Goal: Task Accomplishment & Management: Manage account settings

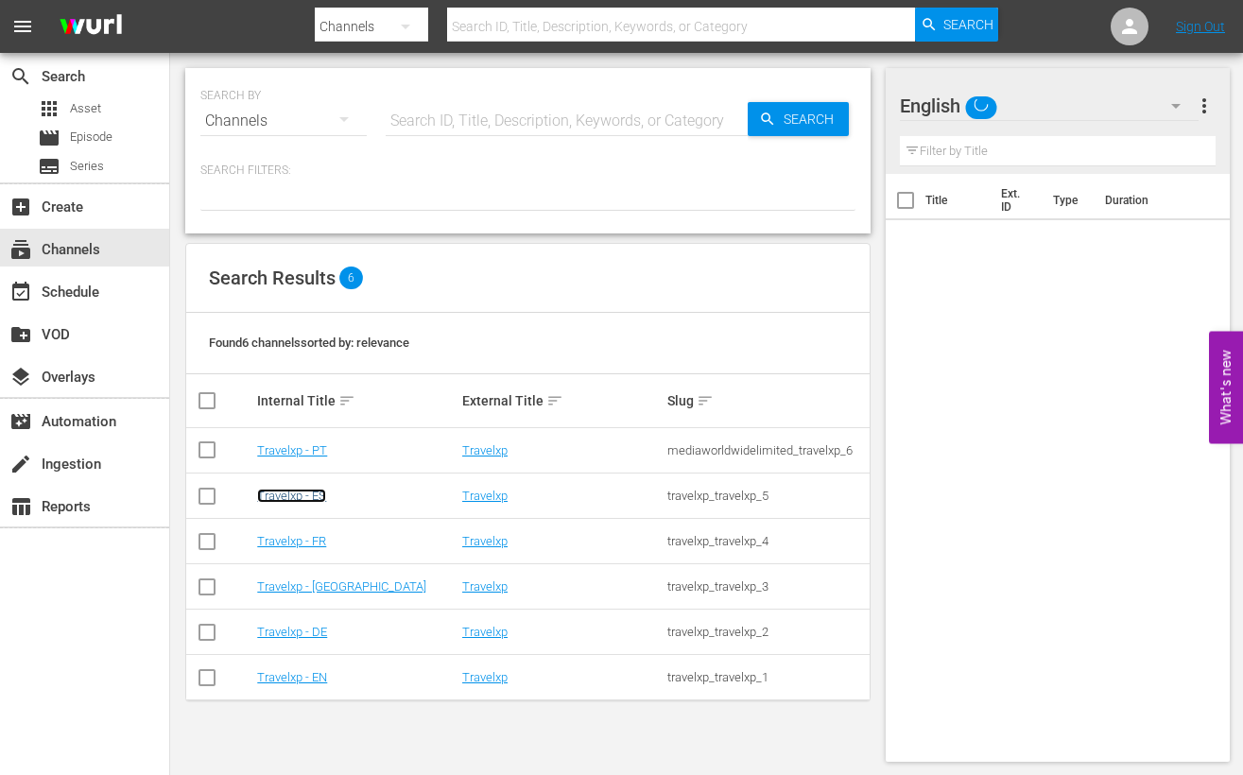
click at [314, 494] on link "Travelxp - ES" at bounding box center [291, 496] width 69 height 14
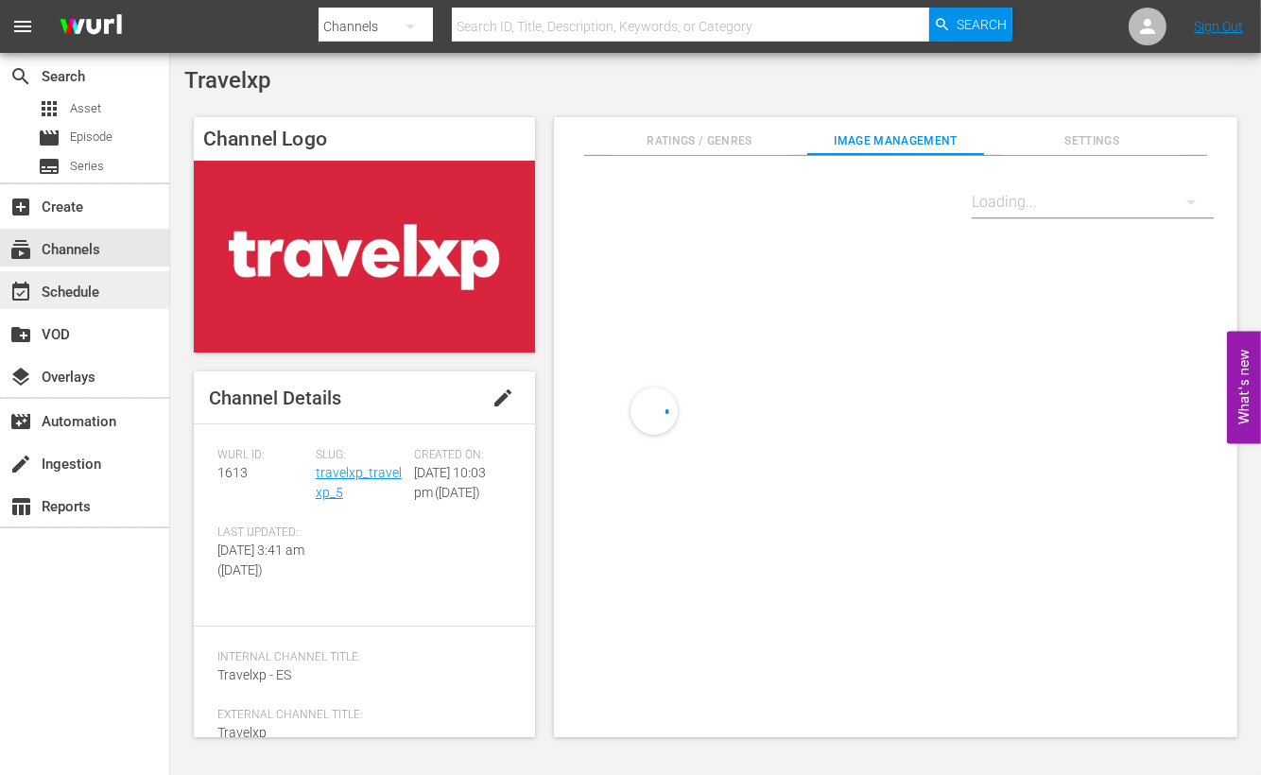
click at [115, 281] on div "event_available Schedule" at bounding box center [84, 290] width 169 height 38
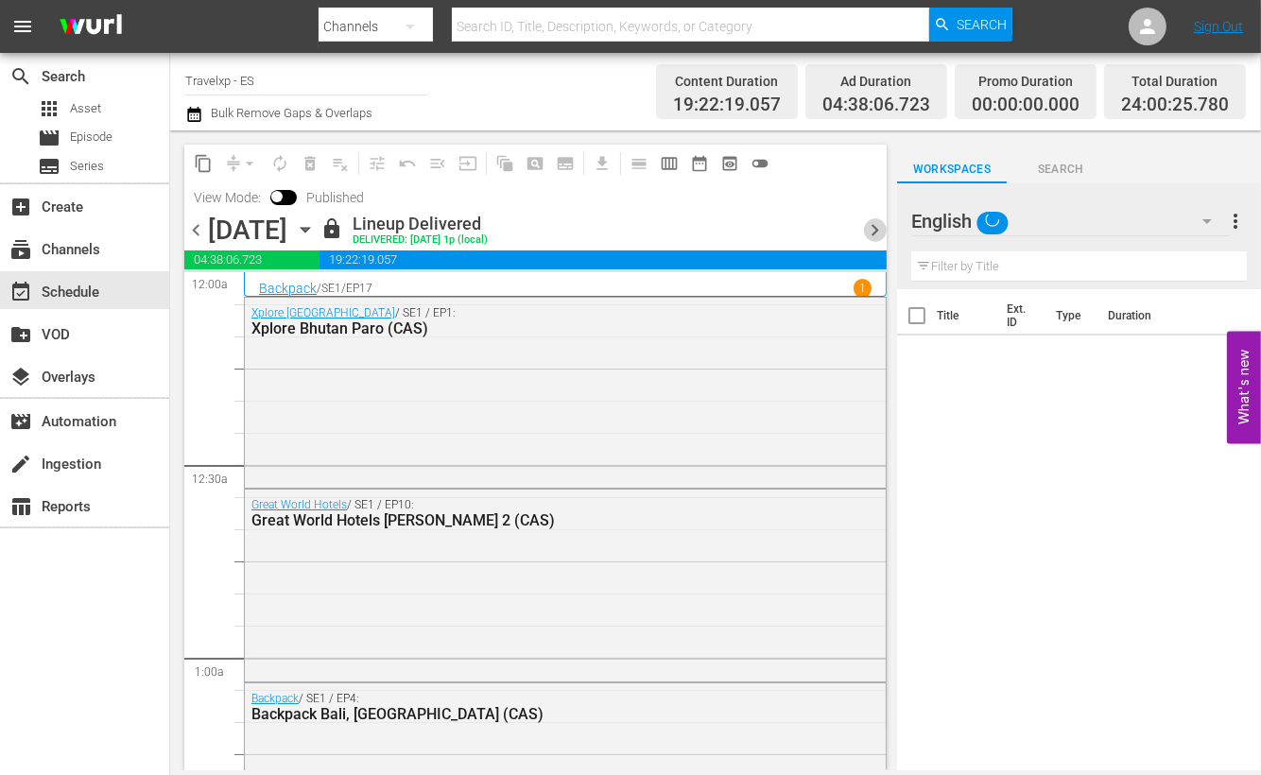
click at [874, 229] on span "chevron_right" at bounding box center [875, 230] width 24 height 24
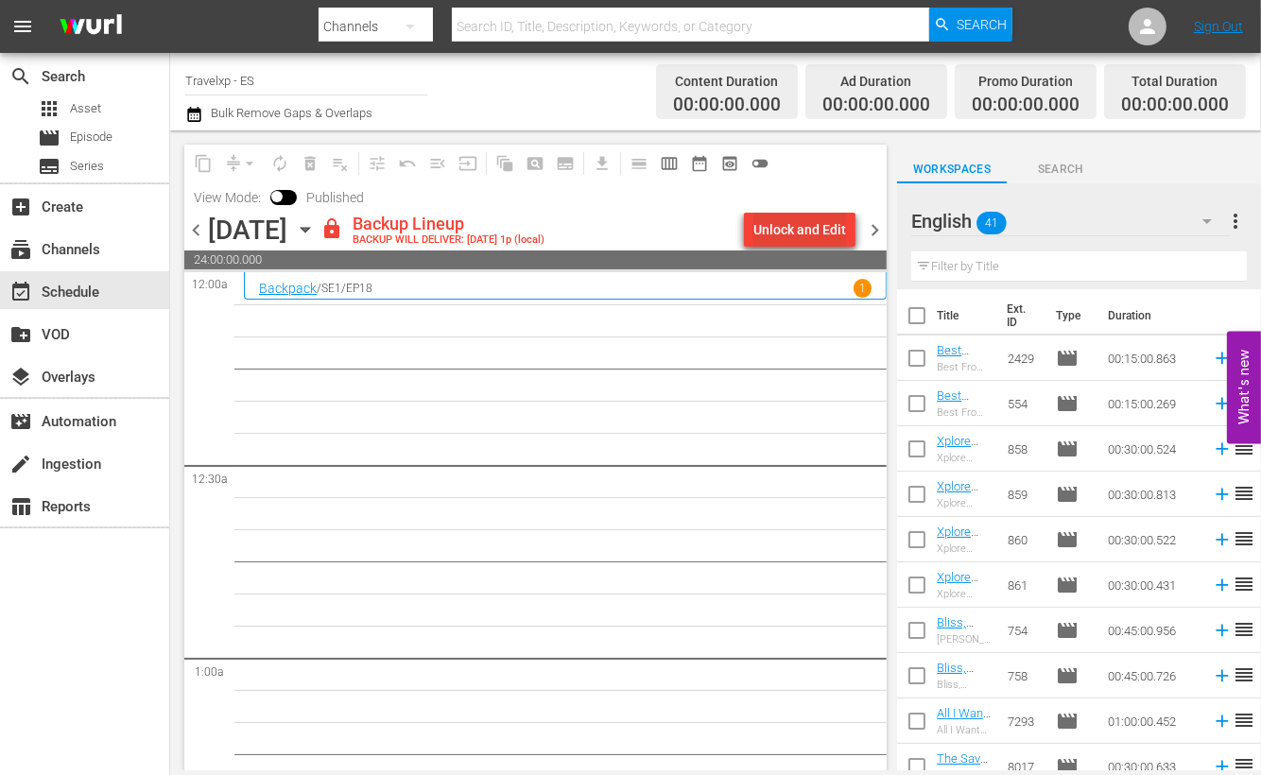
click at [790, 230] on div "Unlock and Edit" at bounding box center [800, 230] width 93 height 34
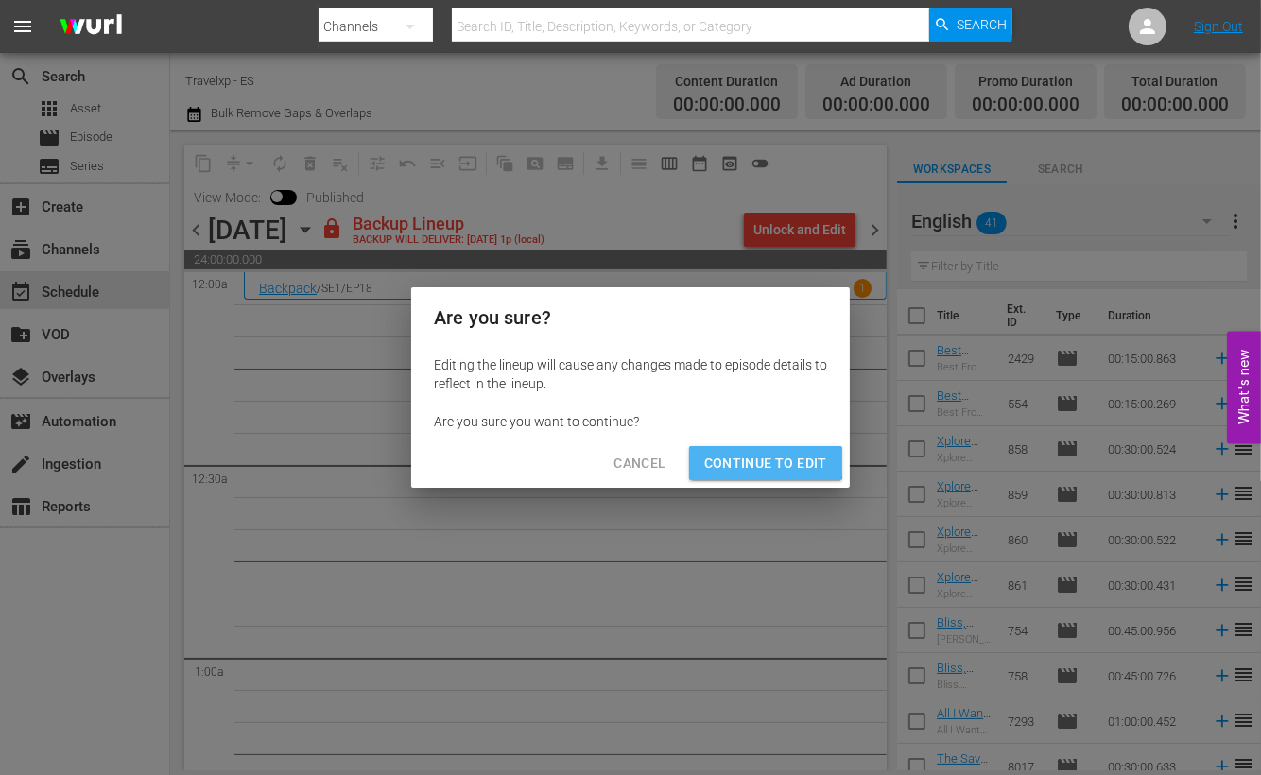
click at [754, 462] on span "Continue to Edit" at bounding box center [765, 464] width 123 height 24
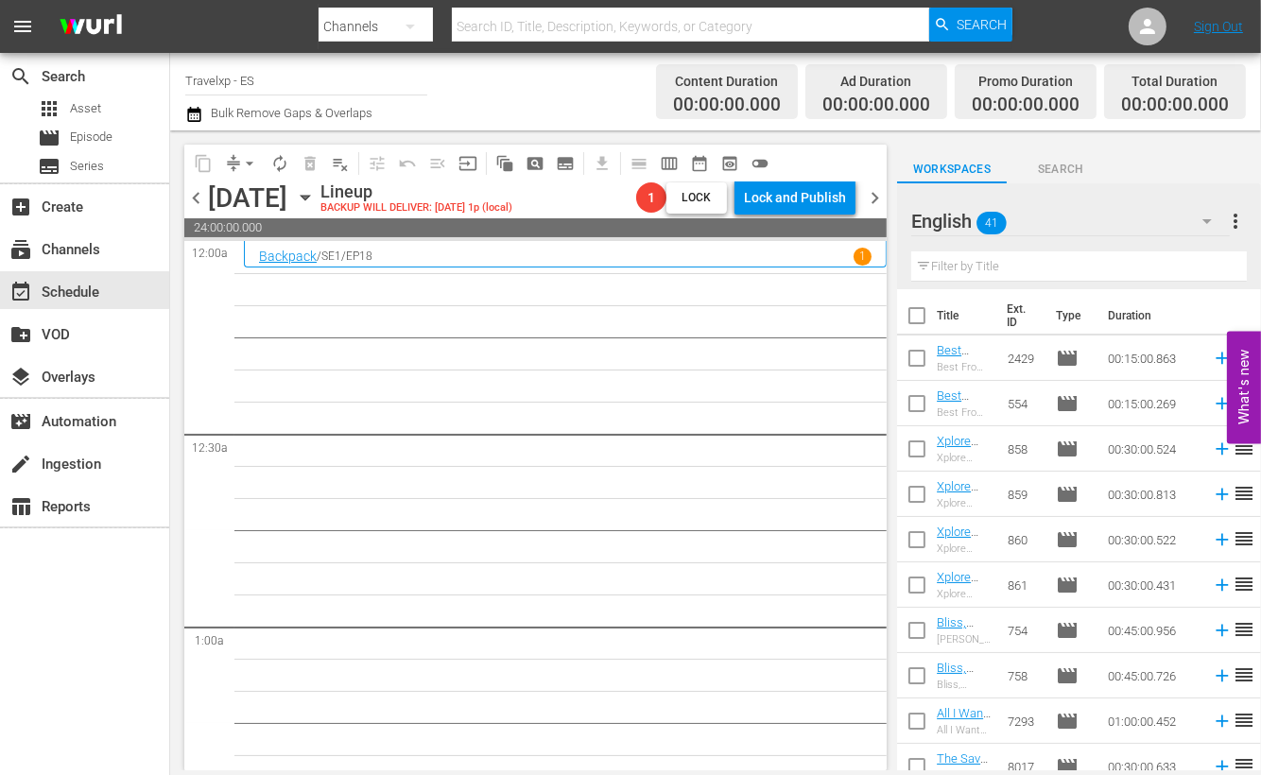
click at [316, 198] on icon "button" at bounding box center [305, 197] width 21 height 21
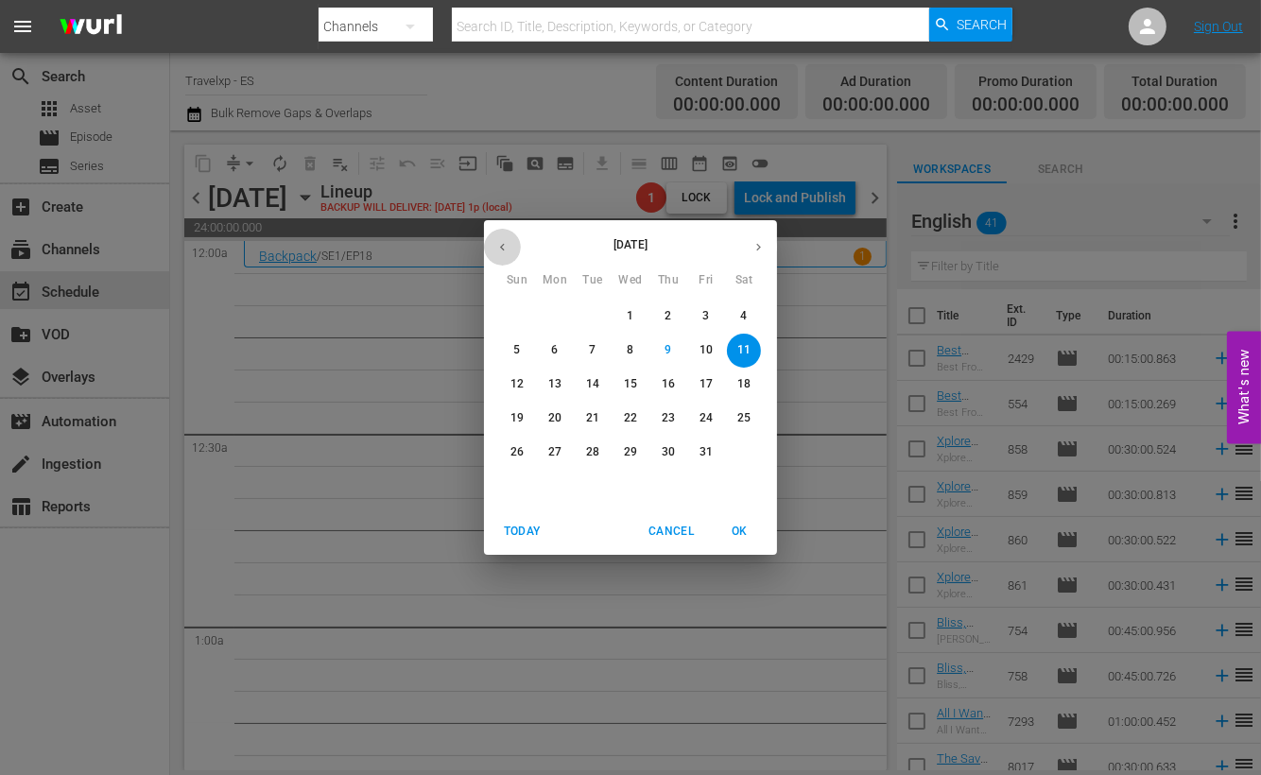
click at [502, 243] on icon "button" at bounding box center [502, 247] width 14 height 14
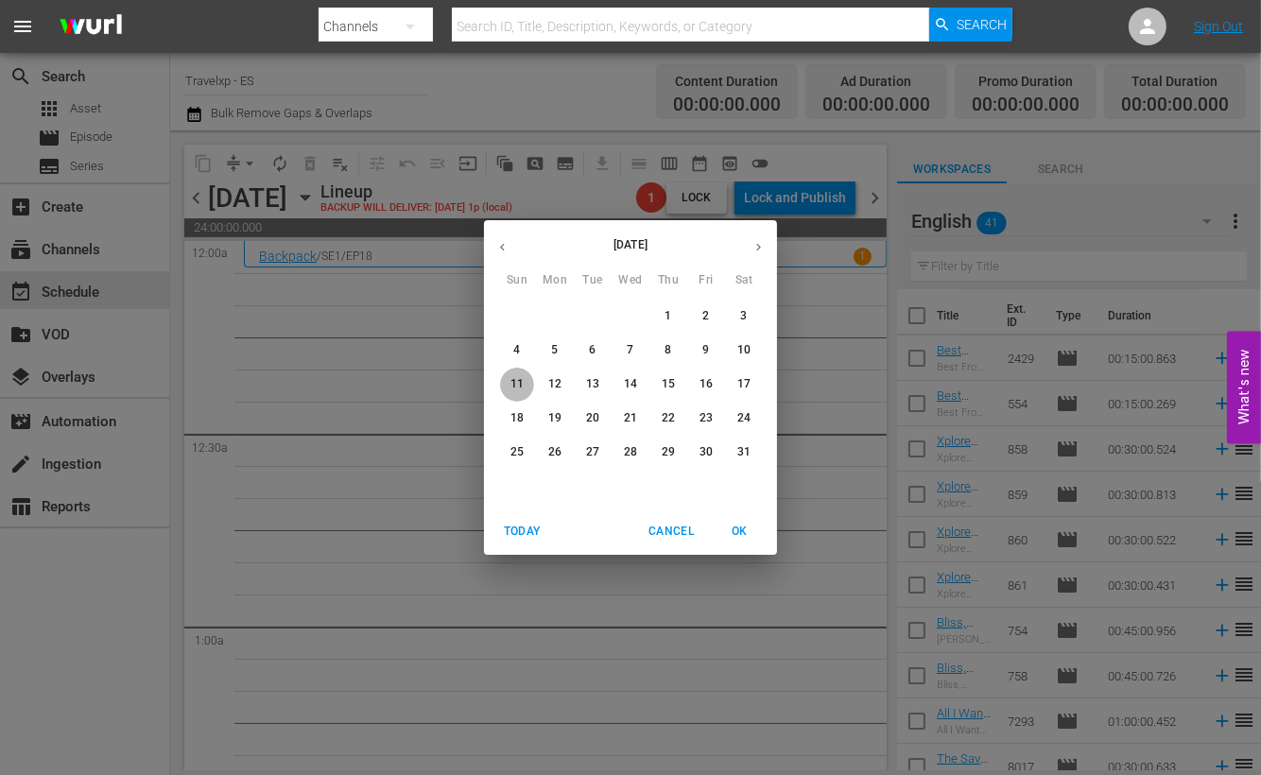
click at [516, 384] on p "11" at bounding box center [517, 384] width 13 height 16
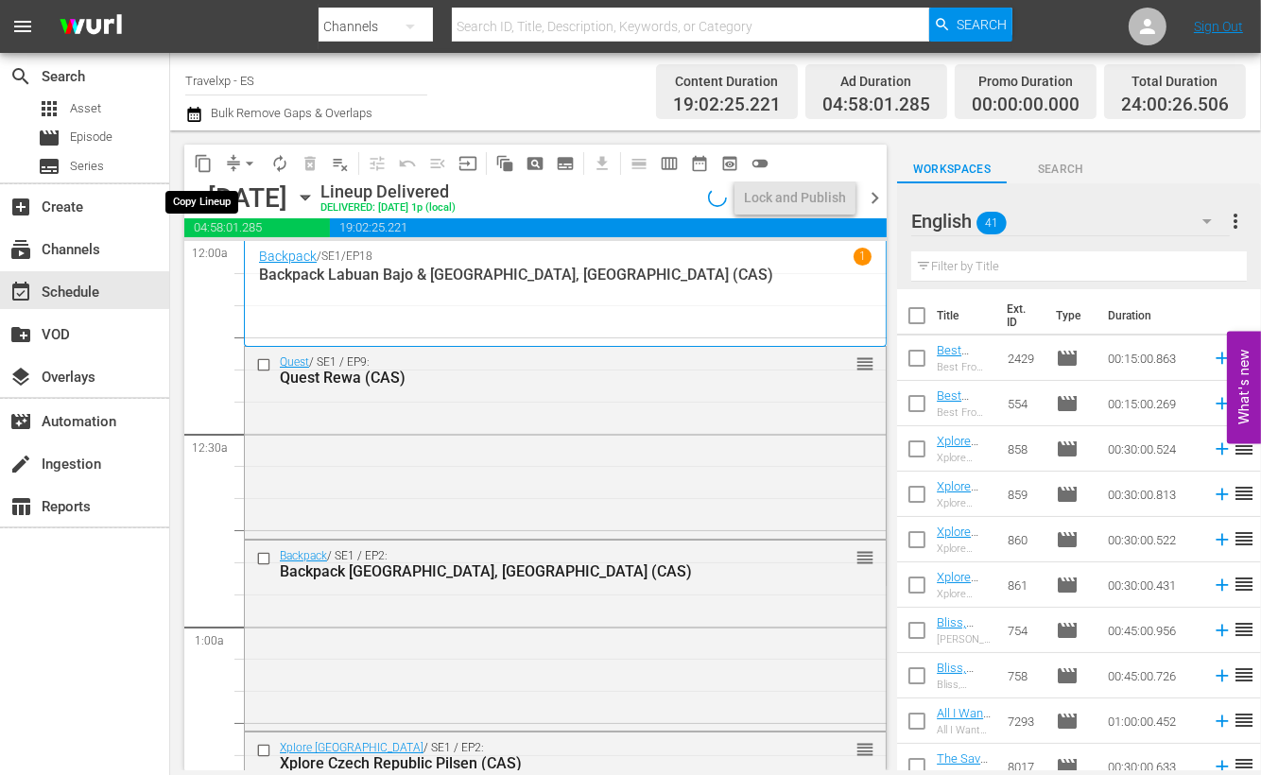
click at [202, 165] on span "content_copy" at bounding box center [203, 163] width 19 height 19
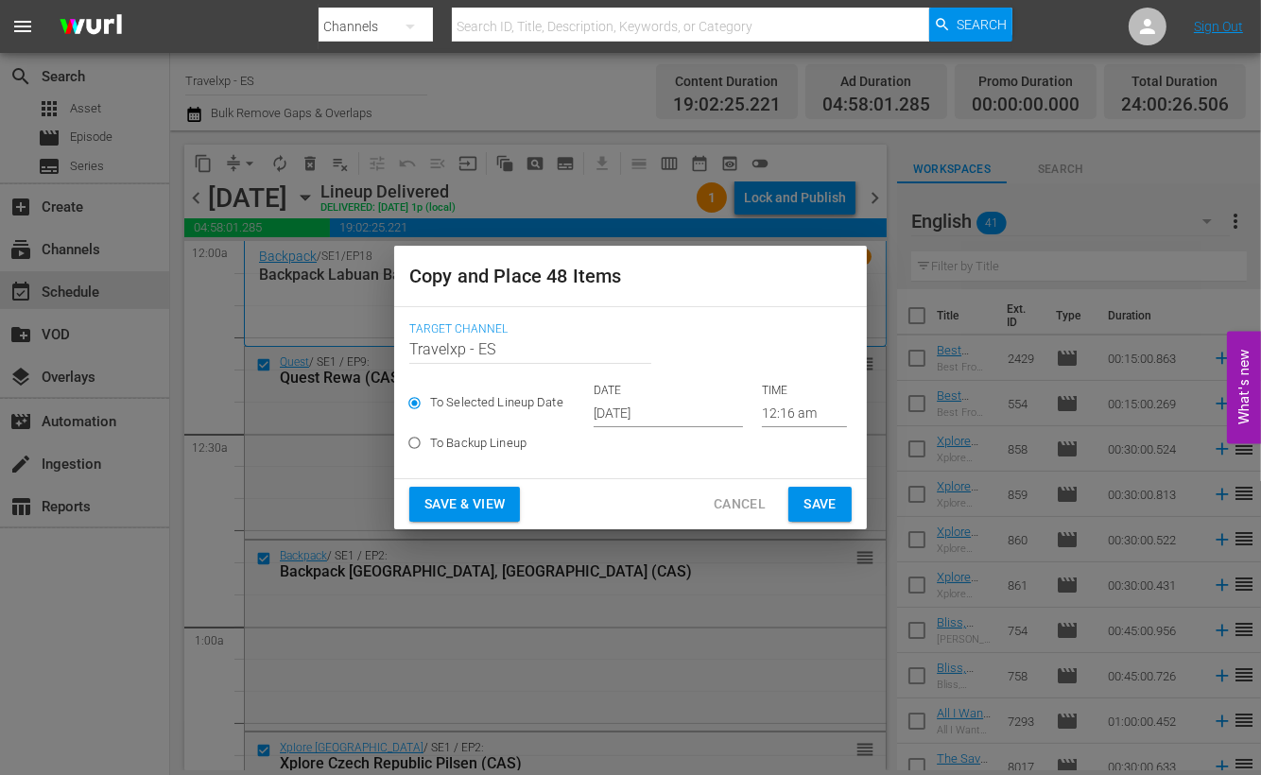
click at [488, 503] on span "Save & View" at bounding box center [465, 505] width 80 height 24
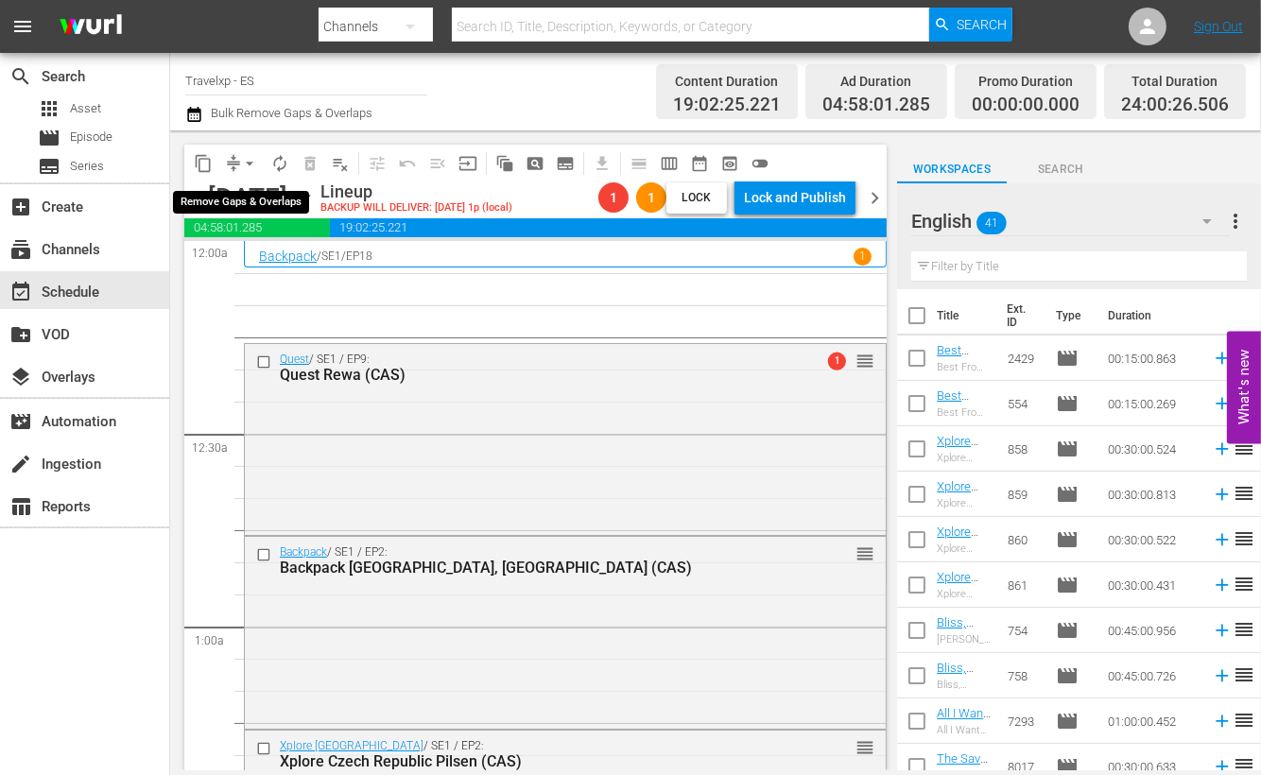
click at [238, 163] on button "arrow_drop_down" at bounding box center [249, 163] width 30 height 30
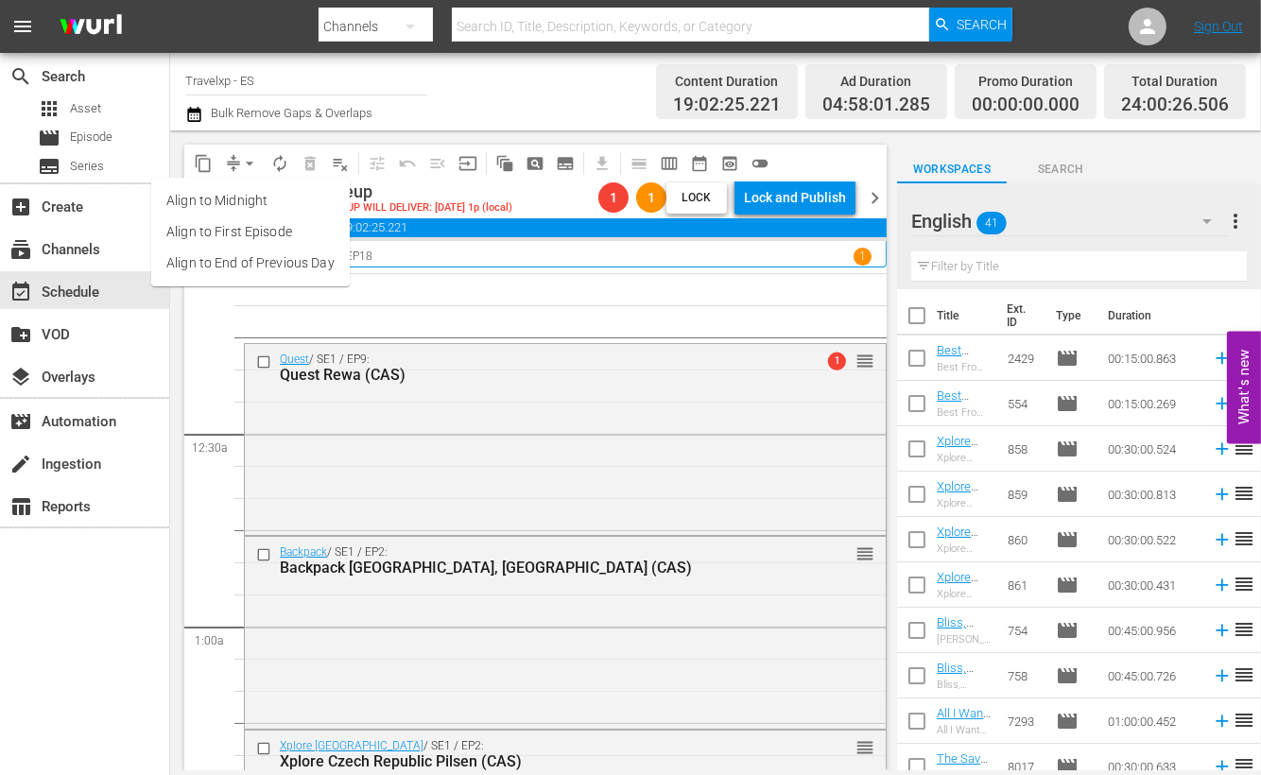
click at [233, 262] on li "Align to End of Previous Day" at bounding box center [250, 263] width 199 height 31
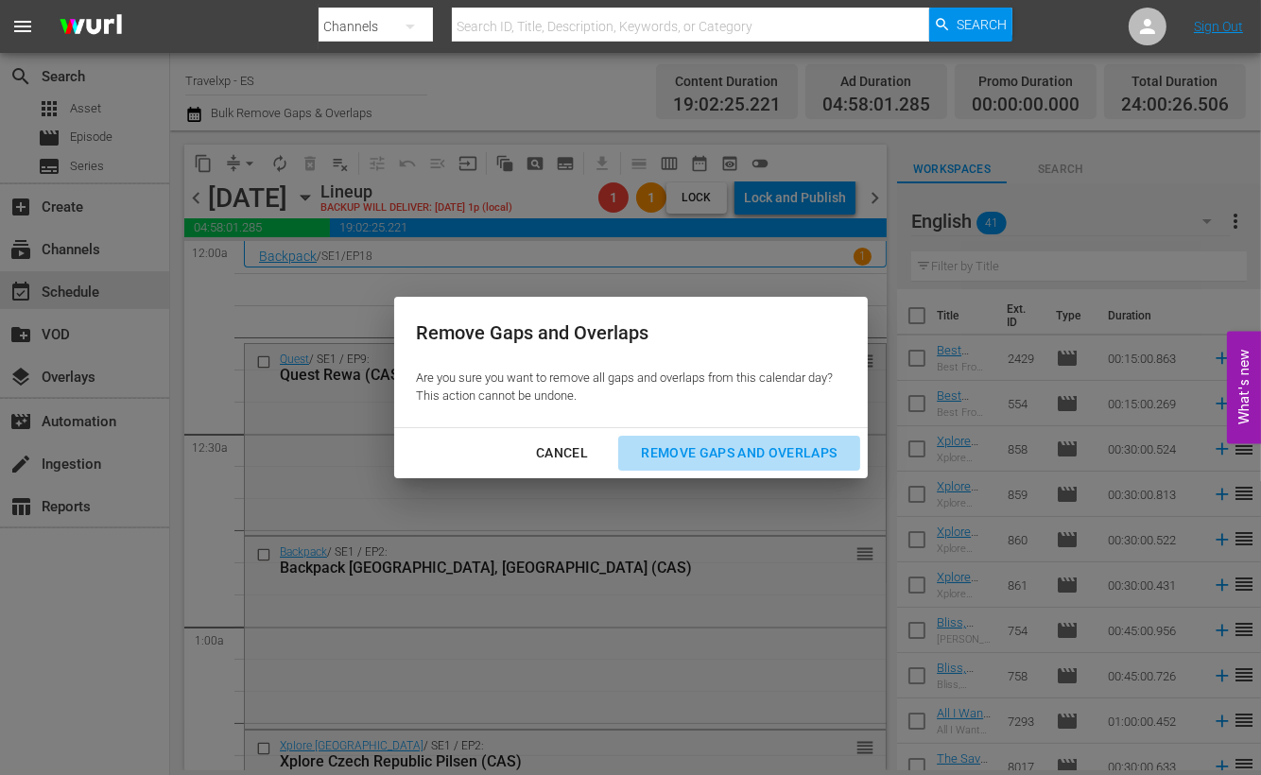
click at [726, 443] on div "Remove Gaps and Overlaps" at bounding box center [739, 454] width 226 height 24
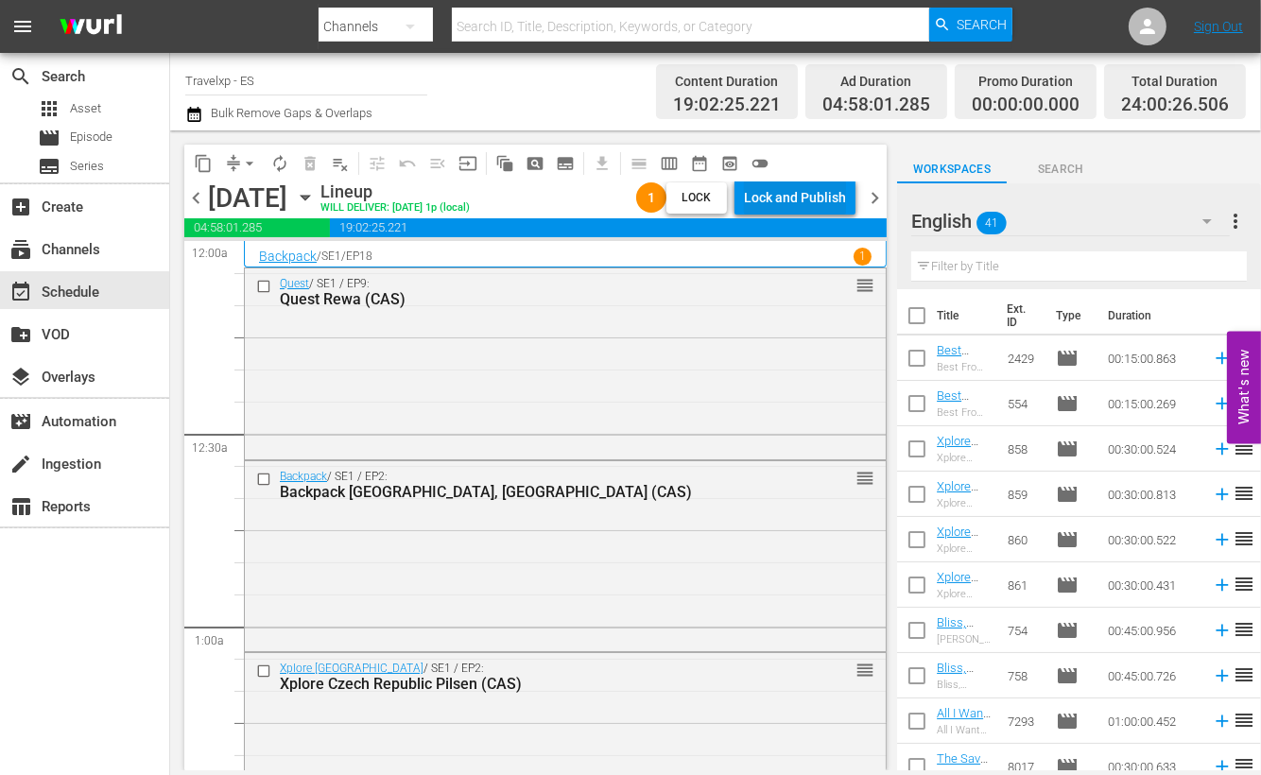
click at [812, 199] on div "Lock and Publish" at bounding box center [795, 198] width 102 height 34
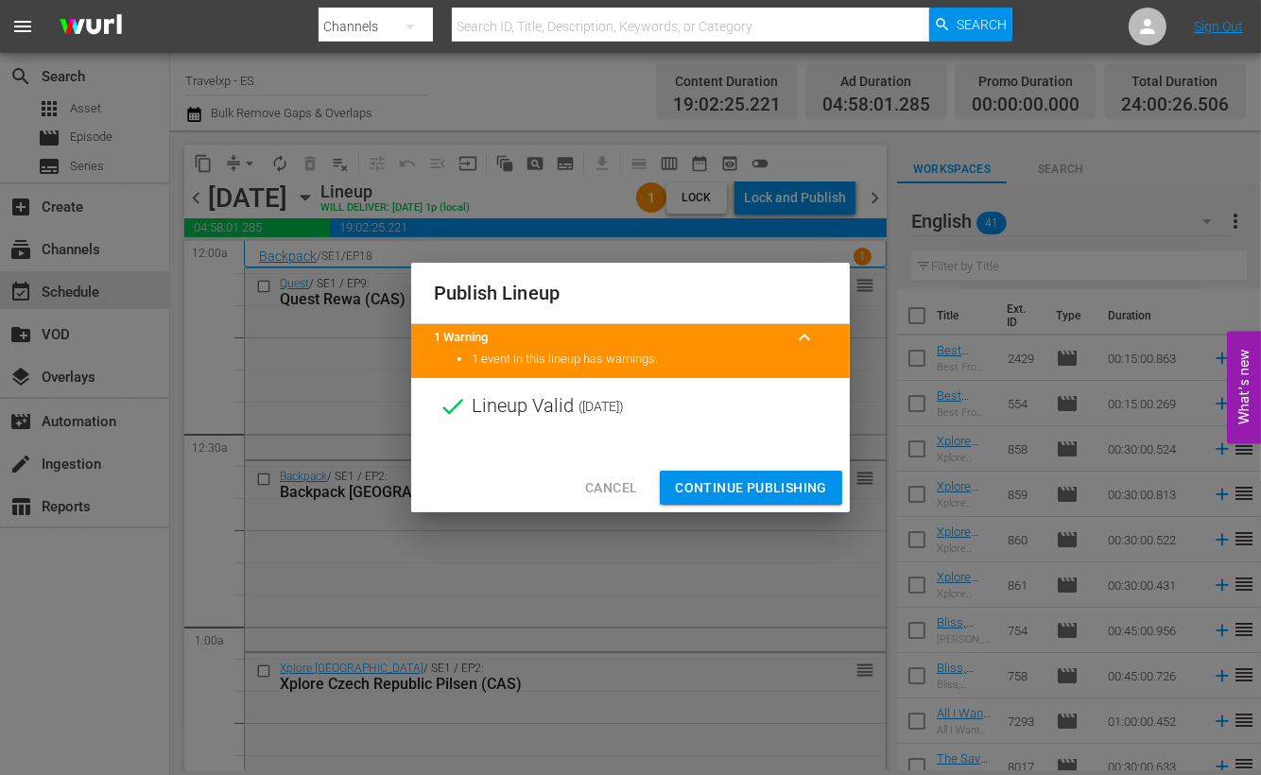
click at [753, 487] on span "Continue Publishing" at bounding box center [751, 489] width 152 height 24
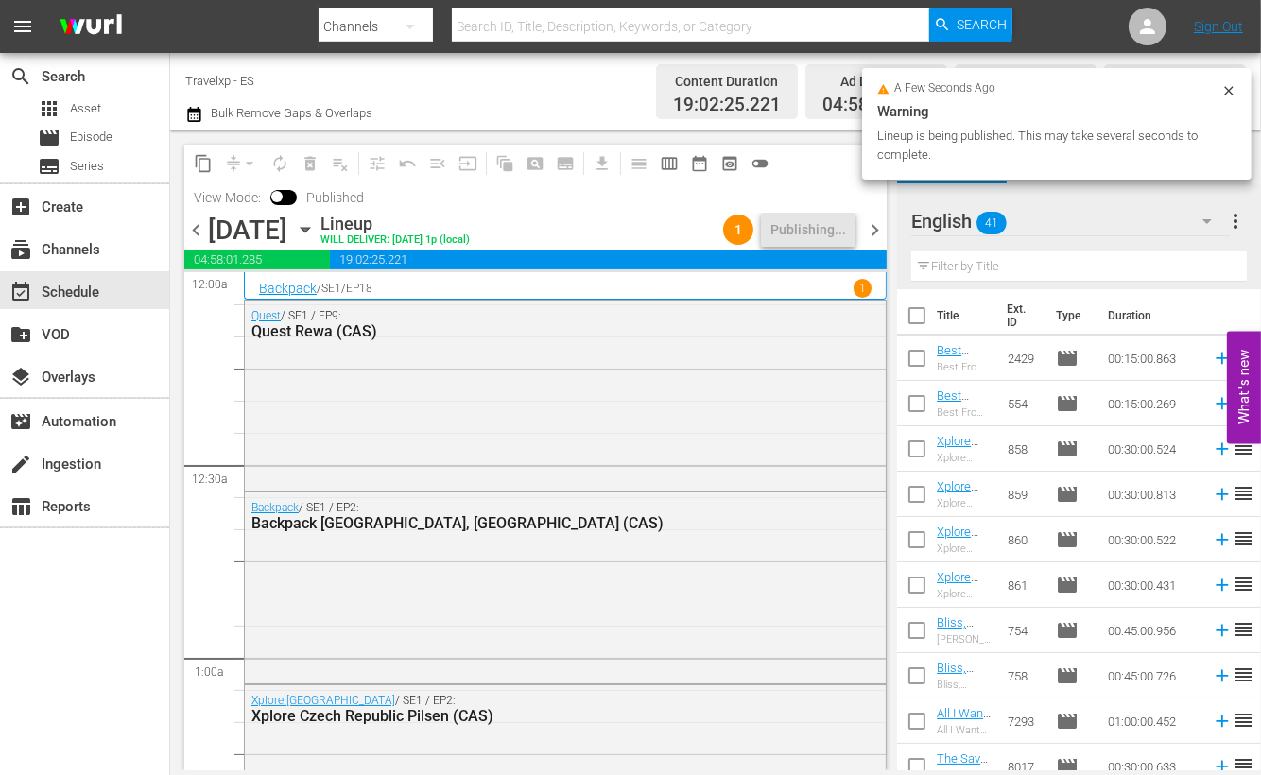
click at [875, 231] on span "chevron_right" at bounding box center [875, 230] width 24 height 24
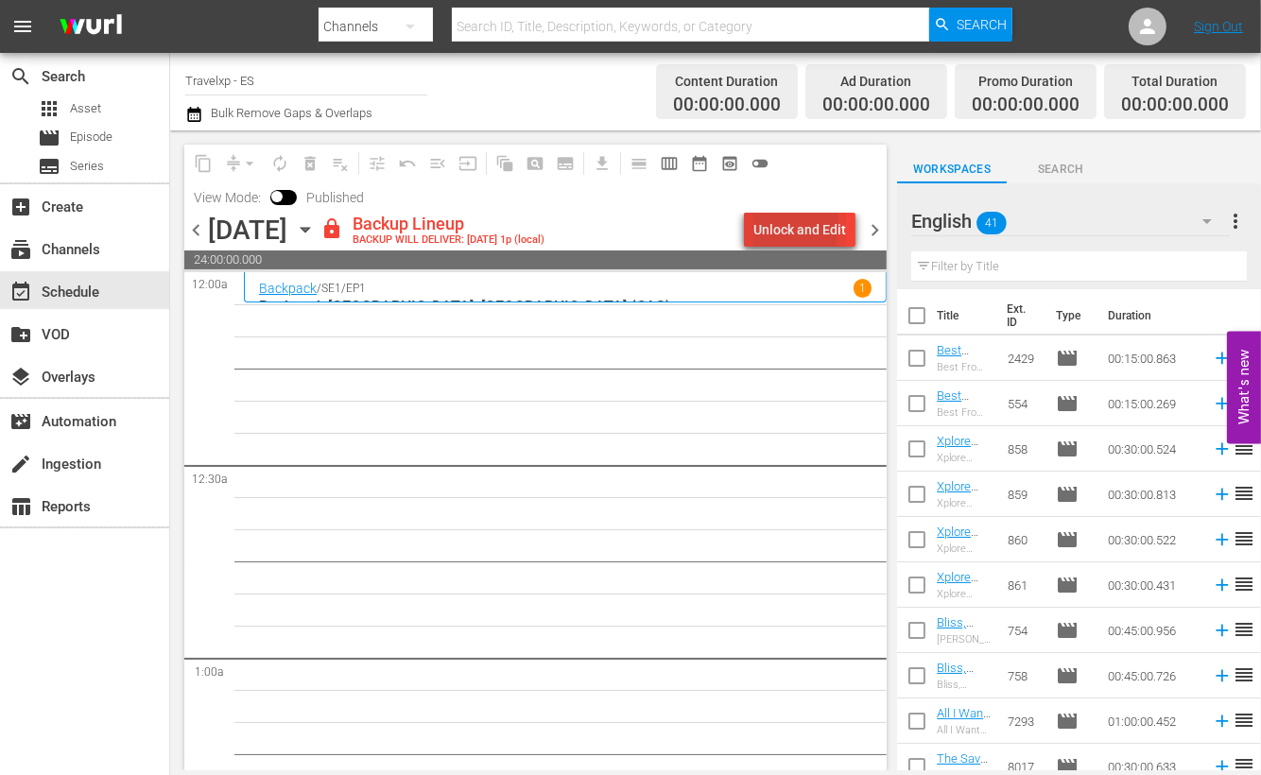
click at [772, 226] on div "Unlock and Edit" at bounding box center [800, 230] width 93 height 34
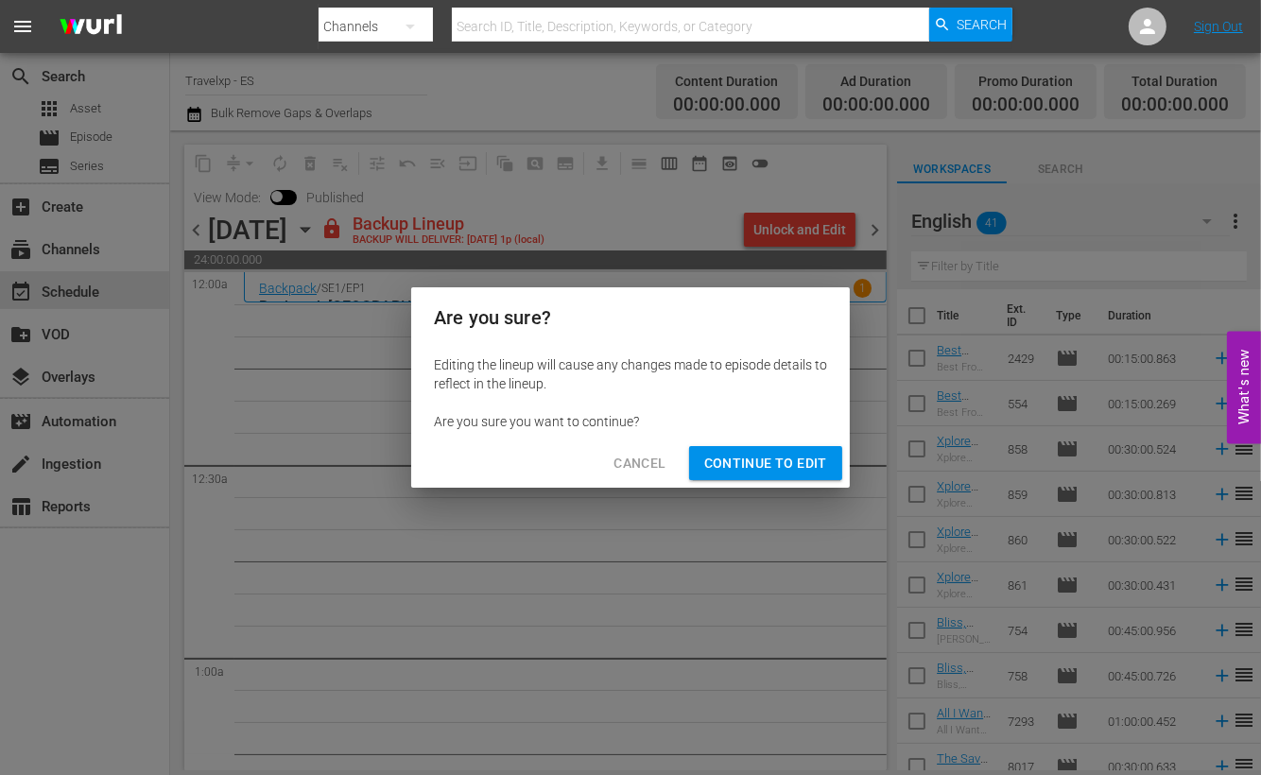
click at [728, 447] on button "Continue to Edit" at bounding box center [765, 463] width 153 height 35
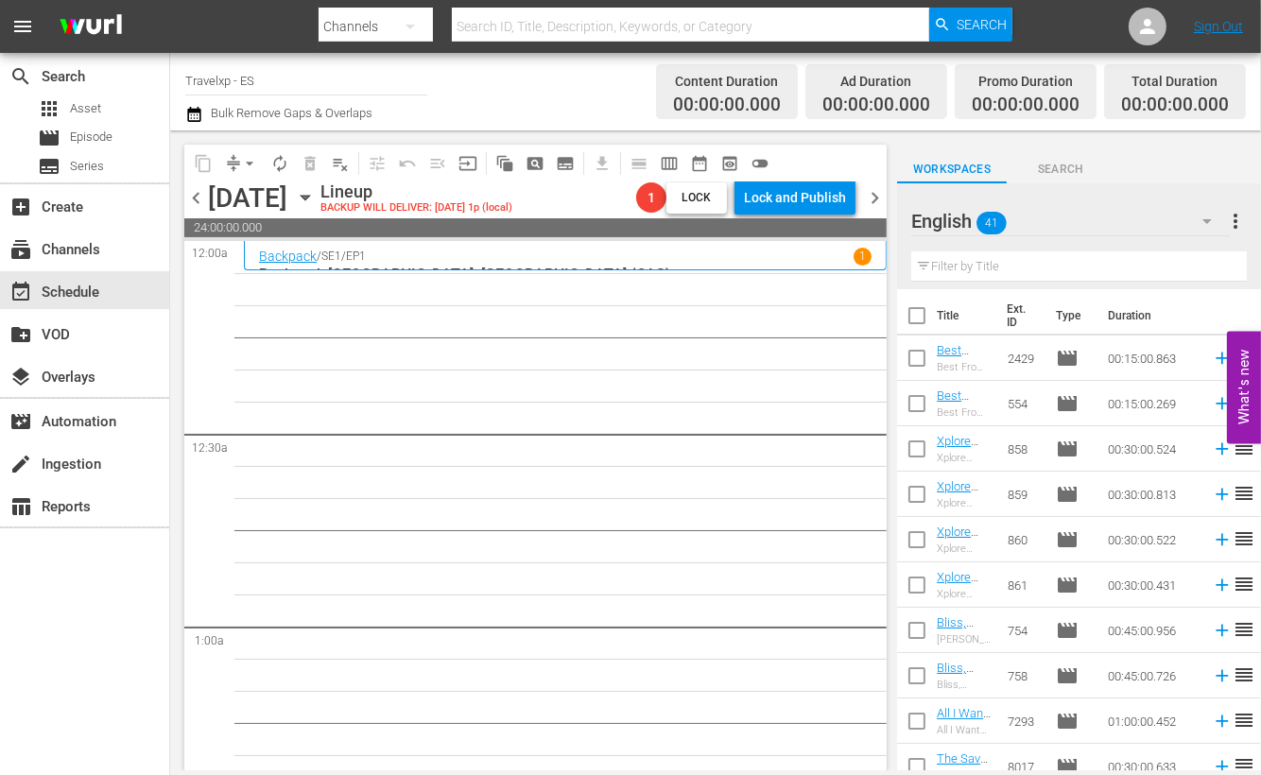
click at [480, 226] on span "24:00:00.000" at bounding box center [535, 227] width 702 height 19
click at [316, 196] on icon "button" at bounding box center [305, 197] width 21 height 21
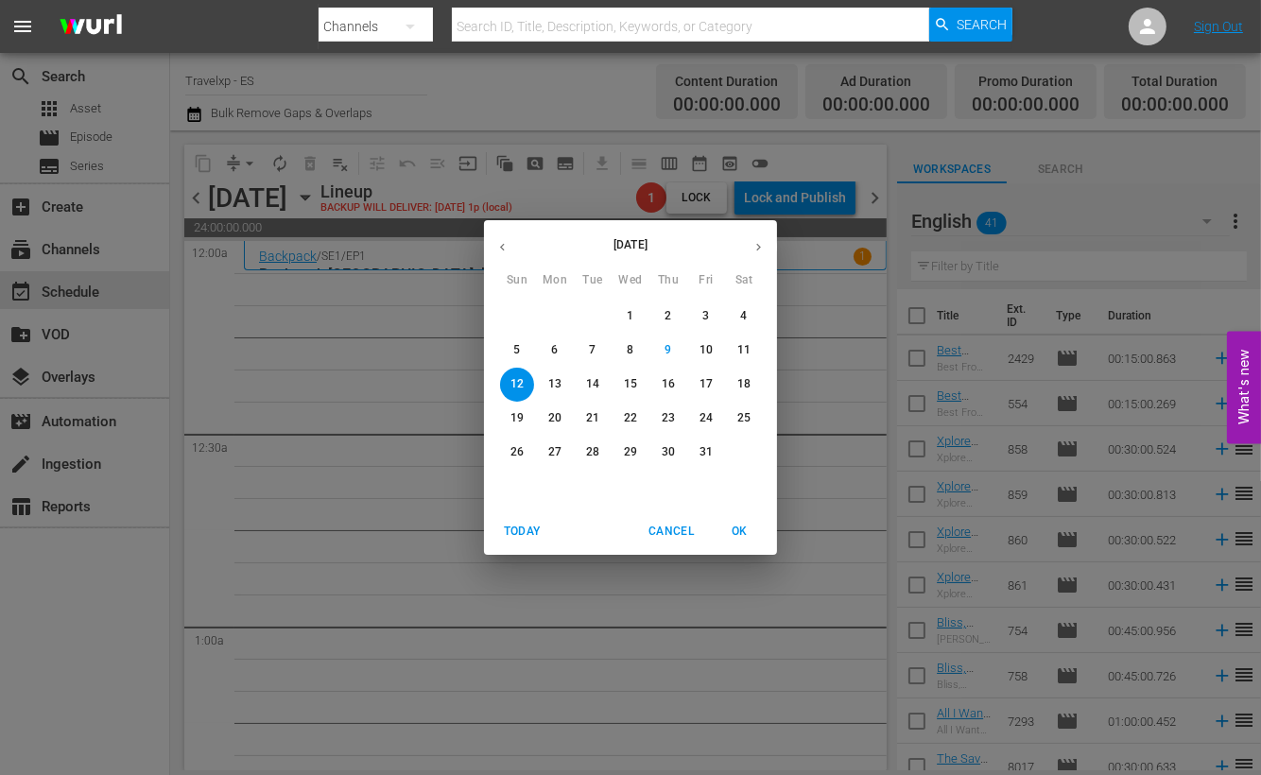
click at [494, 238] on button "button" at bounding box center [502, 247] width 37 height 37
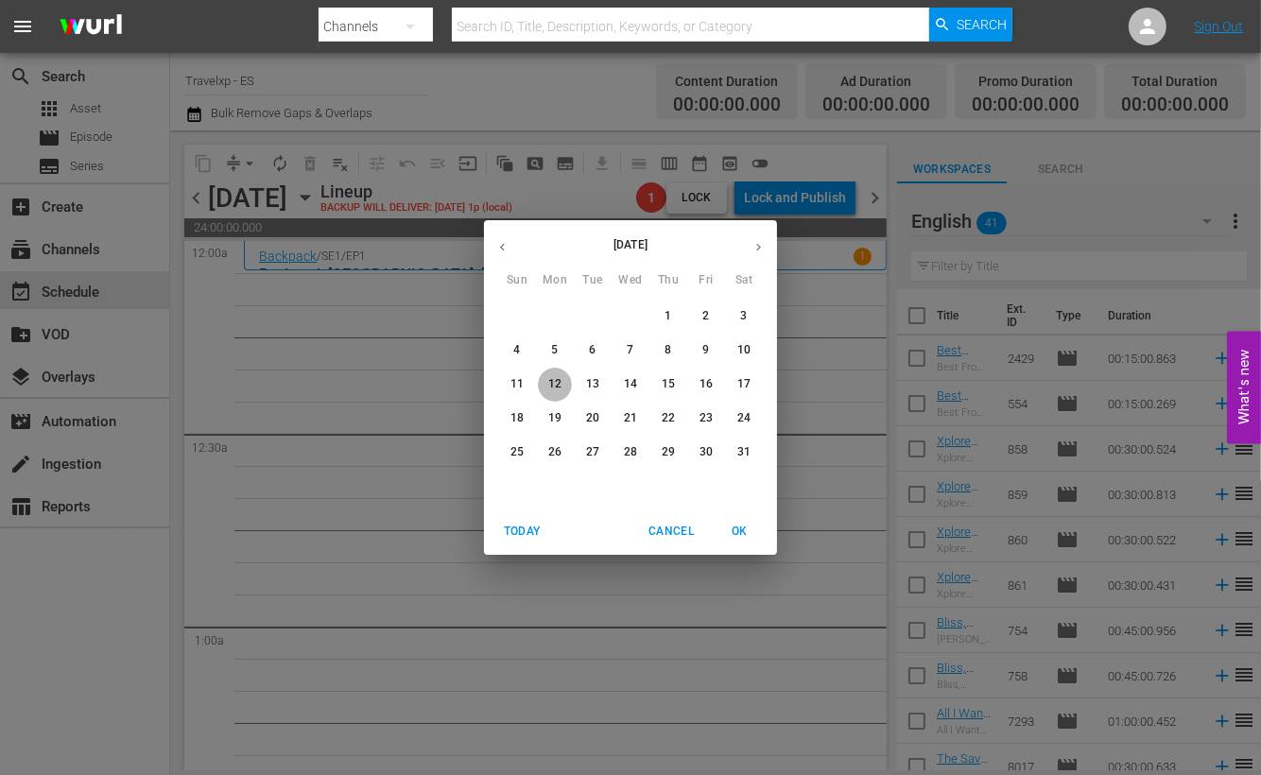
click at [559, 384] on p "12" at bounding box center [554, 384] width 13 height 16
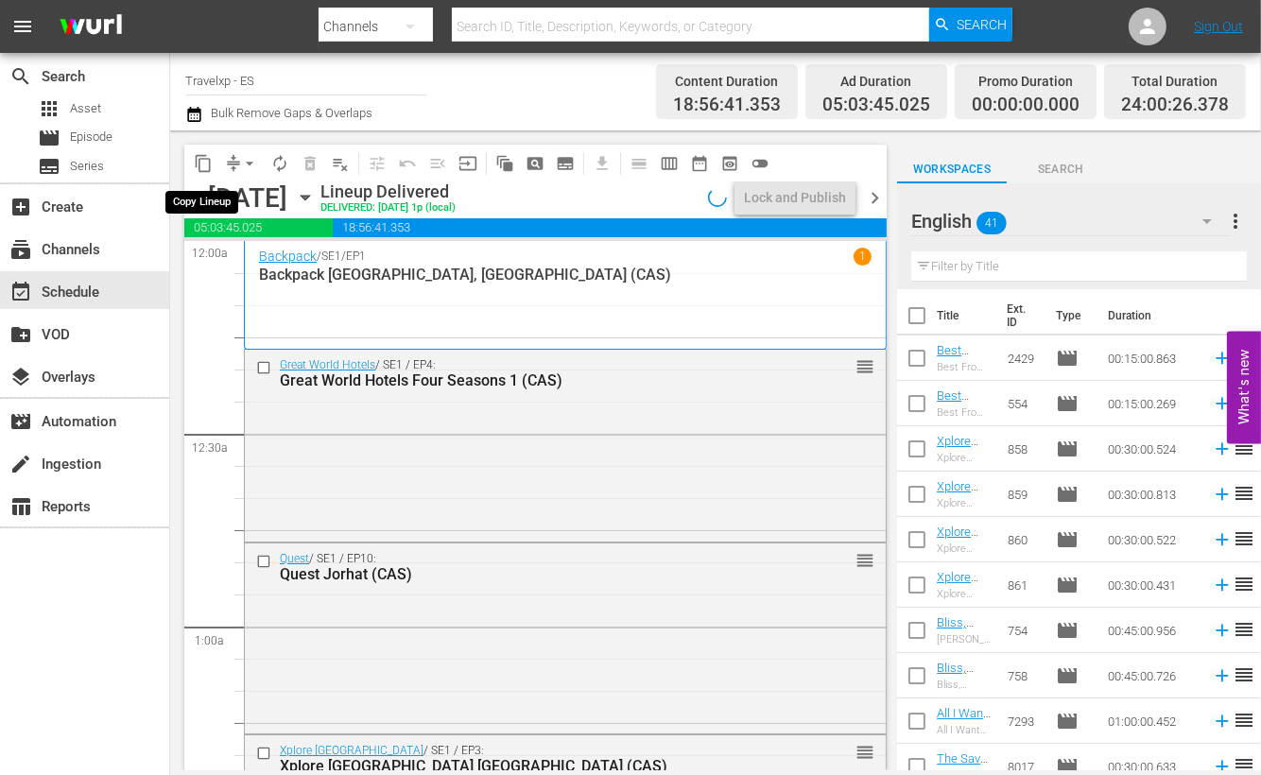
click at [188, 151] on span "content_copy" at bounding box center [203, 163] width 30 height 30
click at [205, 168] on span "content_copy" at bounding box center [203, 163] width 19 height 19
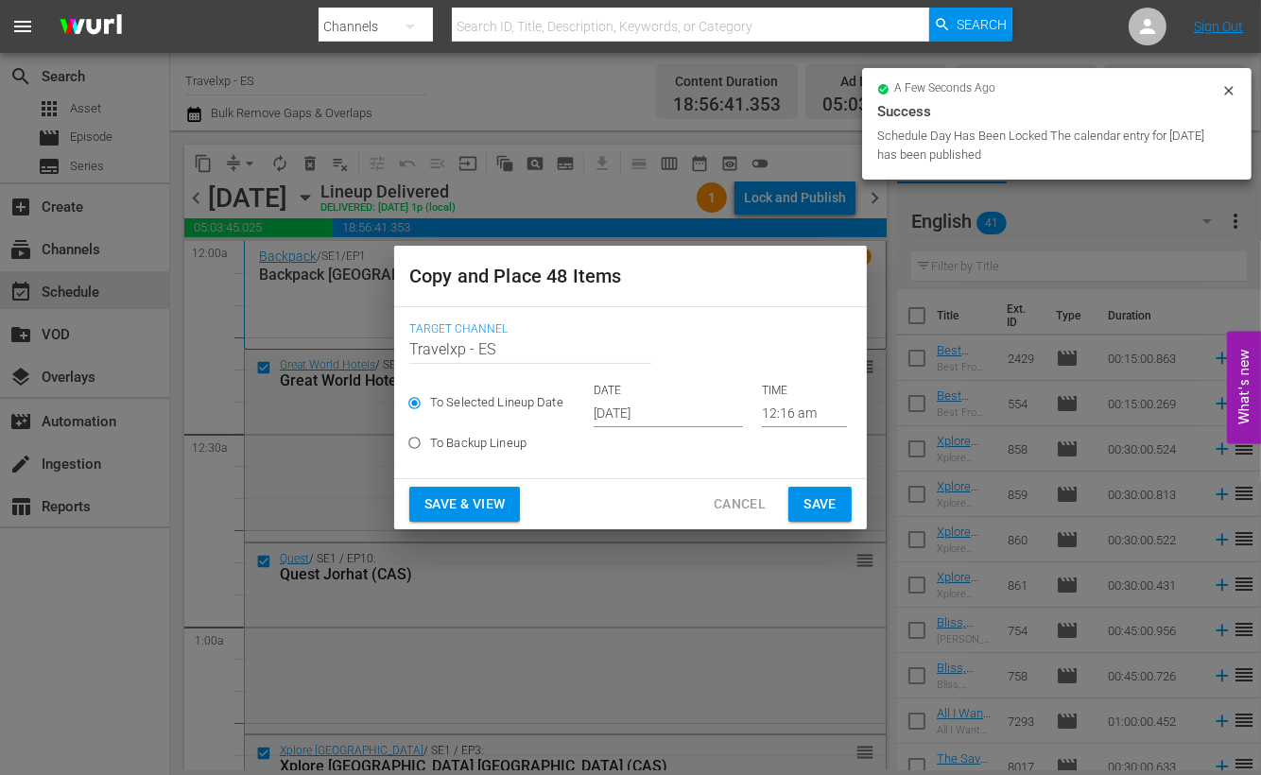
click at [619, 423] on input "[DATE]" at bounding box center [668, 413] width 149 height 28
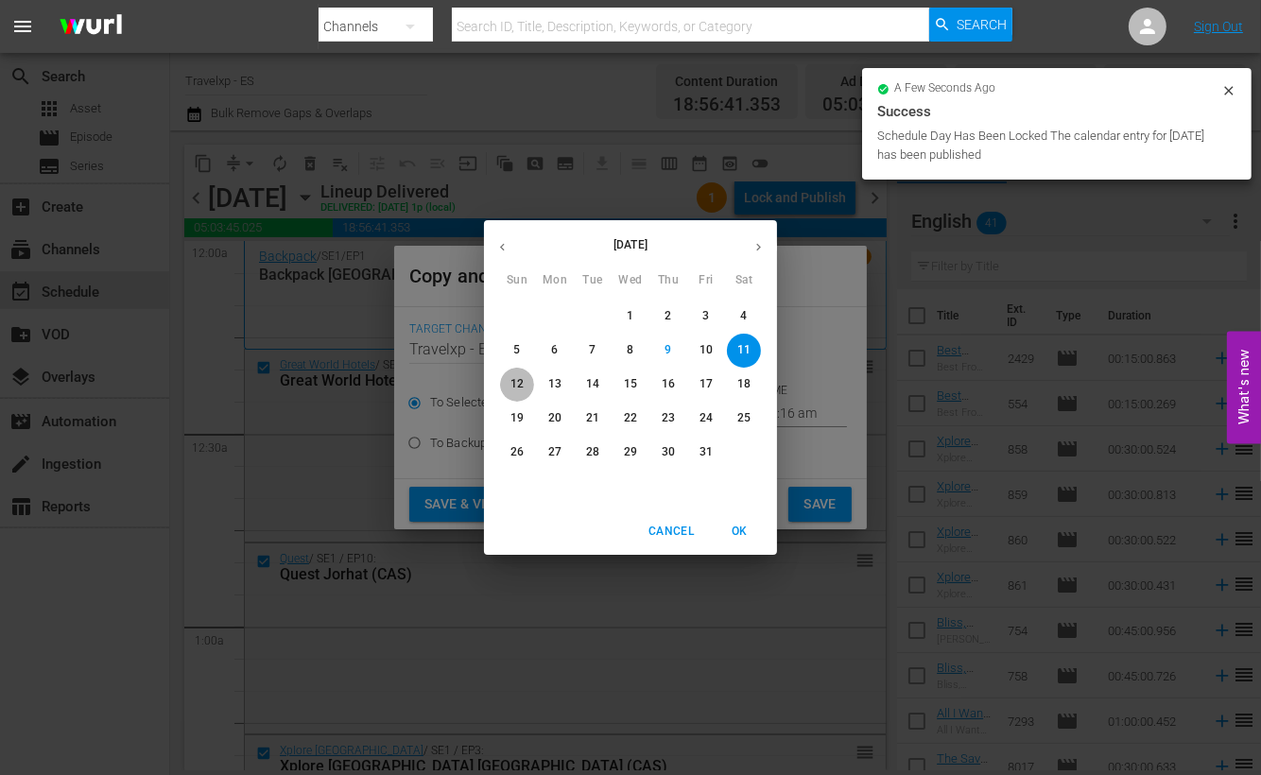
click at [528, 374] on button "12" at bounding box center [517, 385] width 34 height 34
type input "[DATE]"
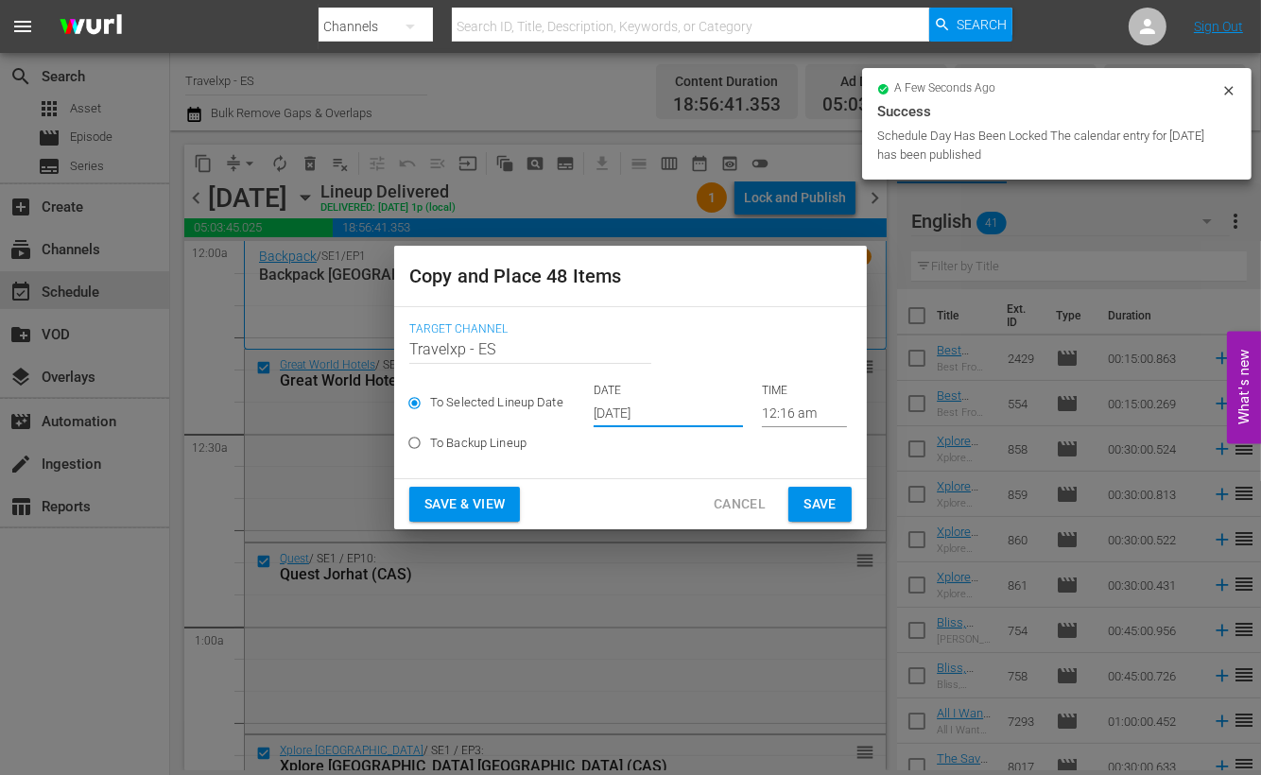
click at [484, 499] on span "Save & View" at bounding box center [465, 505] width 80 height 24
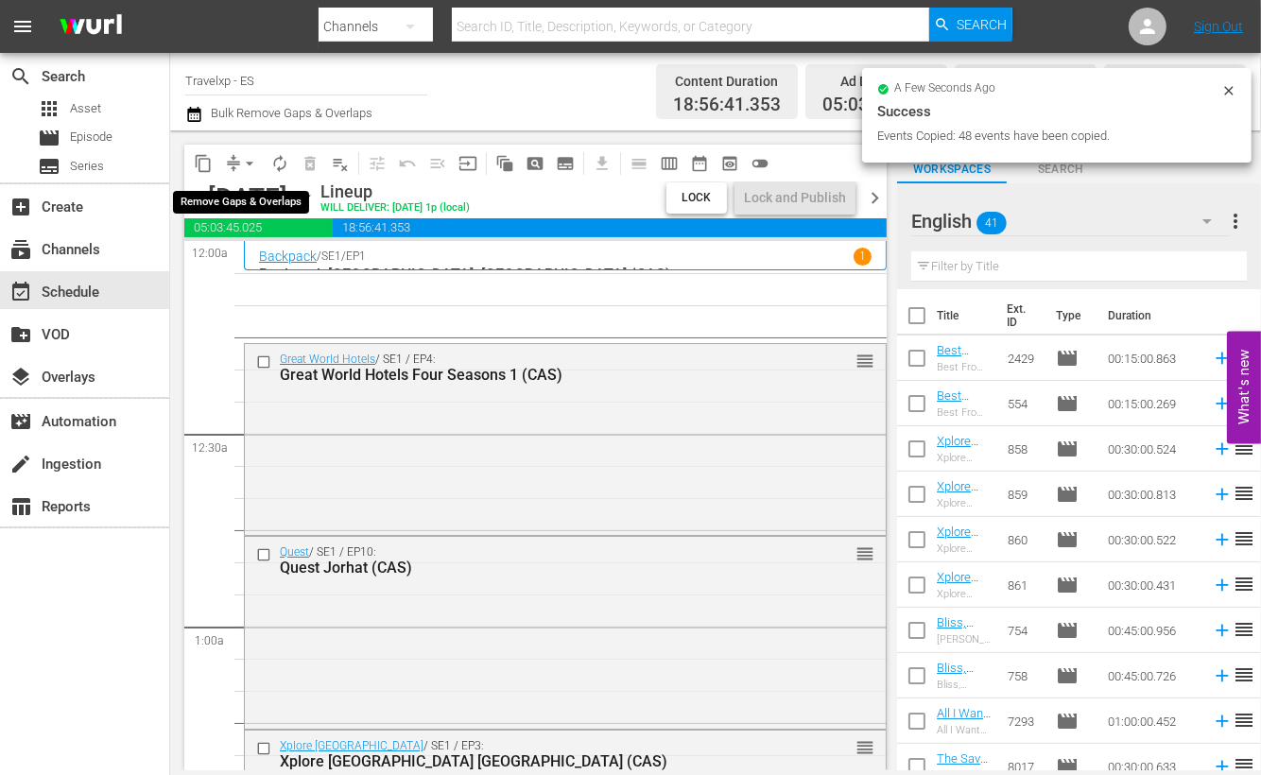
click at [252, 160] on span "arrow_drop_down" at bounding box center [249, 163] width 19 height 19
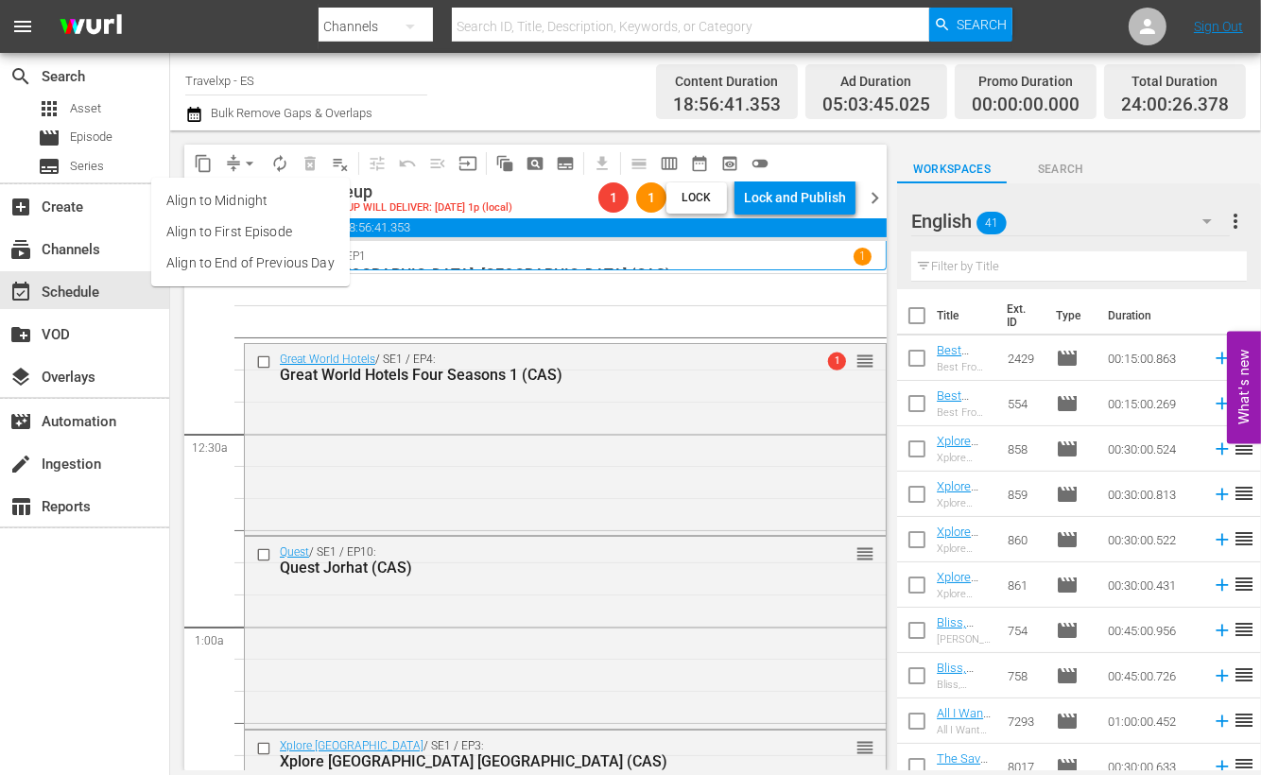
click at [253, 256] on li "Align to End of Previous Day" at bounding box center [250, 263] width 199 height 31
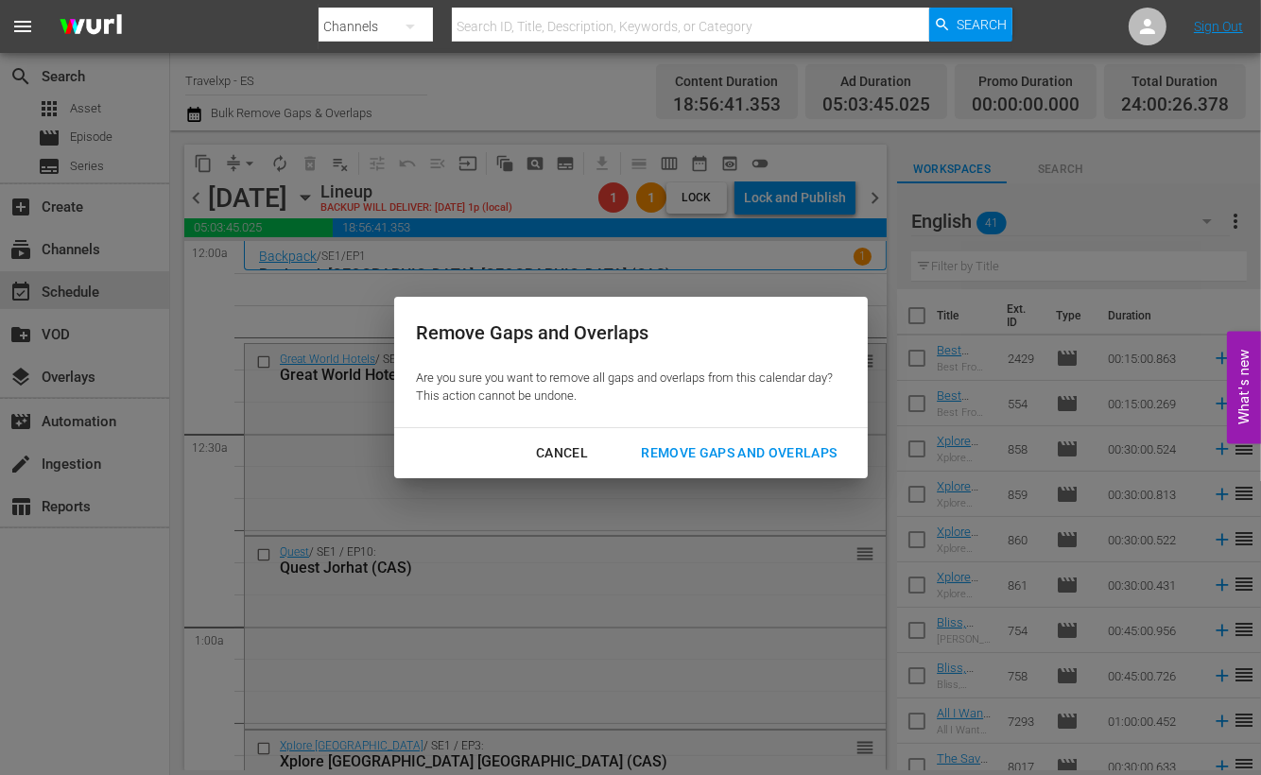
click at [806, 456] on div "Remove Gaps and Overlaps" at bounding box center [739, 454] width 226 height 24
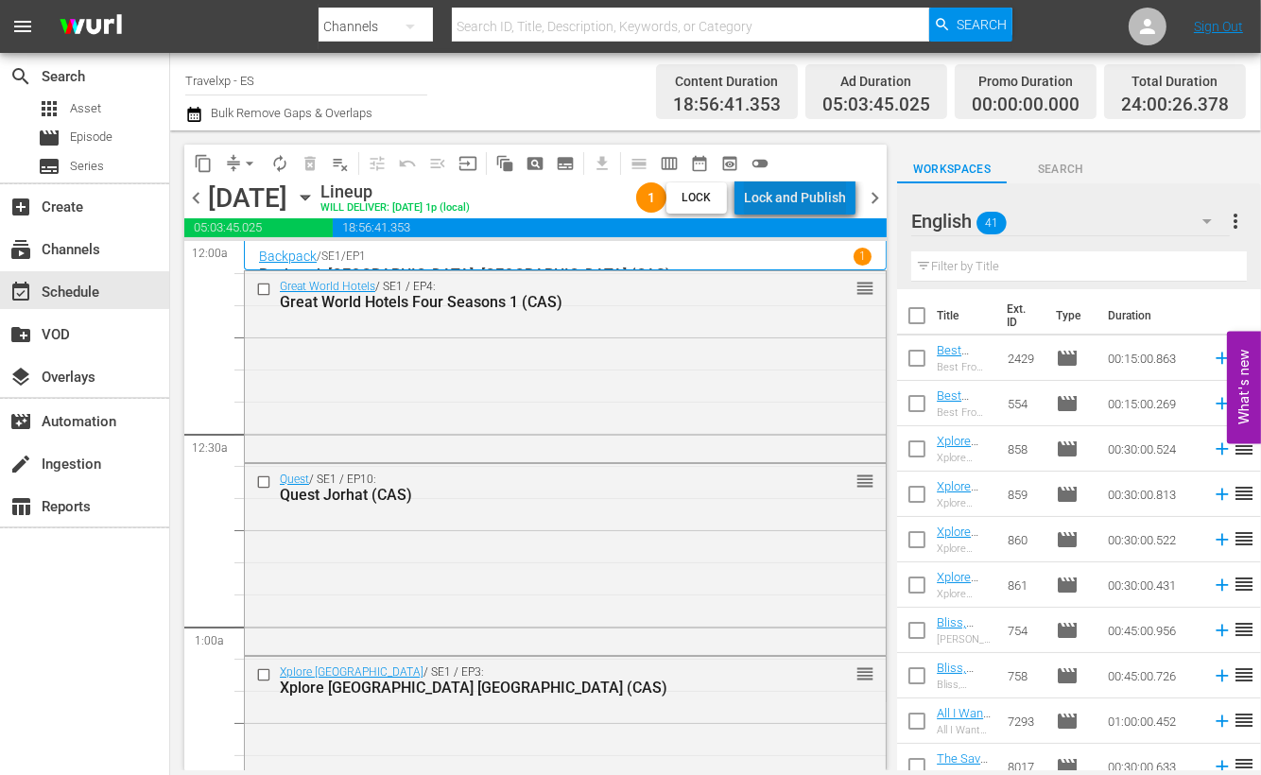
click at [818, 194] on div "Lock and Publish" at bounding box center [795, 198] width 102 height 34
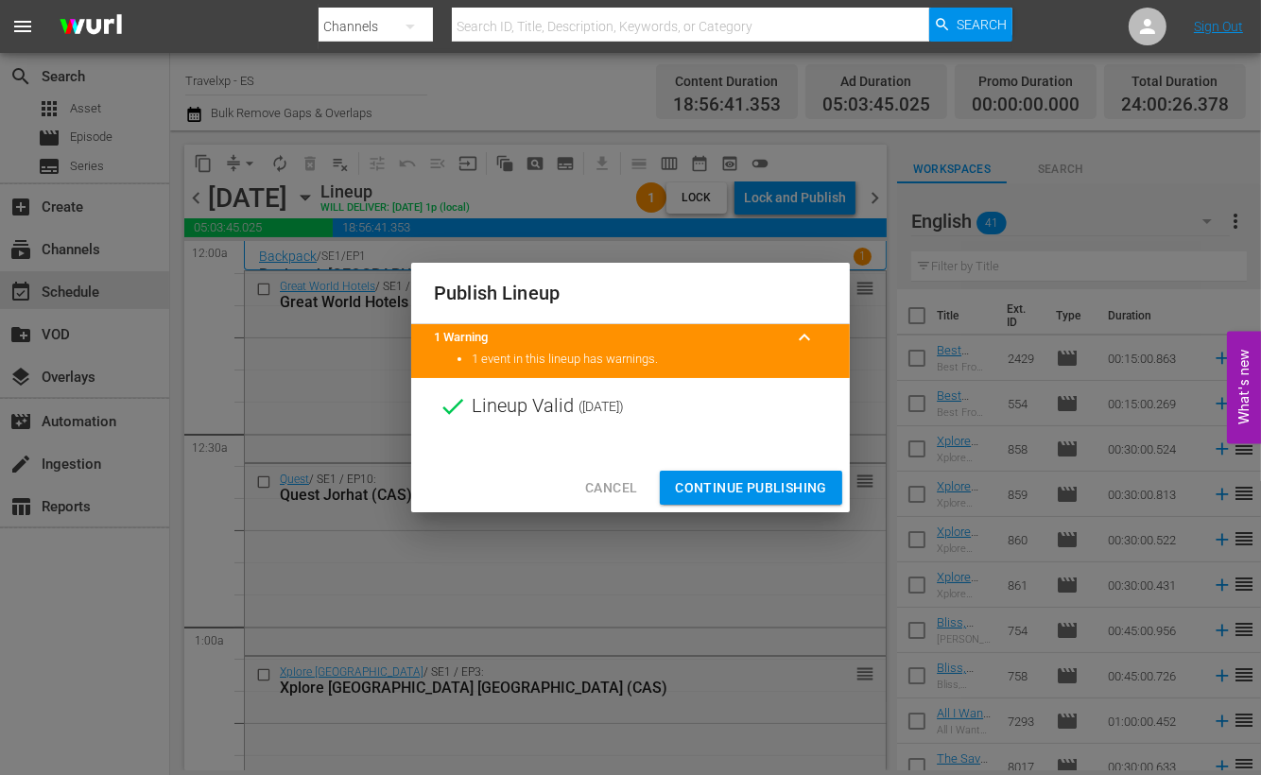
click at [769, 491] on span "Continue Publishing" at bounding box center [751, 489] width 152 height 24
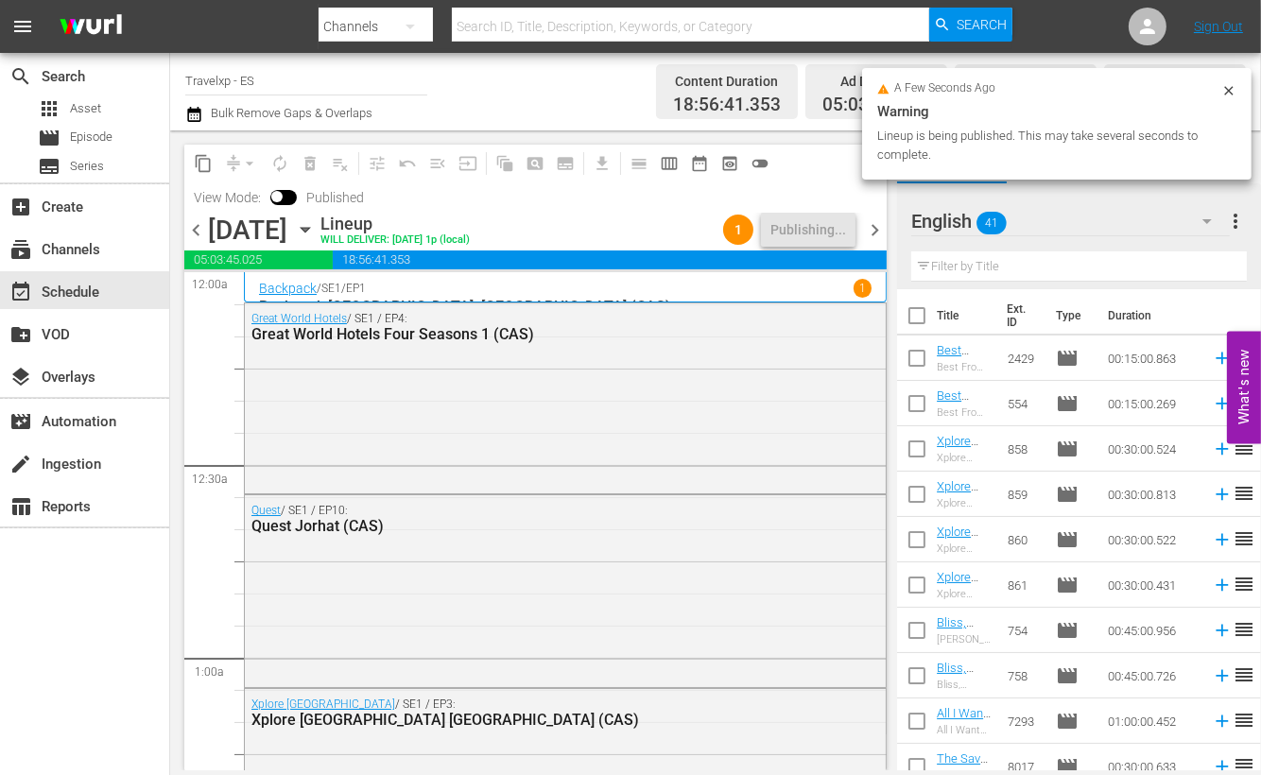
click at [873, 229] on span "chevron_right" at bounding box center [875, 230] width 24 height 24
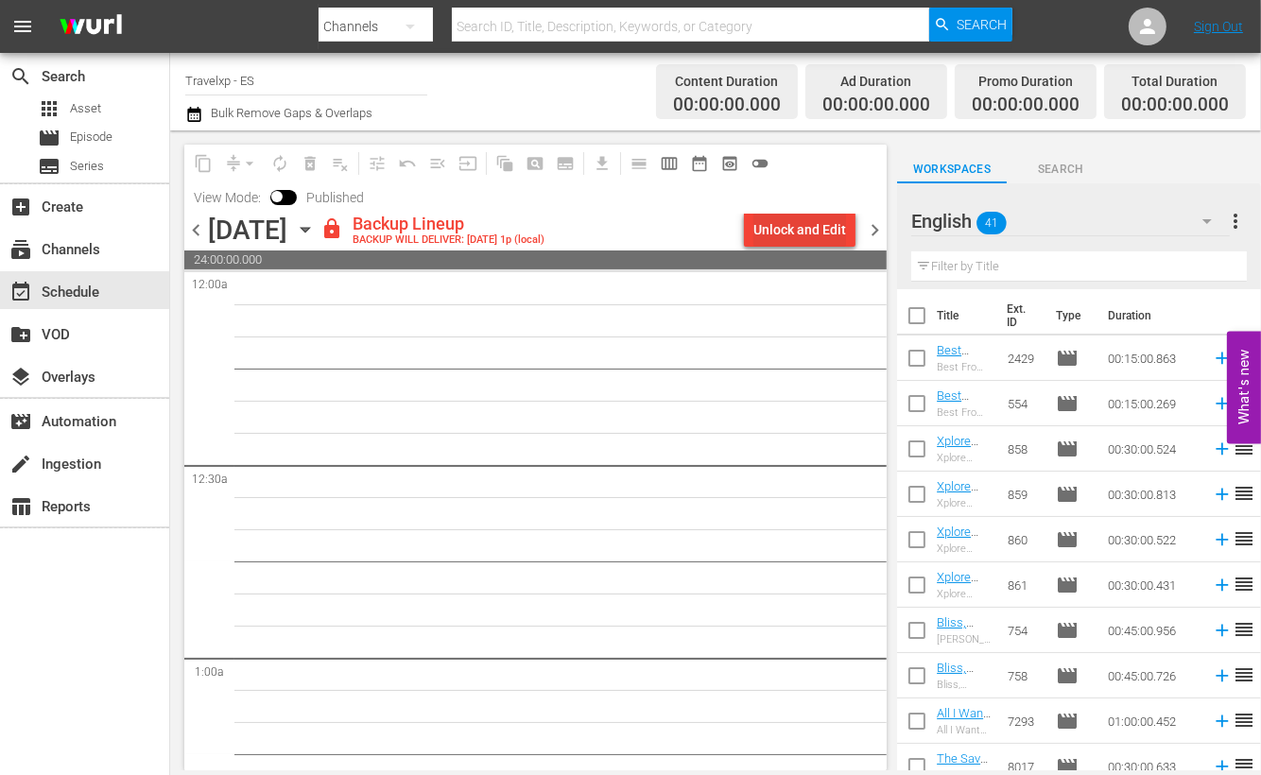
click at [797, 227] on div "Unlock and Edit" at bounding box center [800, 230] width 93 height 34
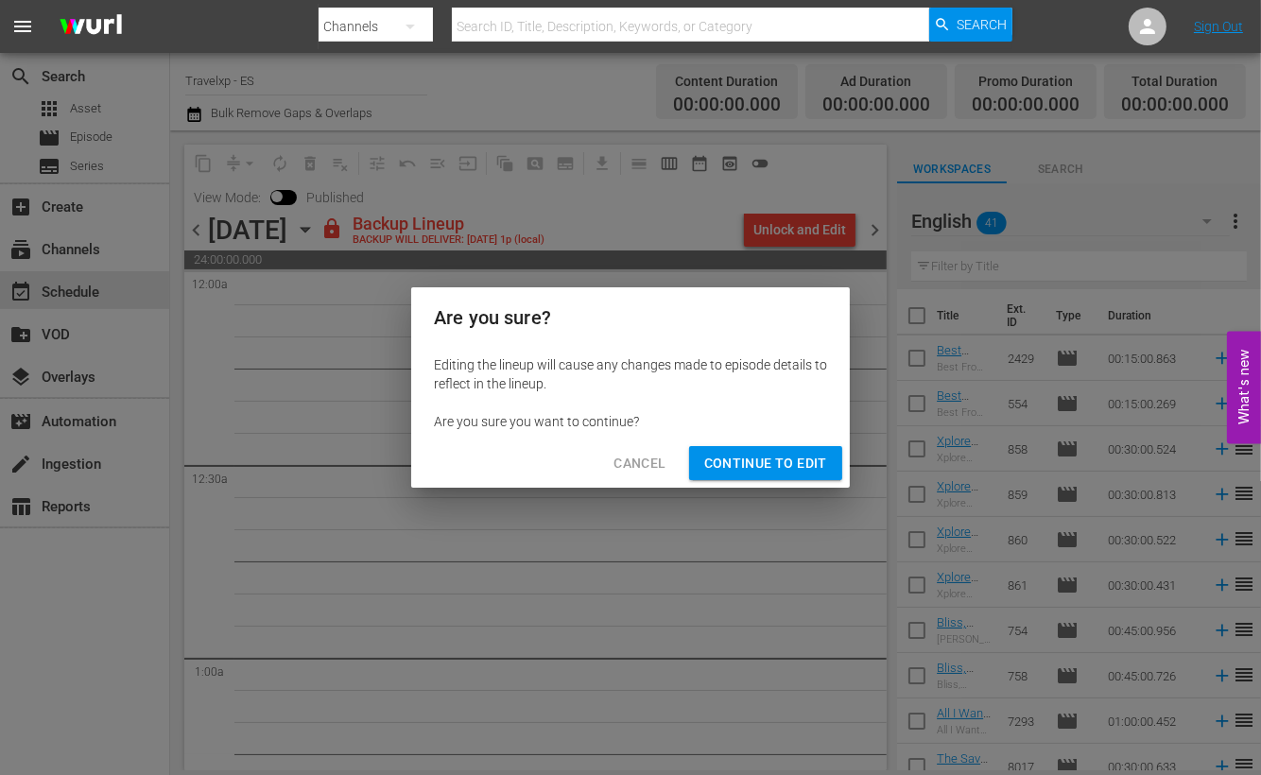
click at [754, 466] on span "Continue to Edit" at bounding box center [765, 464] width 123 height 24
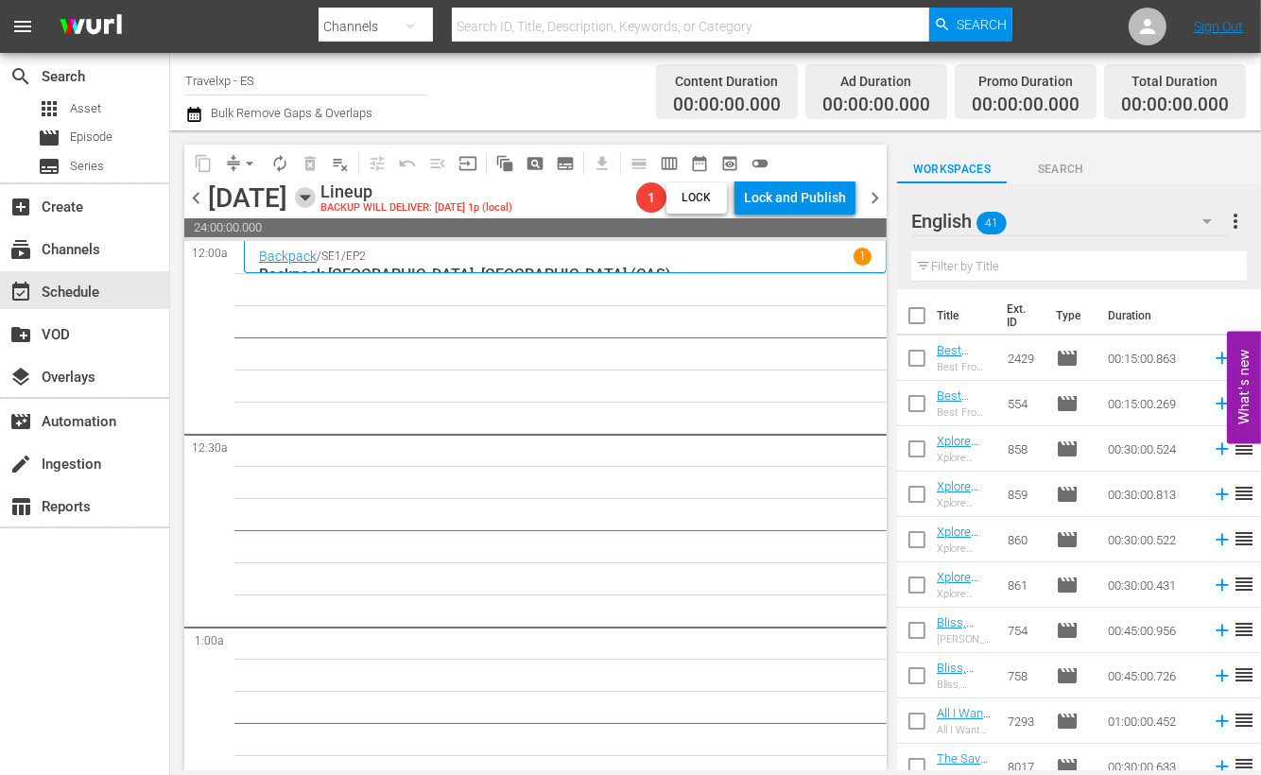
click at [316, 199] on icon "button" at bounding box center [305, 197] width 21 height 21
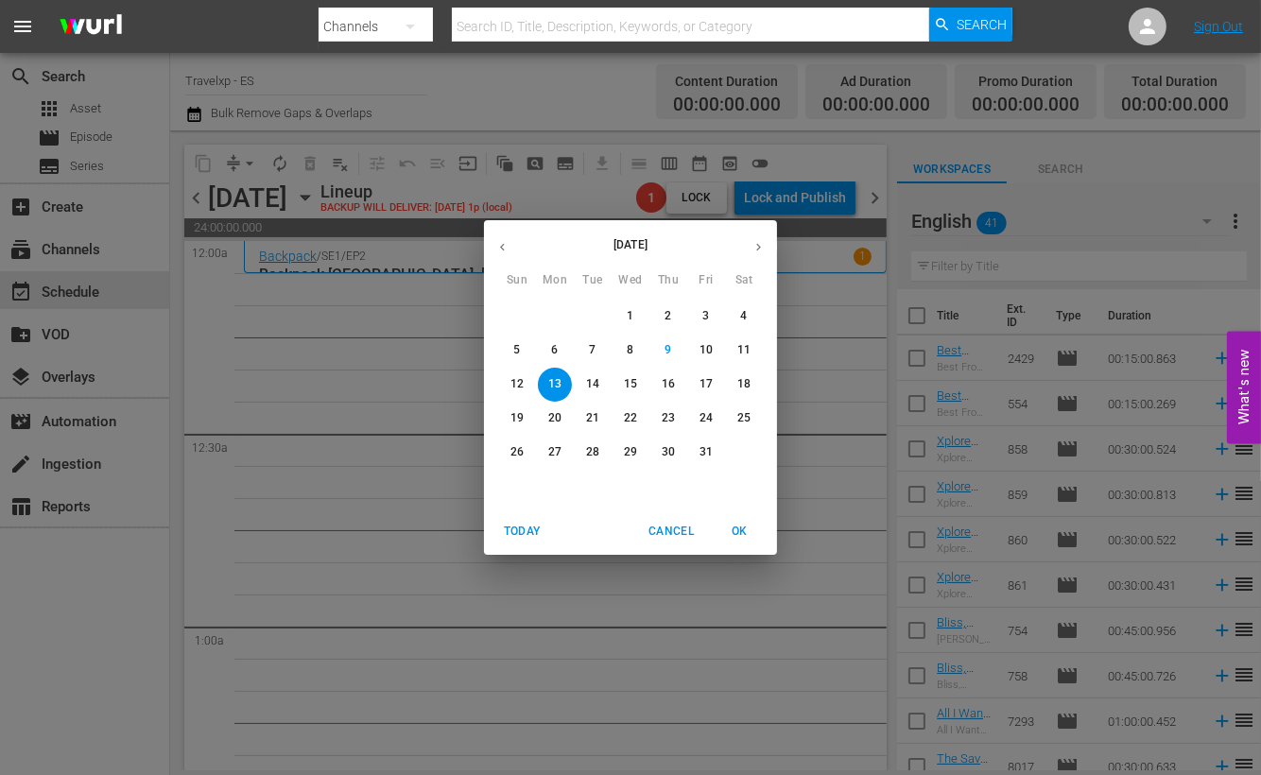
click at [504, 250] on icon "button" at bounding box center [502, 248] width 5 height 8
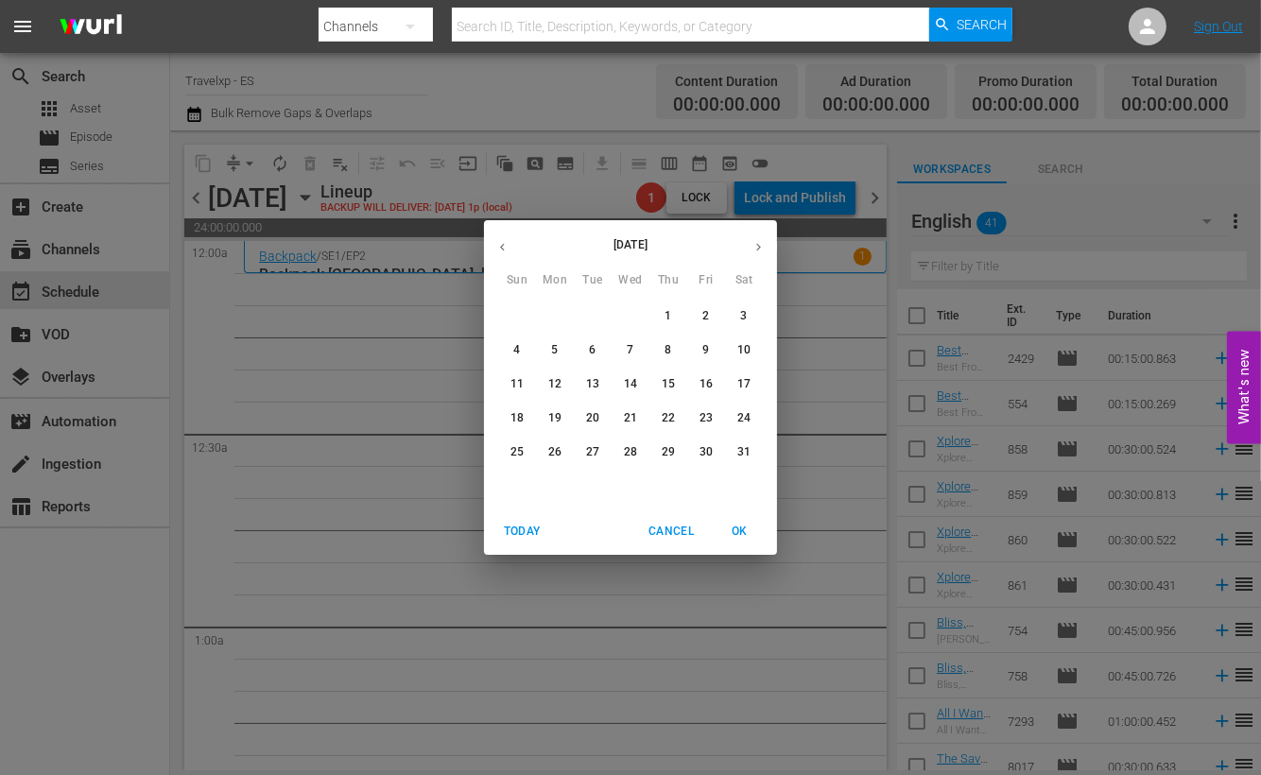
click at [595, 373] on button "13" at bounding box center [593, 385] width 34 height 34
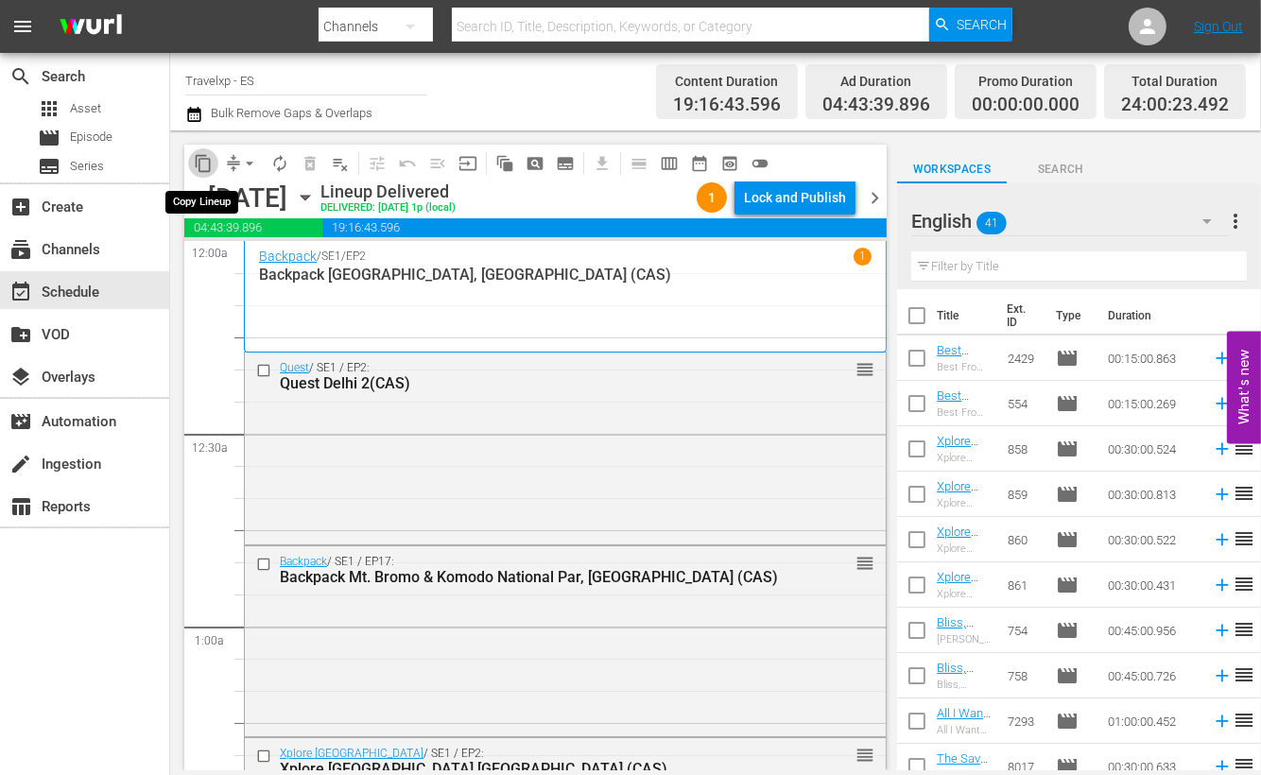
click at [197, 156] on span "content_copy" at bounding box center [203, 163] width 19 height 19
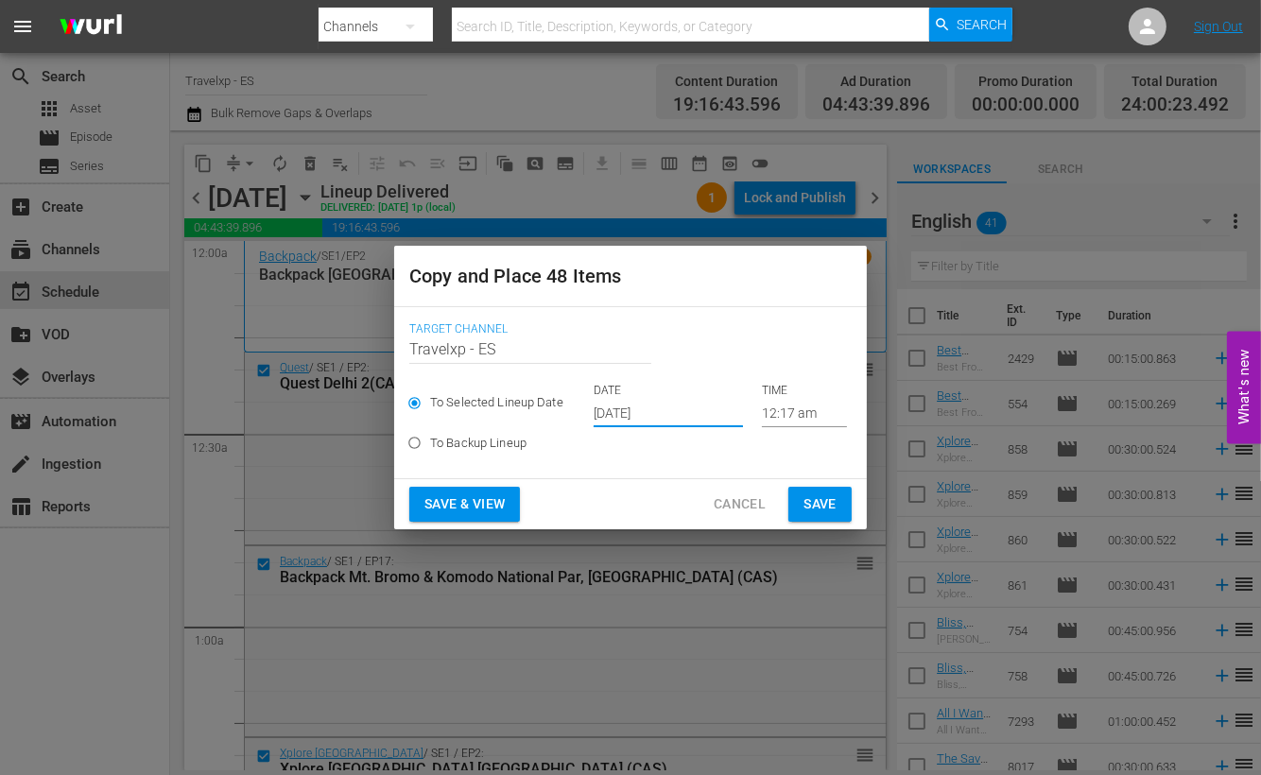
click at [616, 407] on input "[DATE]" at bounding box center [668, 413] width 149 height 28
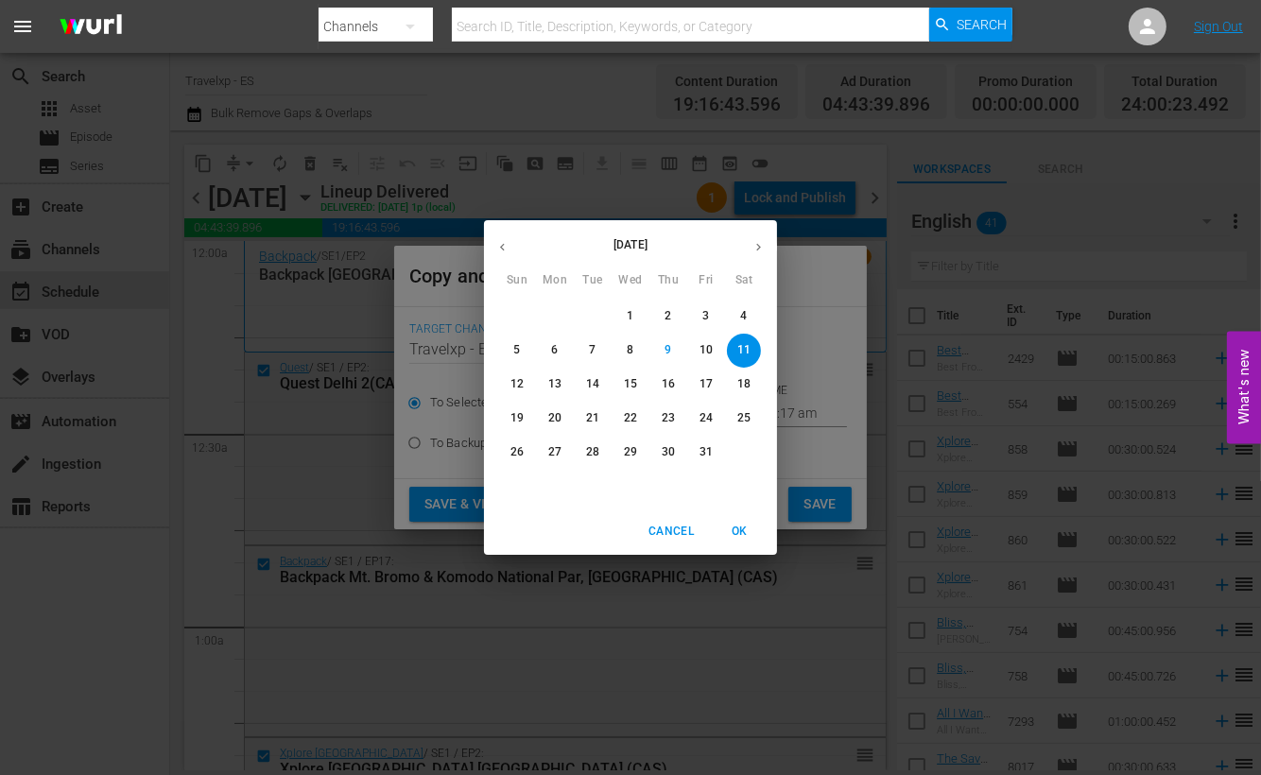
click at [557, 393] on button "13" at bounding box center [555, 385] width 34 height 34
type input "[DATE]"
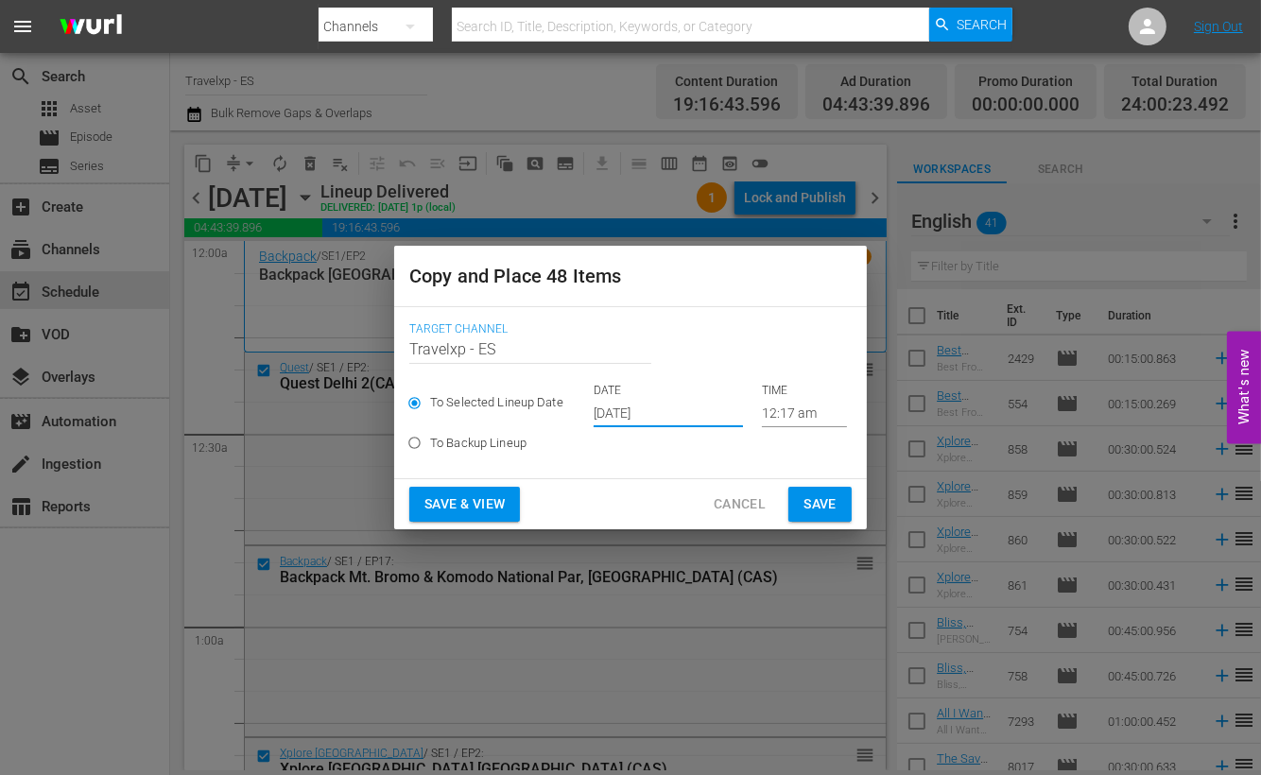
click at [460, 508] on span "Save & View" at bounding box center [465, 505] width 80 height 24
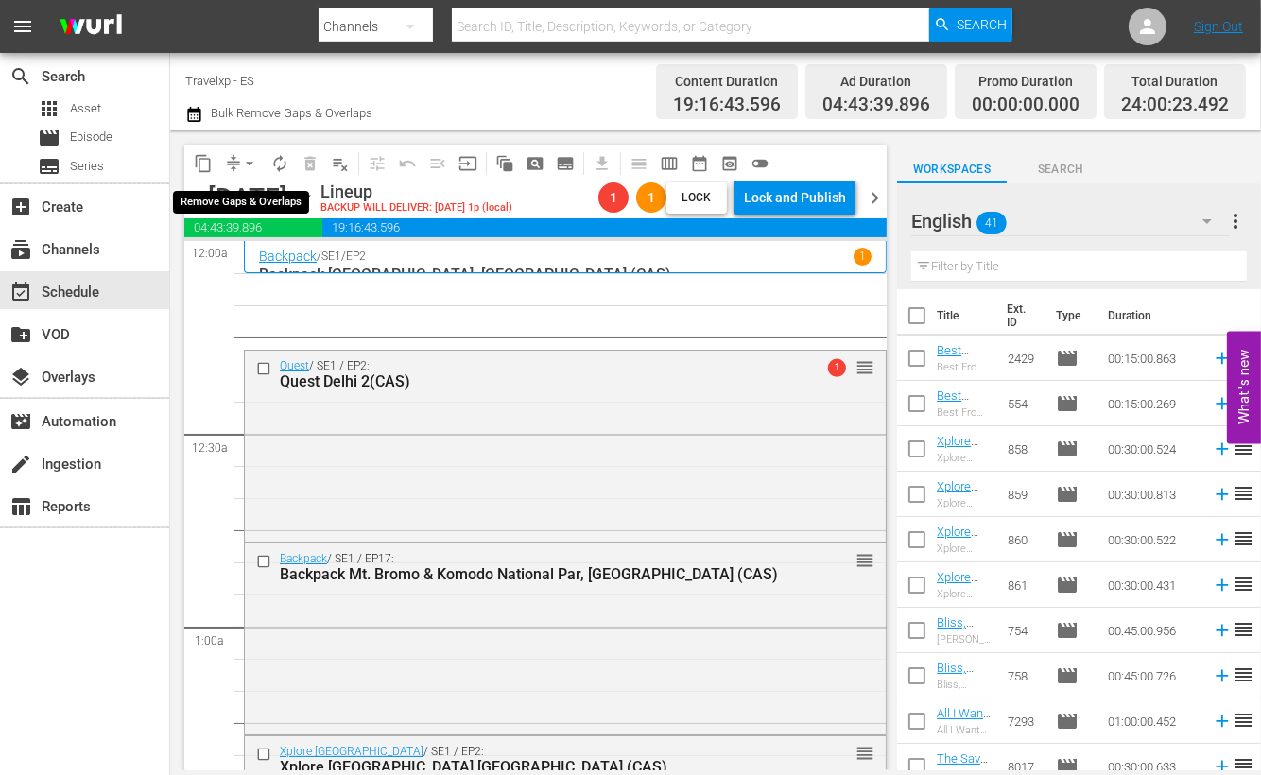
click at [251, 161] on span "arrow_drop_down" at bounding box center [249, 163] width 19 height 19
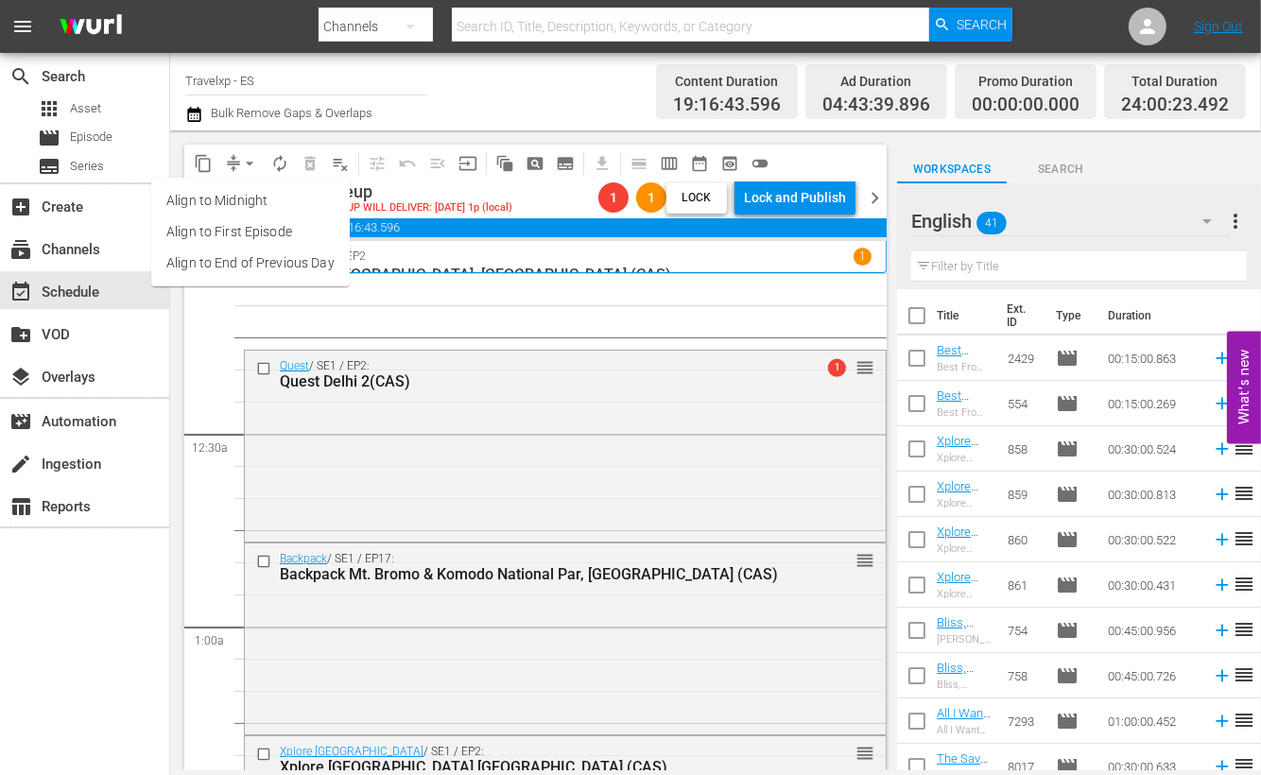
click at [248, 262] on li "Align to End of Previous Day" at bounding box center [250, 263] width 199 height 31
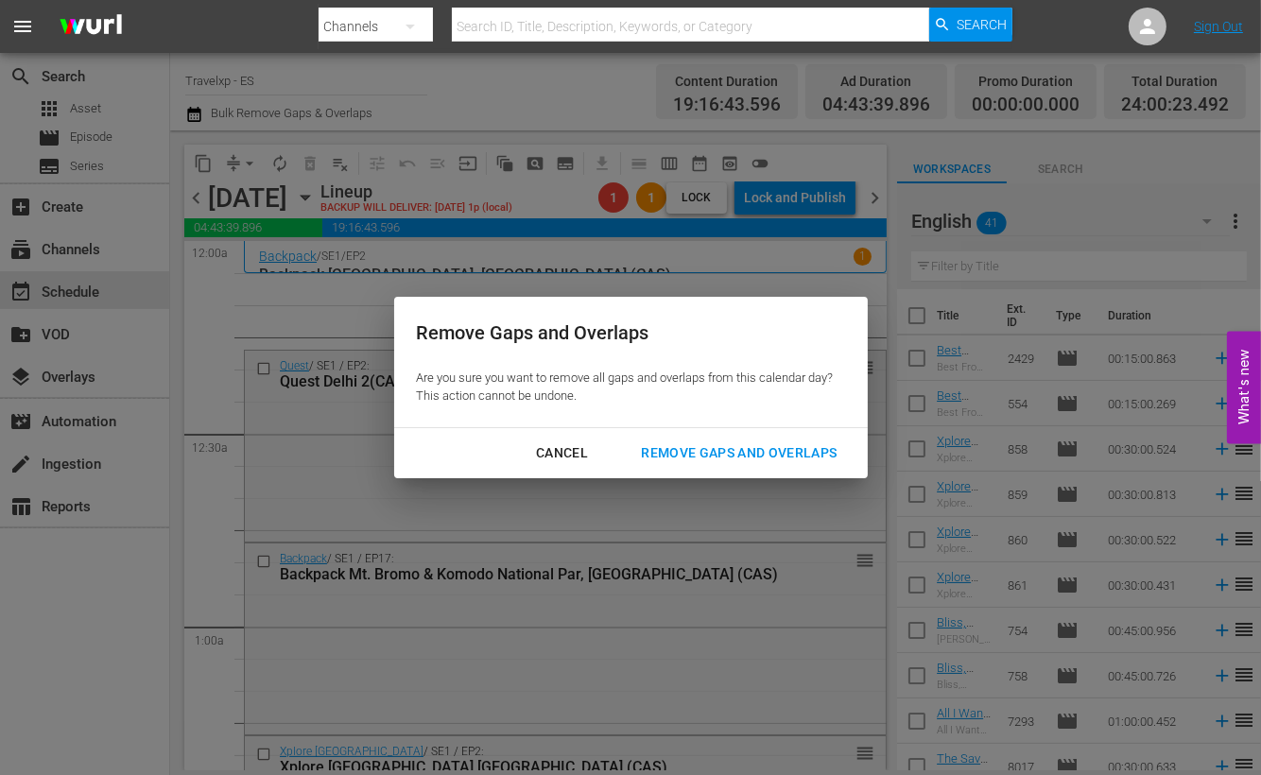
click at [794, 454] on div "Remove Gaps and Overlaps" at bounding box center [739, 454] width 226 height 24
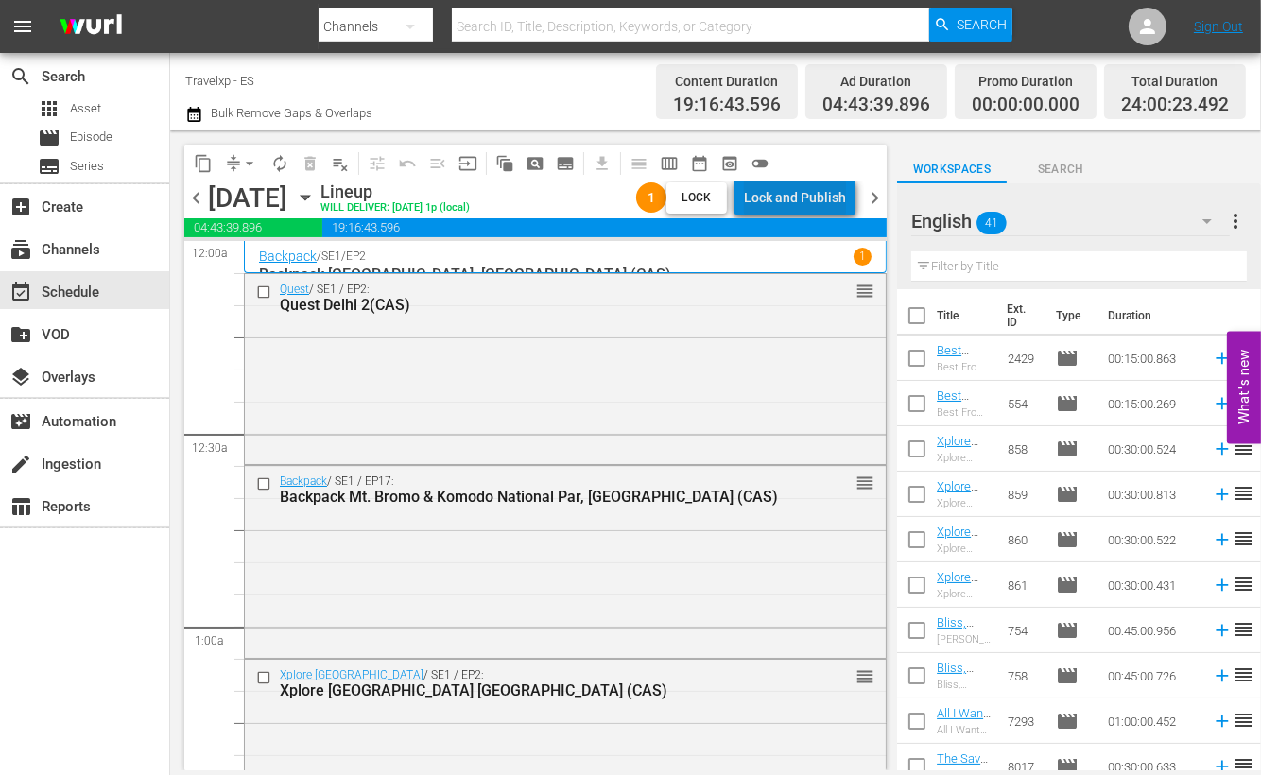
click at [819, 191] on div "Lock and Publish" at bounding box center [795, 198] width 102 height 34
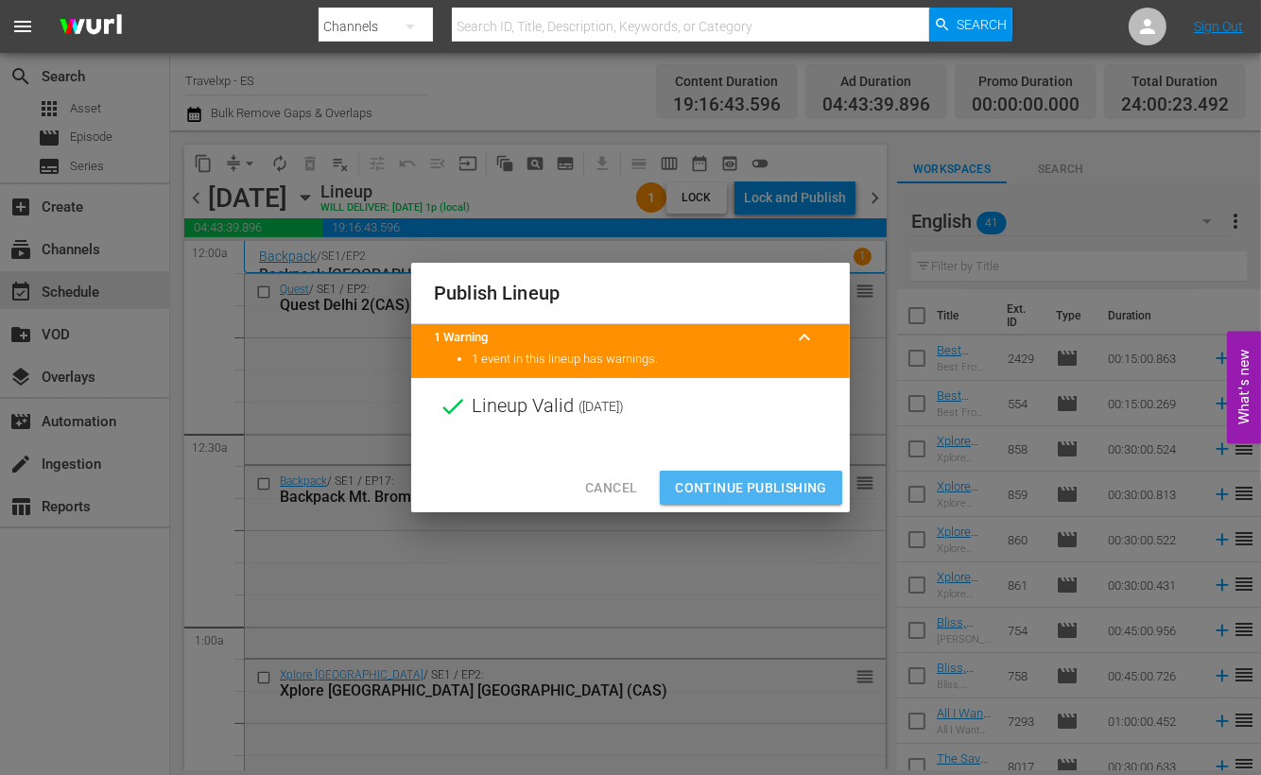
click at [817, 489] on span "Continue Publishing" at bounding box center [751, 489] width 152 height 24
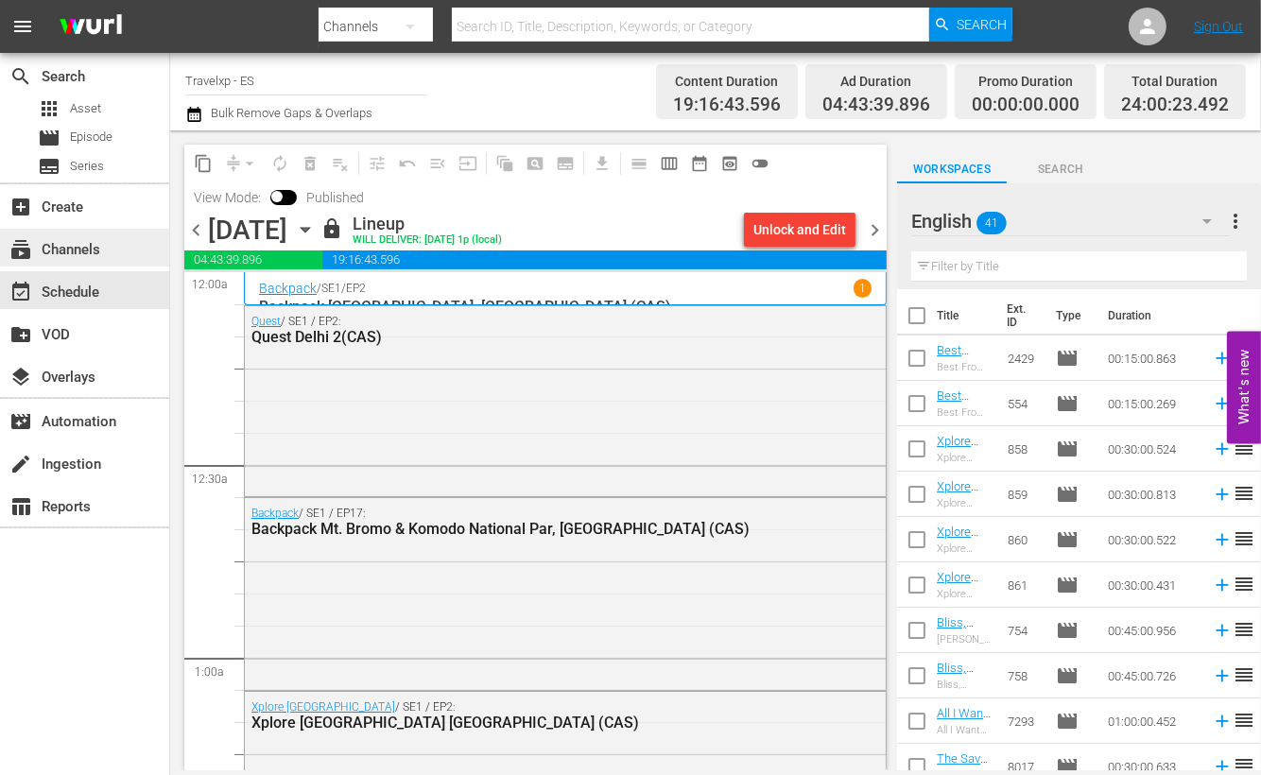
click at [71, 251] on div "subscriptions Channels" at bounding box center [53, 246] width 106 height 17
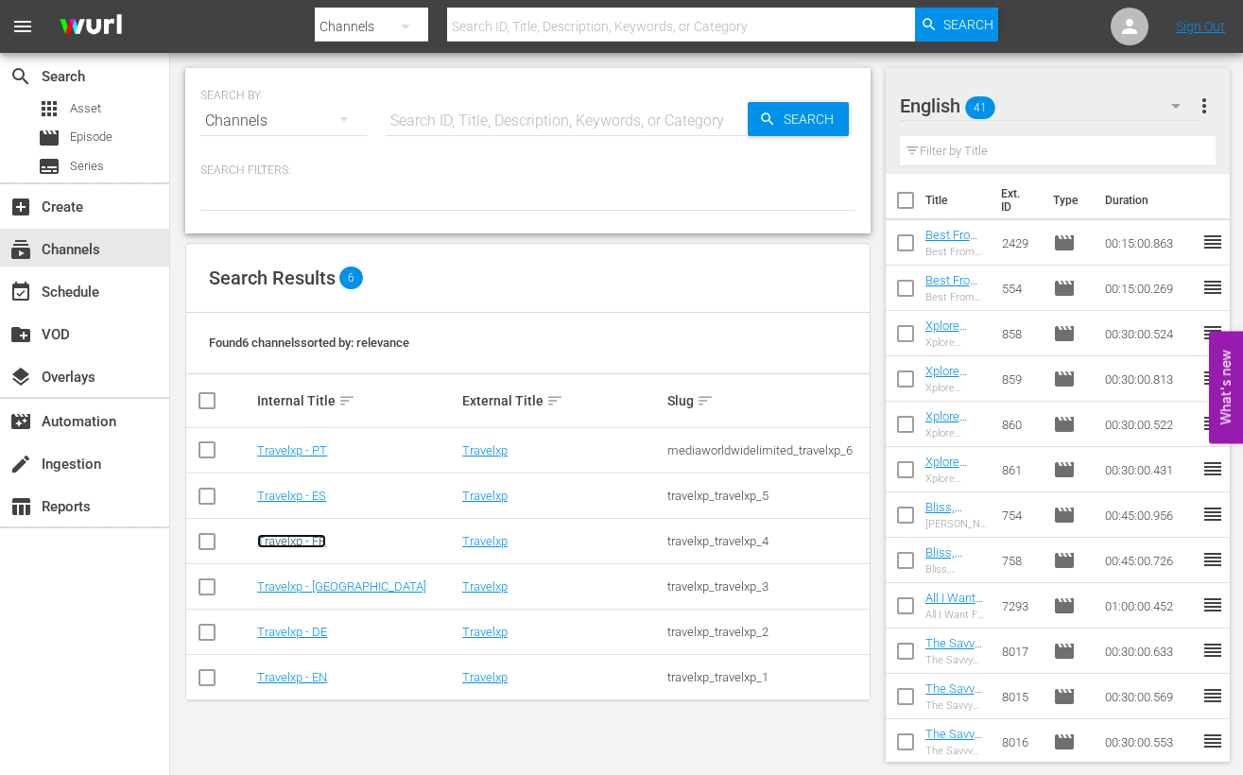
click at [308, 541] on link "Travelxp - FR" at bounding box center [291, 541] width 69 height 14
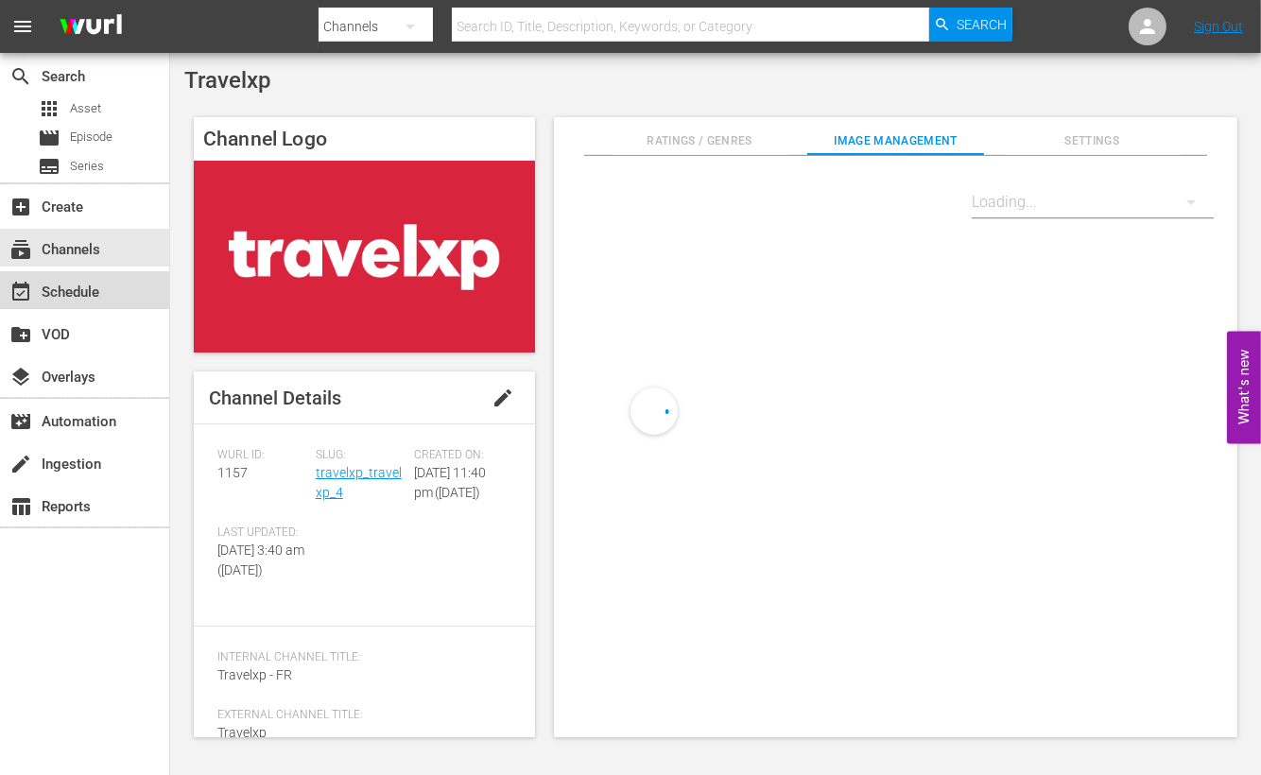
click at [110, 287] on div "event_available Schedule" at bounding box center [84, 290] width 169 height 38
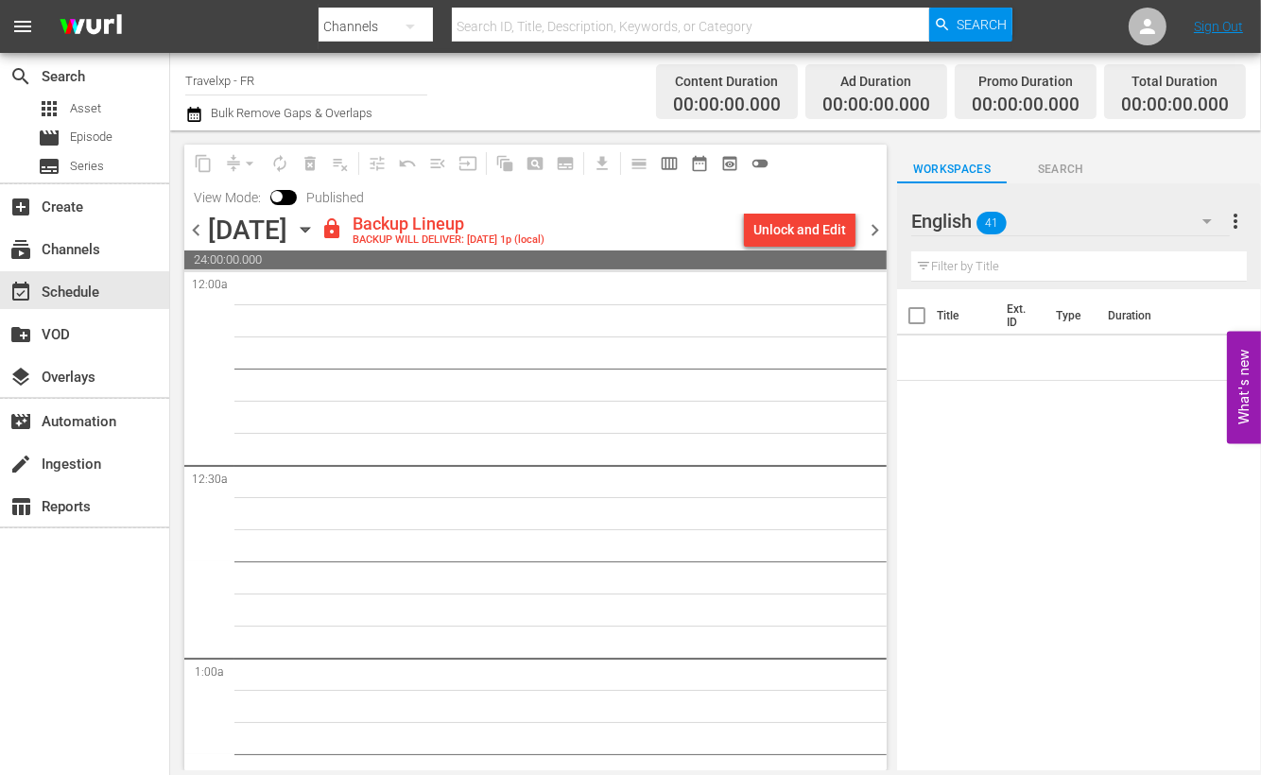
click at [199, 230] on span "chevron_left" at bounding box center [196, 230] width 24 height 24
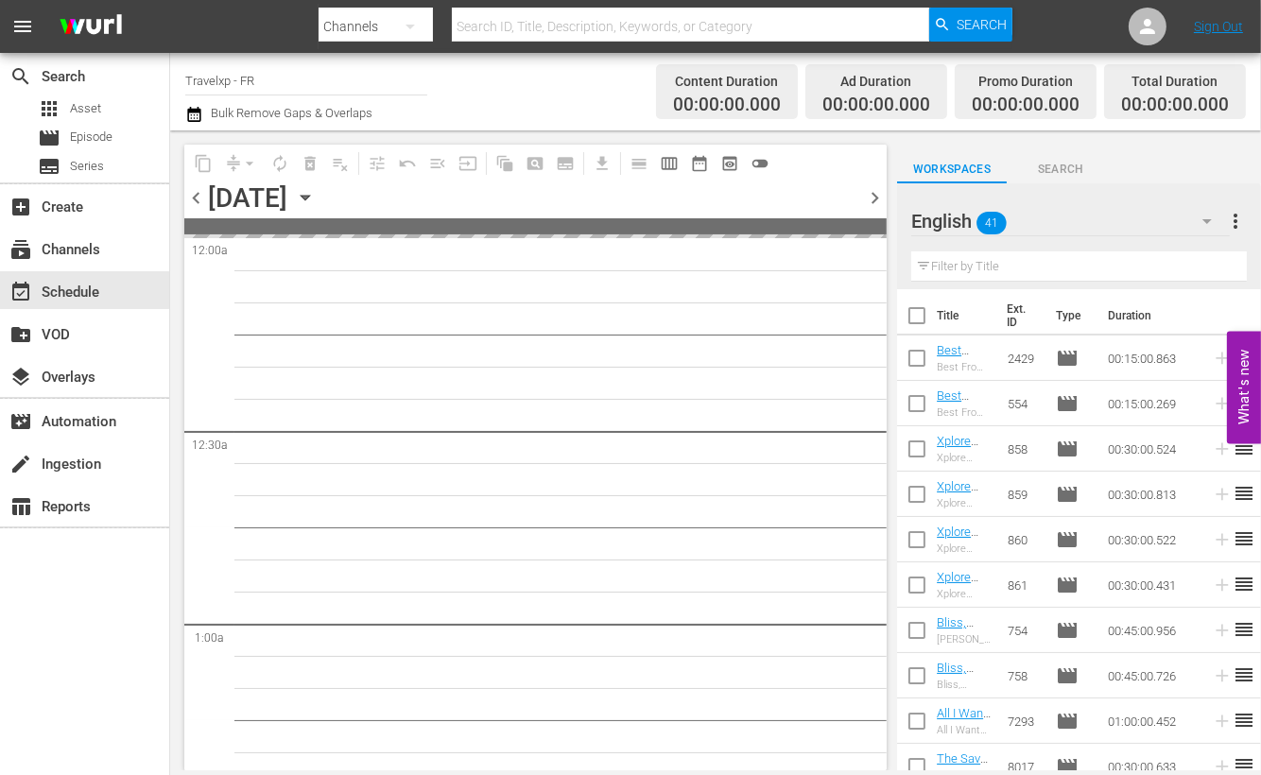
click at [199, 203] on div "content_copy compress arrow_drop_down autorenew_outlined delete_forever_outline…" at bounding box center [535, 182] width 702 height 74
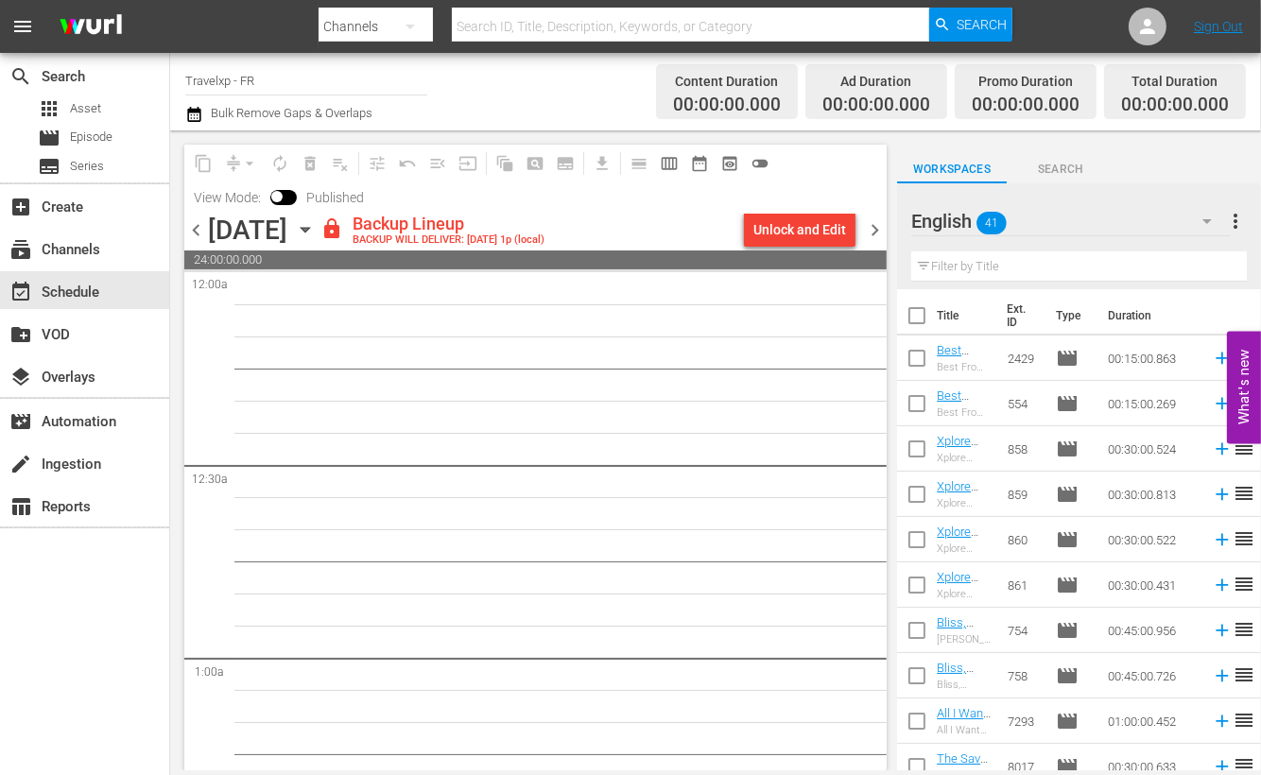
click at [194, 238] on span "chevron_left" at bounding box center [196, 230] width 24 height 24
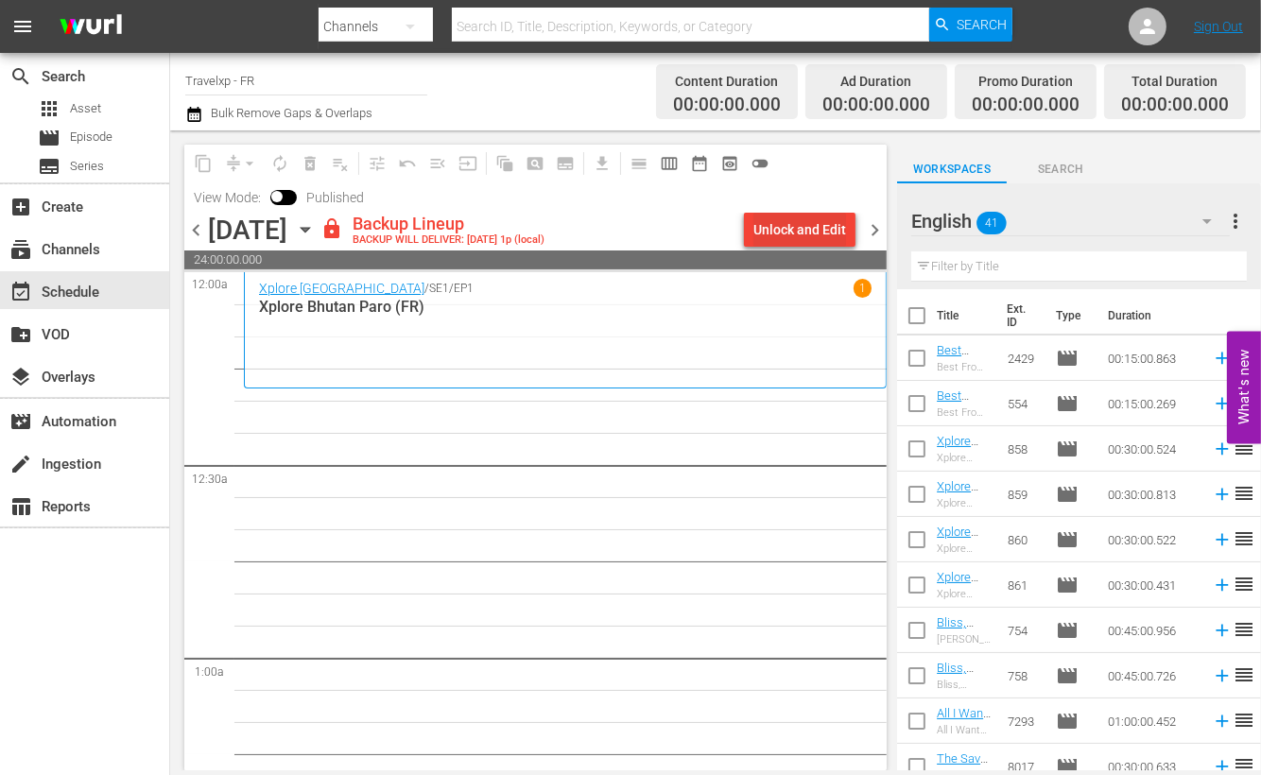
click at [841, 234] on div "Unlock and Edit" at bounding box center [800, 230] width 93 height 34
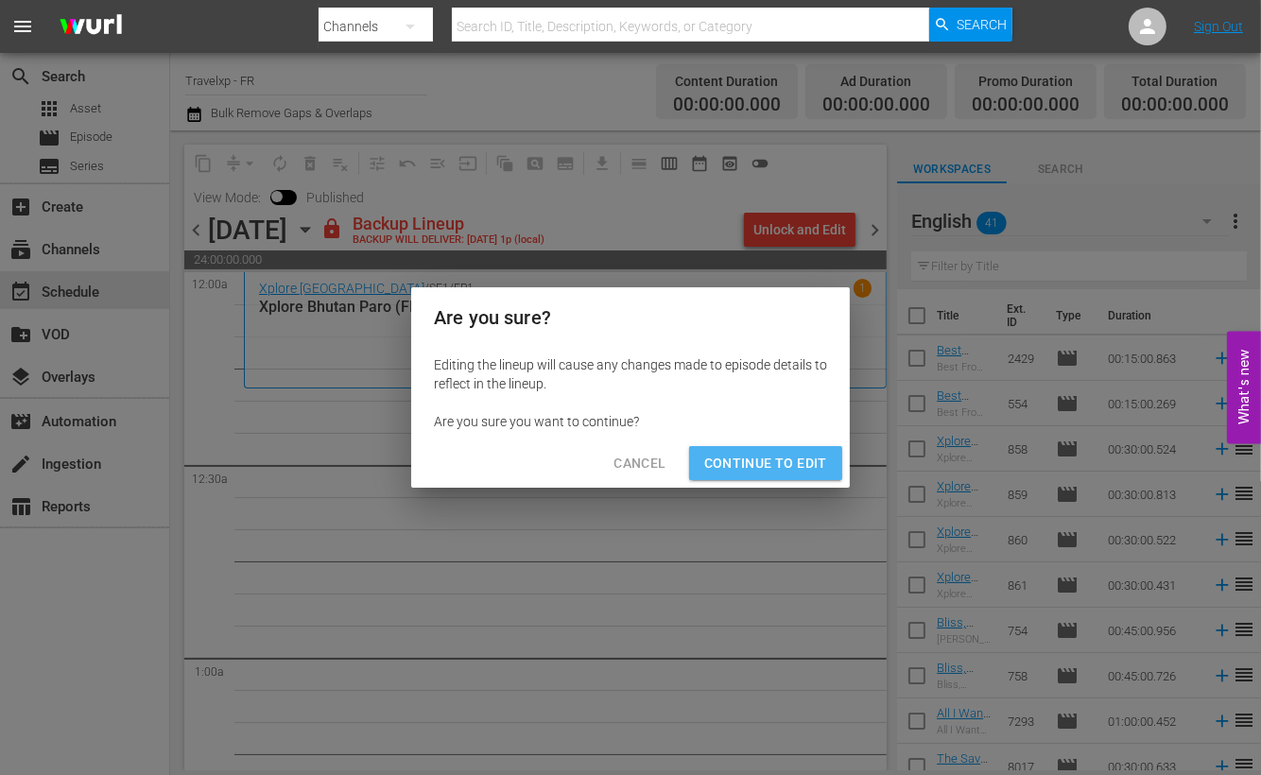
click at [794, 452] on span "Continue to Edit" at bounding box center [765, 464] width 123 height 24
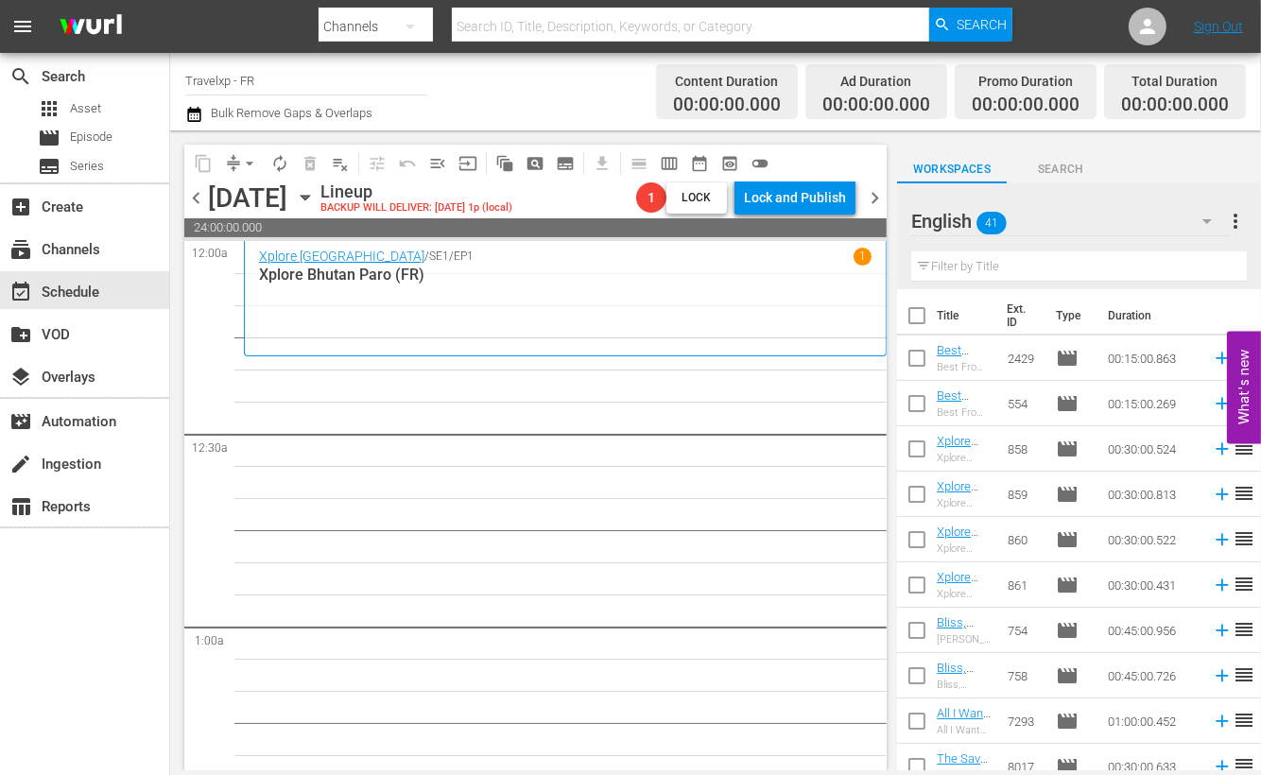
click at [491, 230] on span "24:00:00.000" at bounding box center [535, 227] width 702 height 19
click at [316, 203] on icon "button" at bounding box center [305, 197] width 21 height 21
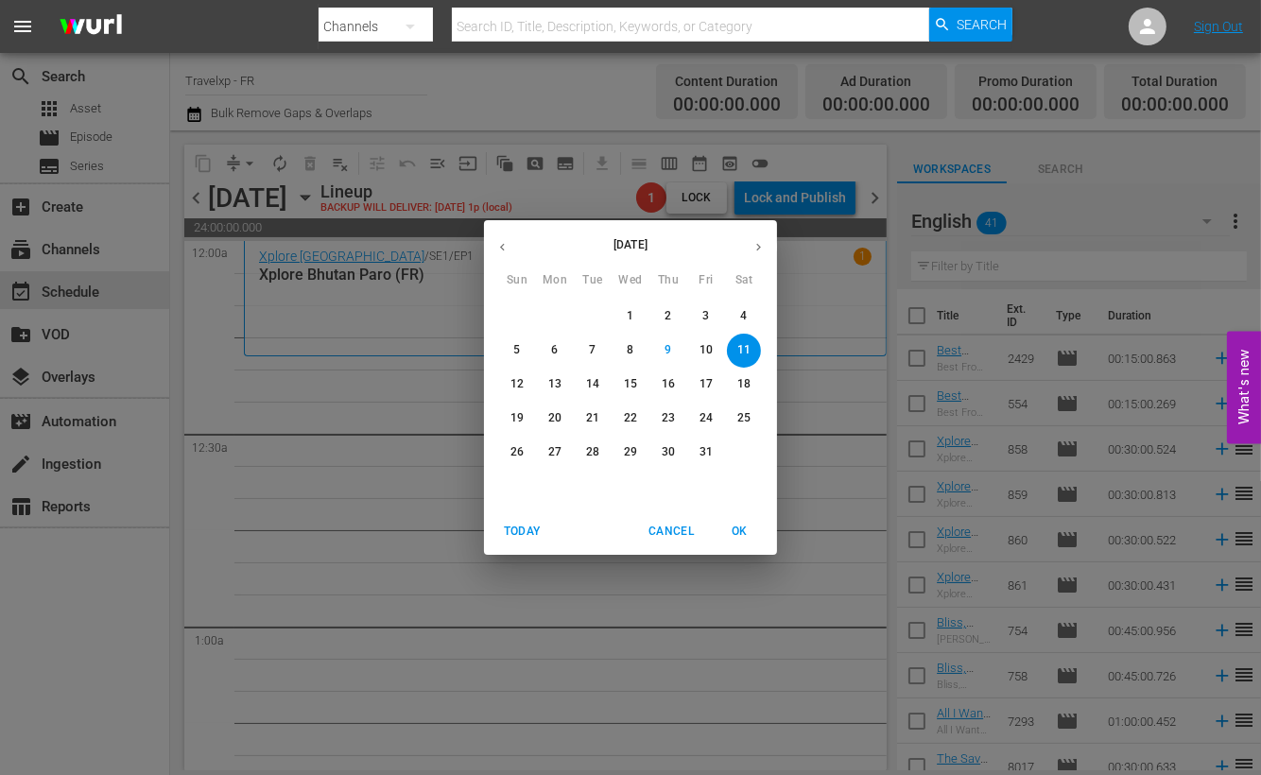
click at [502, 251] on icon "button" at bounding box center [502, 247] width 14 height 14
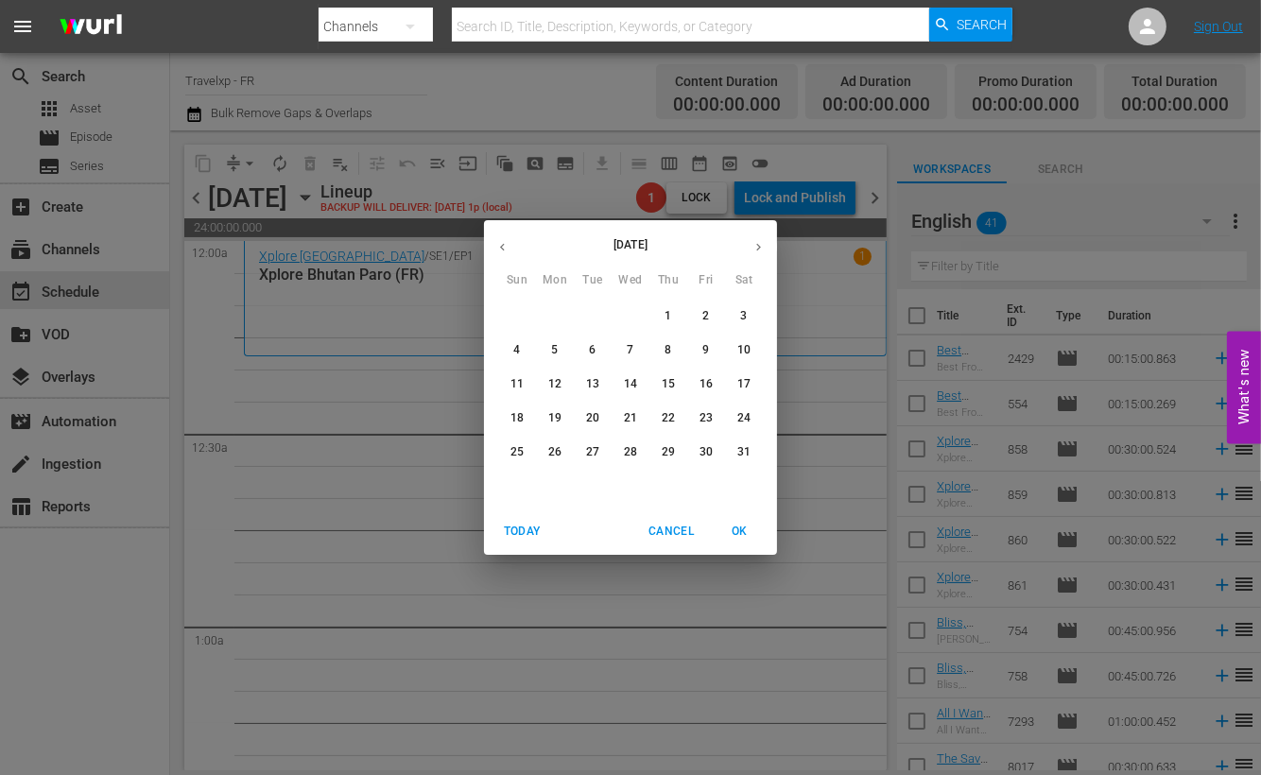
click at [525, 380] on span "11" at bounding box center [517, 384] width 34 height 16
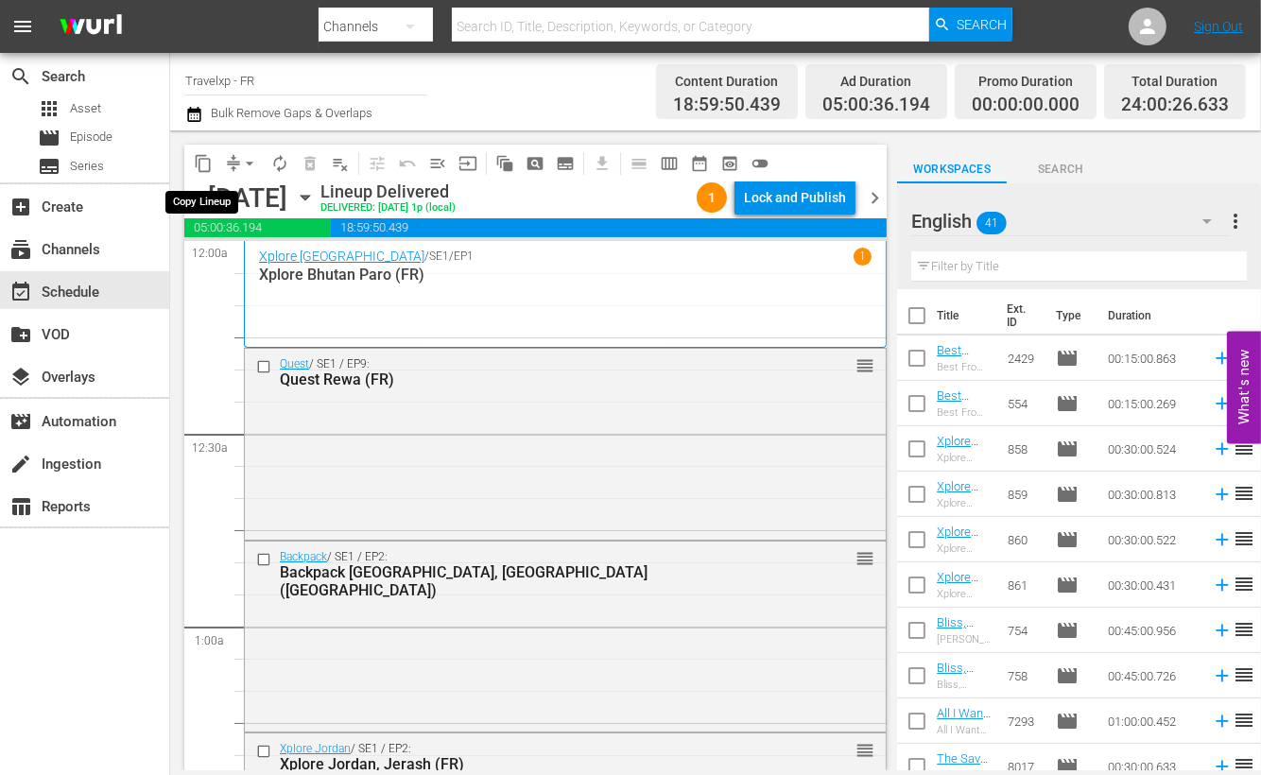
click at [203, 167] on span "content_copy" at bounding box center [203, 163] width 19 height 19
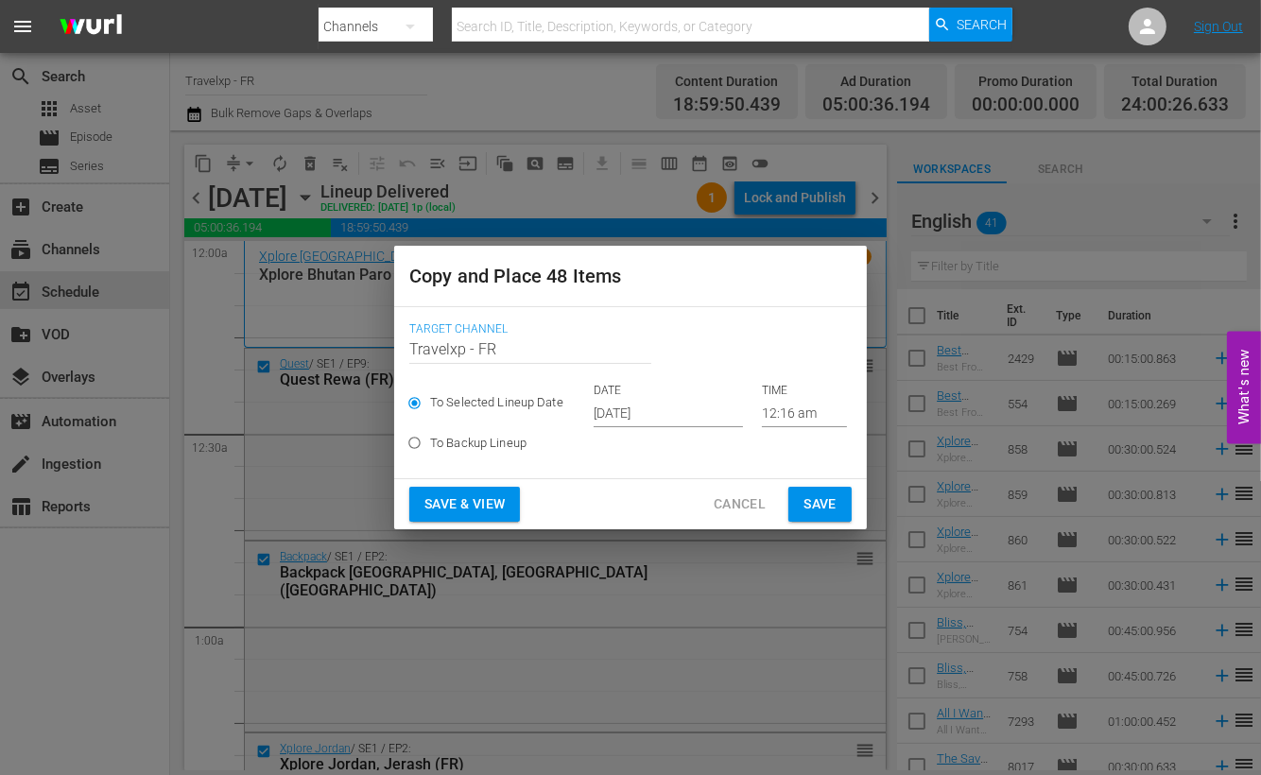
click at [491, 502] on span "Save & View" at bounding box center [465, 505] width 80 height 24
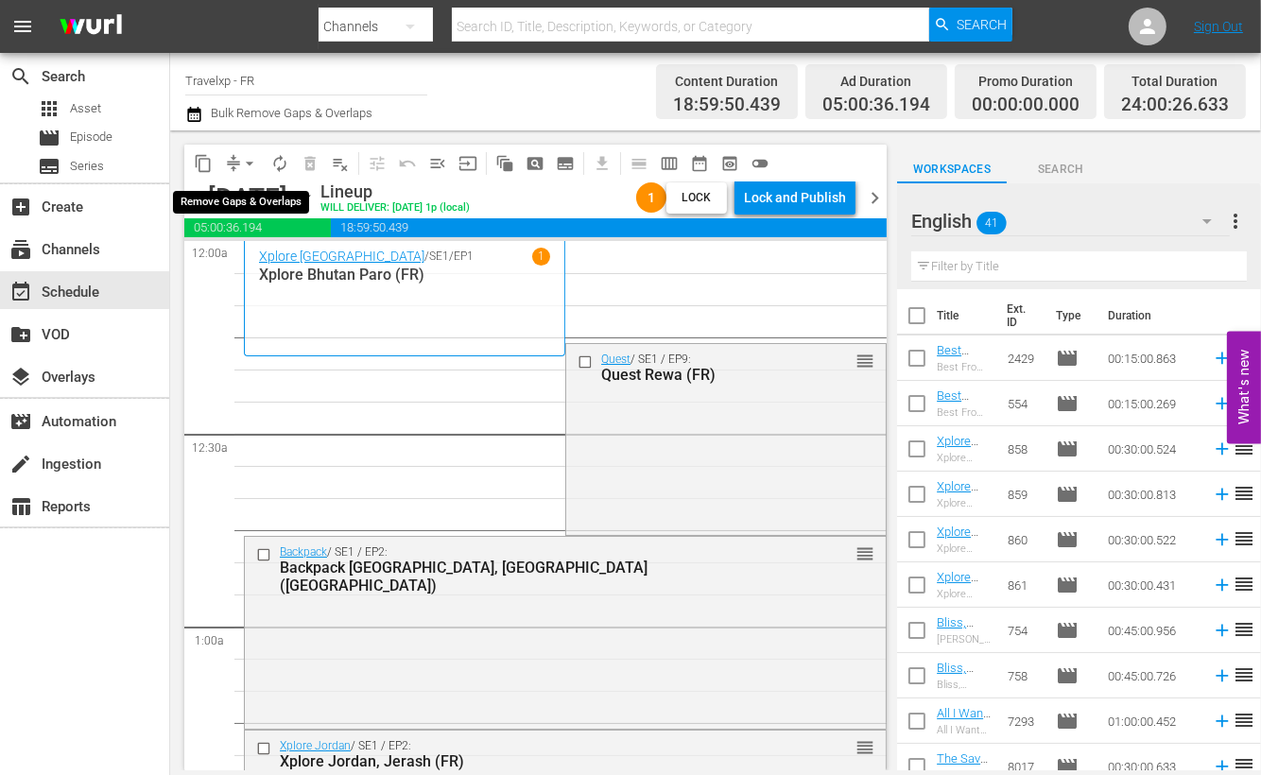
click at [246, 162] on span "arrow_drop_down" at bounding box center [249, 163] width 19 height 19
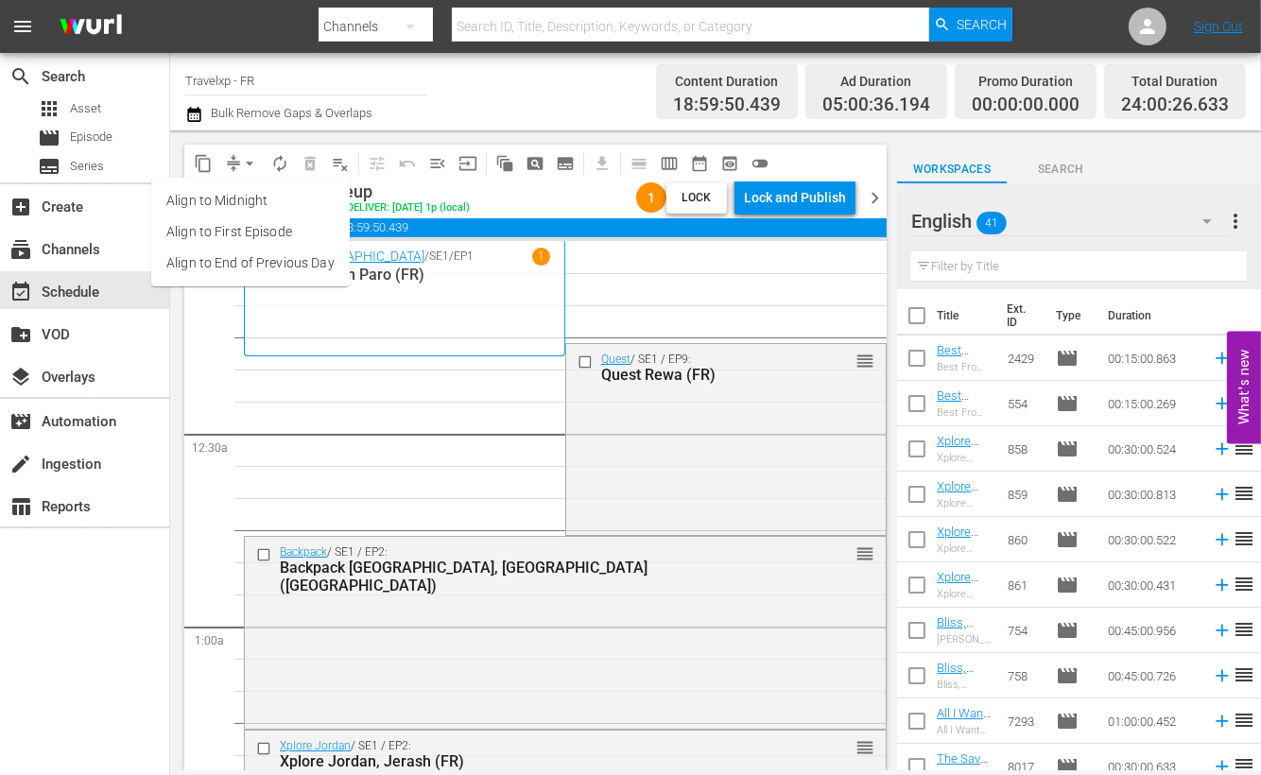
click at [263, 259] on li "Align to End of Previous Day" at bounding box center [250, 263] width 199 height 31
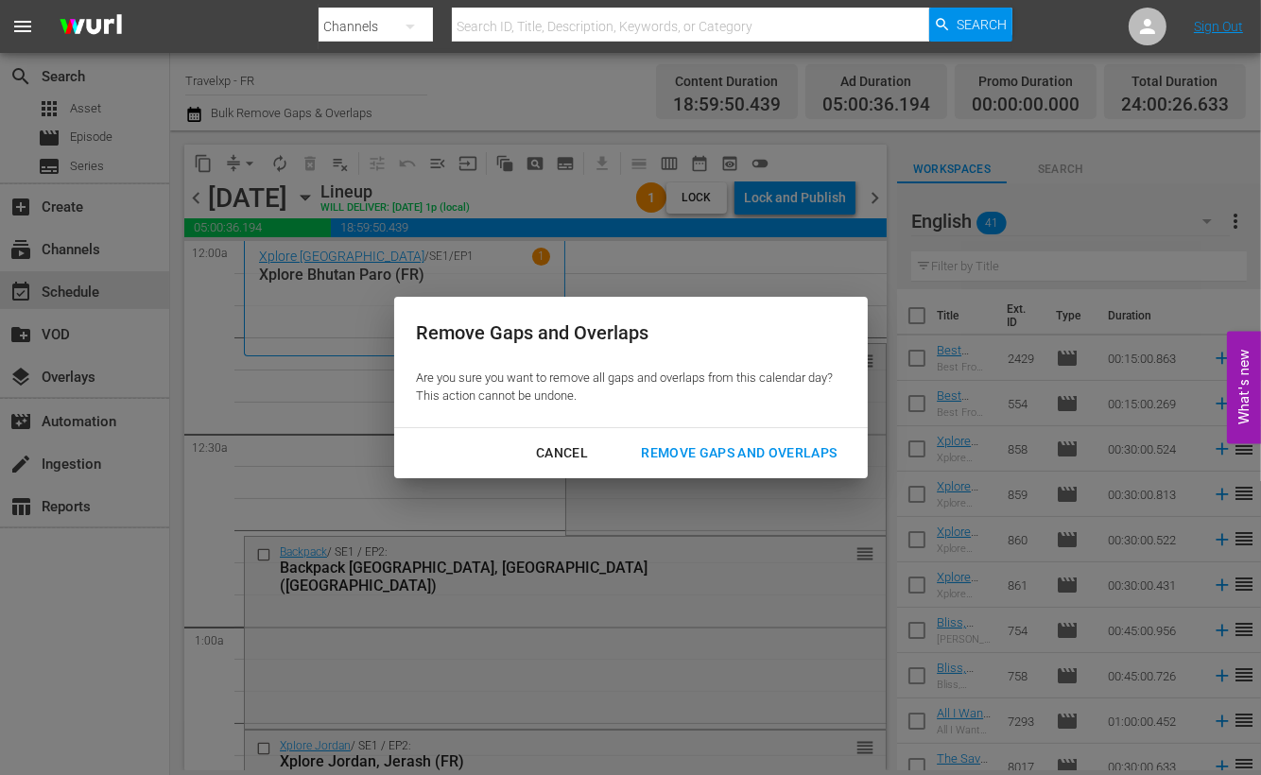
click at [756, 454] on div "Remove Gaps and Overlaps" at bounding box center [739, 454] width 226 height 24
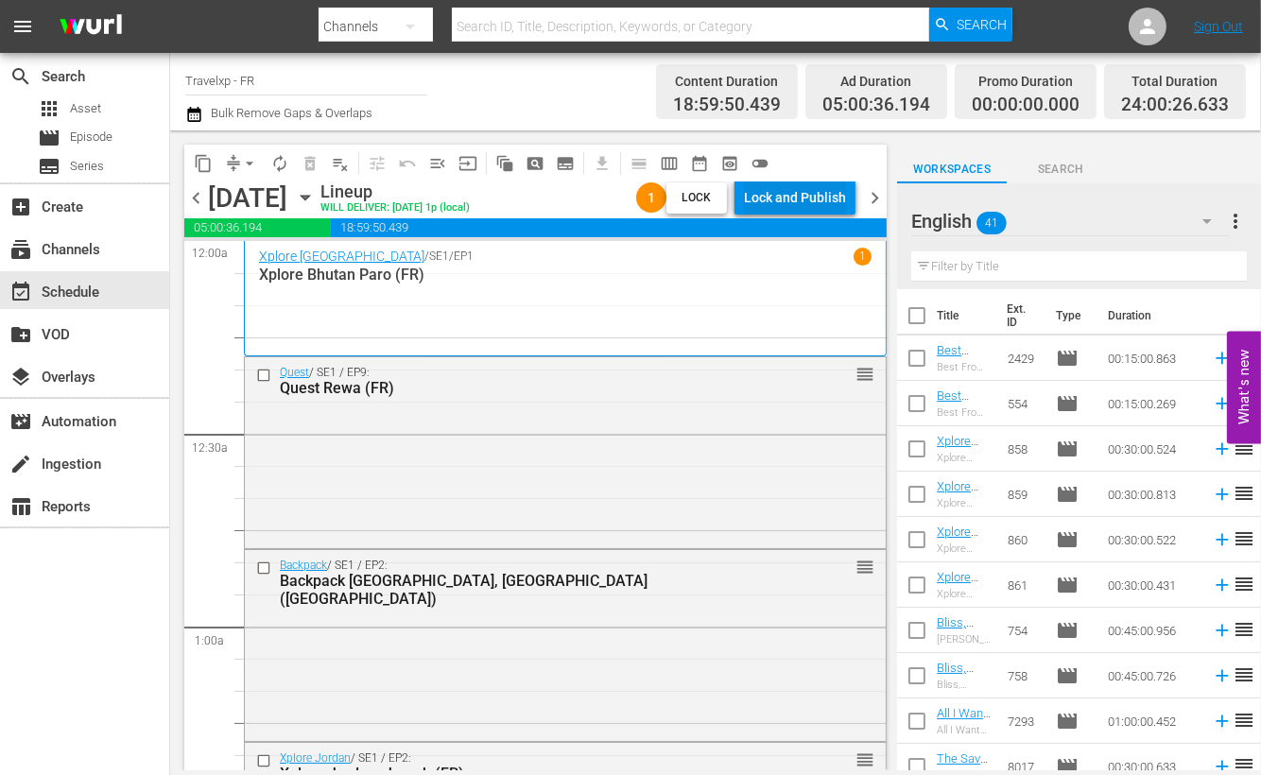
click at [817, 182] on div "Lock and Publish" at bounding box center [795, 198] width 102 height 34
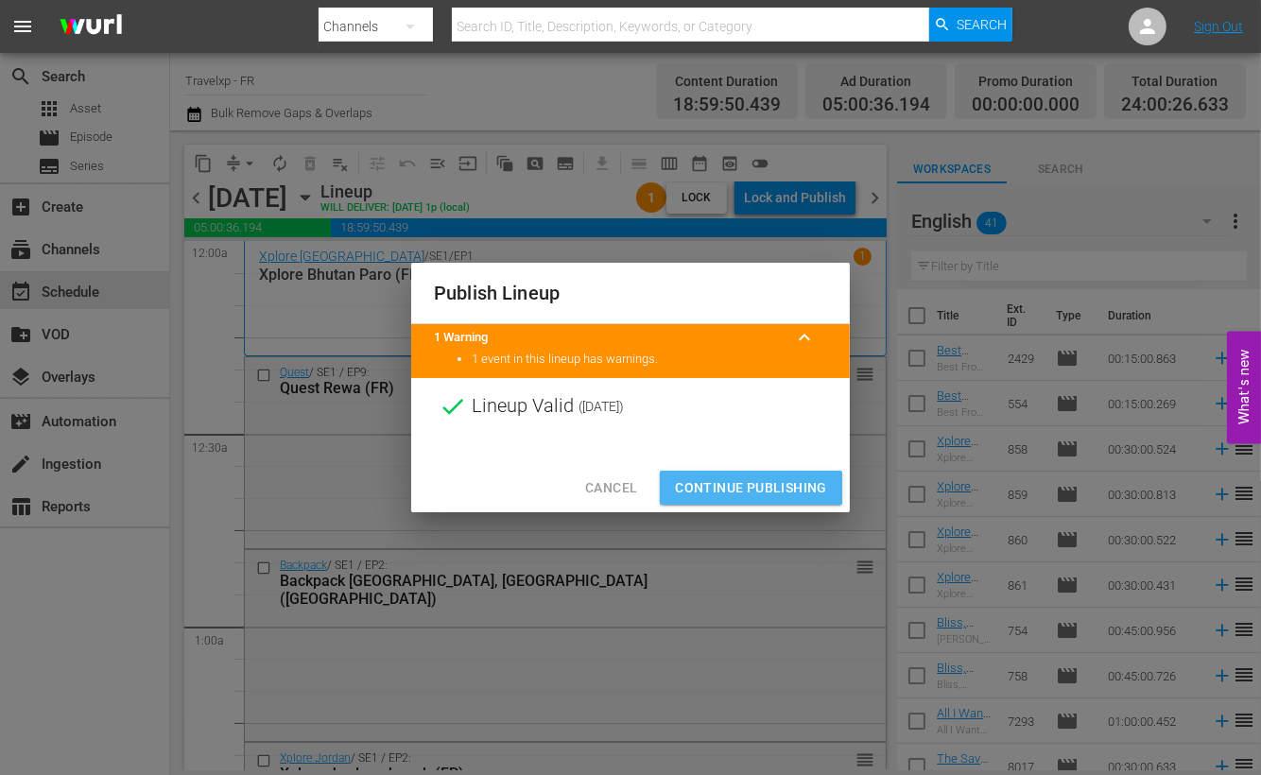
click at [748, 481] on span "Continue Publishing" at bounding box center [751, 489] width 152 height 24
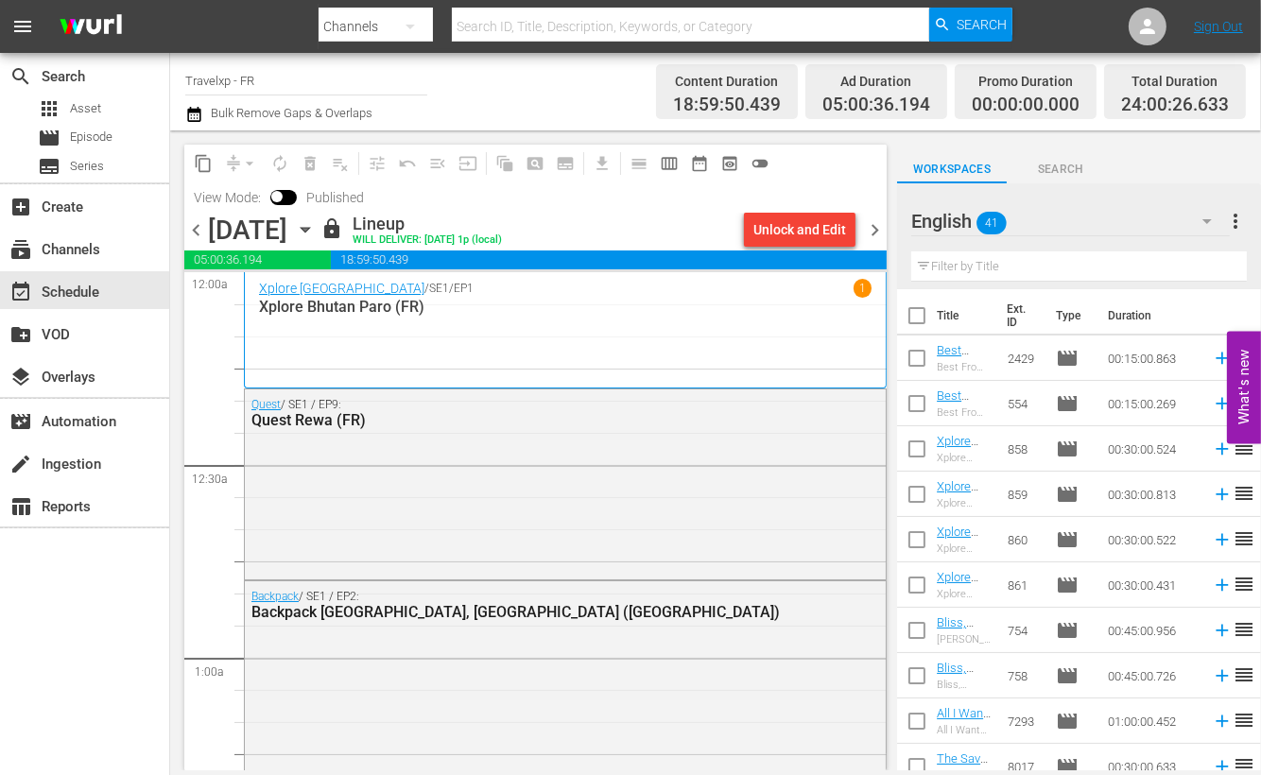
click at [872, 235] on span "chevron_right" at bounding box center [875, 230] width 24 height 24
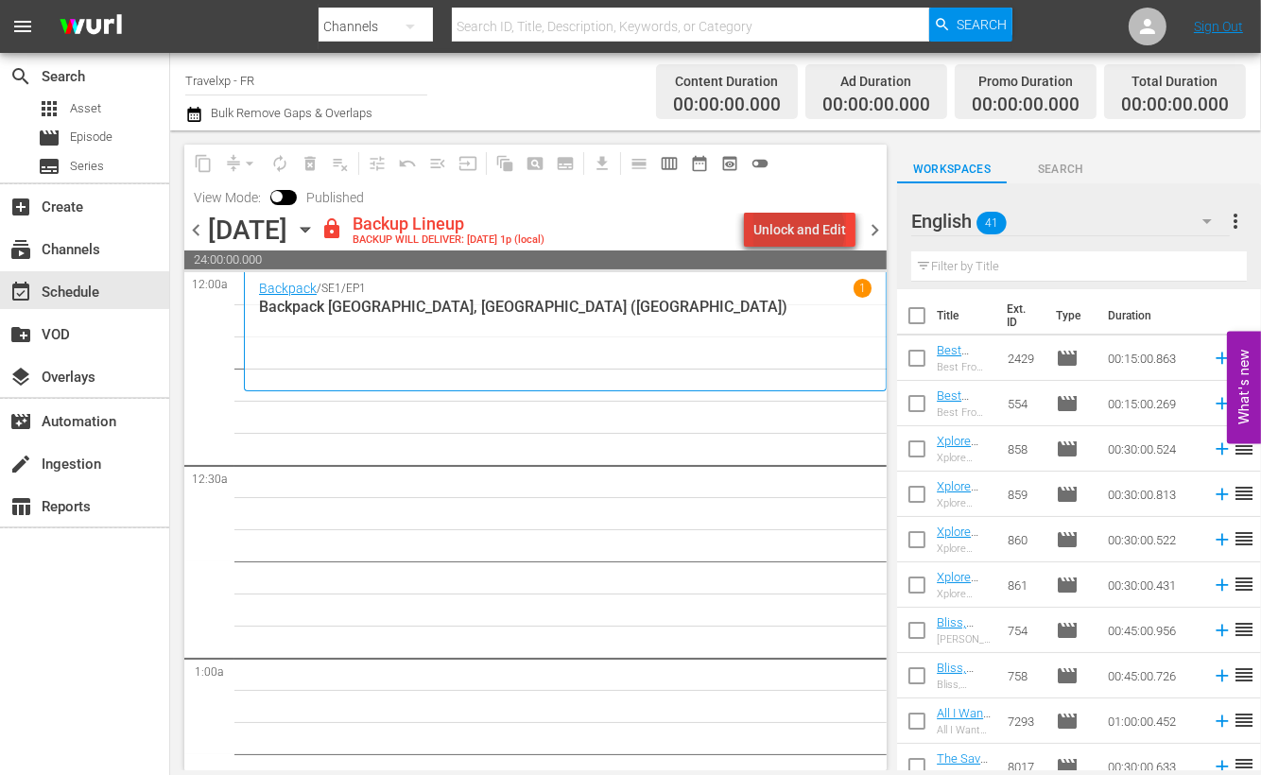
click at [804, 231] on div "Unlock and Edit" at bounding box center [800, 230] width 93 height 34
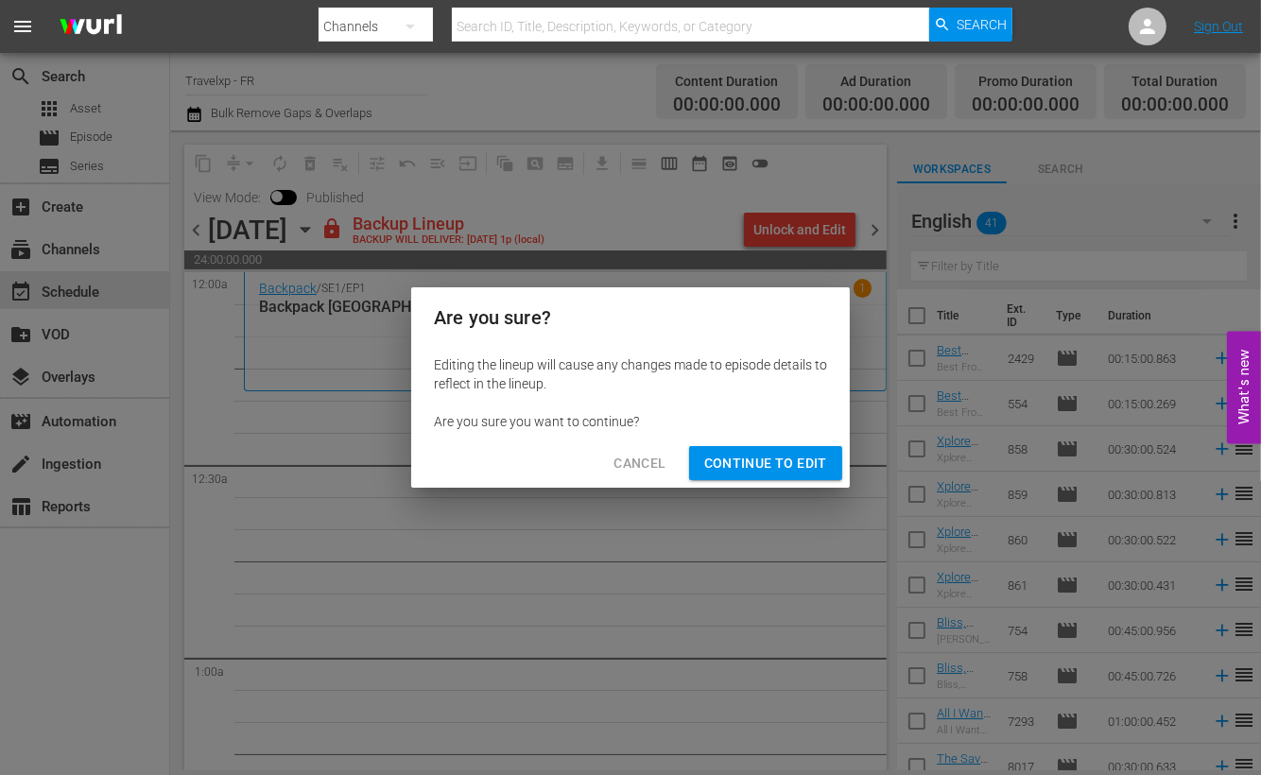
click at [754, 466] on span "Continue to Edit" at bounding box center [765, 464] width 123 height 24
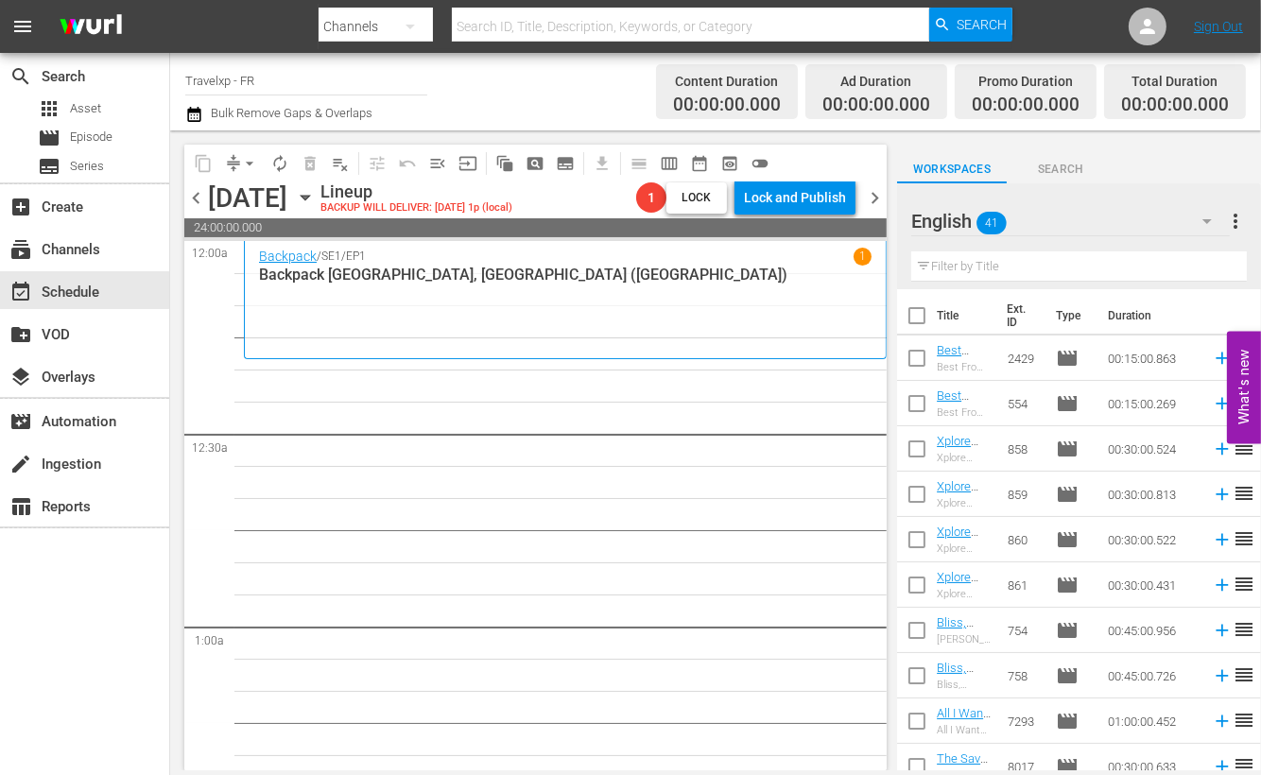
click at [474, 221] on span "24:00:00.000" at bounding box center [535, 227] width 702 height 19
click at [316, 204] on icon "button" at bounding box center [305, 197] width 21 height 21
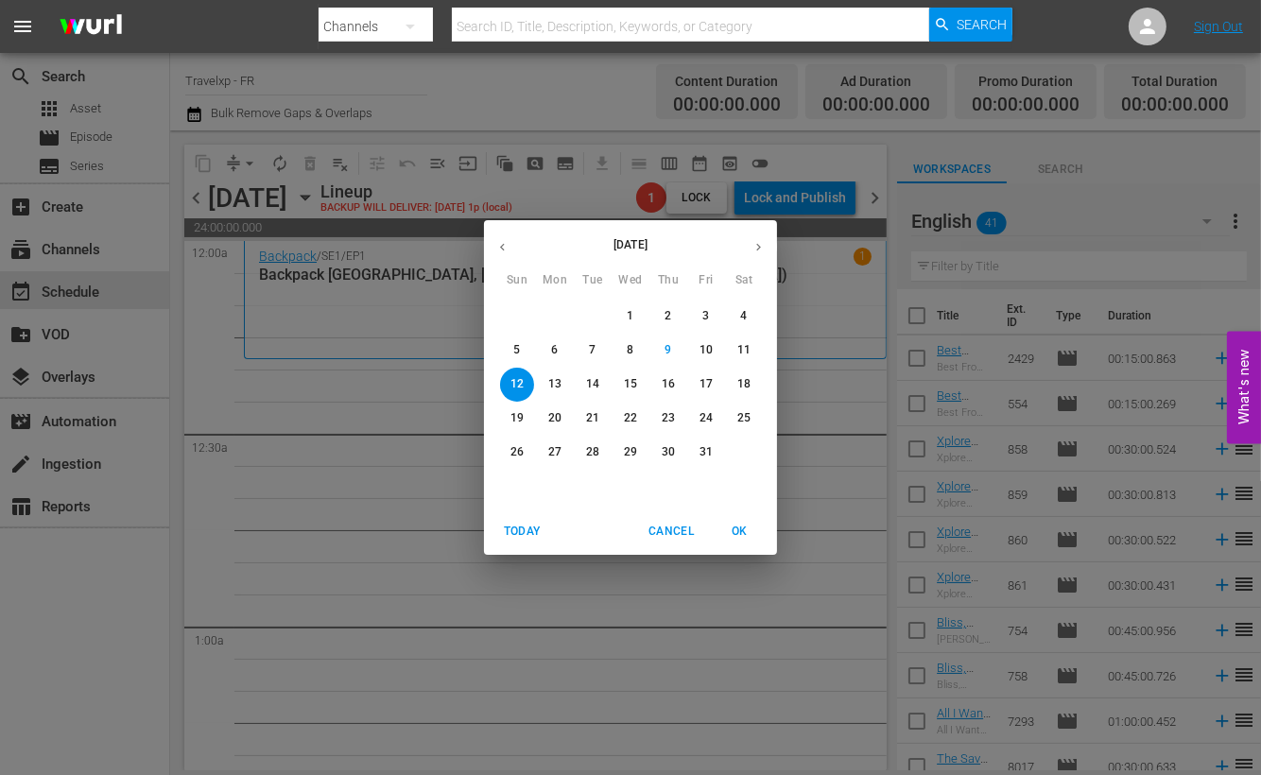
click at [511, 243] on button "button" at bounding box center [502, 247] width 37 height 37
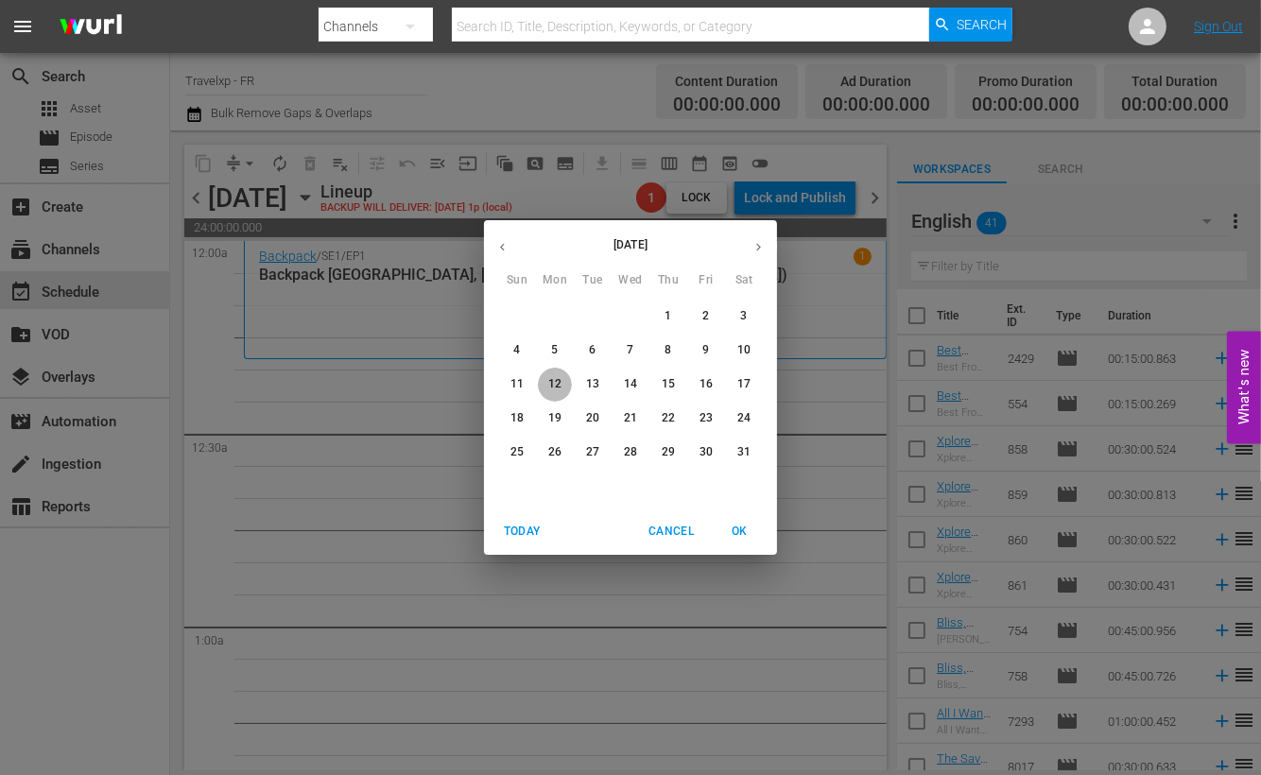
click at [558, 380] on p "12" at bounding box center [554, 384] width 13 height 16
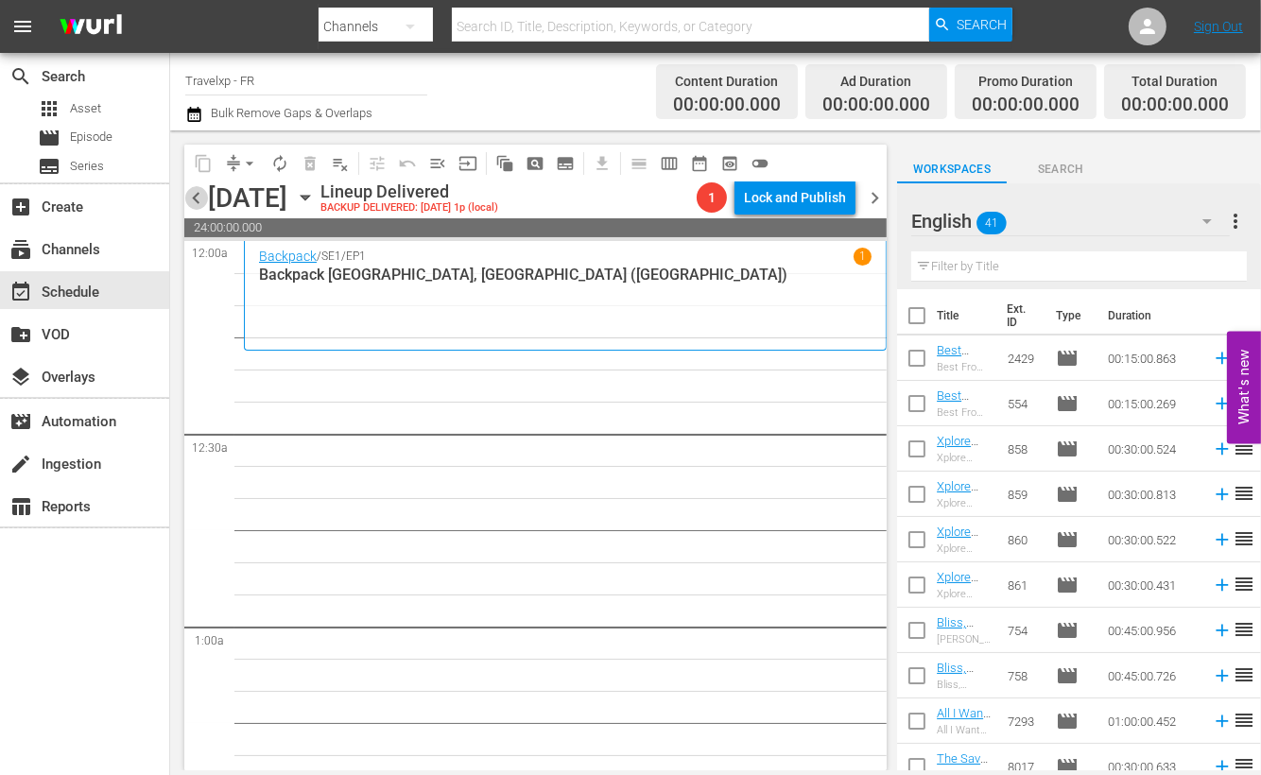
click at [198, 201] on span "chevron_left" at bounding box center [196, 198] width 24 height 24
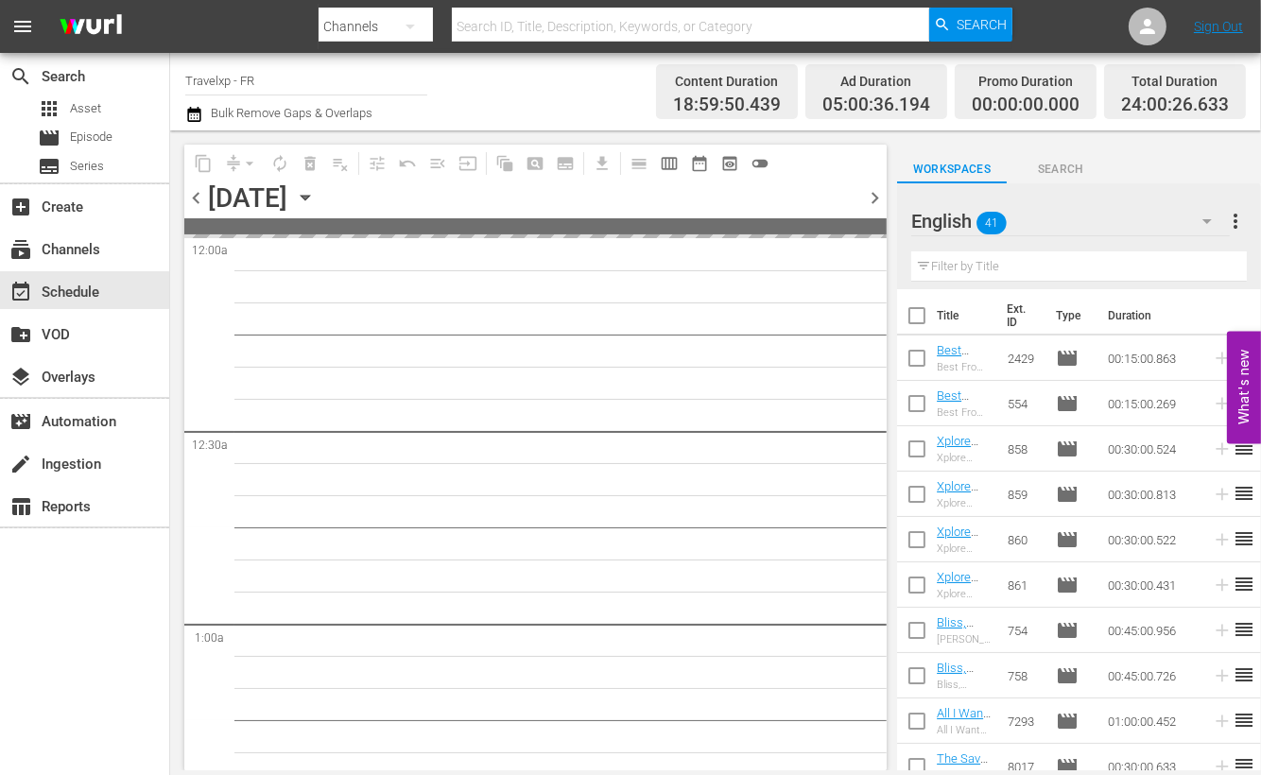
click at [198, 201] on span "chevron_left" at bounding box center [196, 198] width 24 height 24
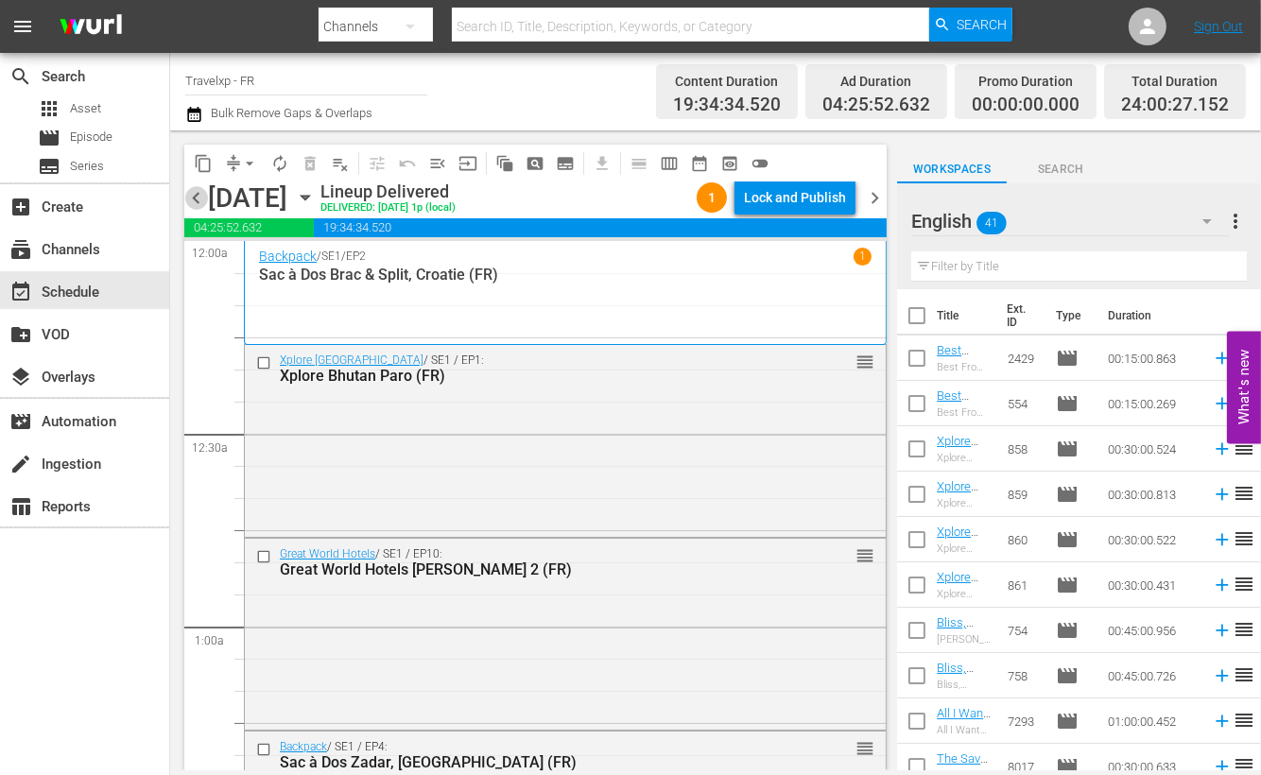
click at [198, 202] on span "chevron_left" at bounding box center [196, 198] width 24 height 24
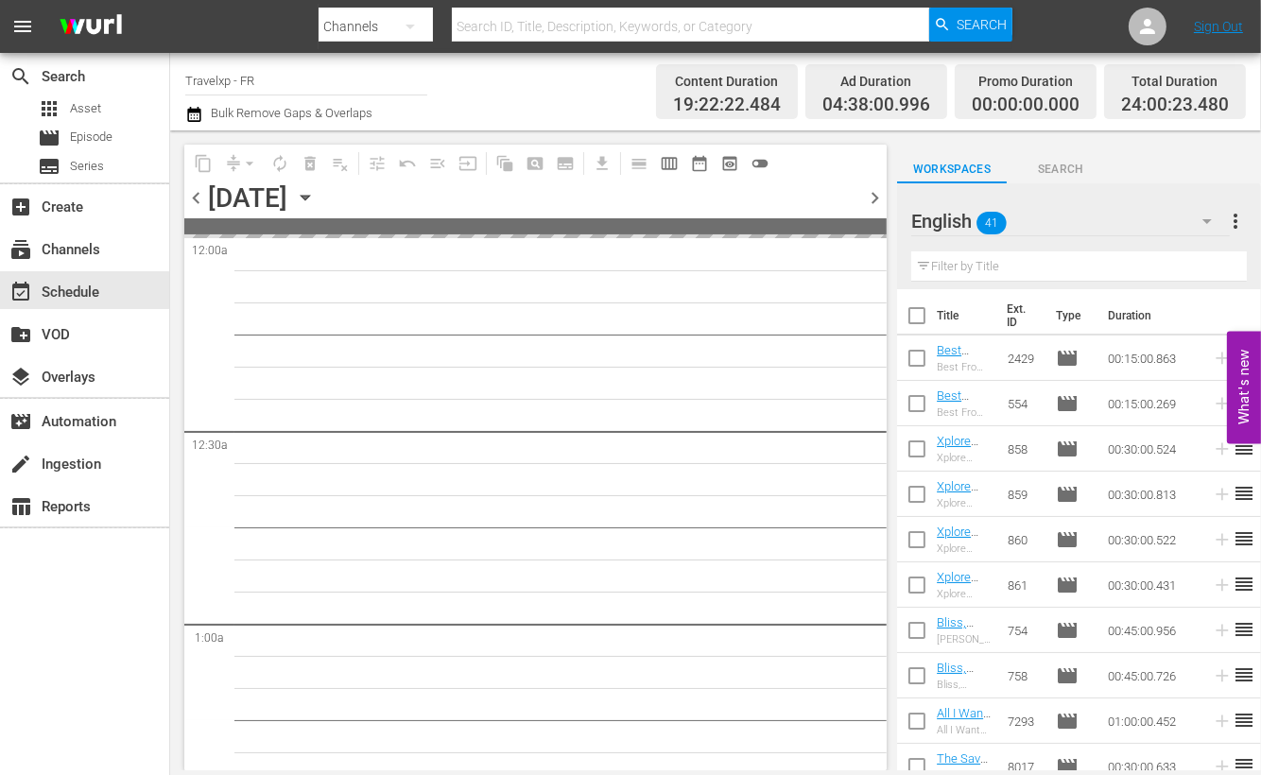
click at [316, 197] on icon "button" at bounding box center [305, 197] width 21 height 21
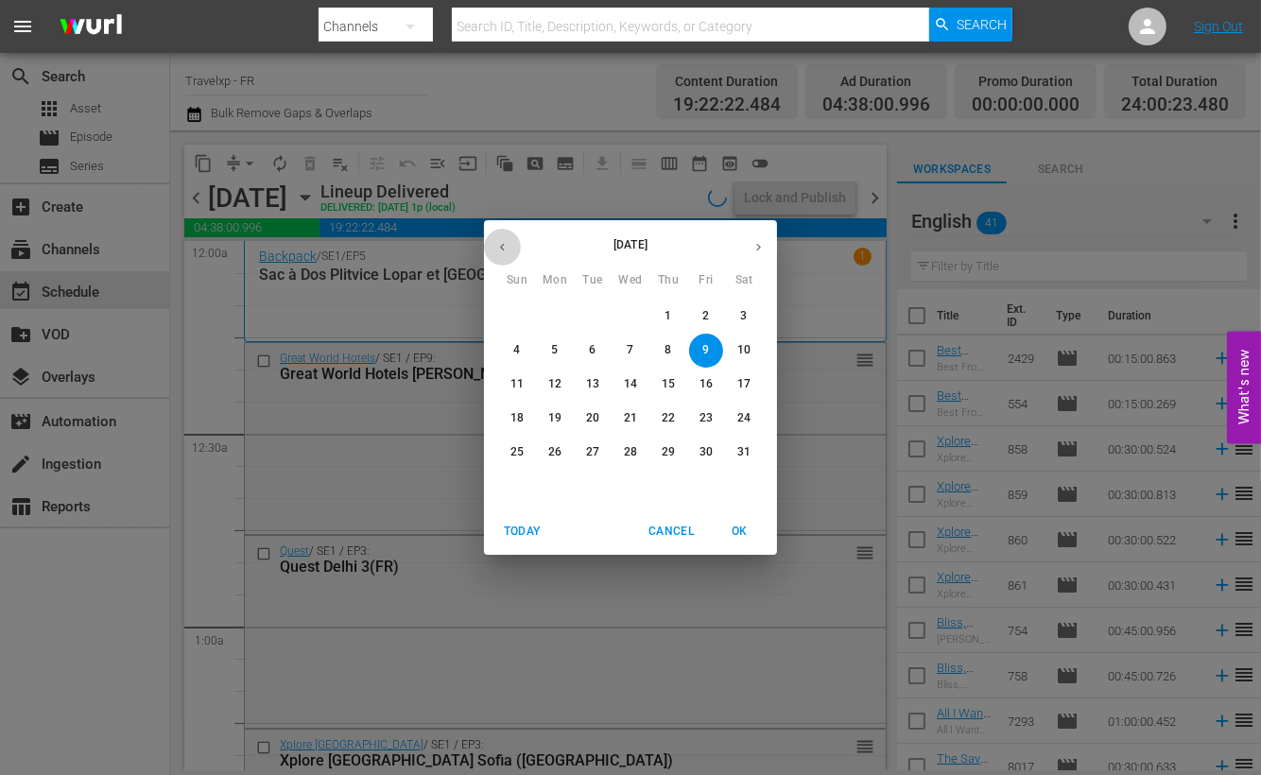
click at [501, 241] on icon "button" at bounding box center [502, 247] width 14 height 14
click at [743, 346] on p "12" at bounding box center [743, 350] width 13 height 16
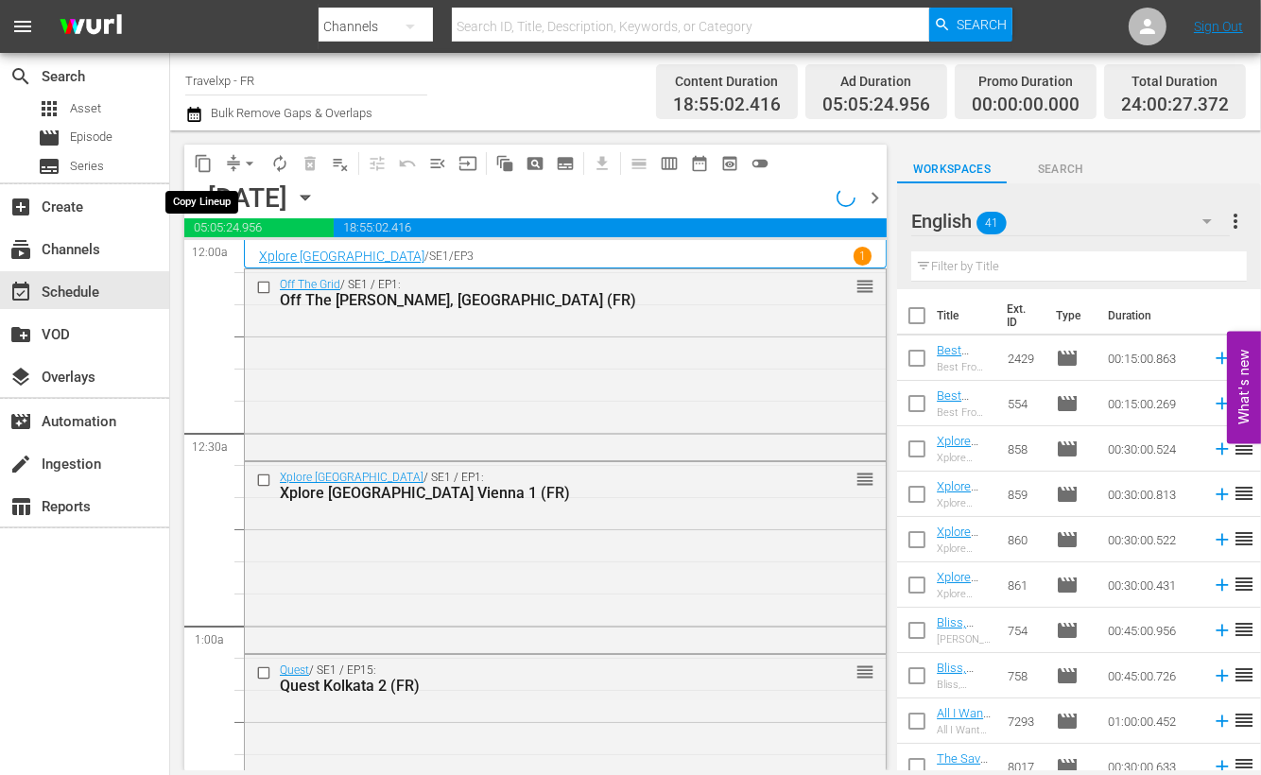
click at [206, 166] on span "content_copy" at bounding box center [203, 163] width 19 height 19
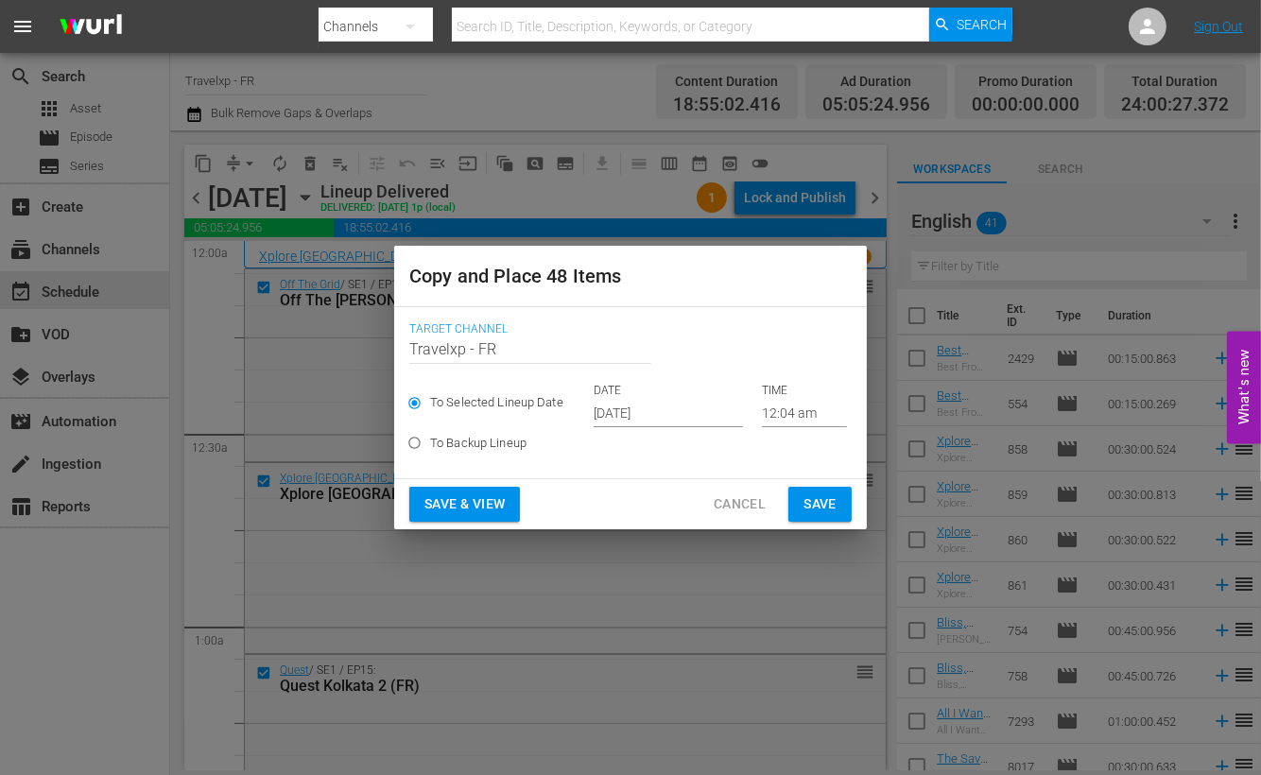
click at [634, 404] on input "[DATE]" at bounding box center [668, 413] width 149 height 28
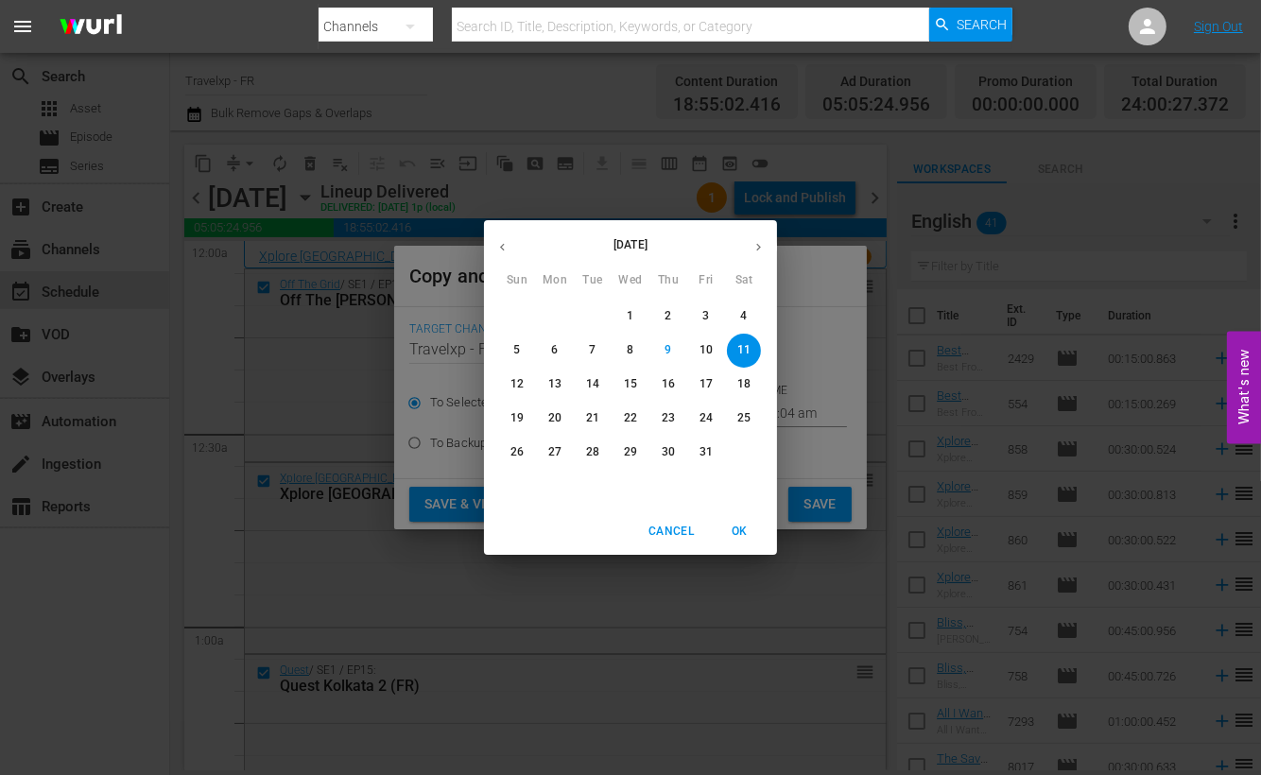
click at [521, 378] on p "12" at bounding box center [517, 384] width 13 height 16
type input "[DATE]"
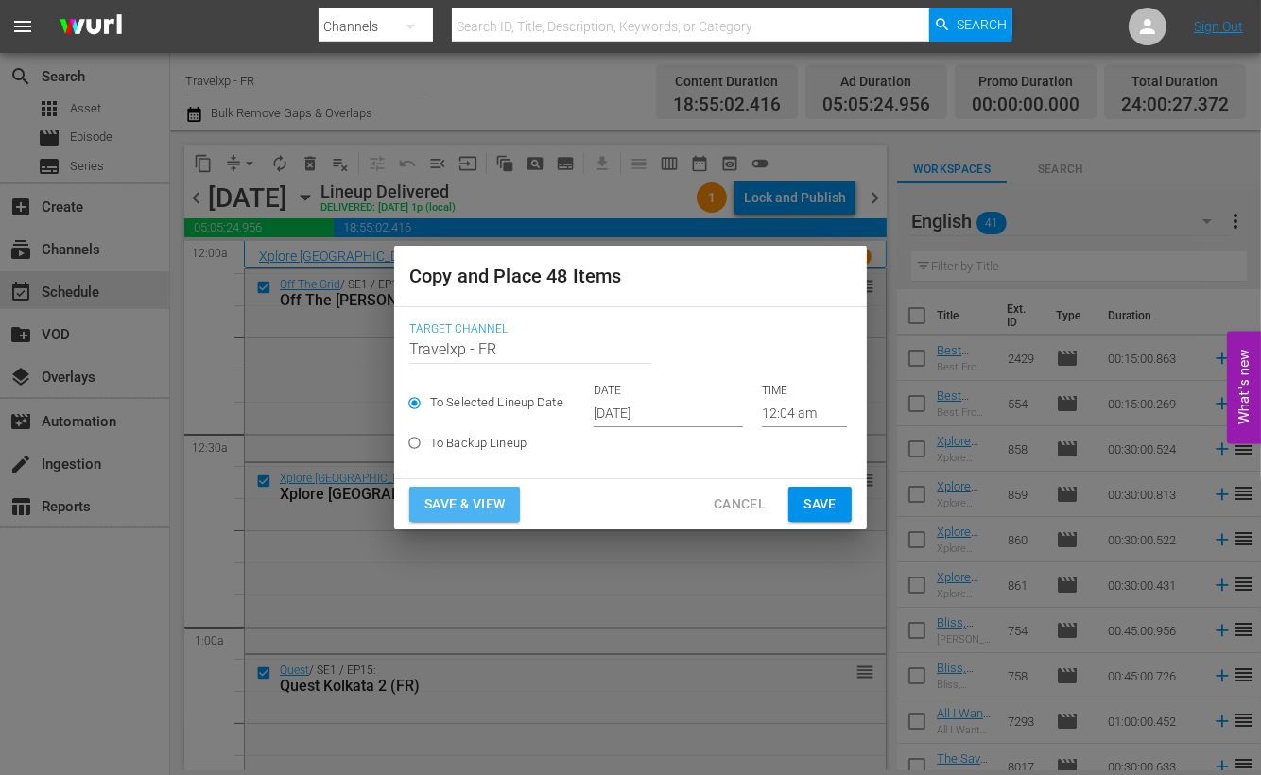
click at [500, 506] on span "Save & View" at bounding box center [465, 505] width 80 height 24
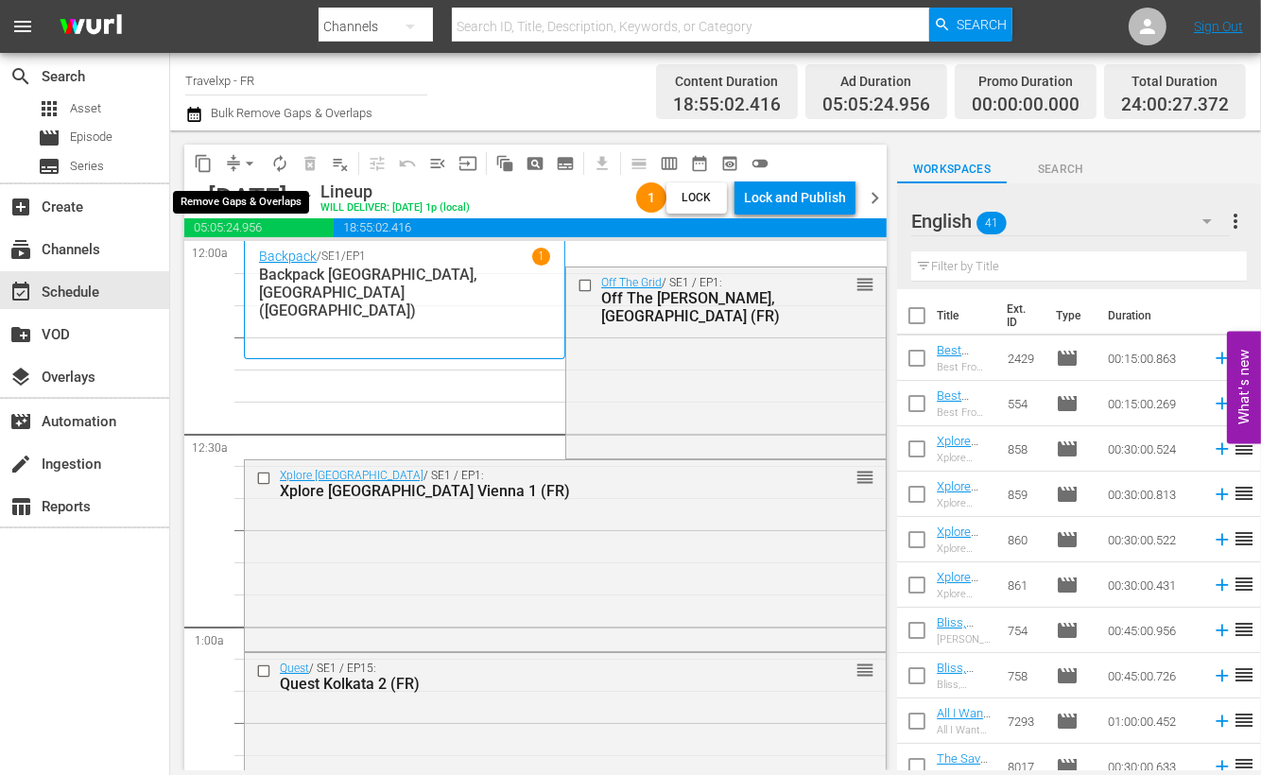
click at [237, 153] on button "arrow_drop_down" at bounding box center [249, 163] width 30 height 30
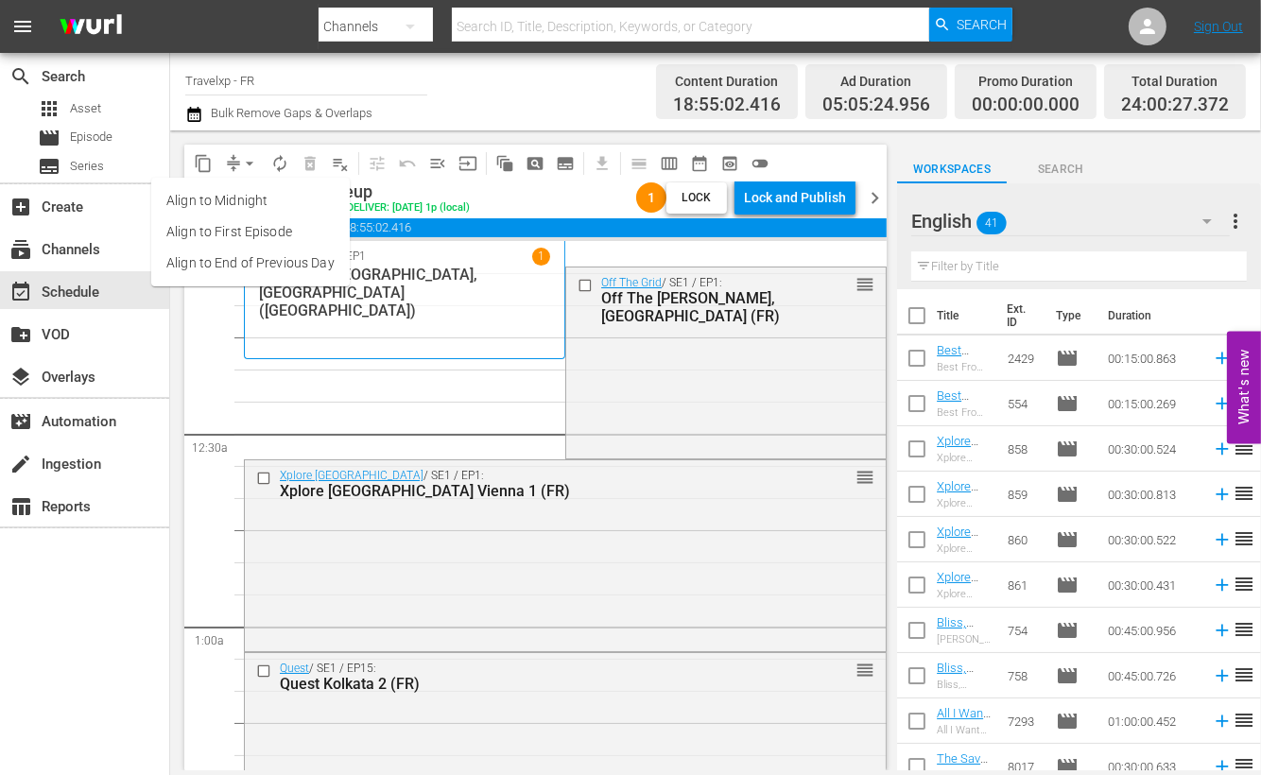
click at [296, 267] on li "Align to End of Previous Day" at bounding box center [250, 263] width 199 height 31
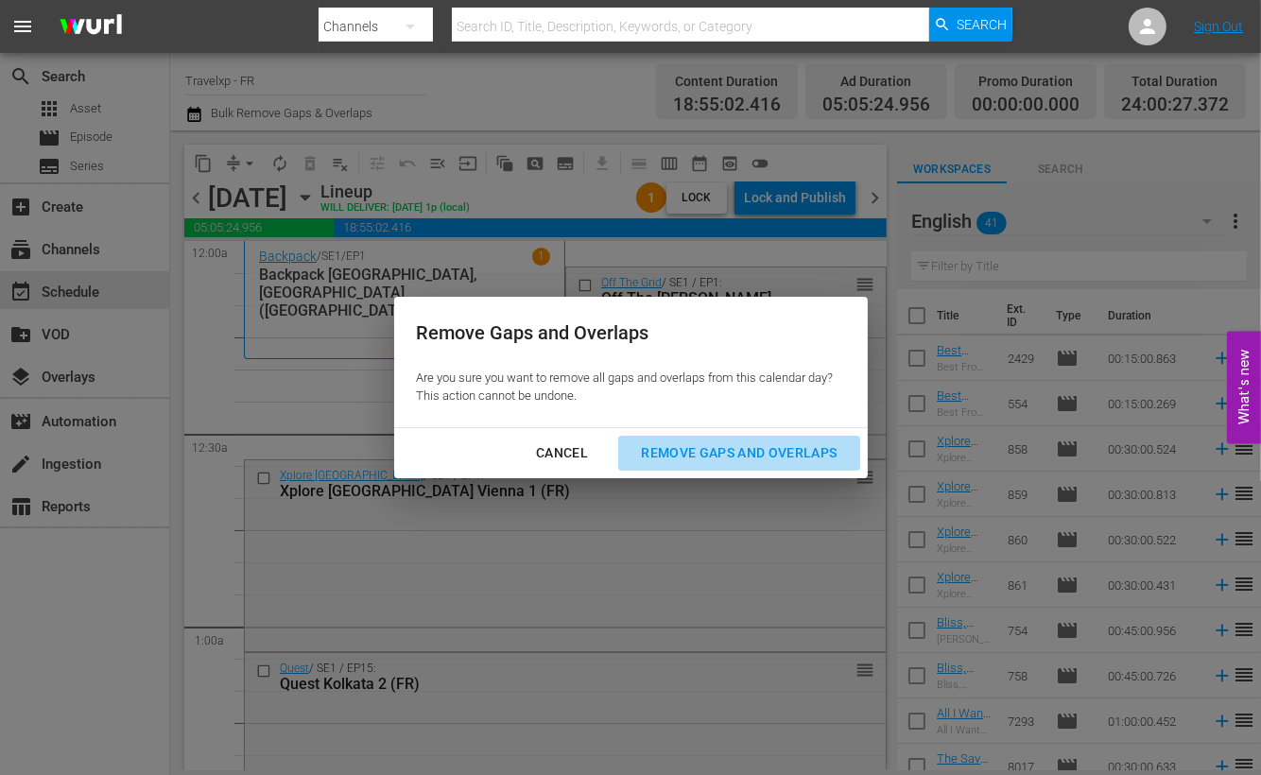
click at [772, 446] on div "Remove Gaps and Overlaps" at bounding box center [739, 454] width 226 height 24
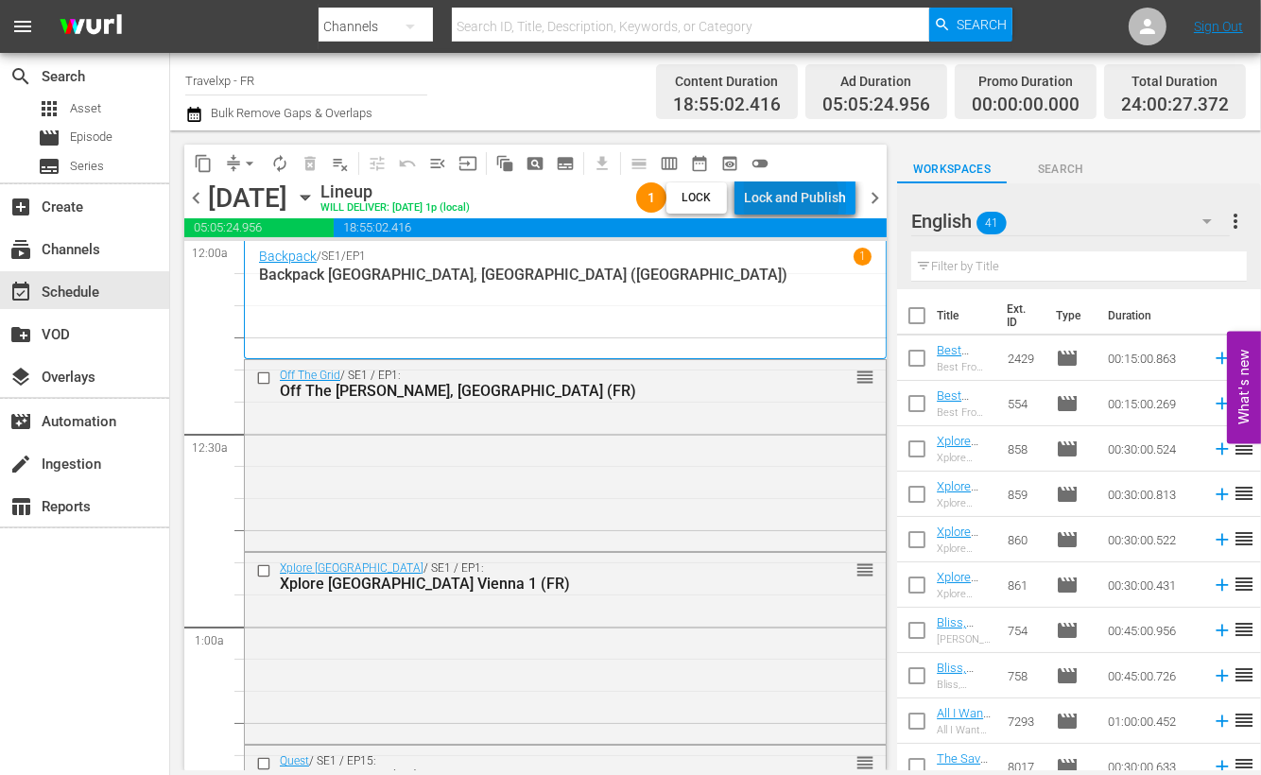
click at [787, 200] on div "Lock and Publish" at bounding box center [795, 198] width 102 height 34
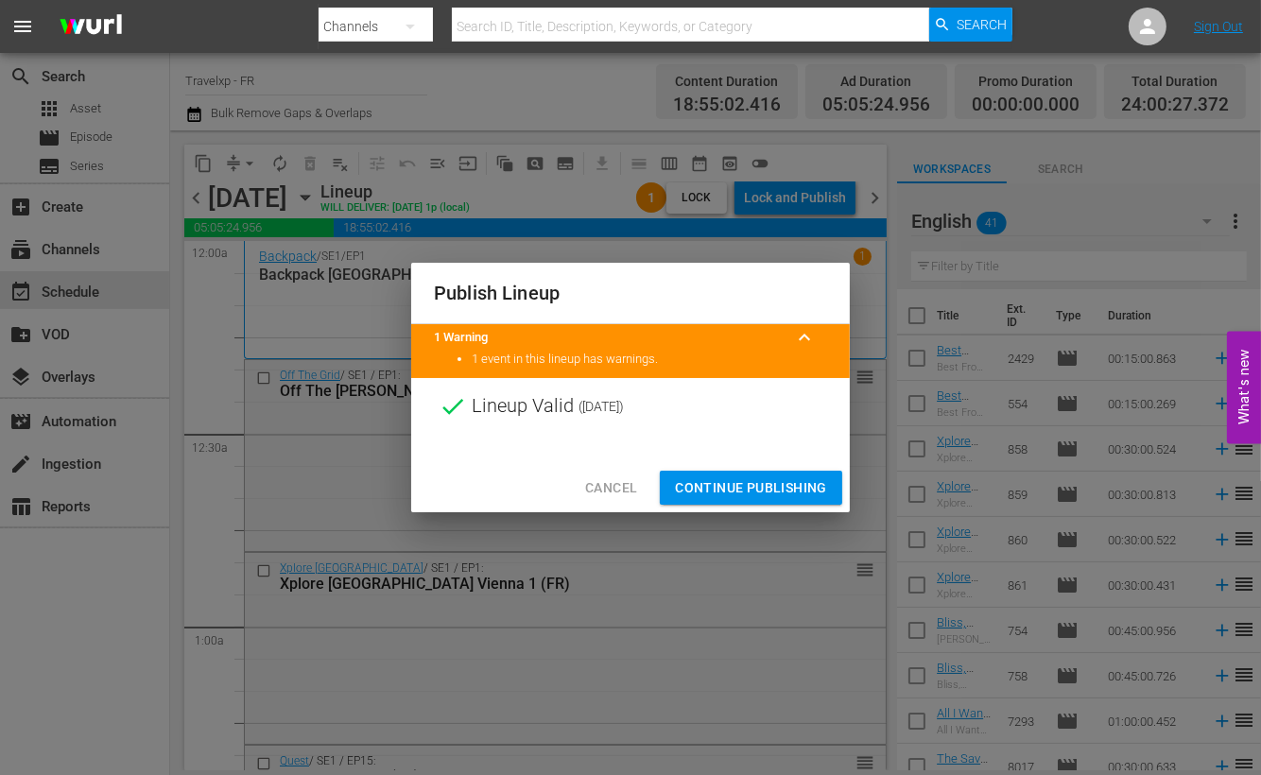
click at [740, 487] on span "Continue Publishing" at bounding box center [751, 489] width 152 height 24
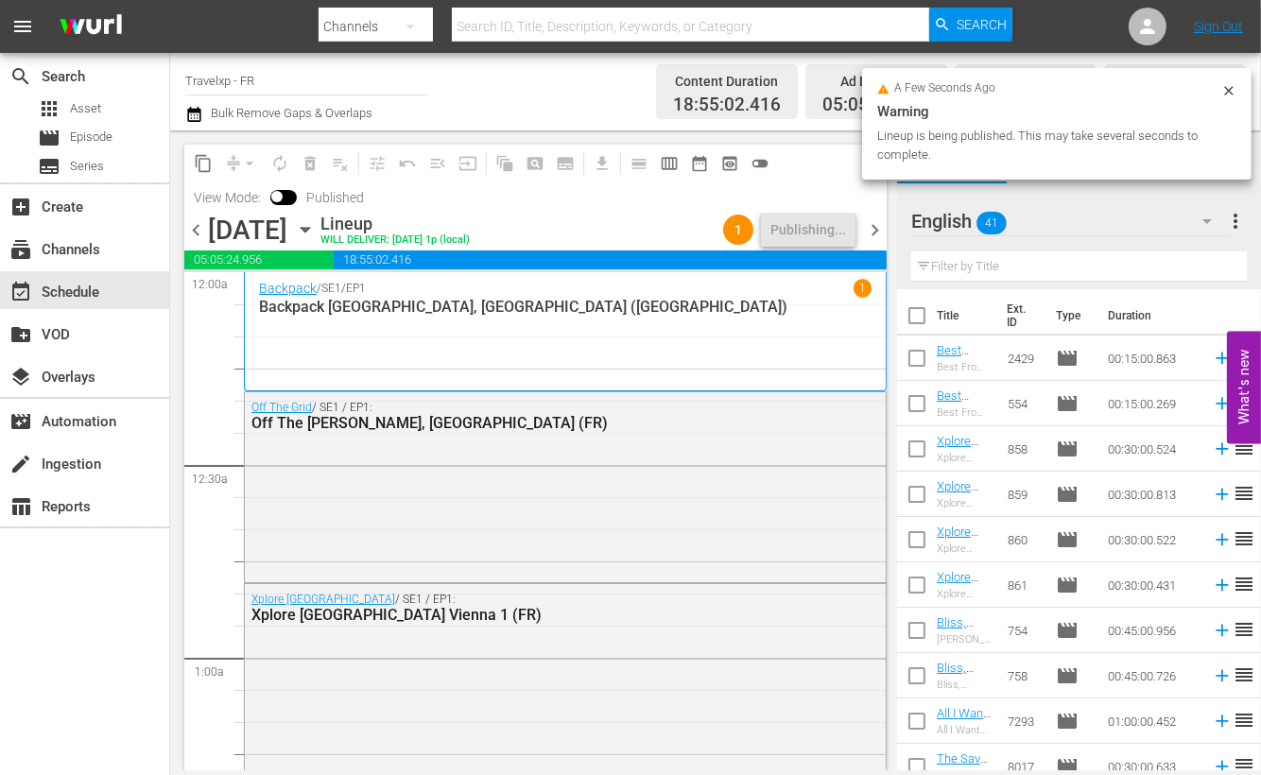
click at [874, 230] on span "chevron_right" at bounding box center [875, 230] width 24 height 24
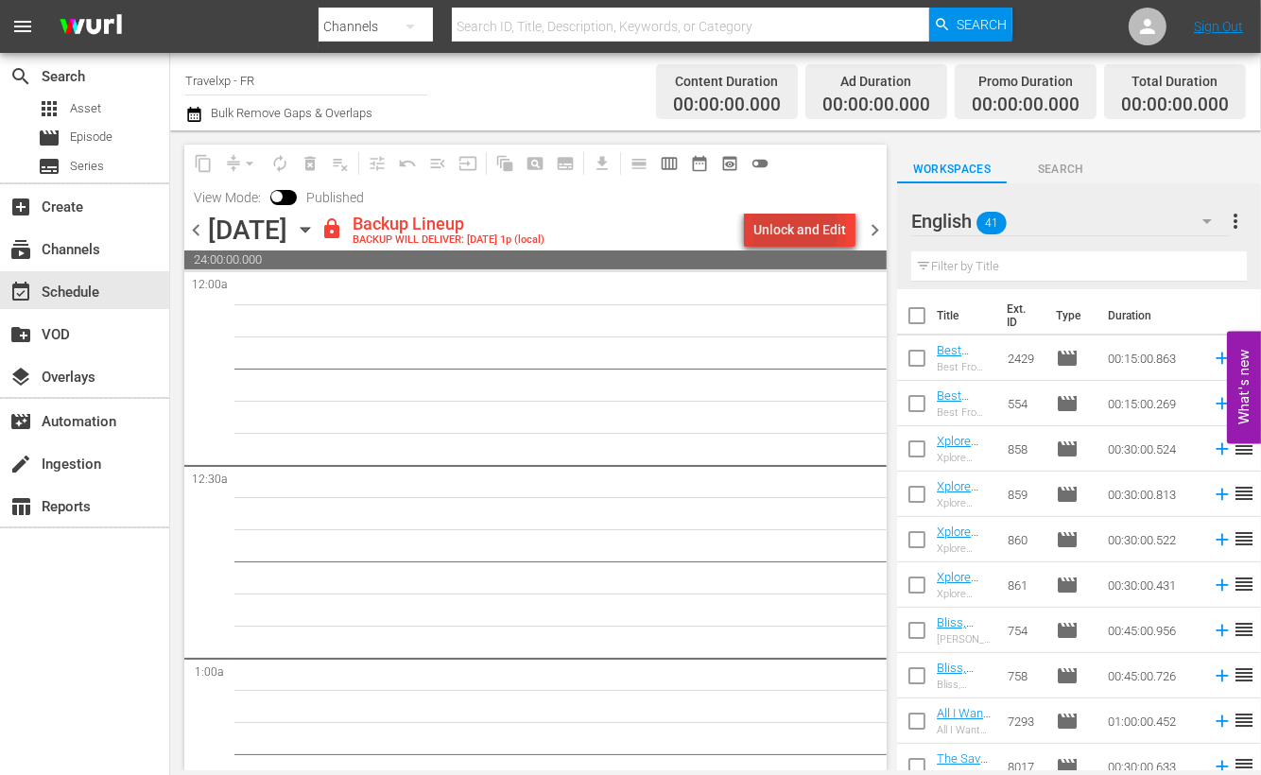
click at [794, 229] on div "Unlock and Edit" at bounding box center [800, 230] width 93 height 34
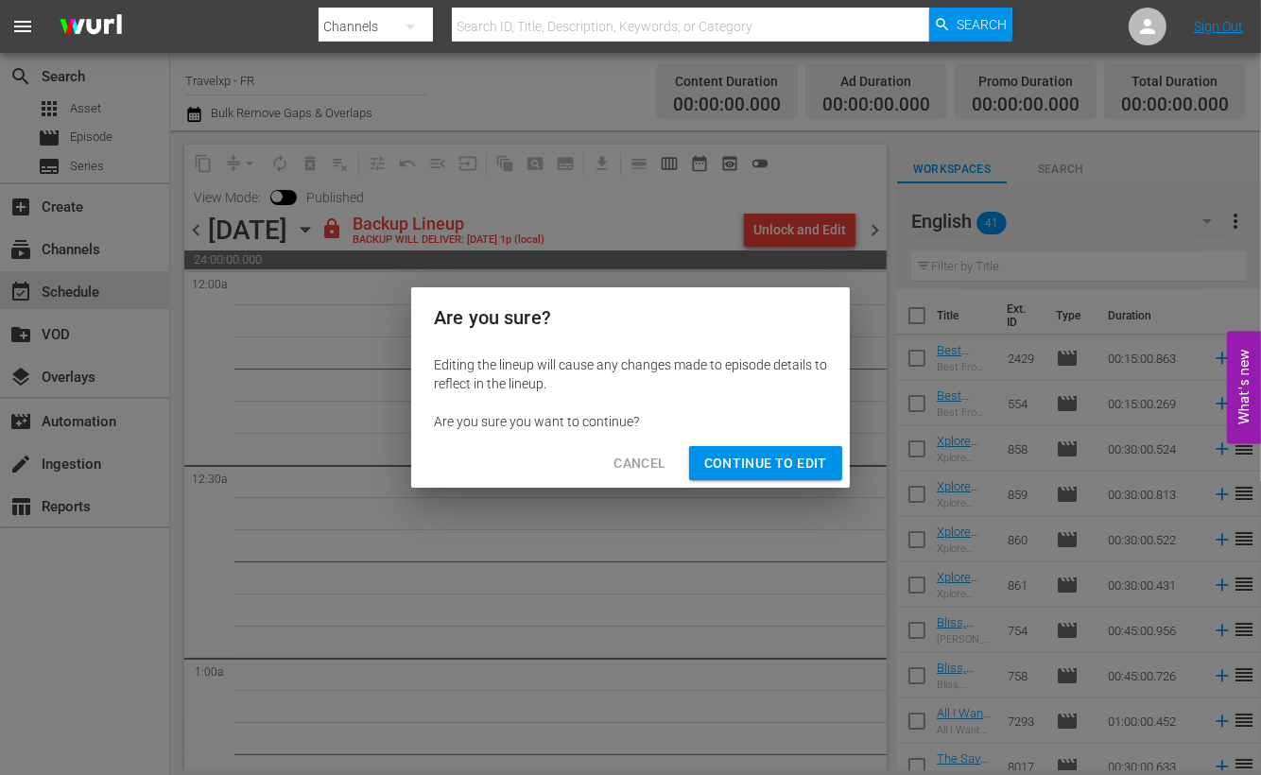
click at [768, 470] on span "Continue to Edit" at bounding box center [765, 464] width 123 height 24
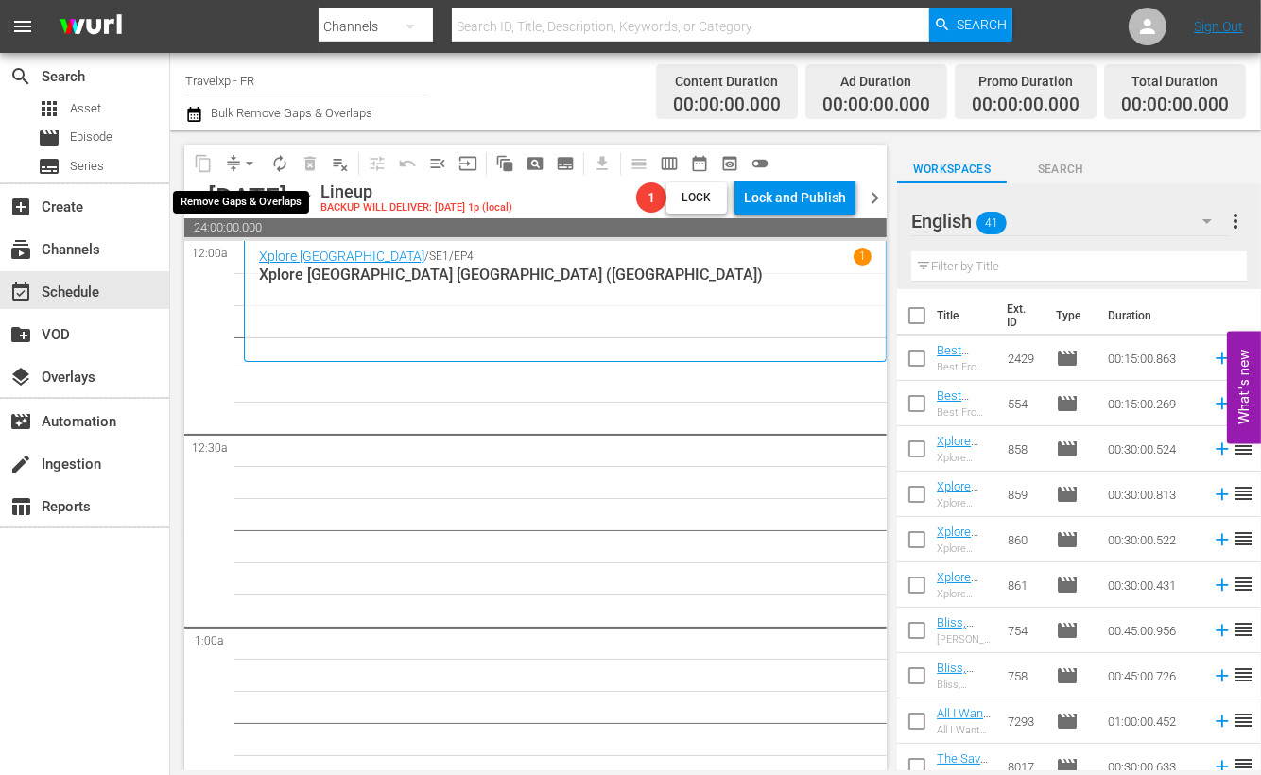
click at [251, 164] on span "arrow_drop_down" at bounding box center [249, 163] width 19 height 19
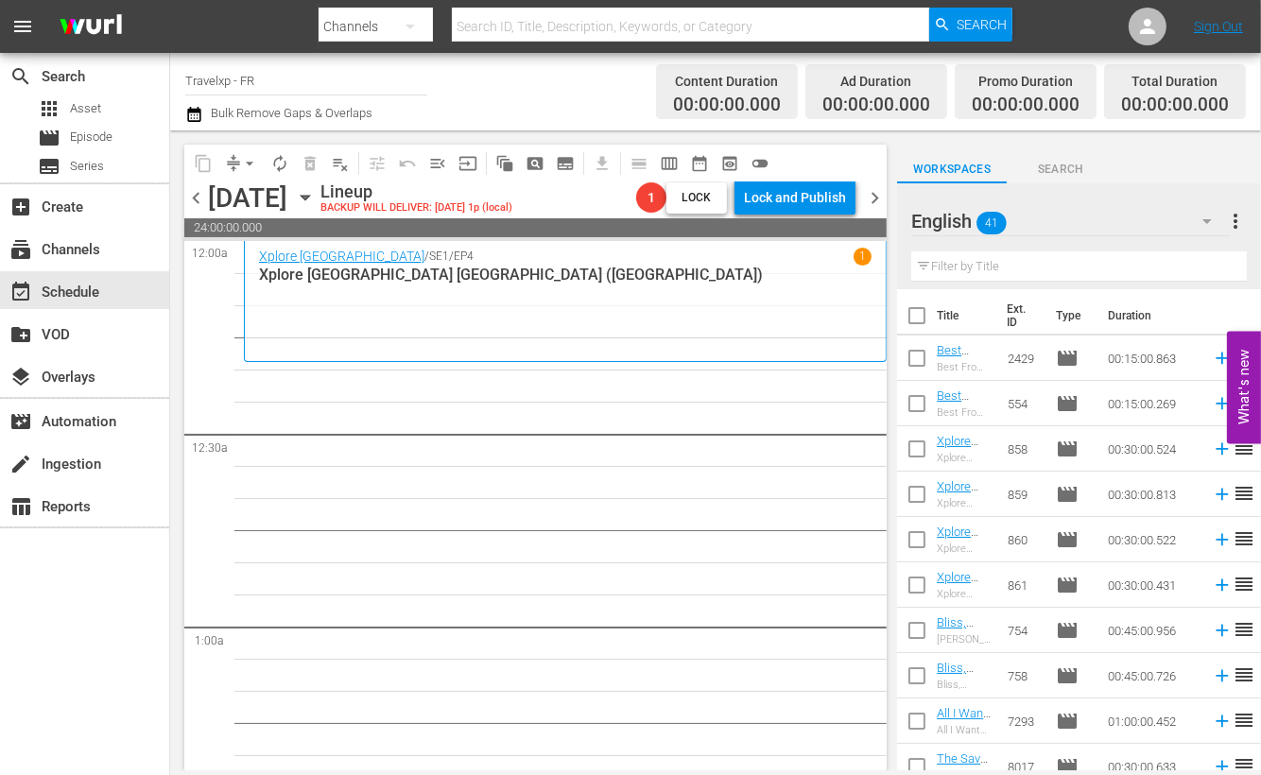
click at [309, 199] on icon "button" at bounding box center [305, 198] width 9 height 5
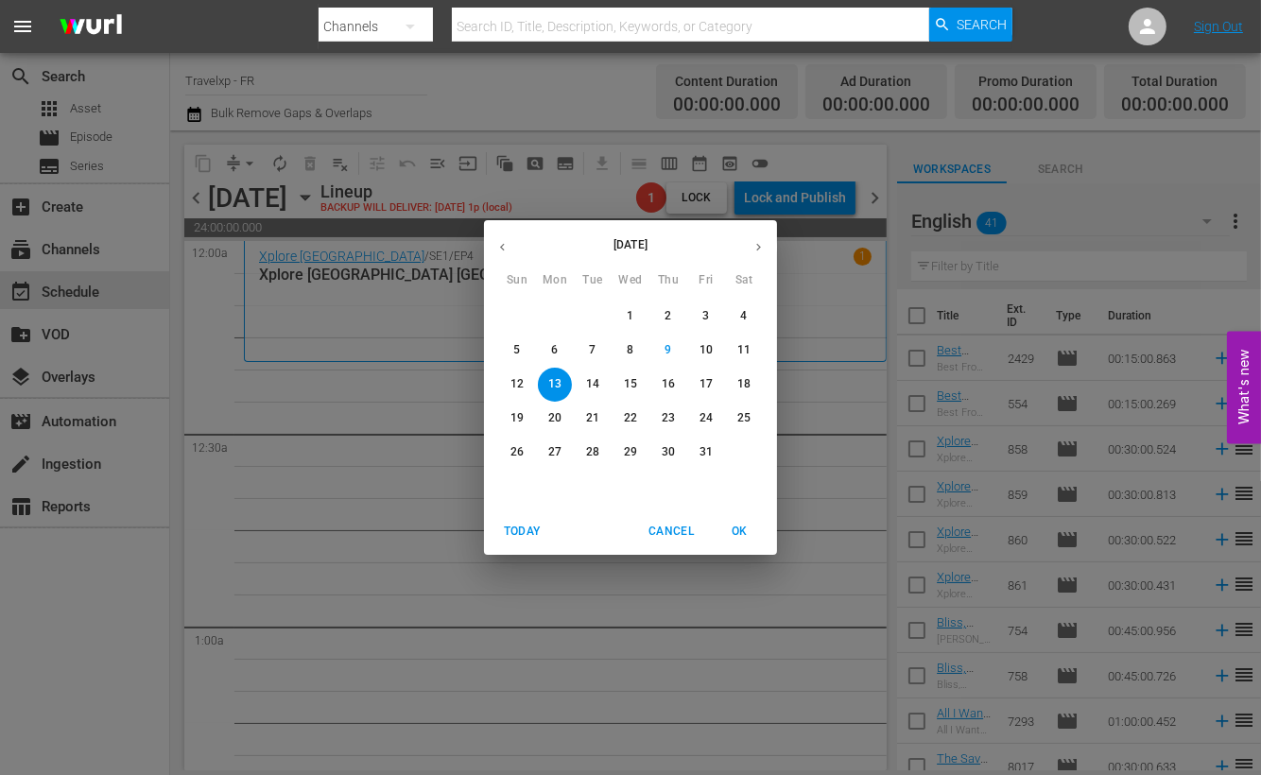
click at [498, 249] on icon "button" at bounding box center [502, 247] width 14 height 14
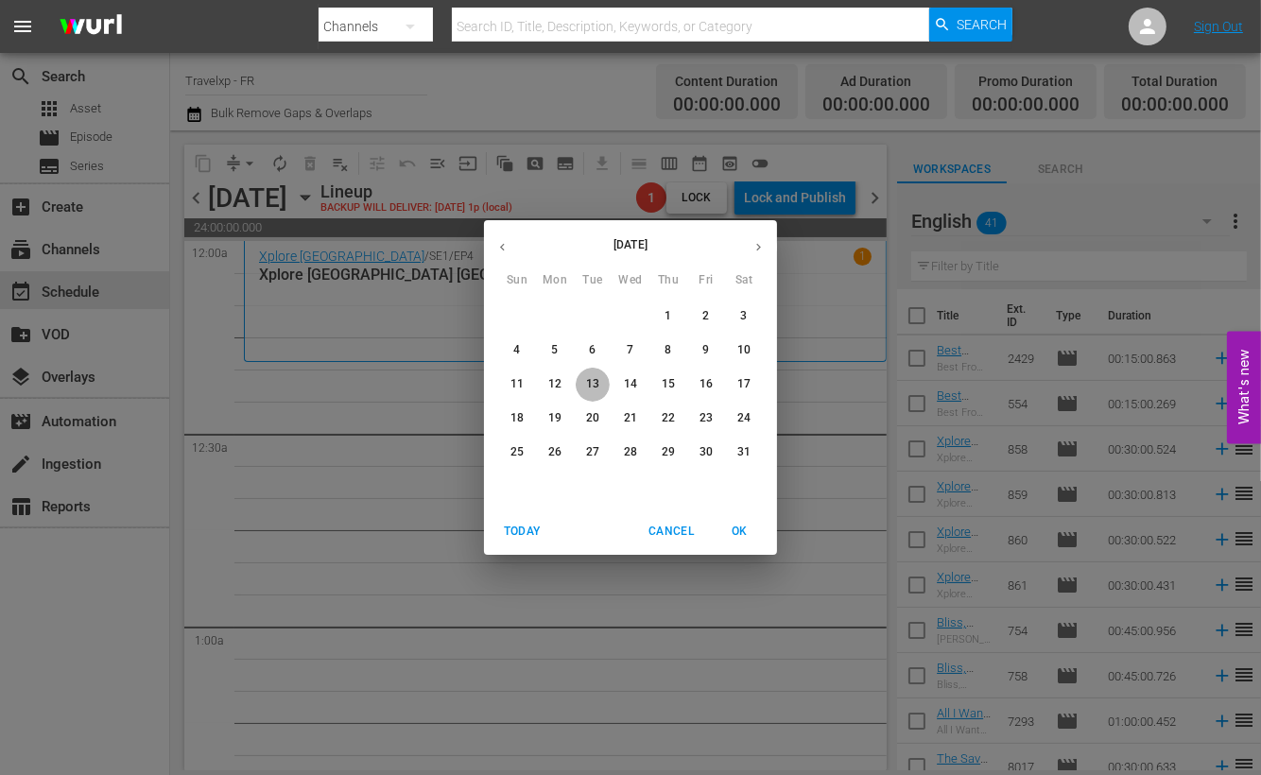
click at [596, 384] on p "13" at bounding box center [592, 384] width 13 height 16
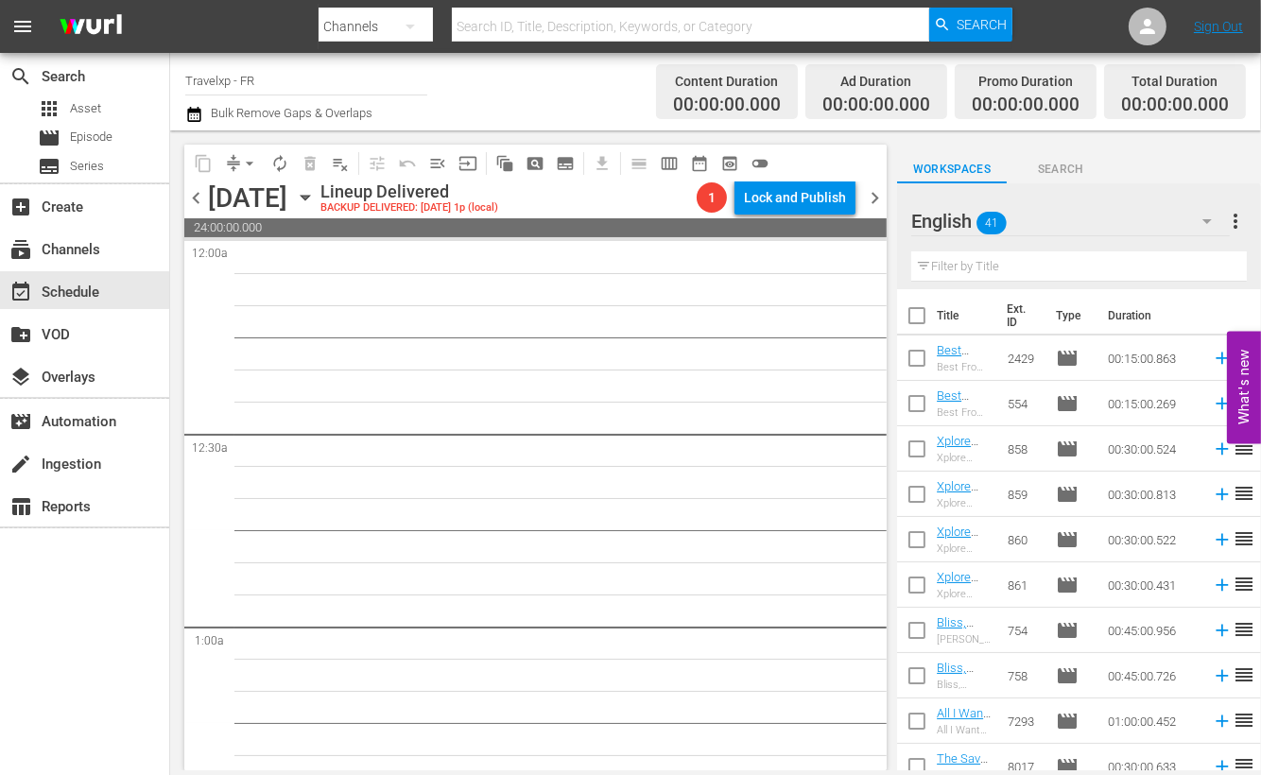
click at [316, 203] on icon "button" at bounding box center [305, 197] width 21 height 21
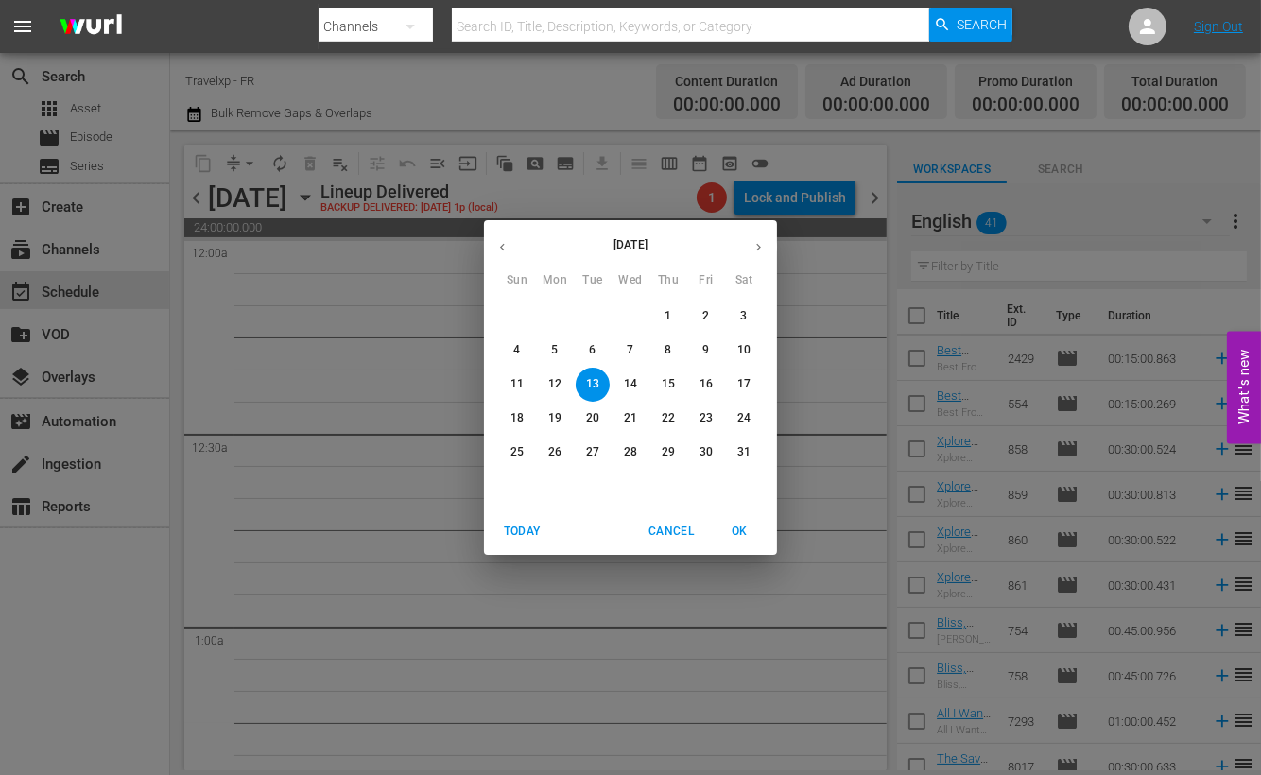
click at [500, 246] on icon "button" at bounding box center [502, 247] width 14 height 14
click at [521, 381] on p "13" at bounding box center [517, 384] width 13 height 16
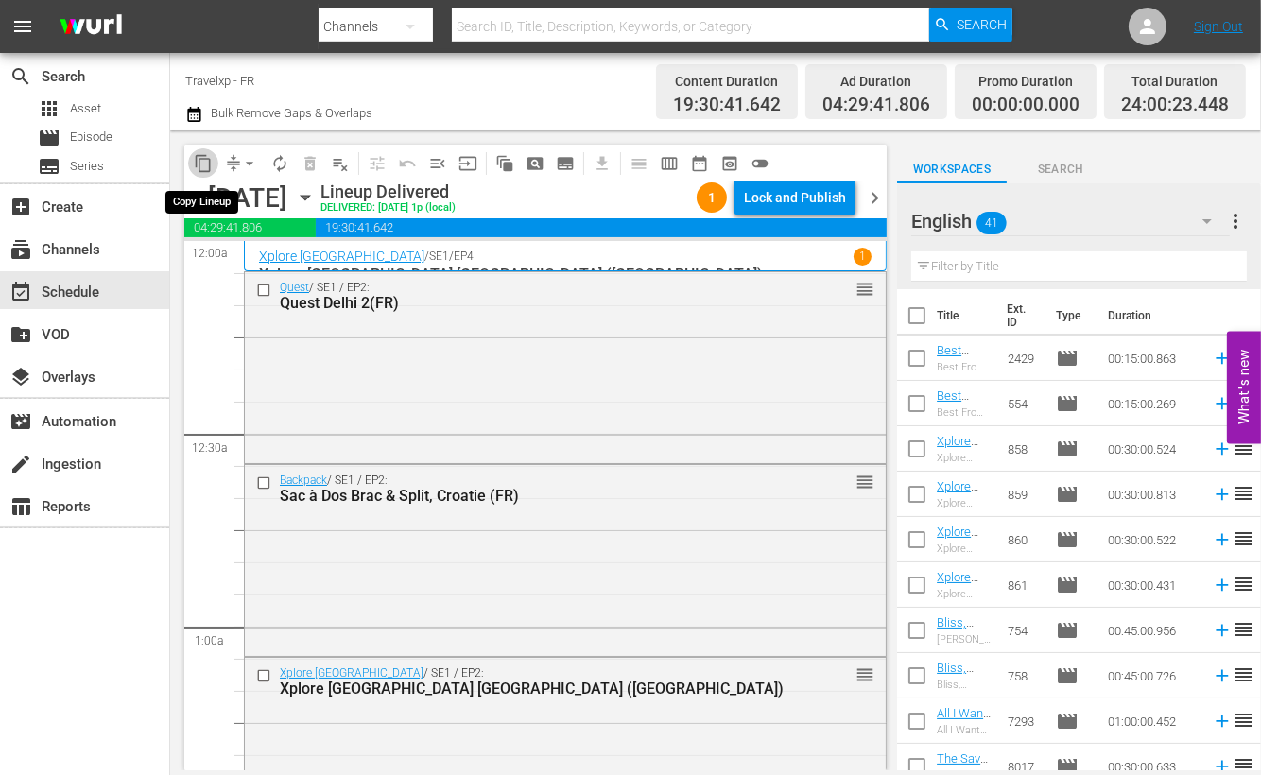
click at [207, 163] on span "content_copy" at bounding box center [203, 163] width 19 height 19
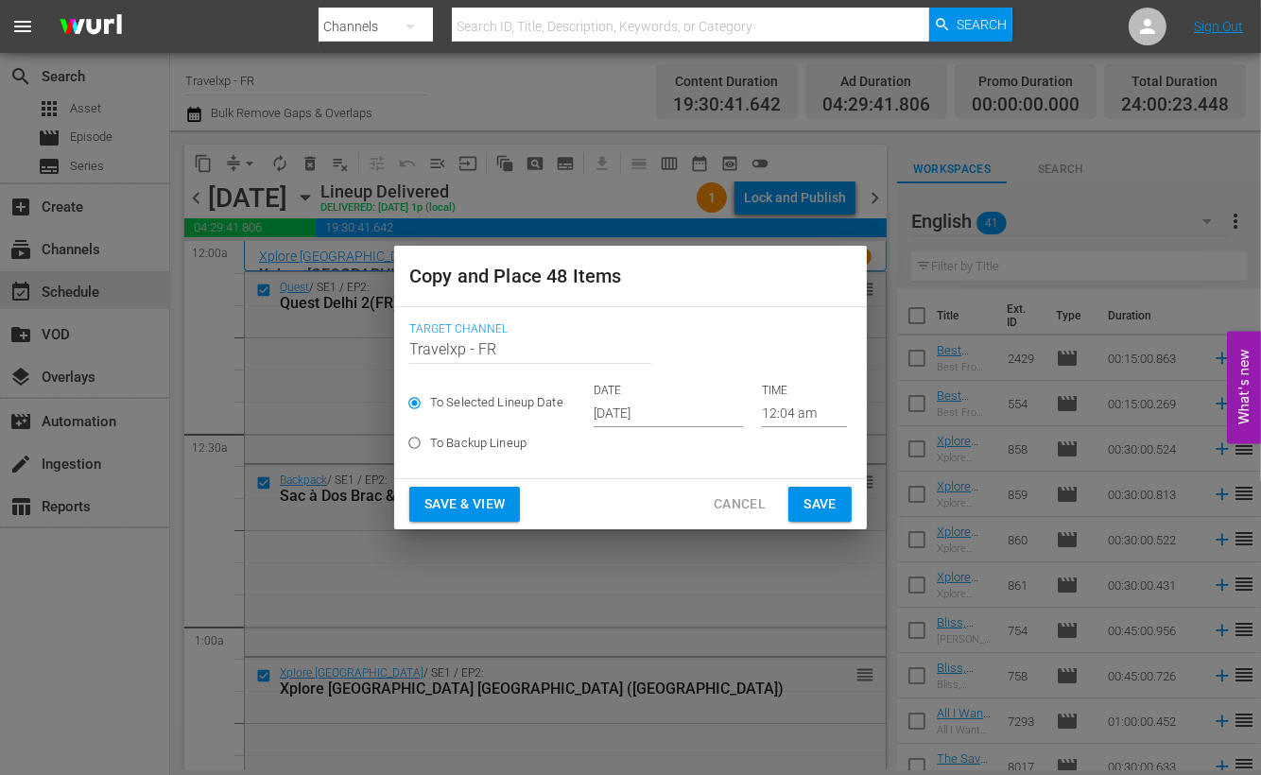
click at [609, 411] on input "[DATE]" at bounding box center [668, 413] width 149 height 28
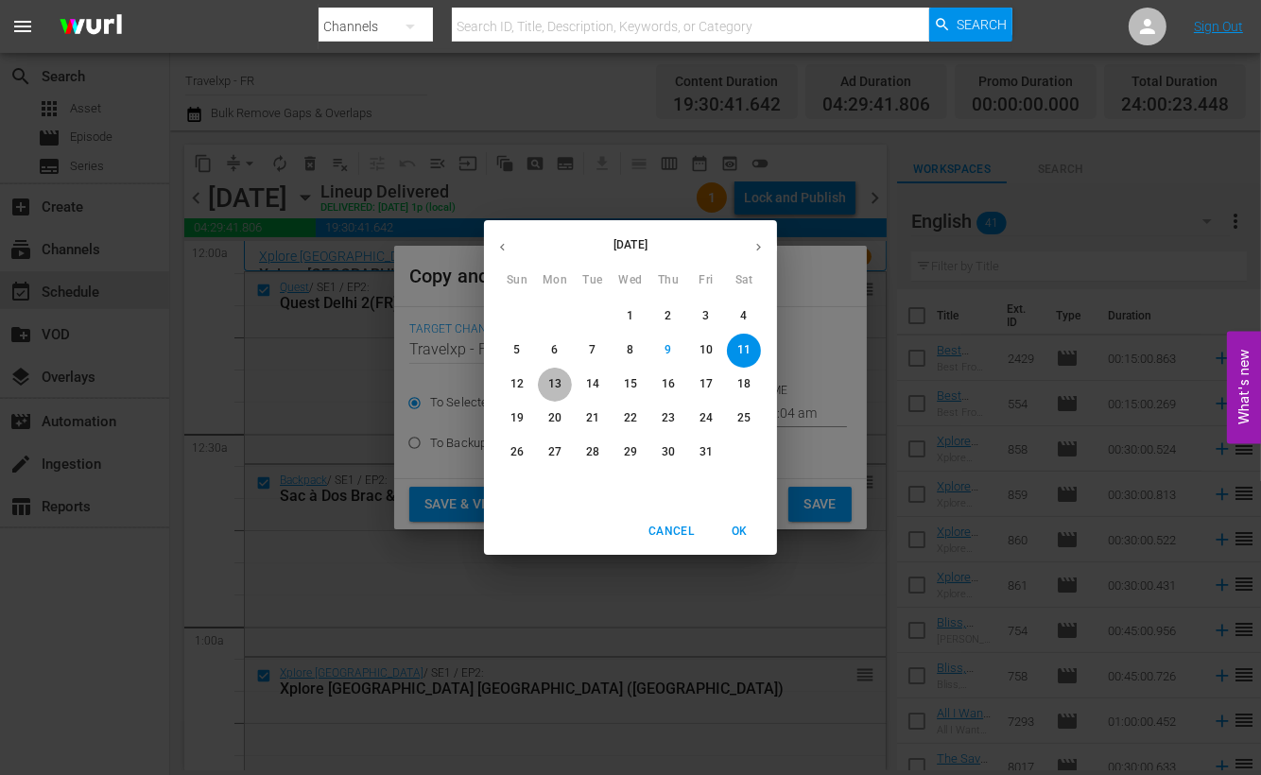
click at [567, 384] on span "13" at bounding box center [555, 384] width 34 height 16
type input "[DATE]"
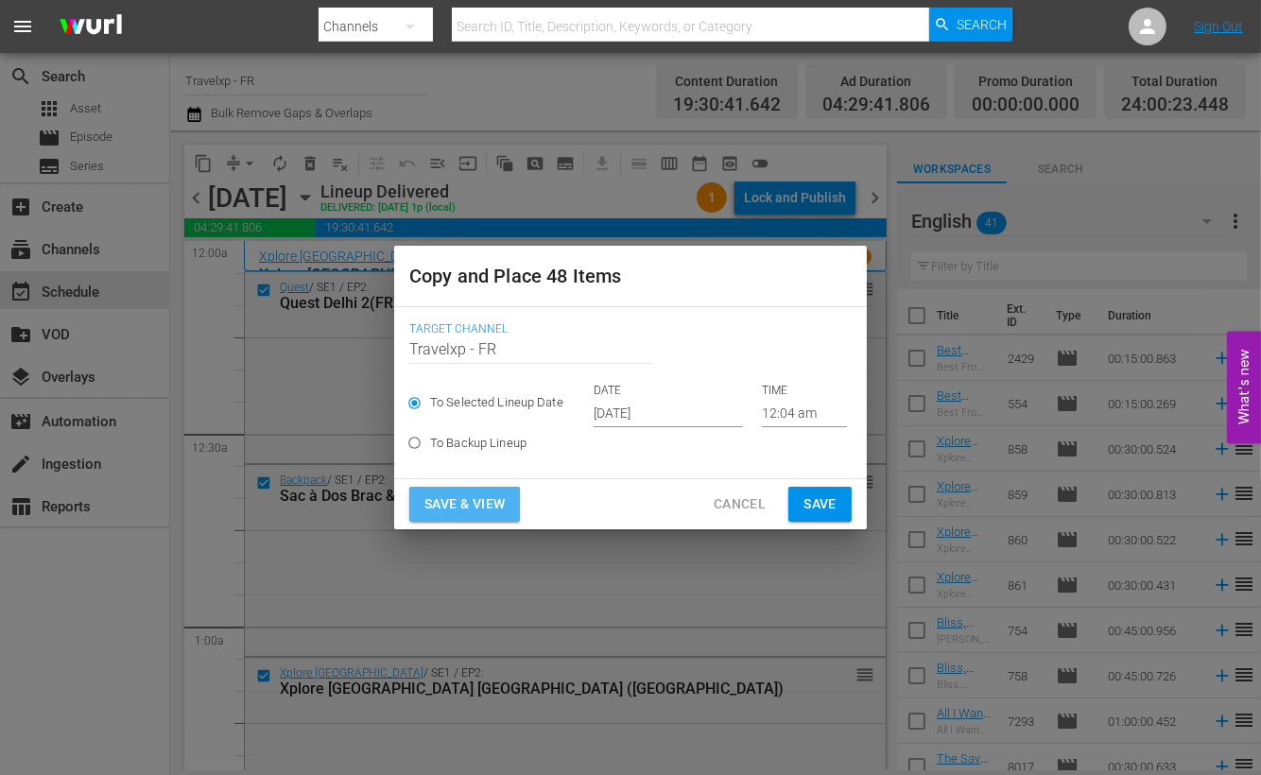
click at [501, 499] on span "Save & View" at bounding box center [465, 505] width 80 height 24
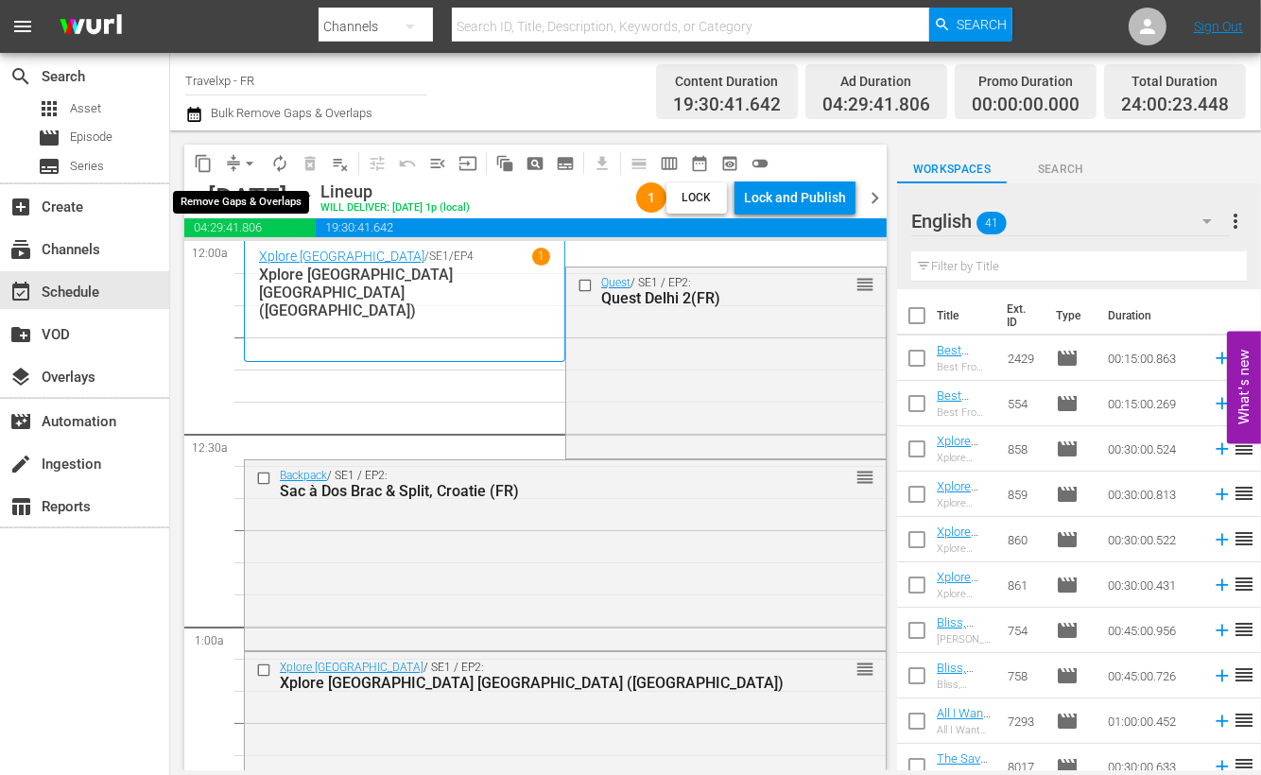
click at [241, 163] on span "arrow_drop_down" at bounding box center [249, 163] width 19 height 19
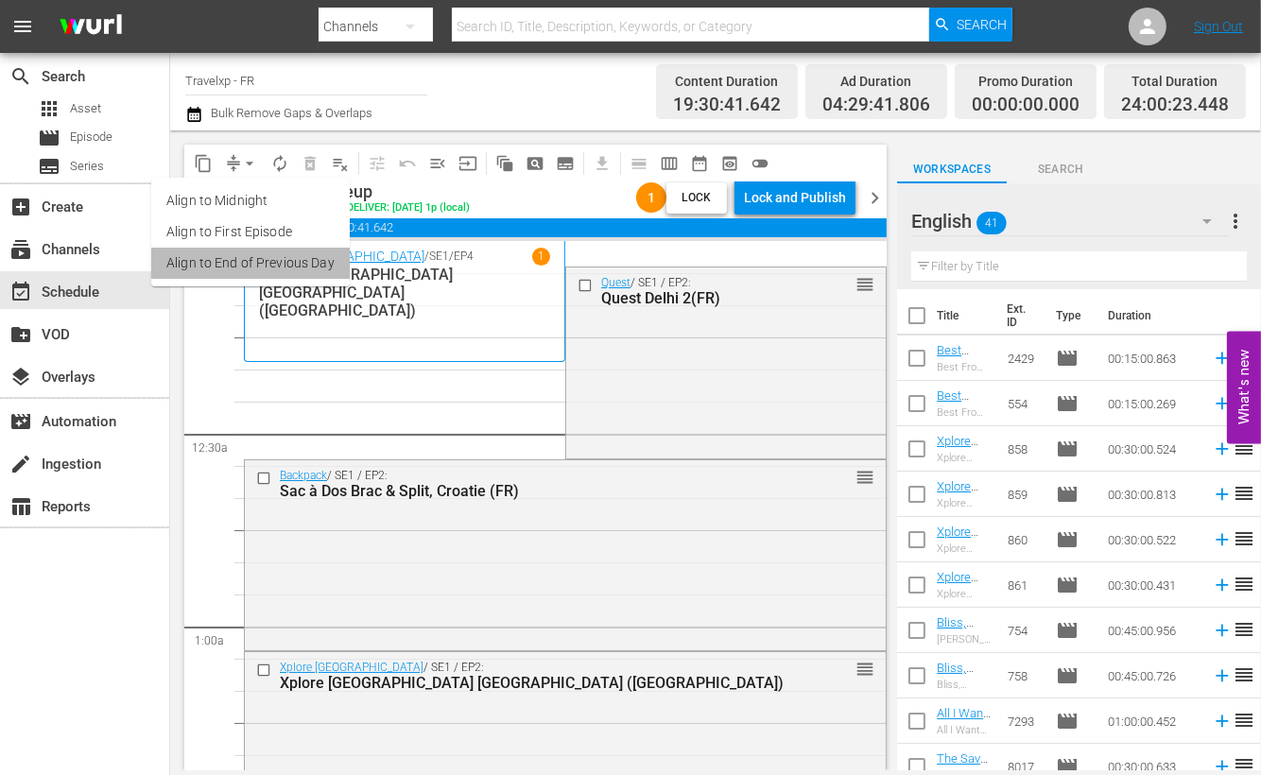
click at [254, 263] on li "Align to End of Previous Day" at bounding box center [250, 263] width 199 height 31
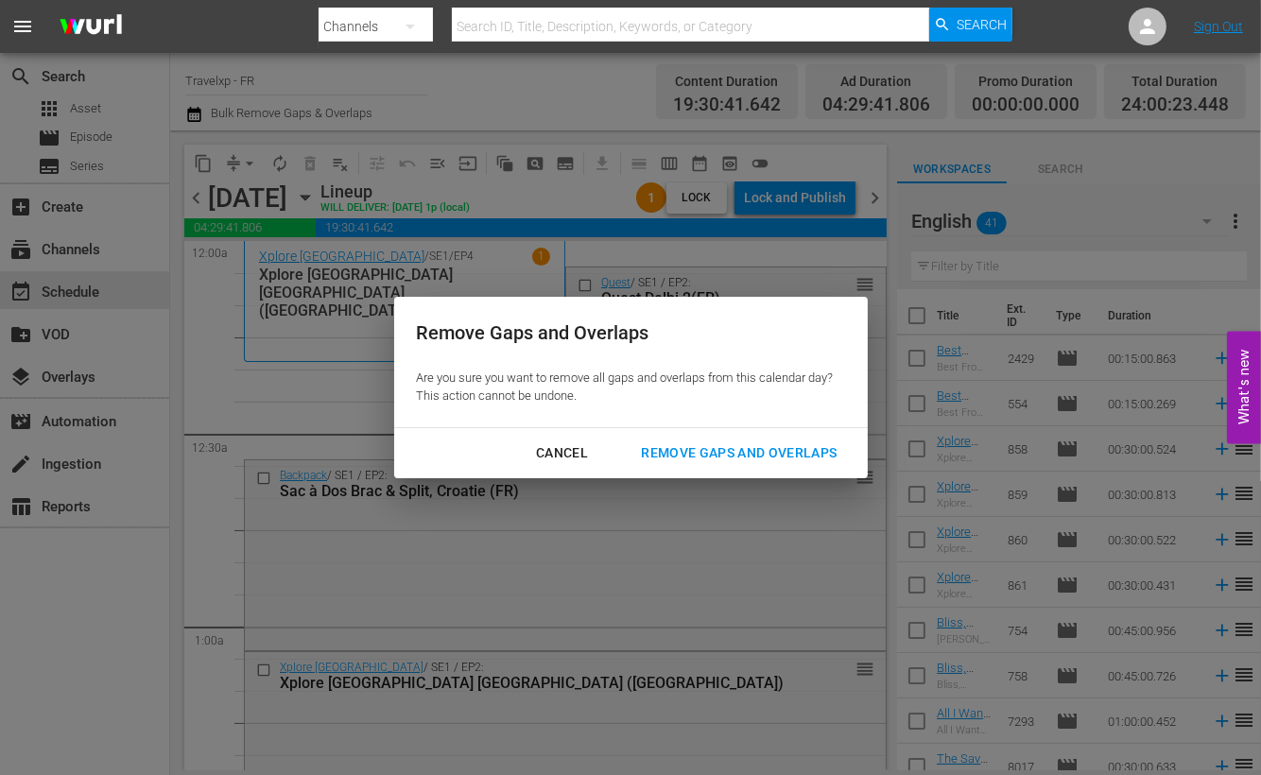
click at [699, 450] on div "Remove Gaps and Overlaps" at bounding box center [739, 454] width 226 height 24
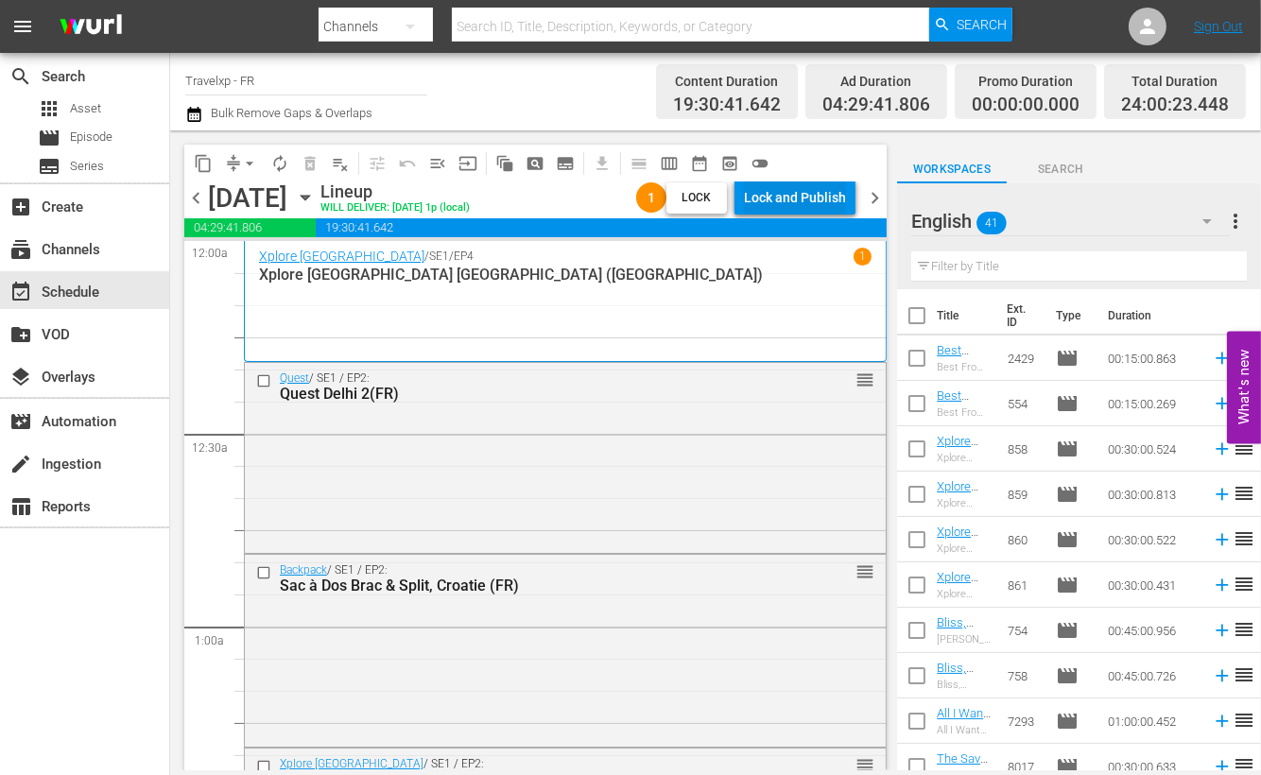
click at [773, 201] on div "Lock and Publish" at bounding box center [795, 198] width 102 height 34
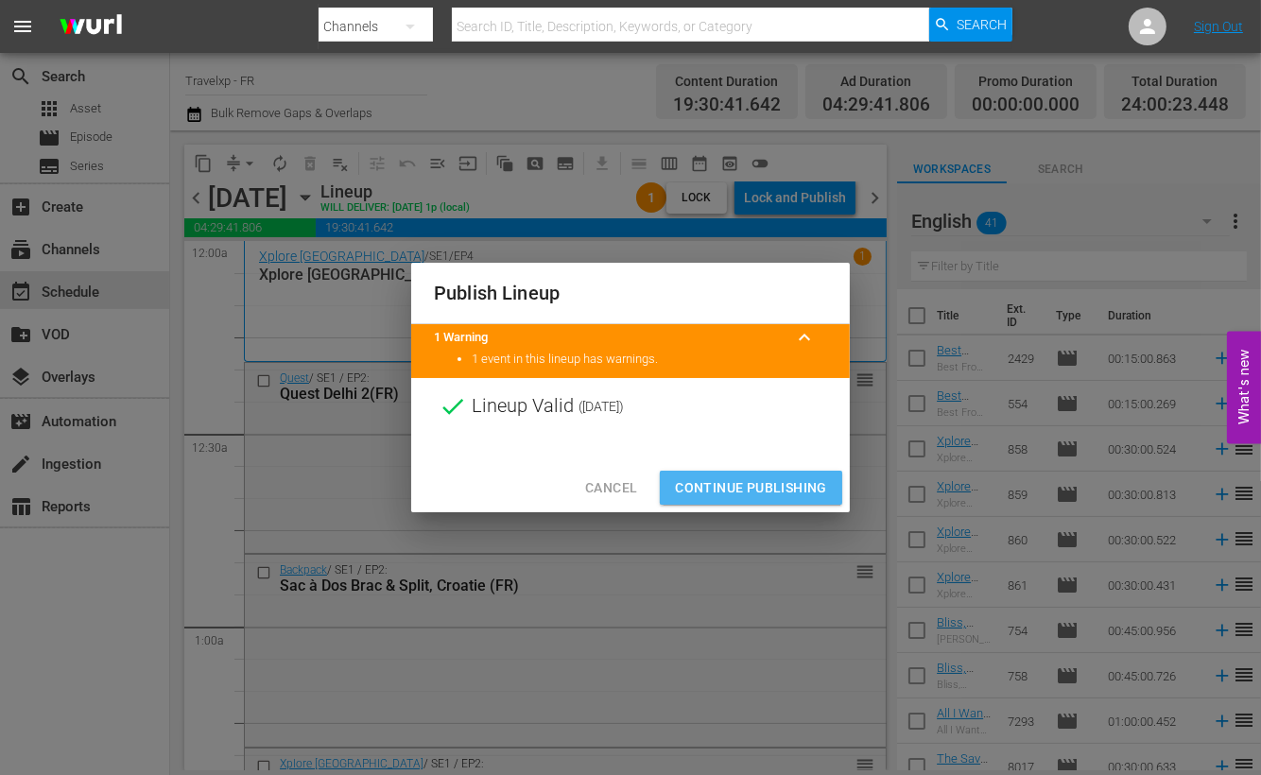
click at [744, 477] on span "Continue Publishing" at bounding box center [751, 489] width 152 height 24
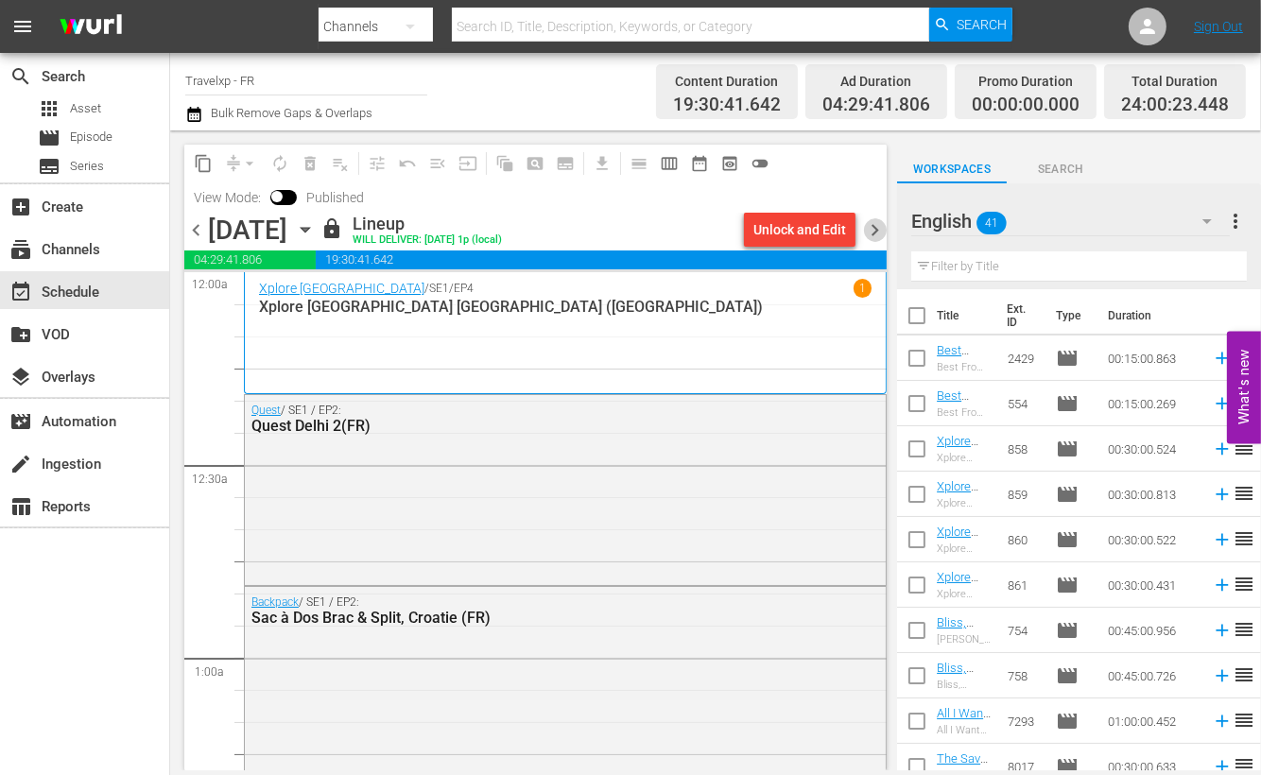
click at [875, 227] on span "chevron_right" at bounding box center [875, 230] width 24 height 24
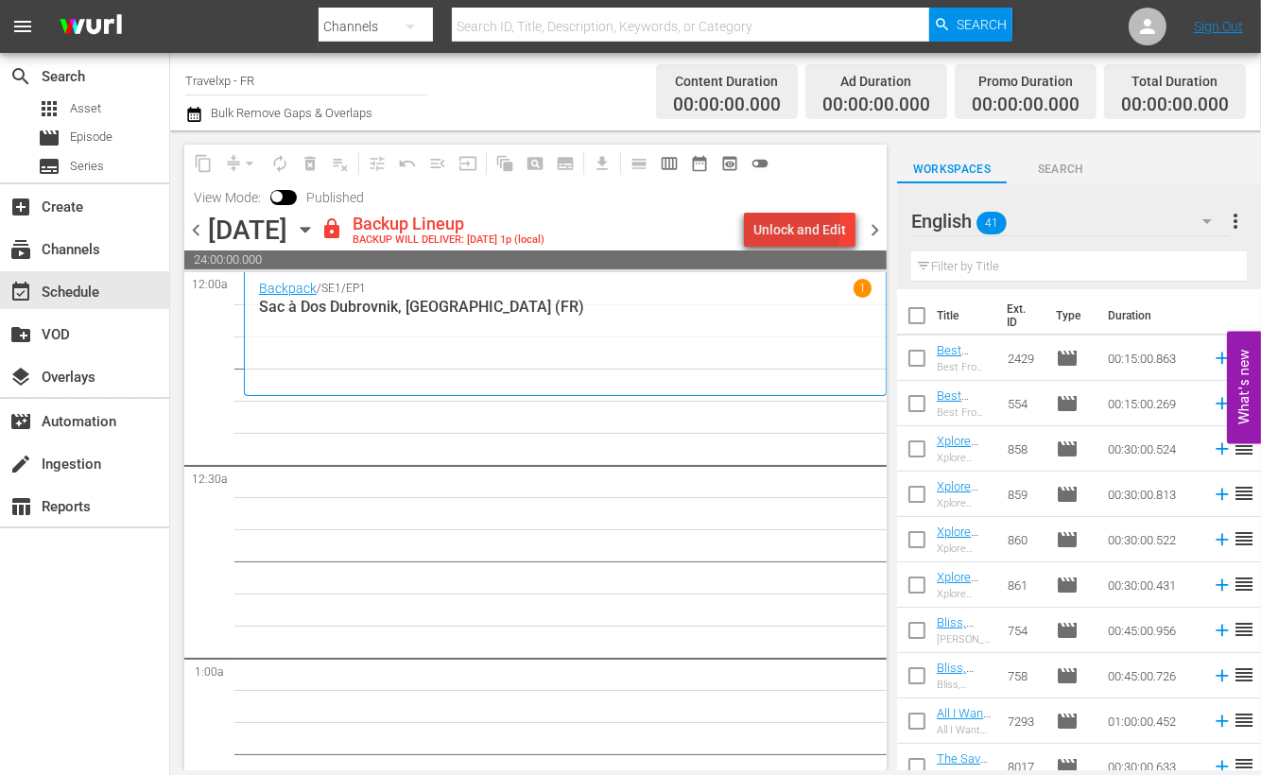
click at [802, 229] on div "Unlock and Edit" at bounding box center [800, 230] width 93 height 34
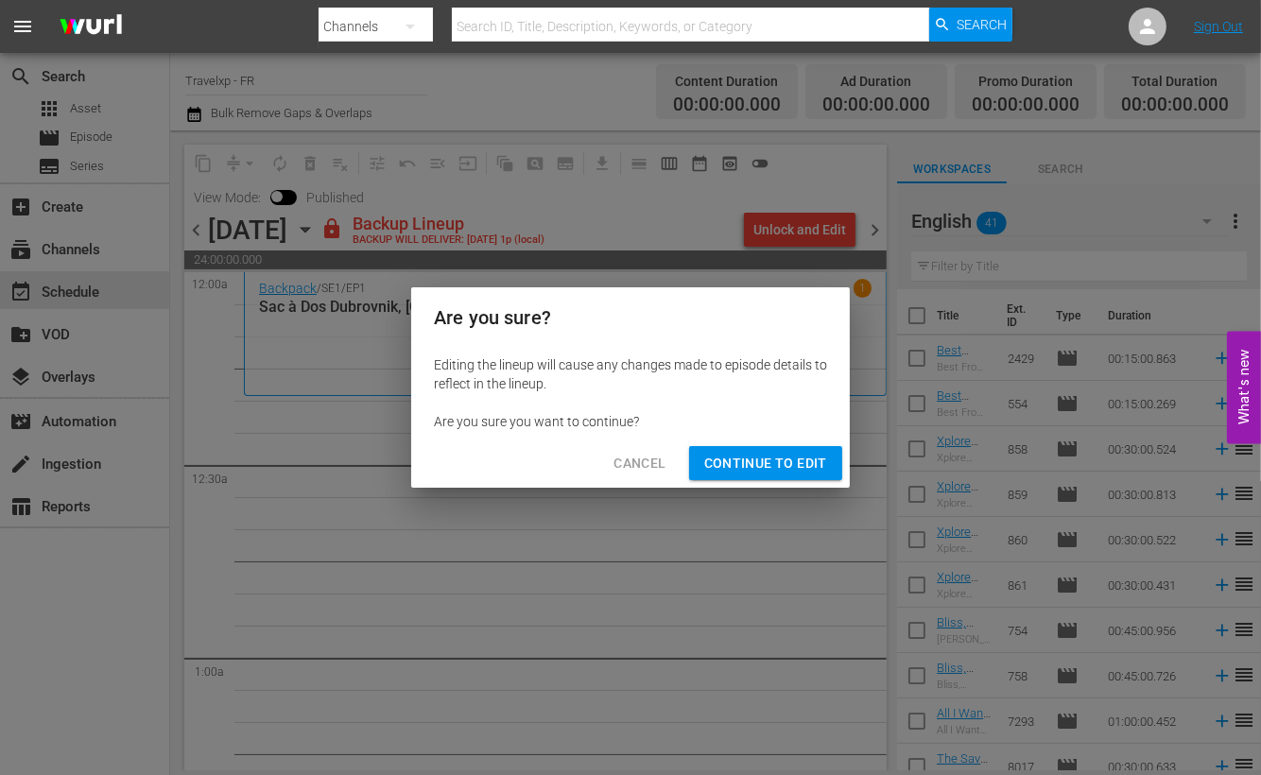
click at [761, 466] on span "Continue to Edit" at bounding box center [765, 464] width 123 height 24
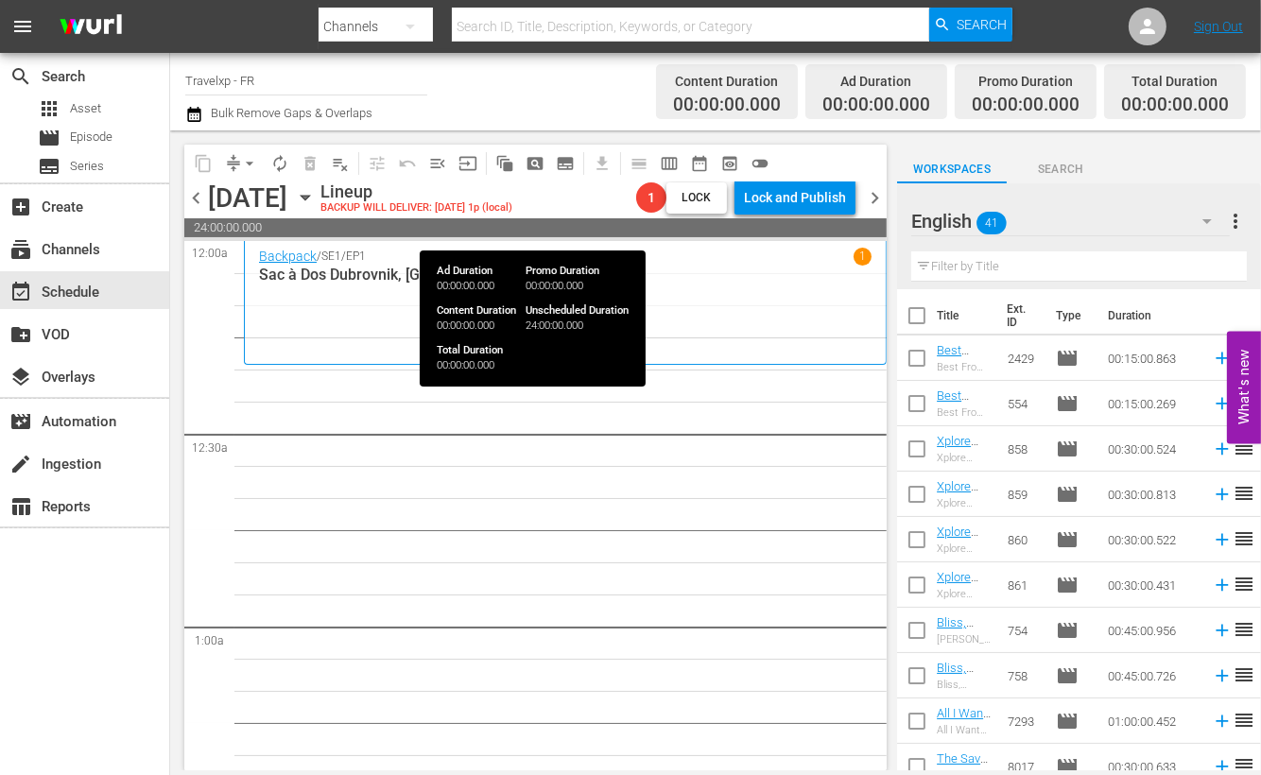
click at [492, 232] on span "24:00:00.000" at bounding box center [535, 227] width 702 height 19
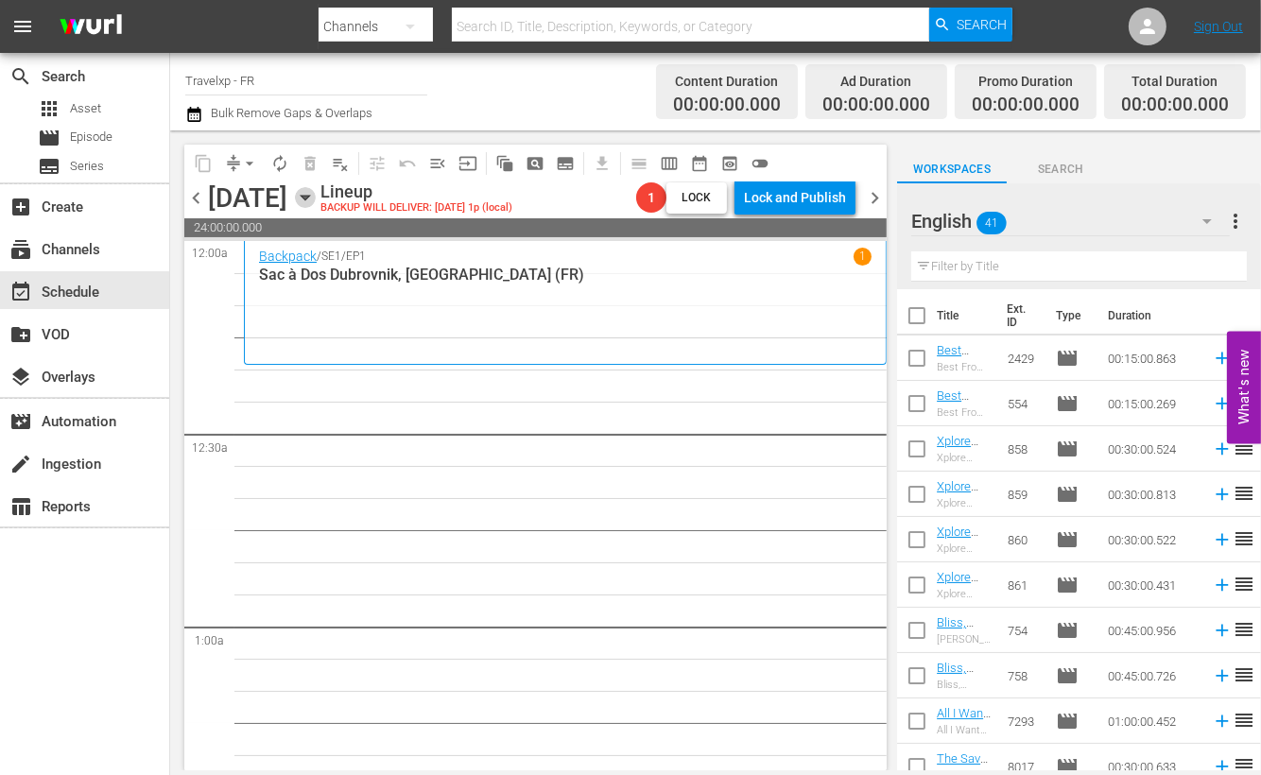
click at [309, 197] on icon "button" at bounding box center [305, 198] width 9 height 5
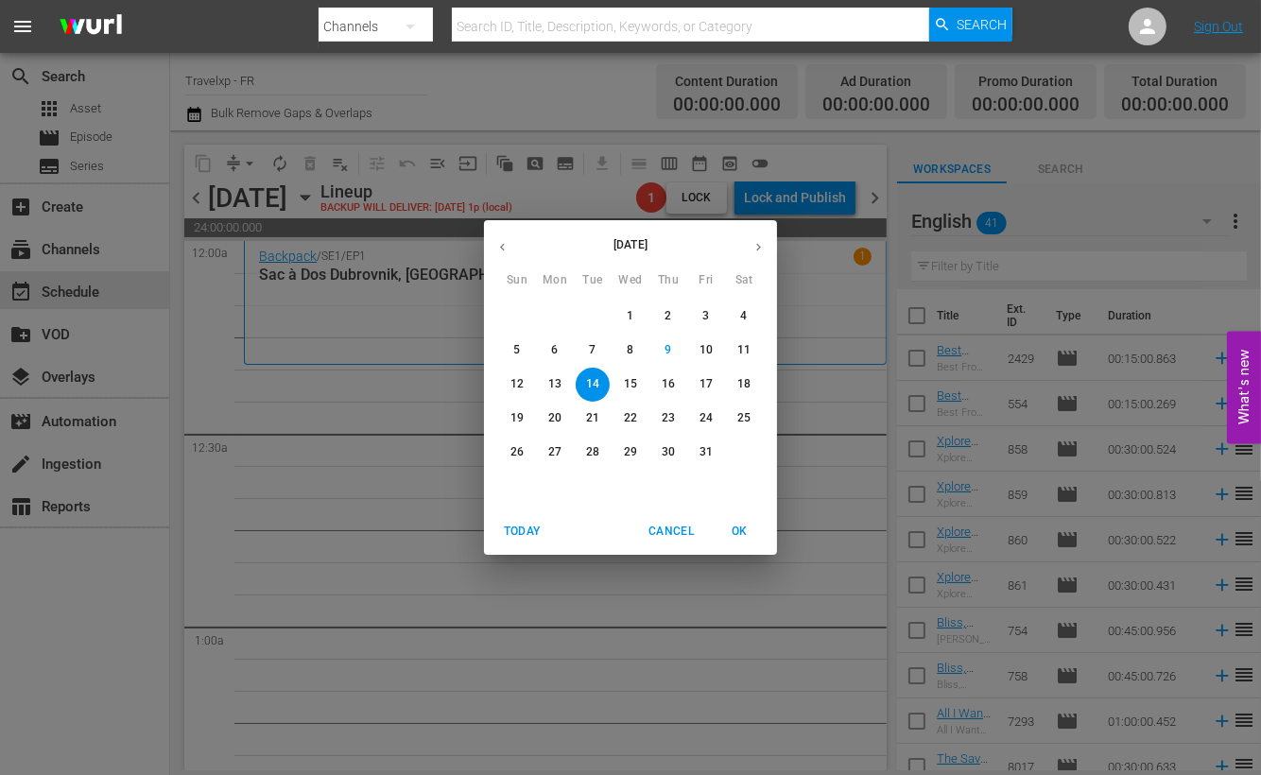
click at [510, 243] on button "button" at bounding box center [502, 247] width 37 height 37
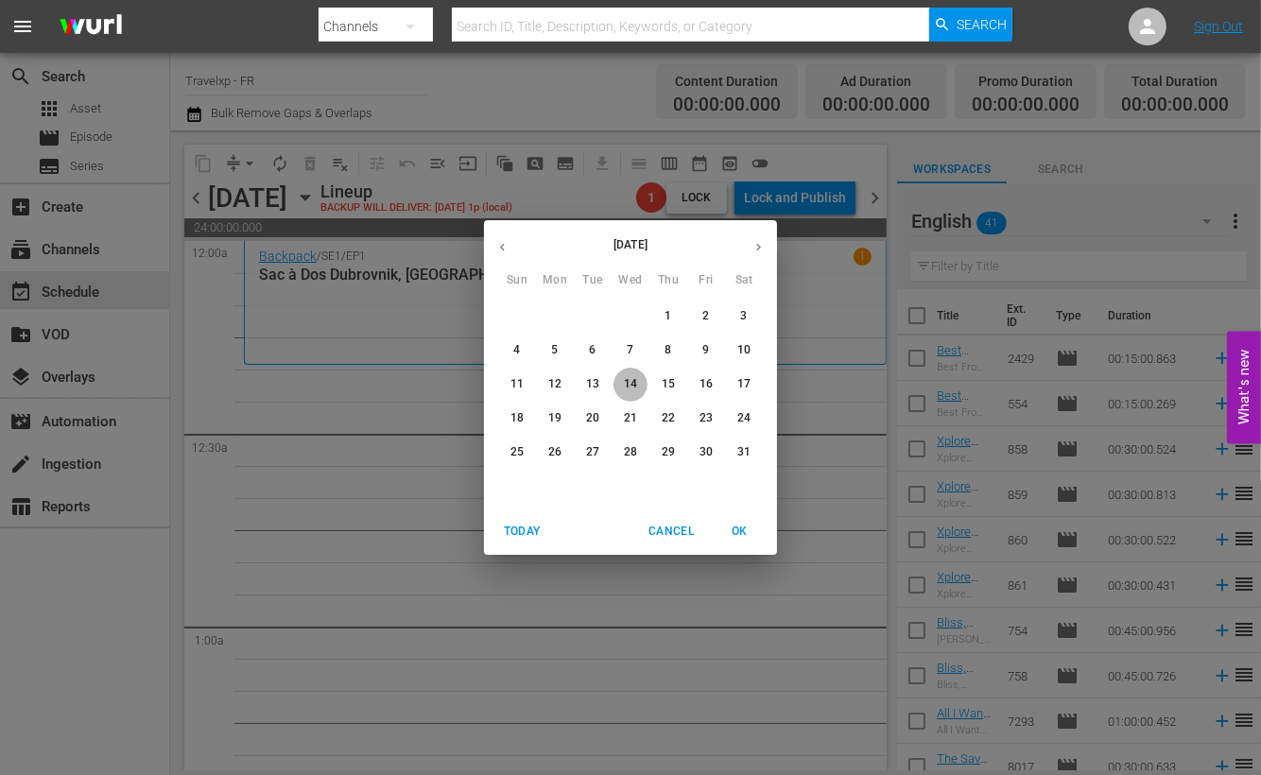
click at [622, 376] on span "14" at bounding box center [631, 384] width 34 height 16
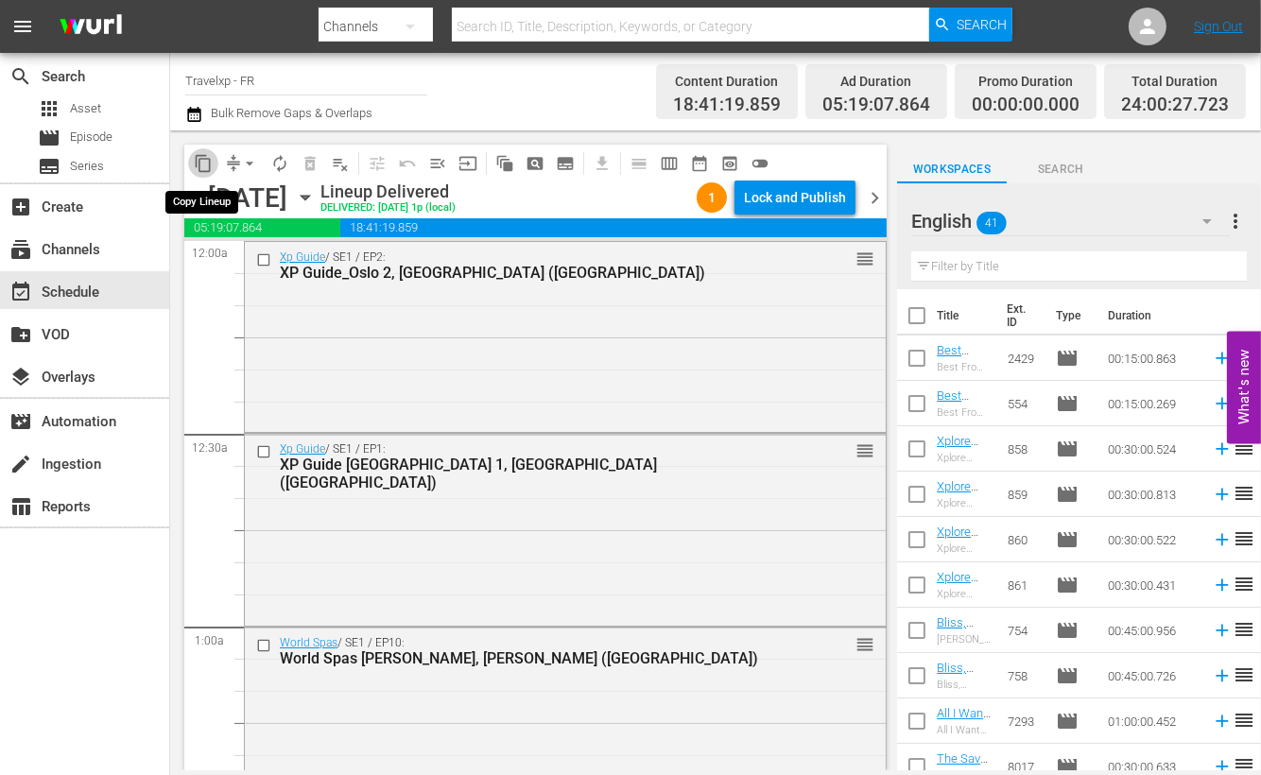
click at [203, 163] on span "content_copy" at bounding box center [203, 163] width 19 height 19
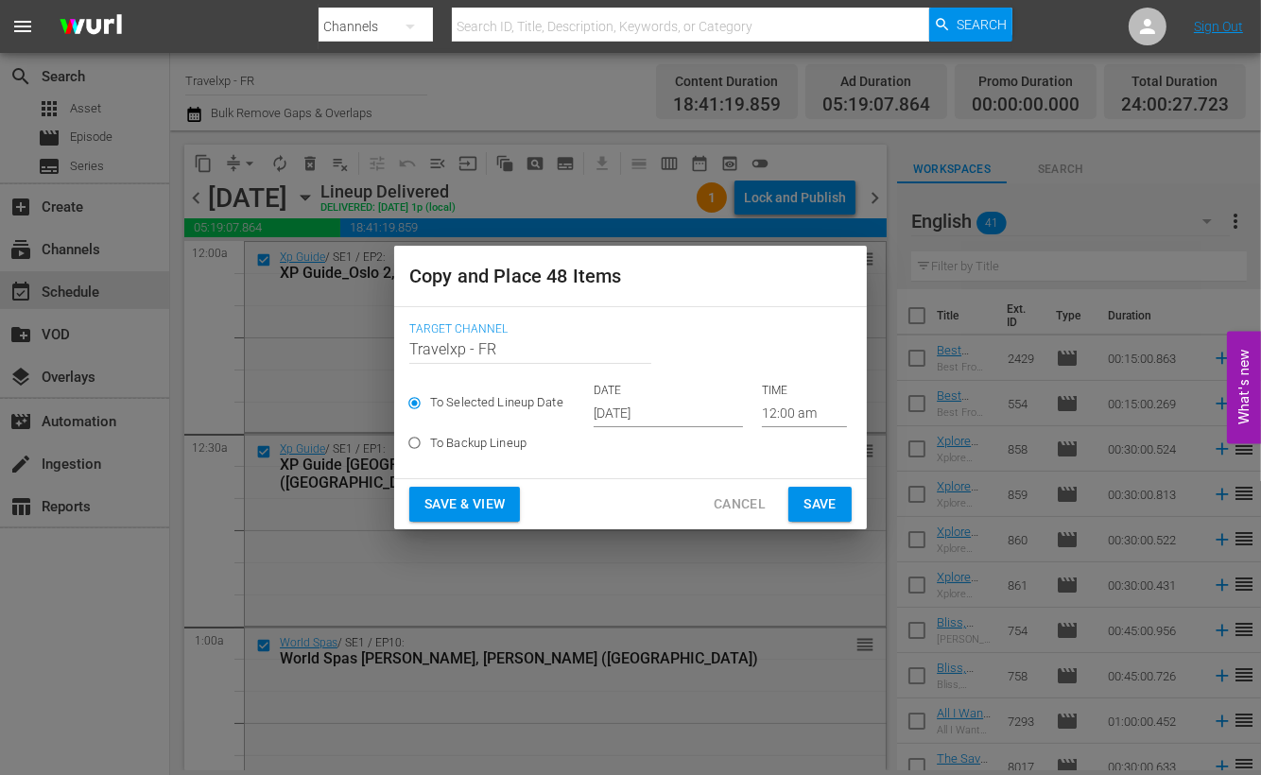
click at [651, 417] on input "[DATE]" at bounding box center [668, 413] width 149 height 28
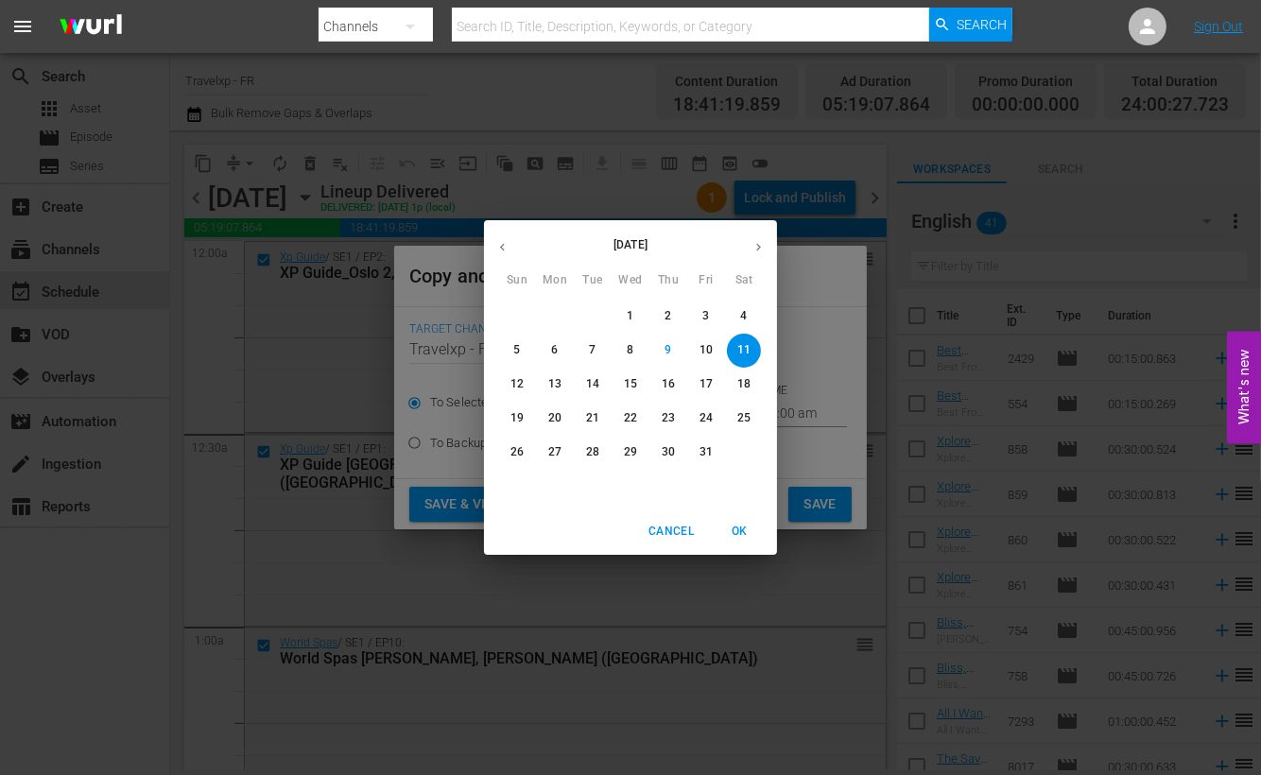
click at [605, 375] on button "14" at bounding box center [593, 385] width 34 height 34
type input "Oct 14th 2025"
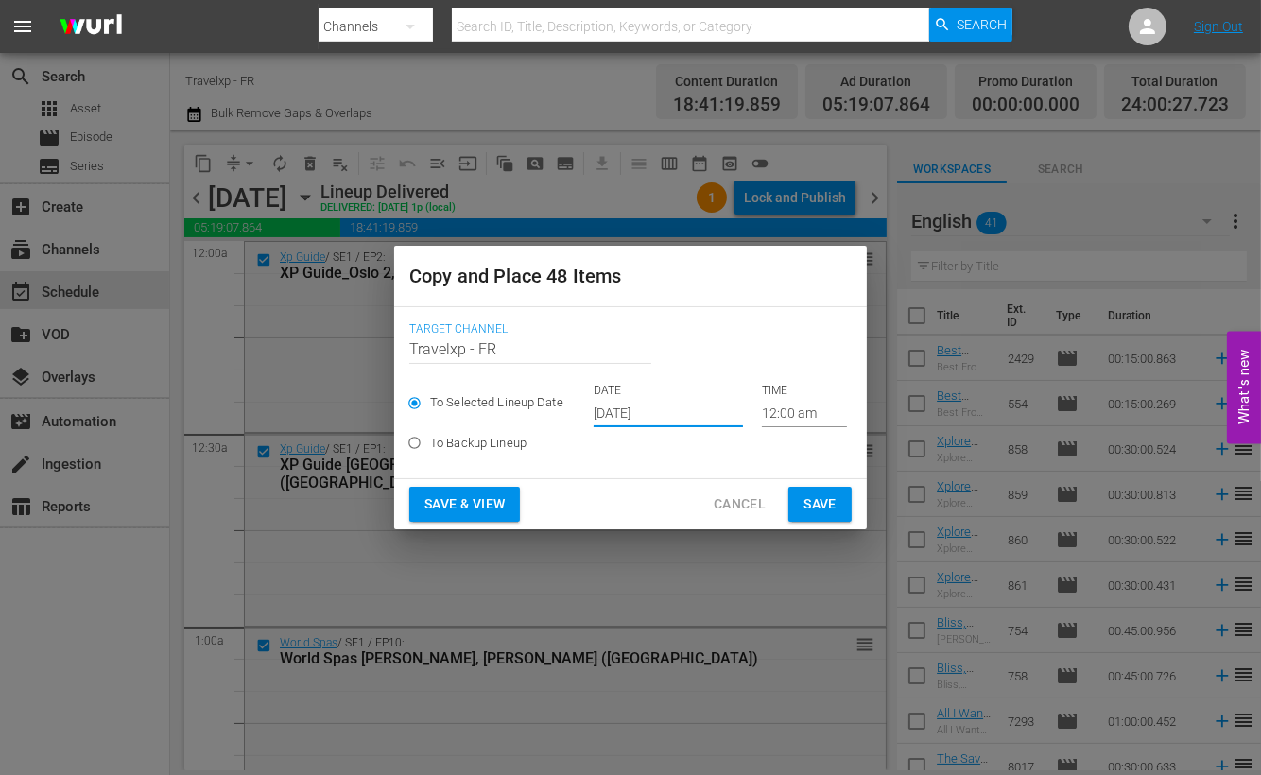
click at [496, 494] on span "Save & View" at bounding box center [465, 505] width 80 height 24
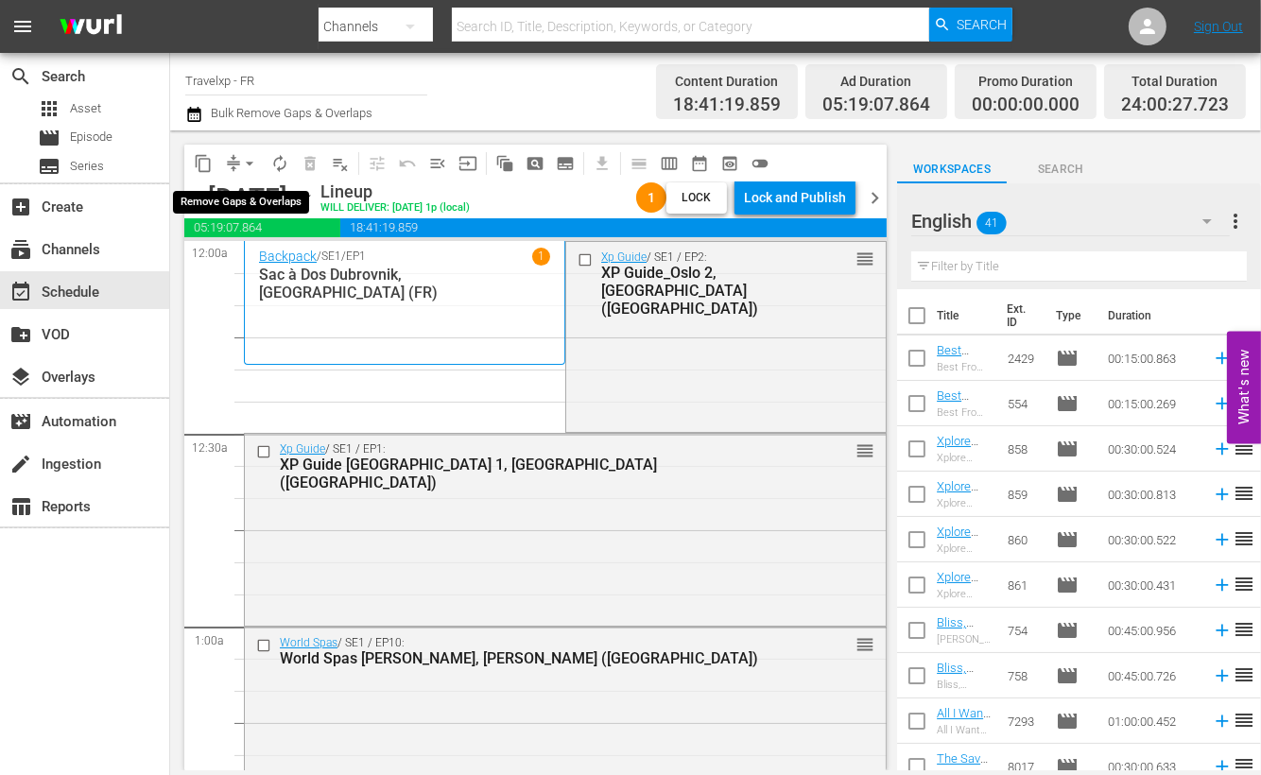
click at [251, 159] on span "arrow_drop_down" at bounding box center [249, 163] width 19 height 19
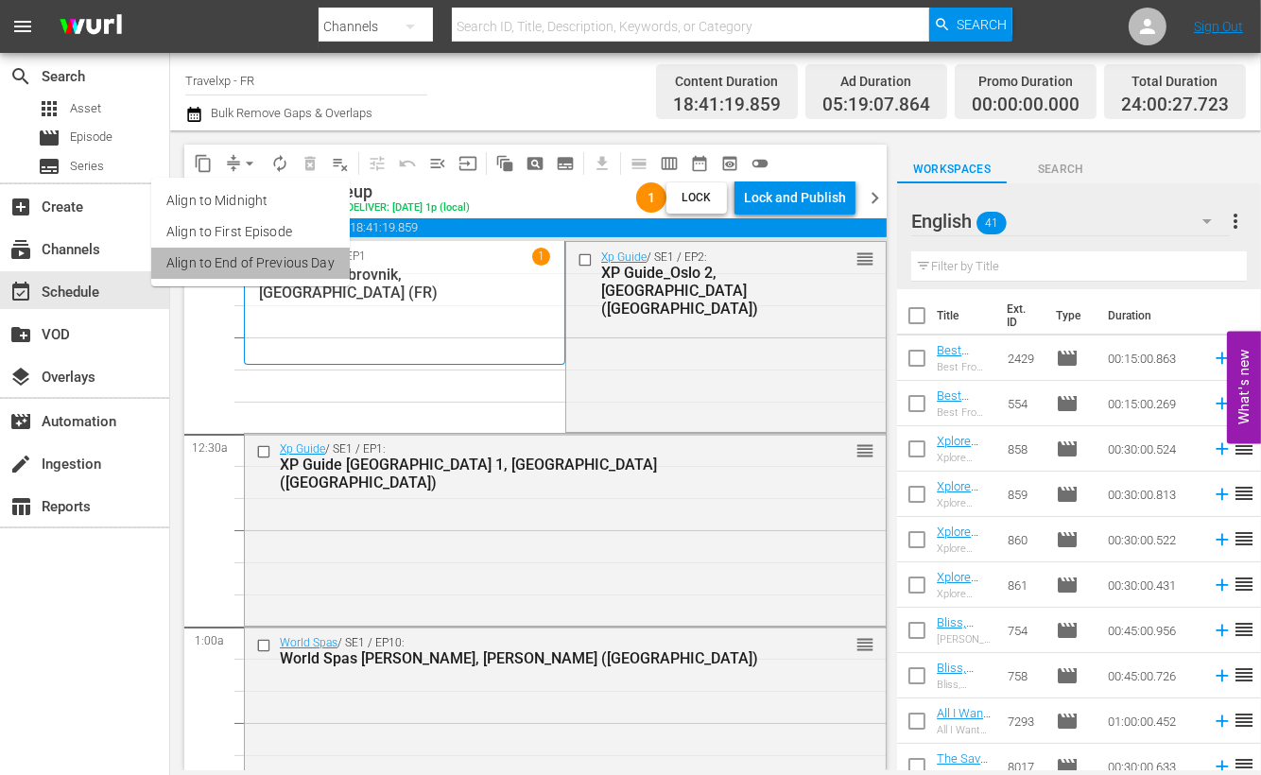
click at [261, 255] on li "Align to End of Previous Day" at bounding box center [250, 263] width 199 height 31
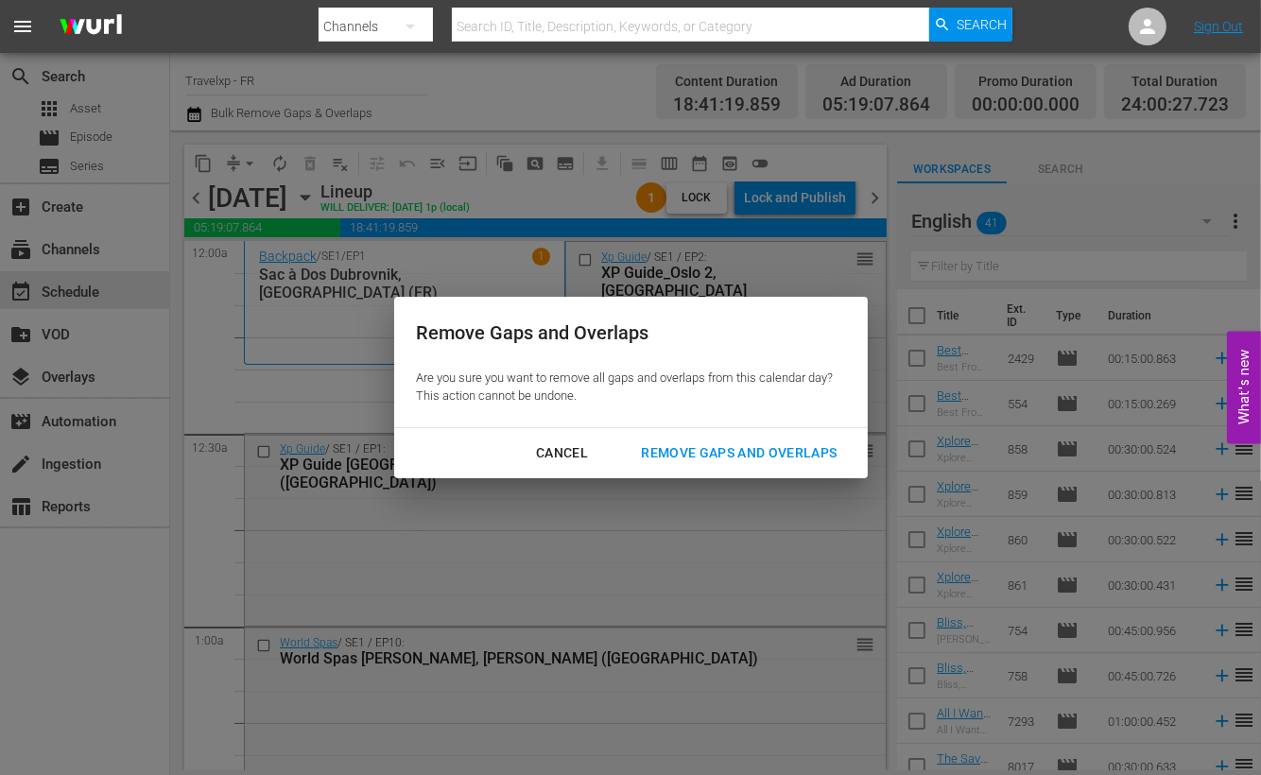
click at [758, 447] on div "Remove Gaps and Overlaps" at bounding box center [739, 454] width 226 height 24
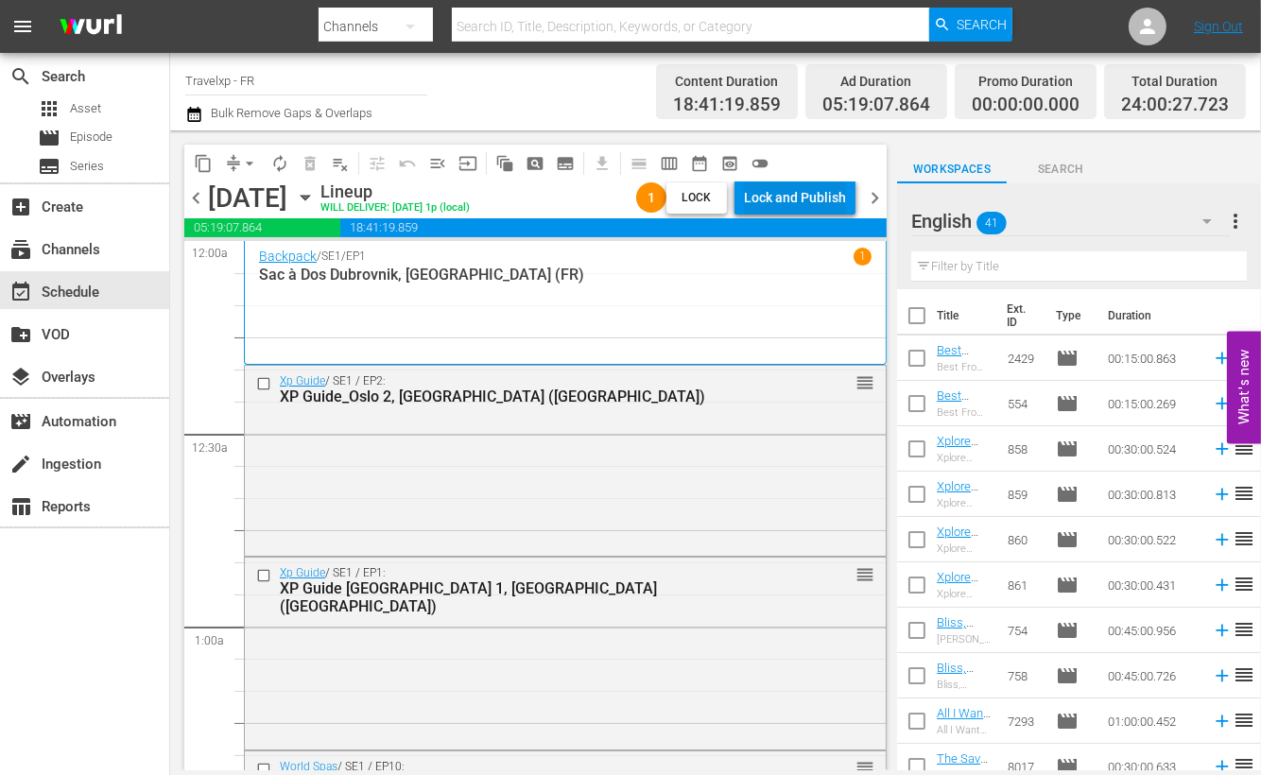
click at [820, 193] on div "Lock and Publish" at bounding box center [795, 198] width 102 height 34
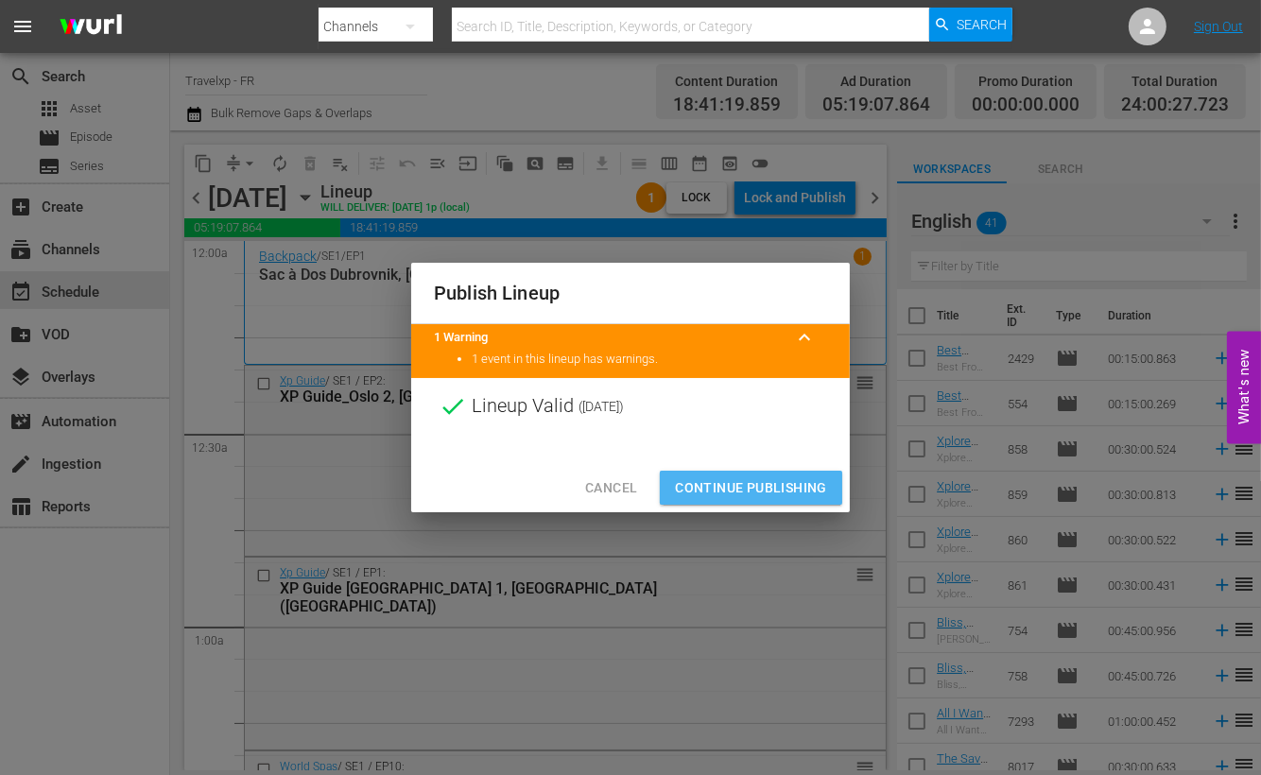
click at [790, 488] on span "Continue Publishing" at bounding box center [751, 489] width 152 height 24
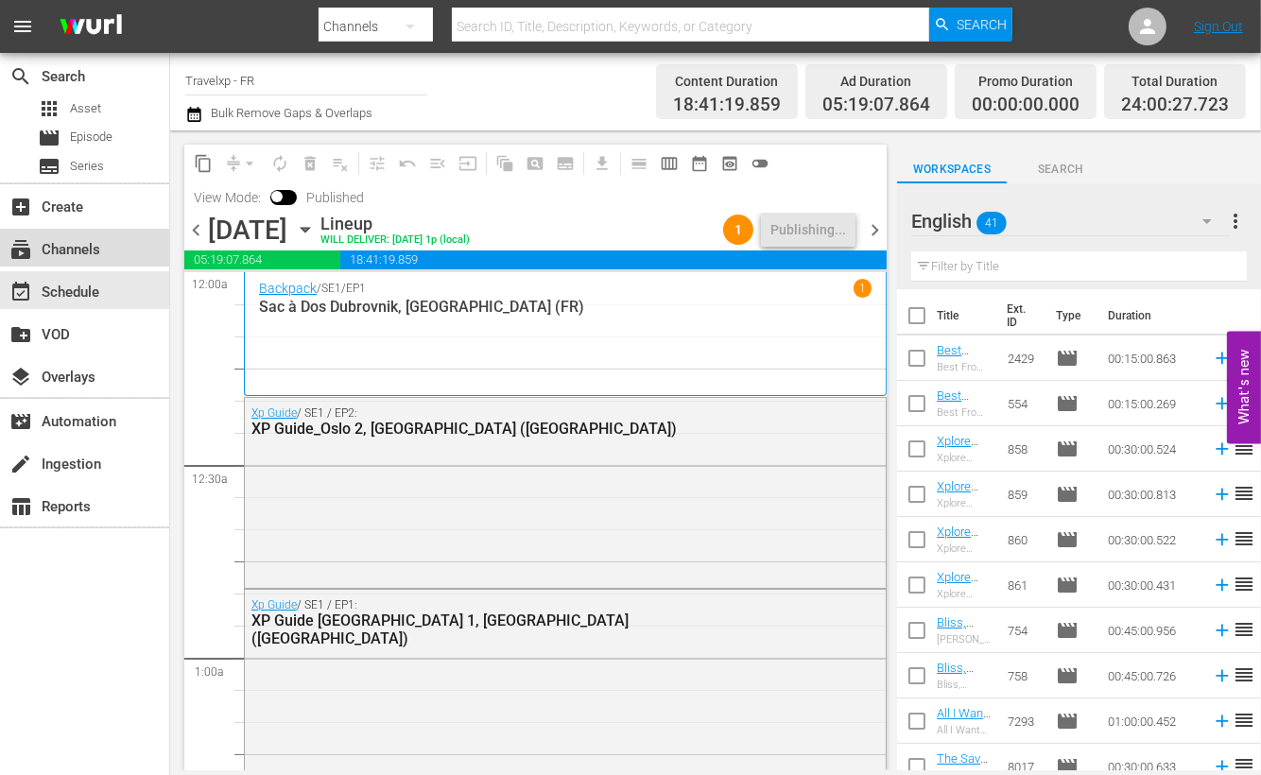
click at [80, 238] on div "subscriptions Channels" at bounding box center [53, 246] width 106 height 17
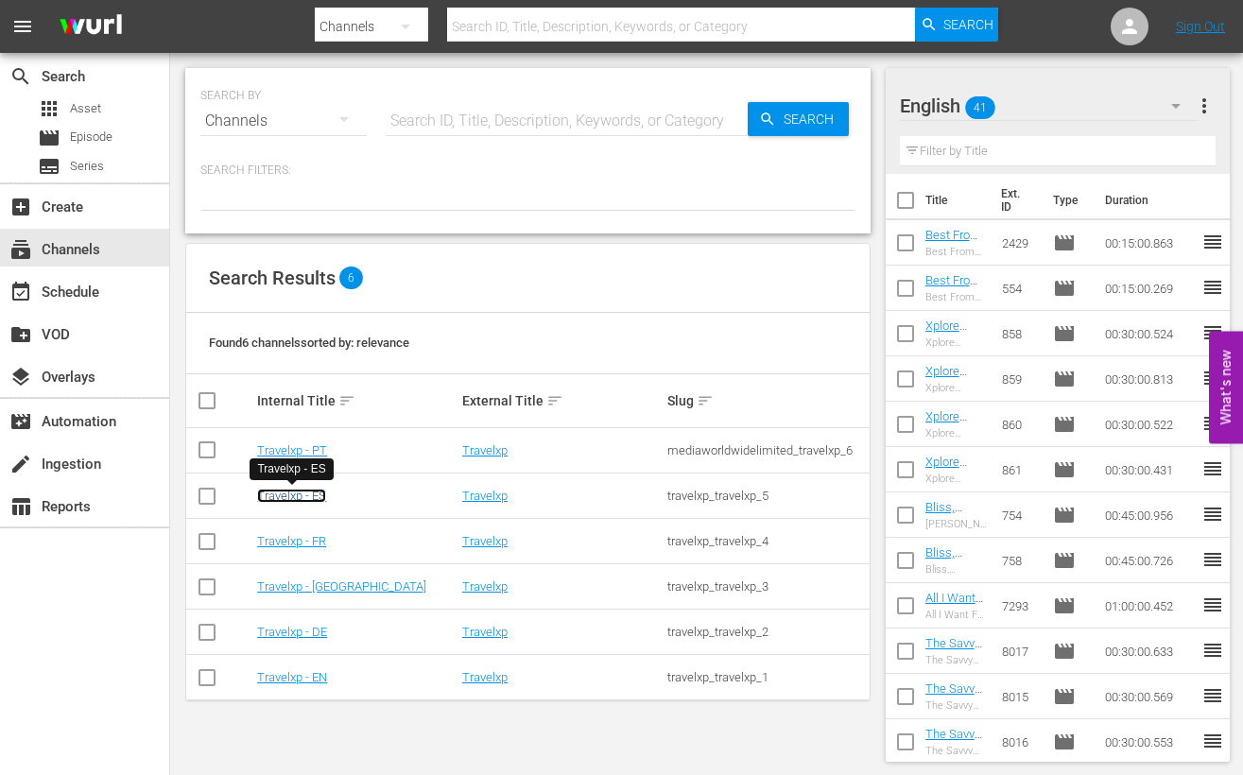
click at [307, 497] on link "Travelxp - ES" at bounding box center [291, 496] width 69 height 14
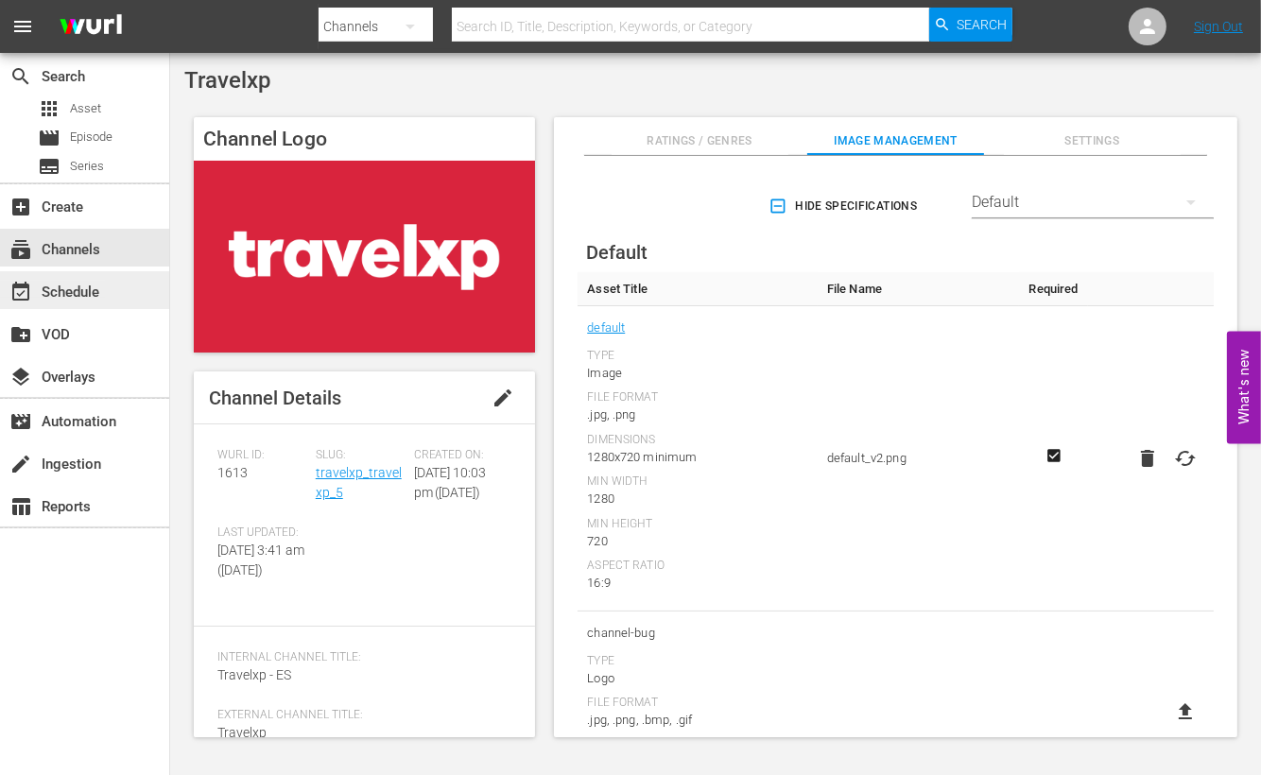
click at [64, 291] on div "event_available Schedule" at bounding box center [53, 289] width 106 height 17
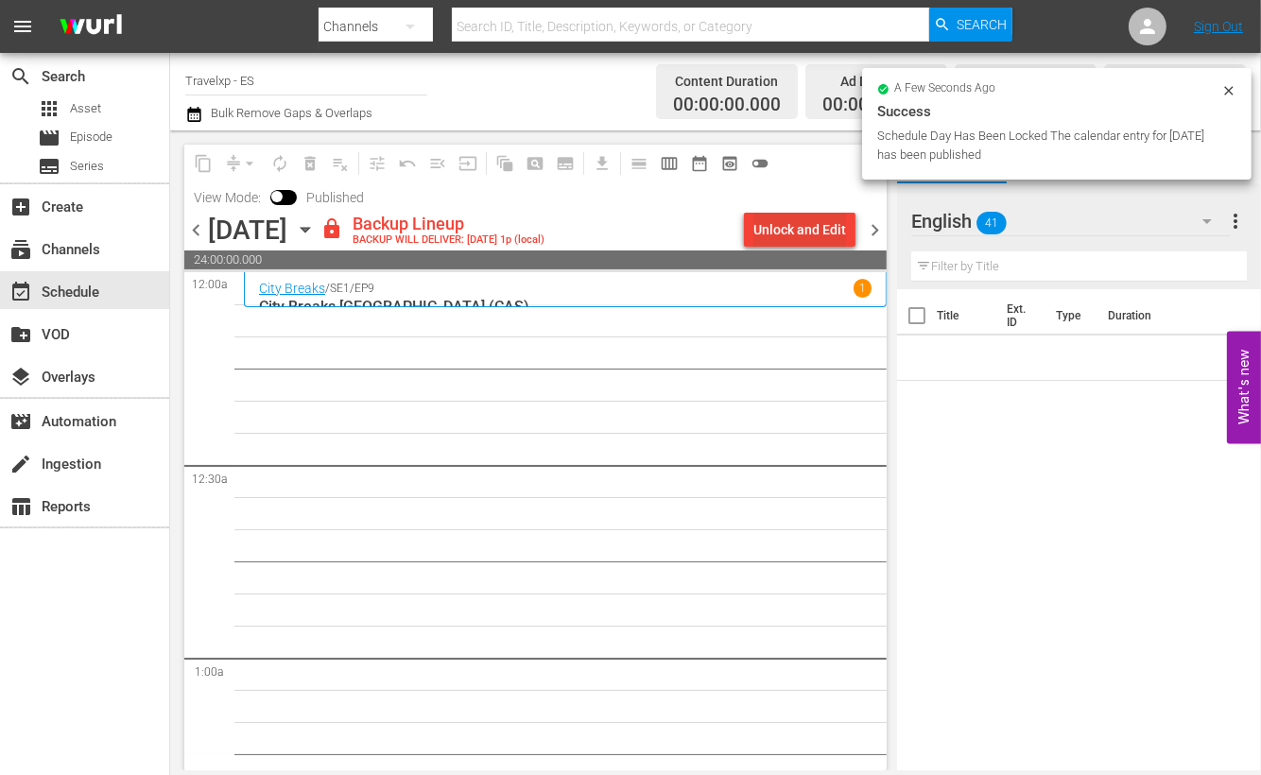
click at [821, 224] on div "Unlock and Edit" at bounding box center [800, 230] width 93 height 34
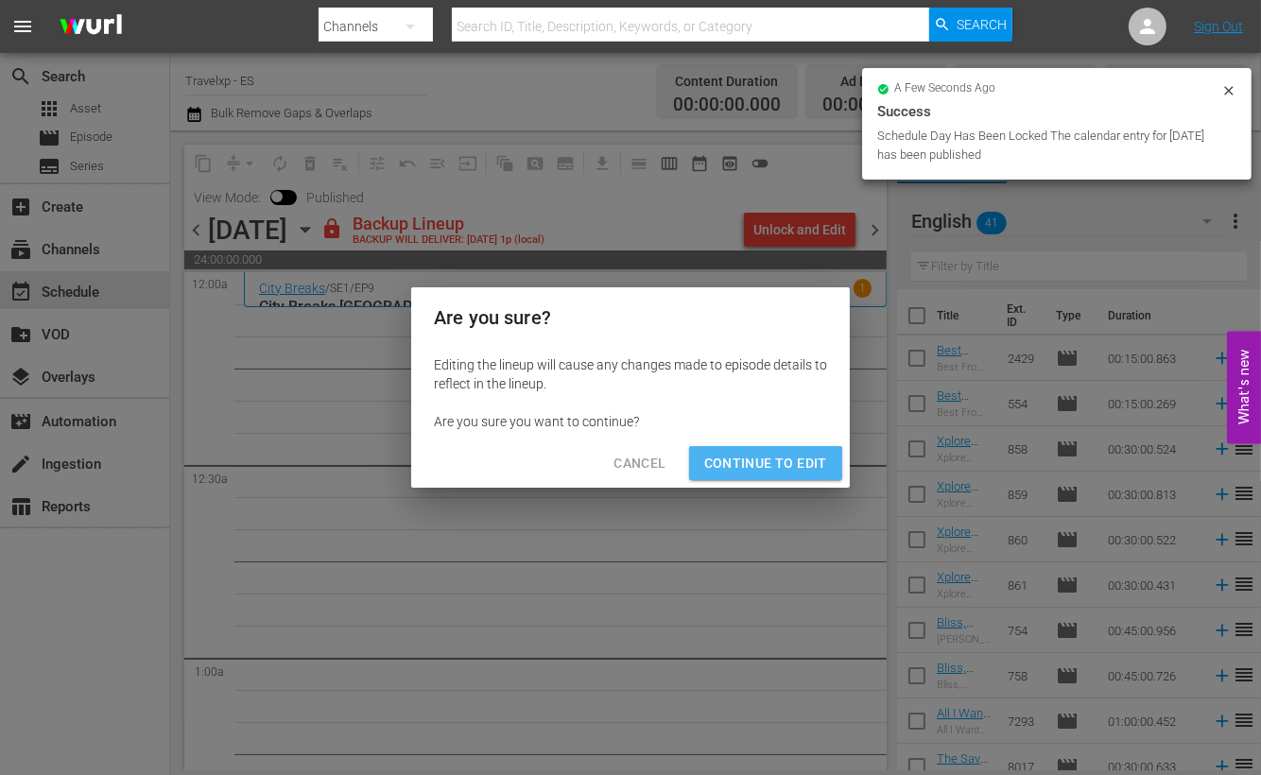
click at [796, 467] on span "Continue to Edit" at bounding box center [765, 464] width 123 height 24
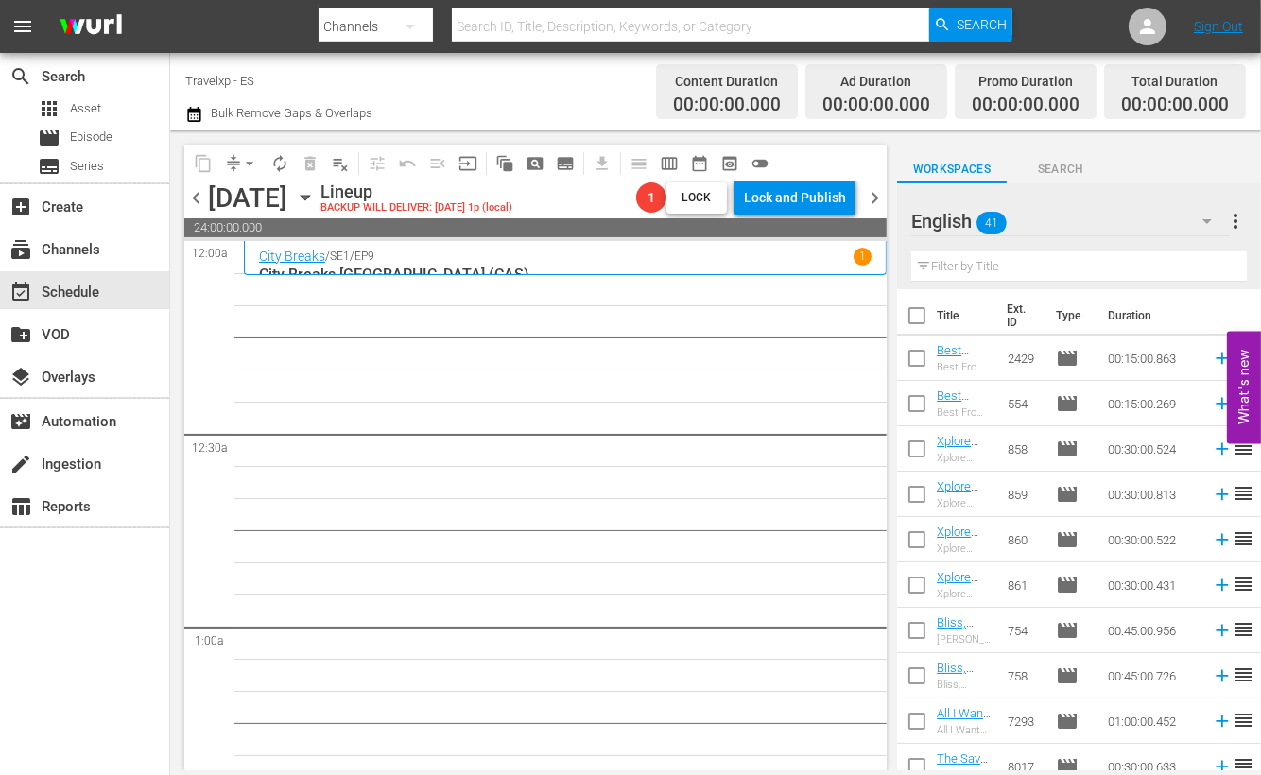
click at [316, 199] on icon "button" at bounding box center [305, 197] width 21 height 21
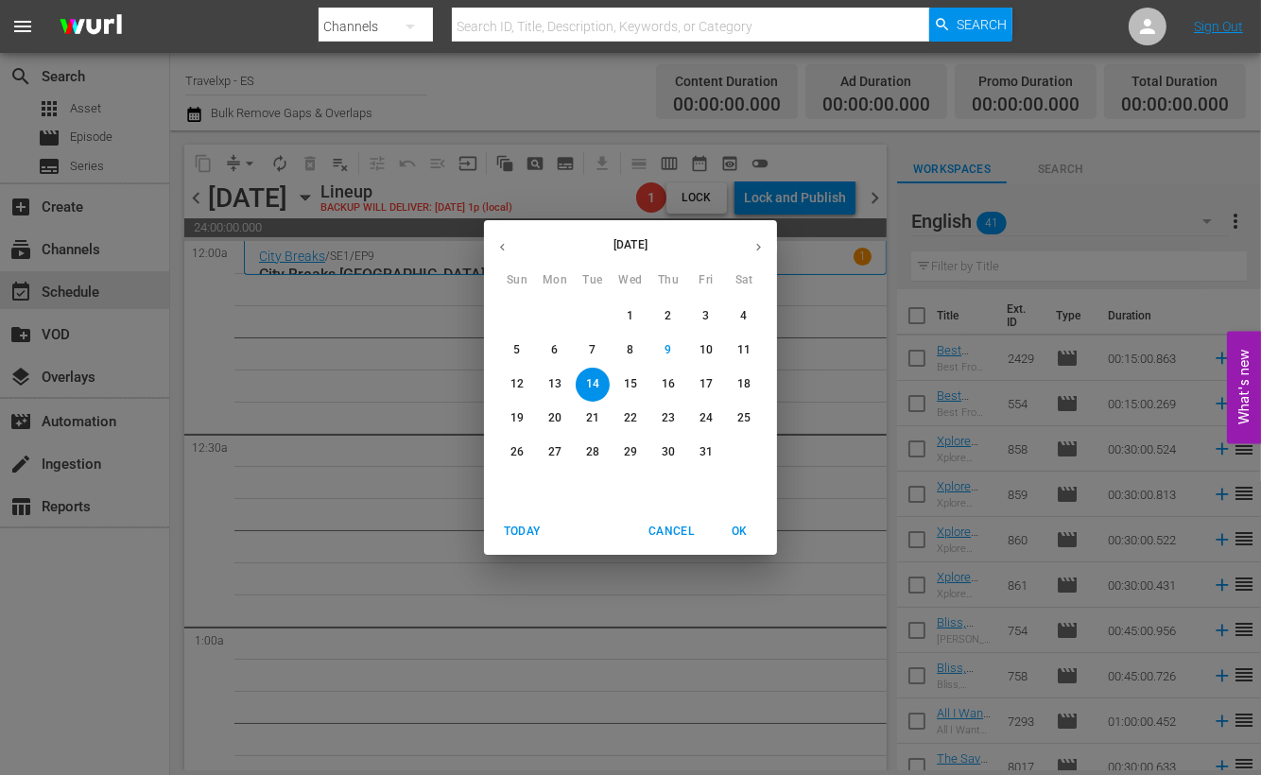
click at [501, 251] on icon "button" at bounding box center [502, 247] width 14 height 14
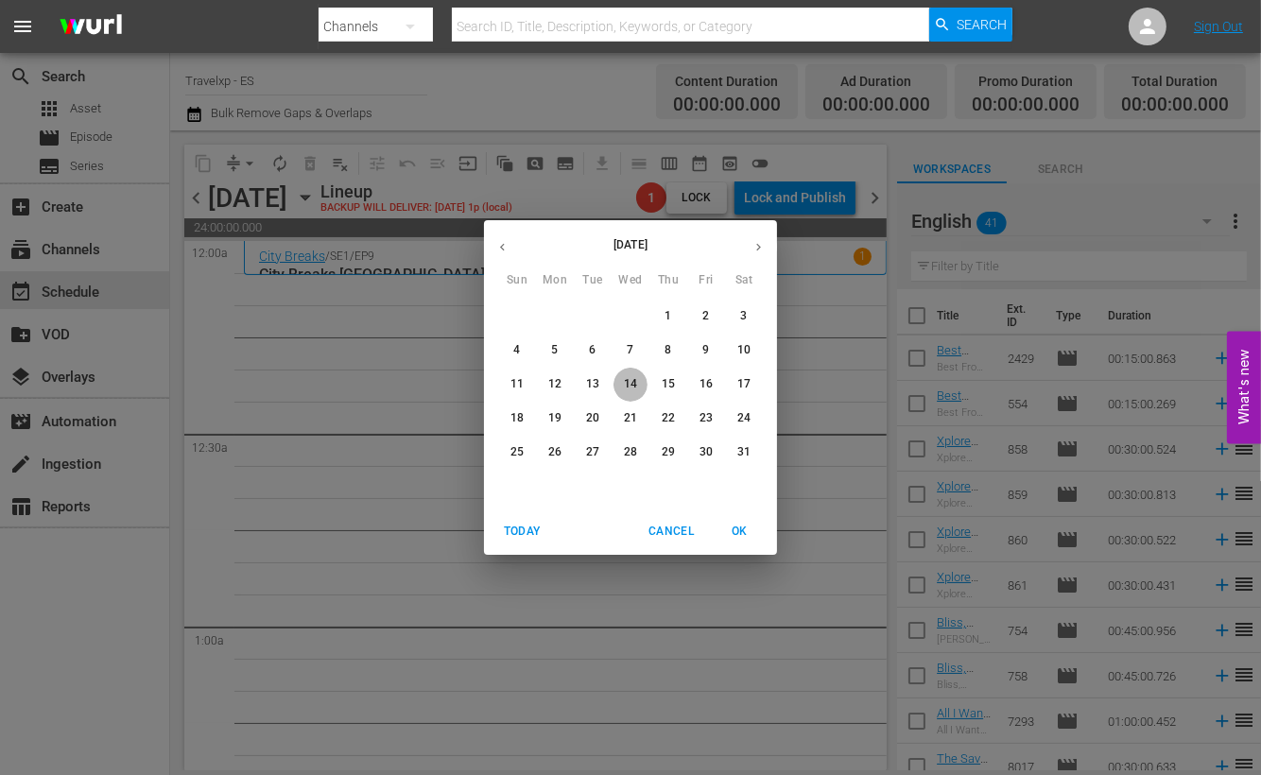
click at [633, 381] on p "14" at bounding box center [630, 384] width 13 height 16
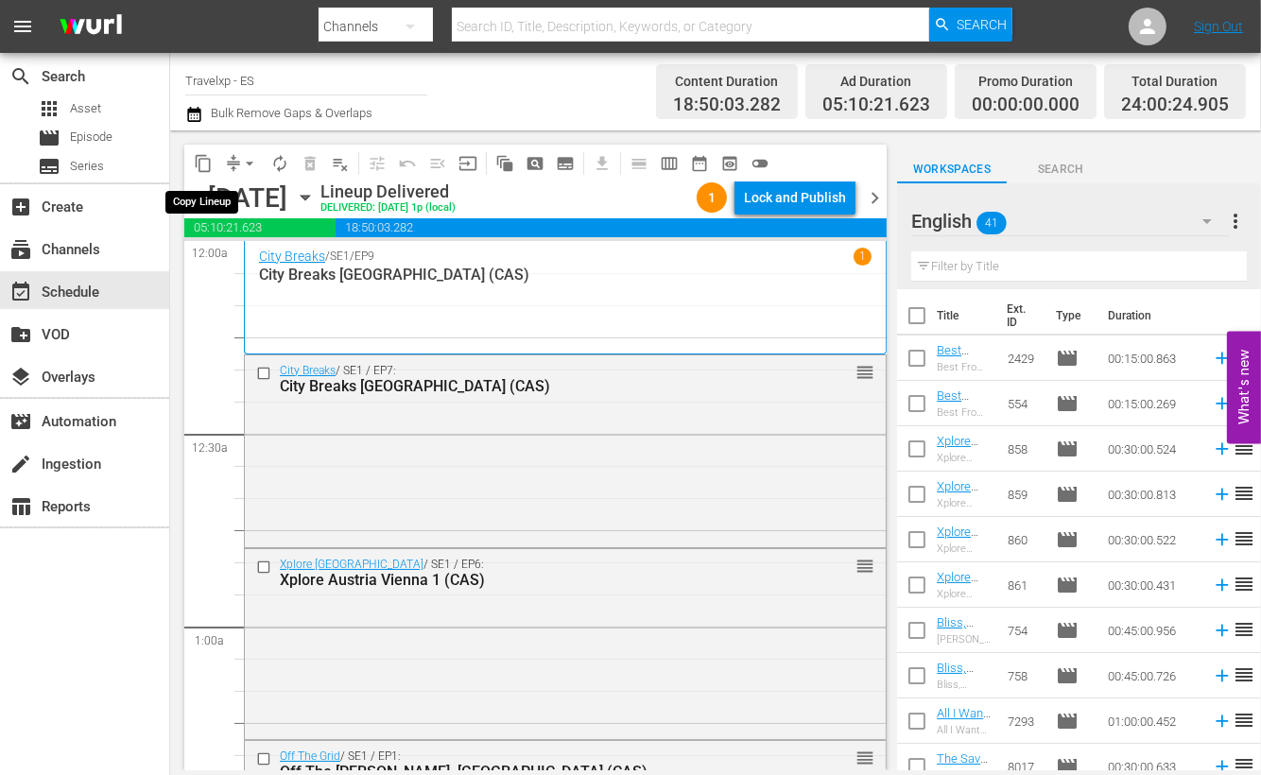
click at [203, 162] on span "content_copy" at bounding box center [203, 163] width 19 height 19
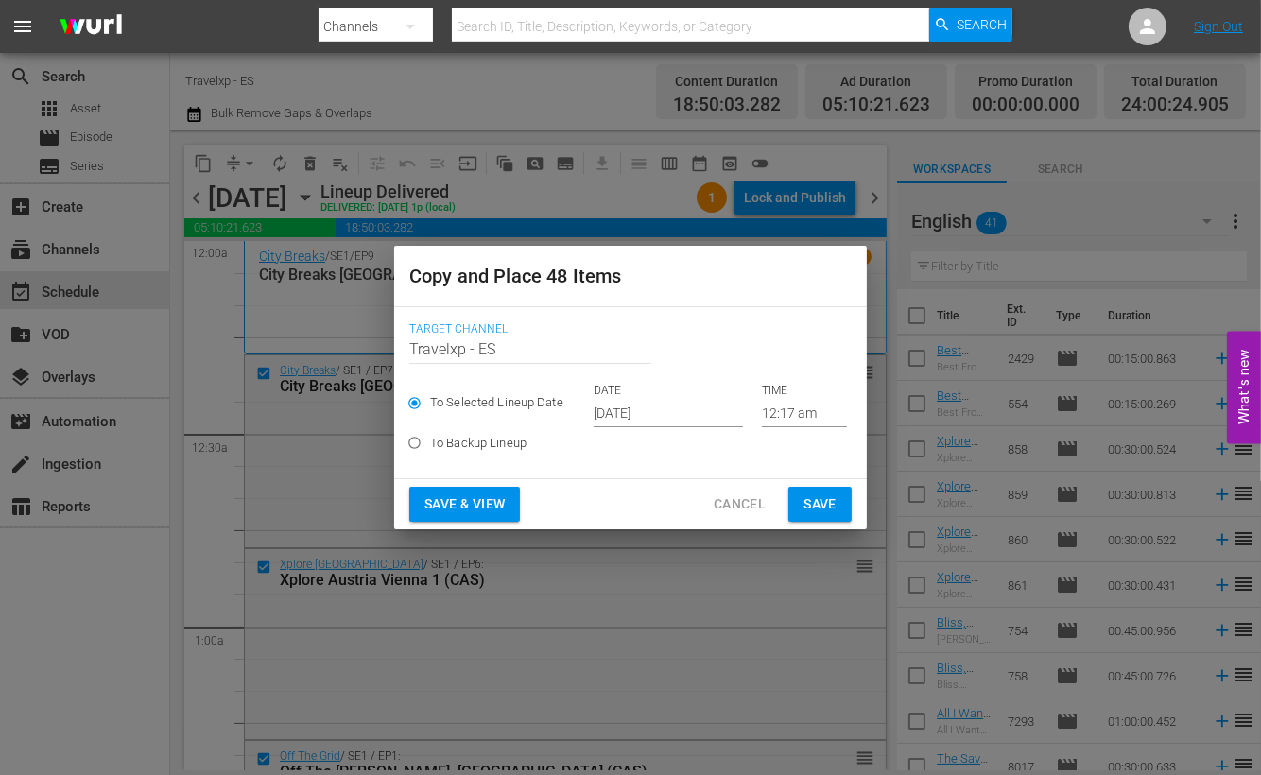
click at [634, 413] on input "[DATE]" at bounding box center [668, 413] width 149 height 28
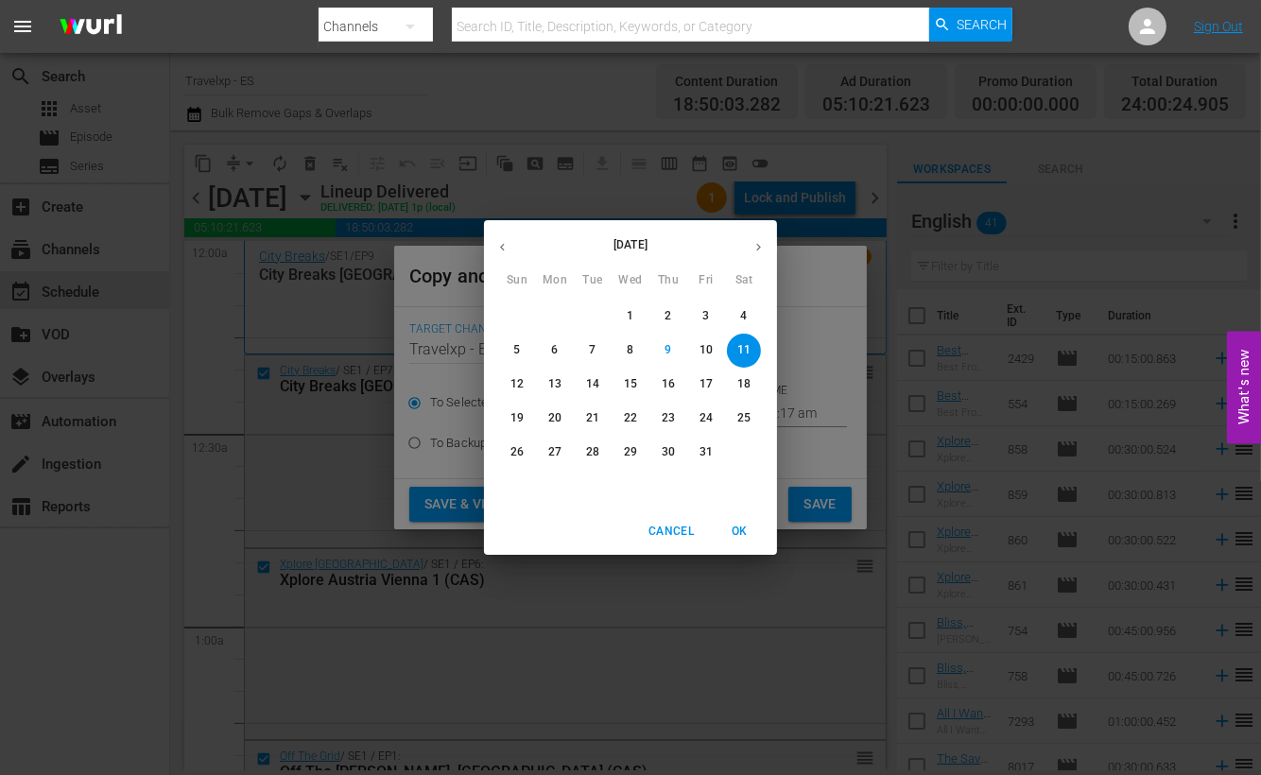
click at [593, 383] on p "14" at bounding box center [592, 384] width 13 height 16
type input "Oct 14th 2025"
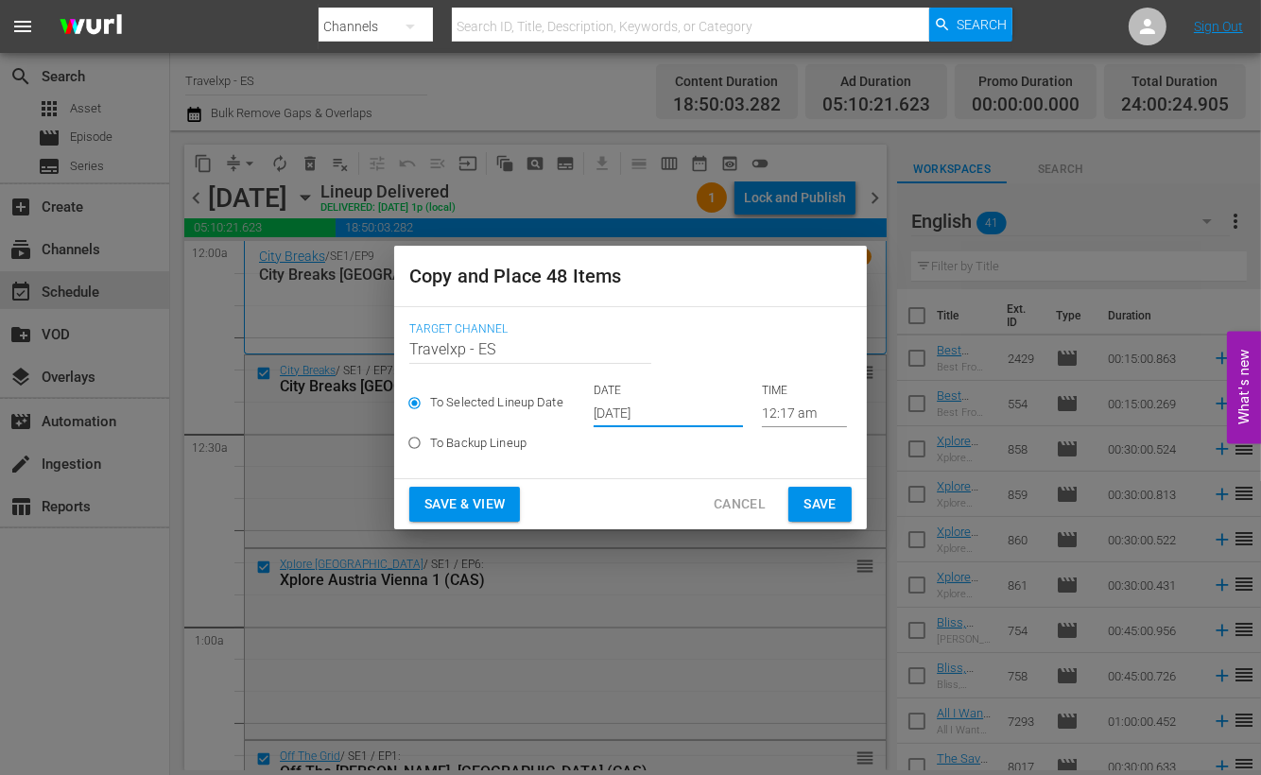
click at [482, 497] on span "Save & View" at bounding box center [465, 505] width 80 height 24
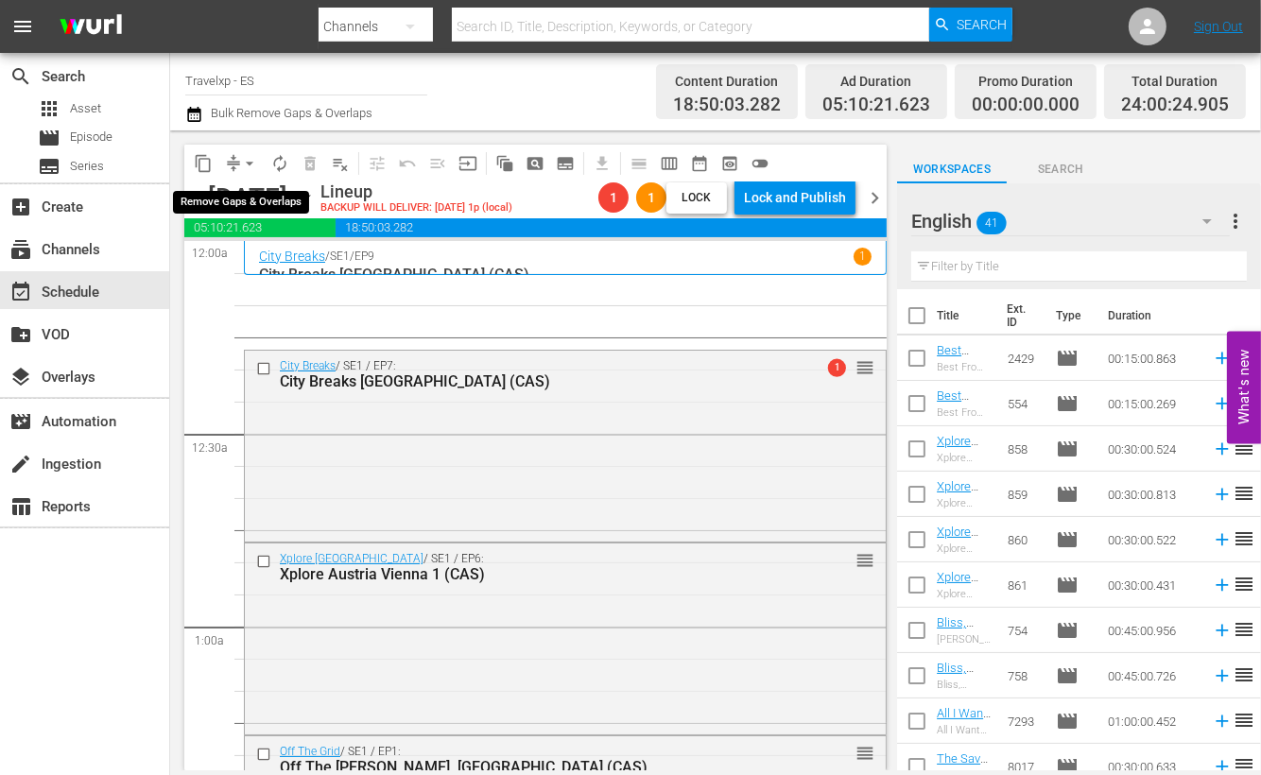
click at [248, 158] on span "arrow_drop_down" at bounding box center [249, 163] width 19 height 19
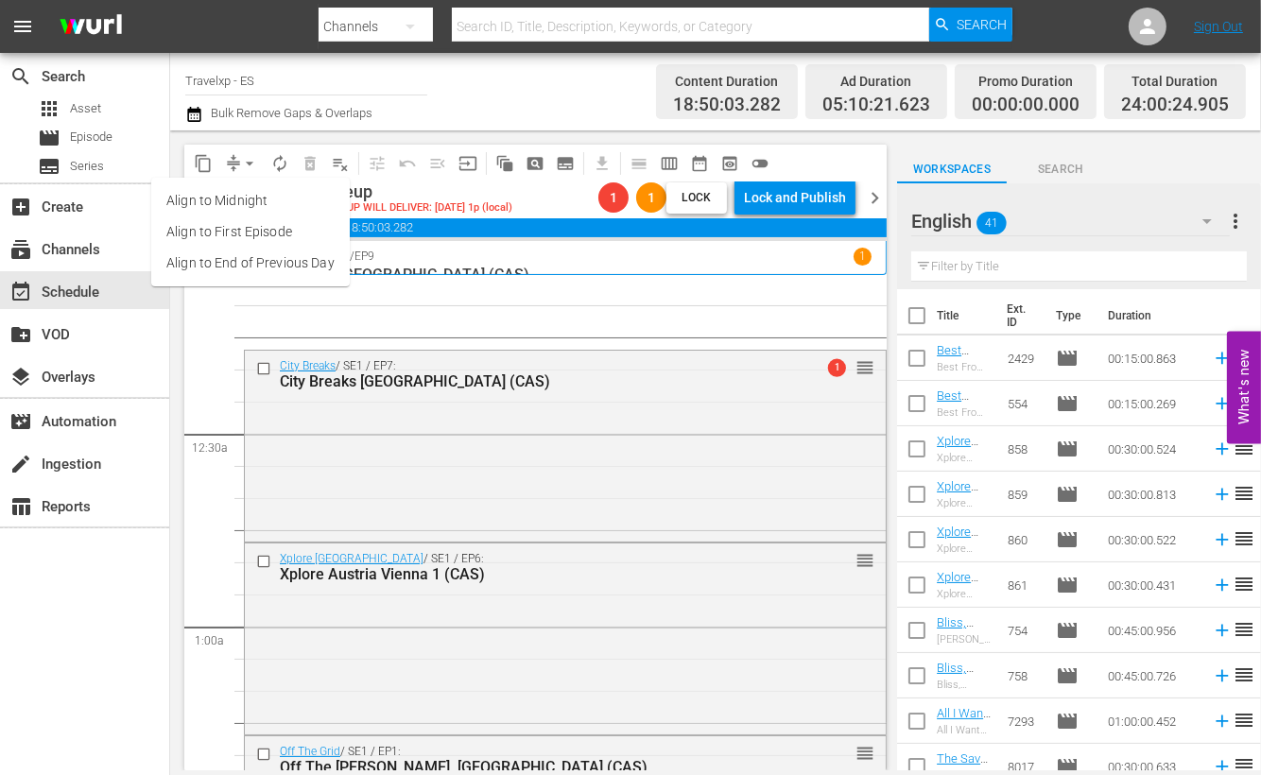
click at [274, 256] on li "Align to End of Previous Day" at bounding box center [250, 263] width 199 height 31
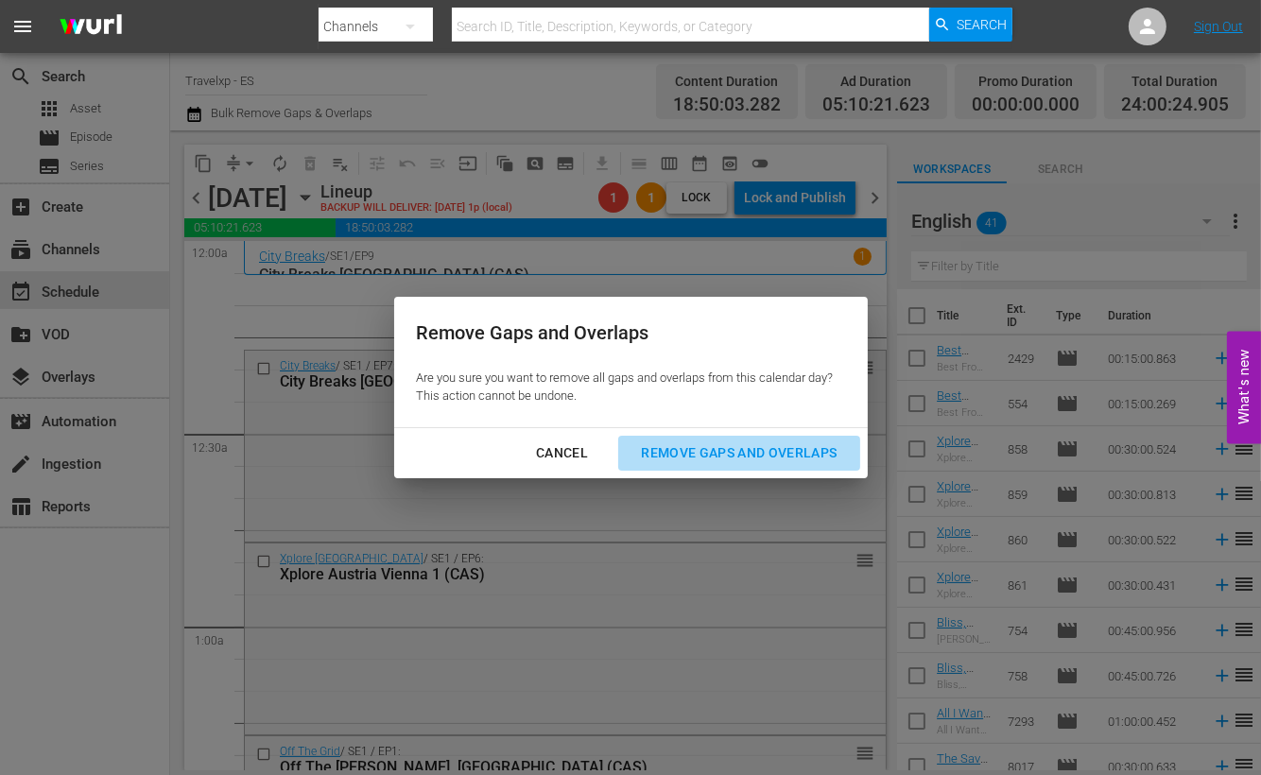
click at [792, 453] on div "Remove Gaps and Overlaps" at bounding box center [739, 454] width 226 height 24
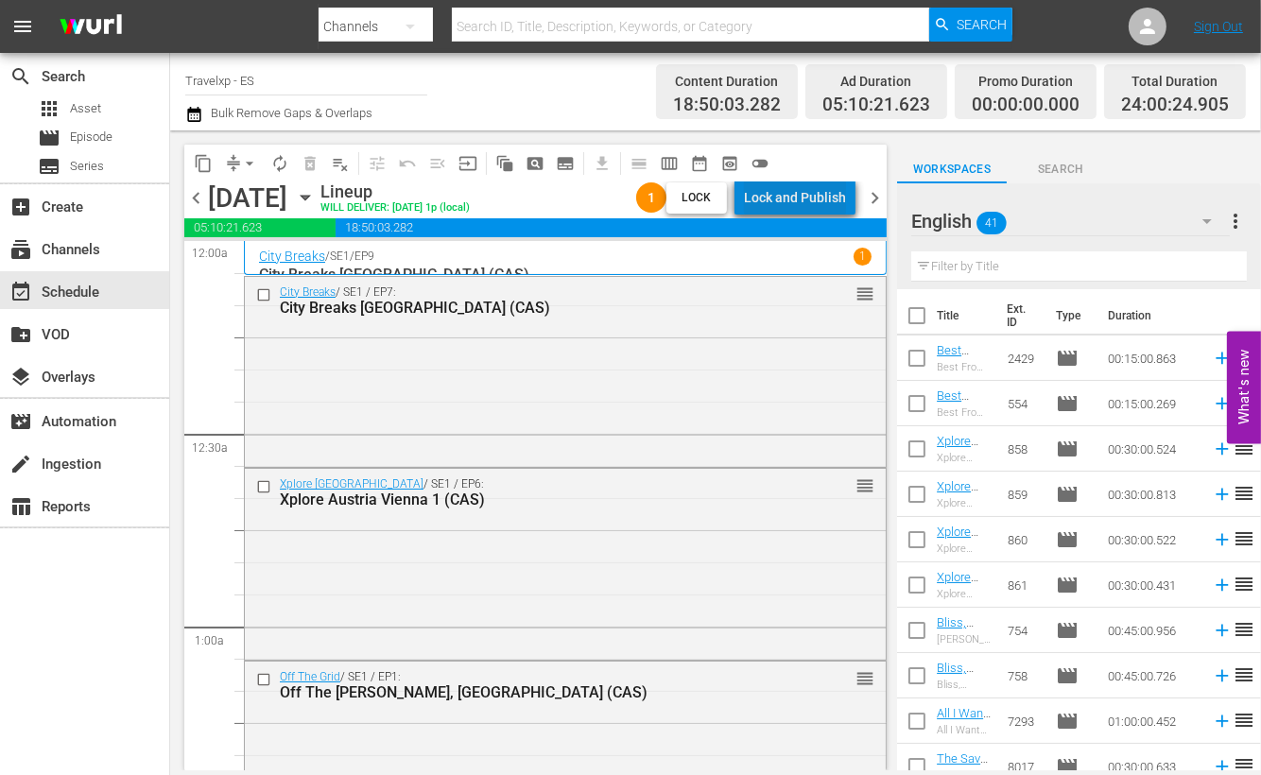
click at [814, 199] on div "Lock and Publish" at bounding box center [795, 198] width 102 height 34
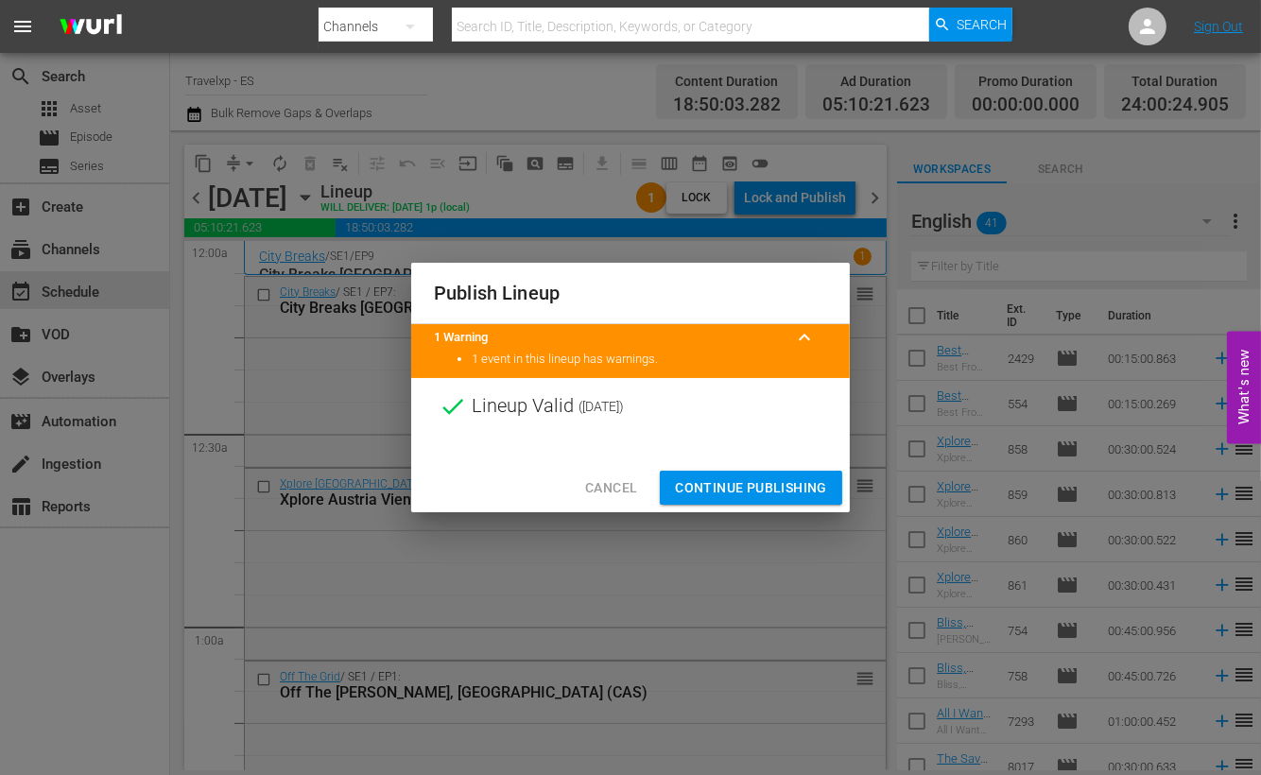
click at [783, 481] on span "Continue Publishing" at bounding box center [751, 489] width 152 height 24
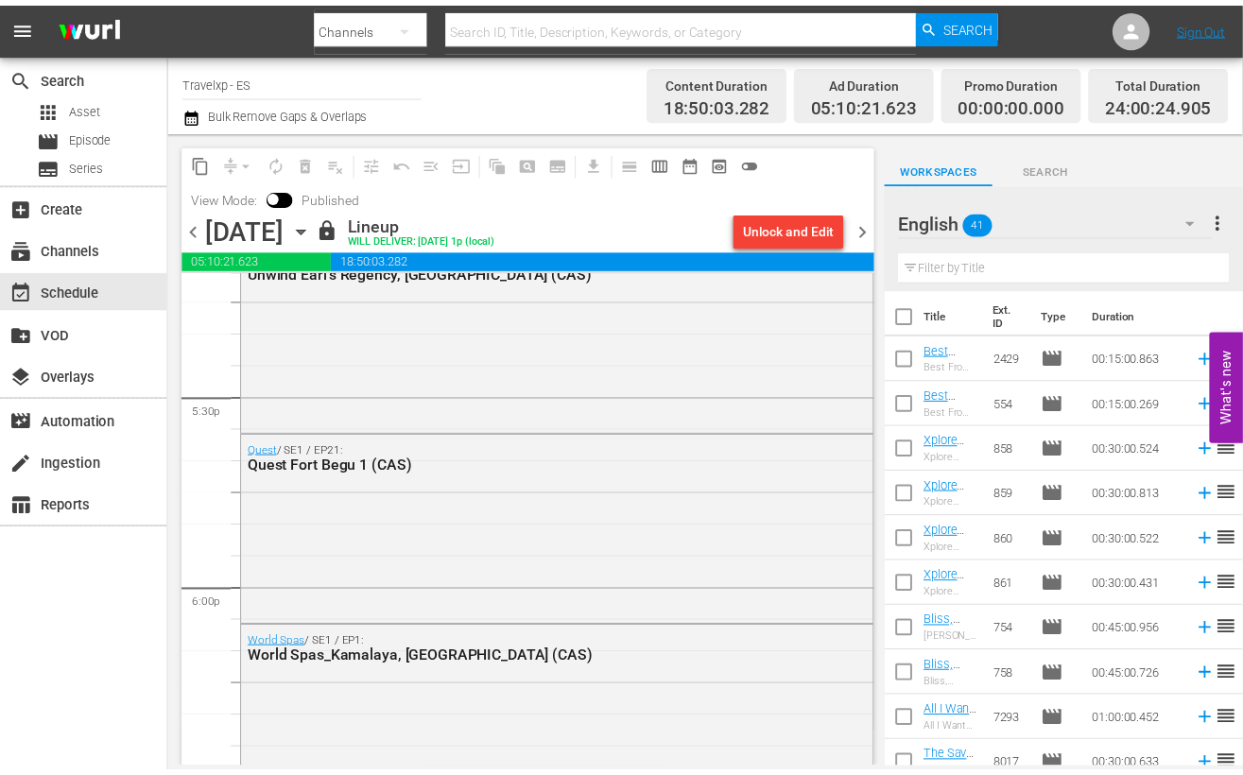
scroll to position [8798, 0]
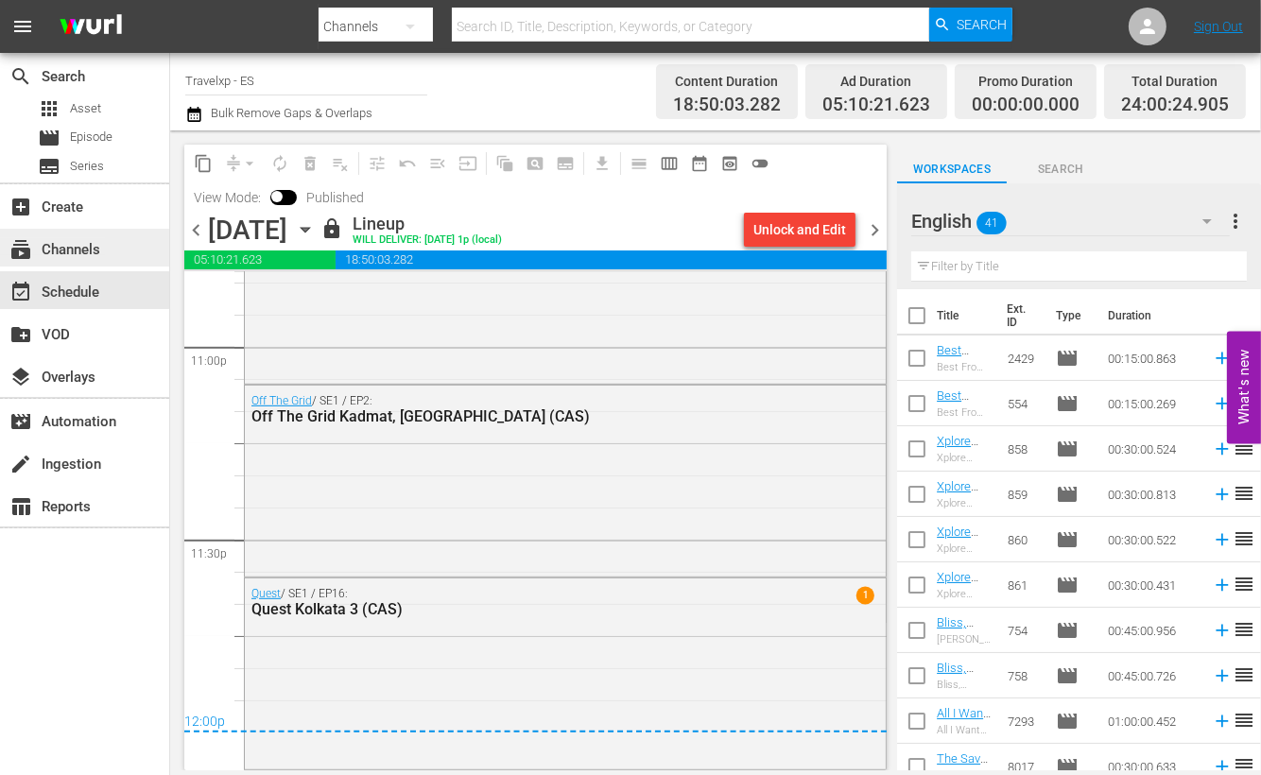
click at [85, 254] on div "subscriptions Channels" at bounding box center [53, 246] width 106 height 17
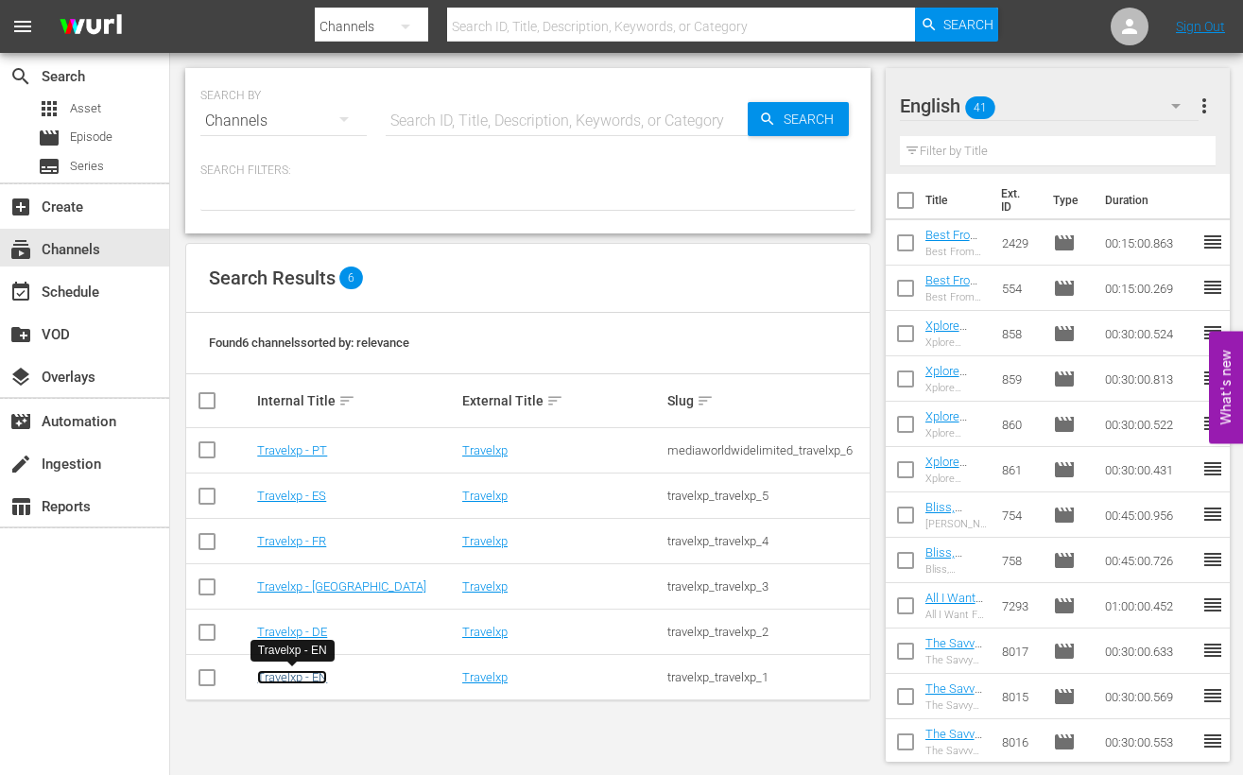
click at [318, 679] on link "Travelxp - EN" at bounding box center [292, 677] width 70 height 14
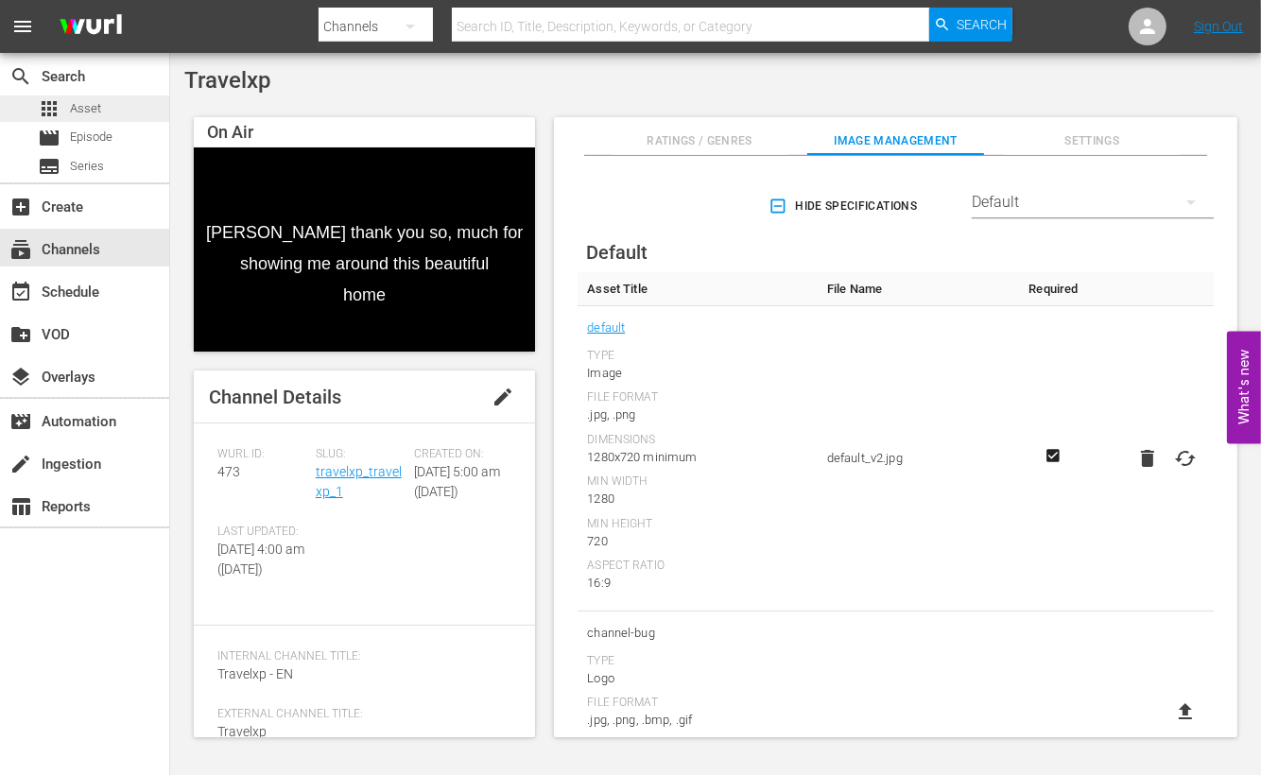
click at [85, 110] on span "Asset" at bounding box center [85, 108] width 31 height 19
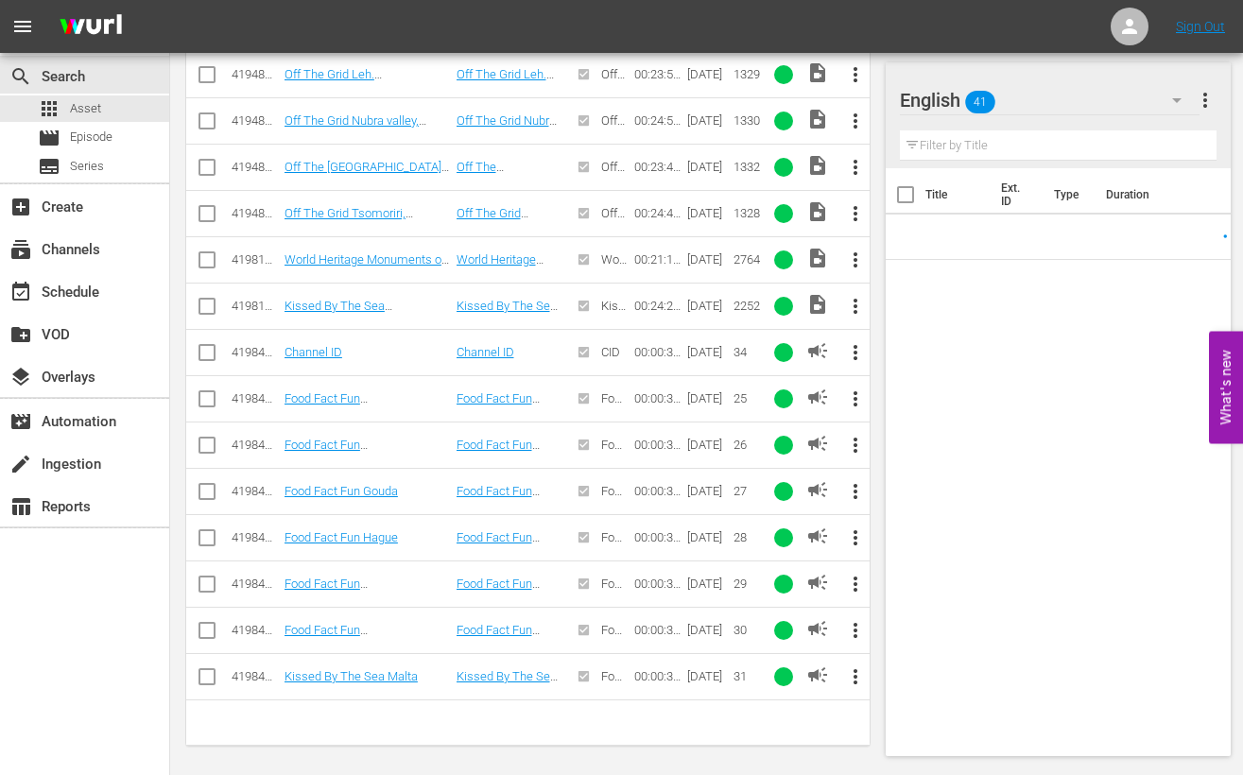
scroll to position [862, 0]
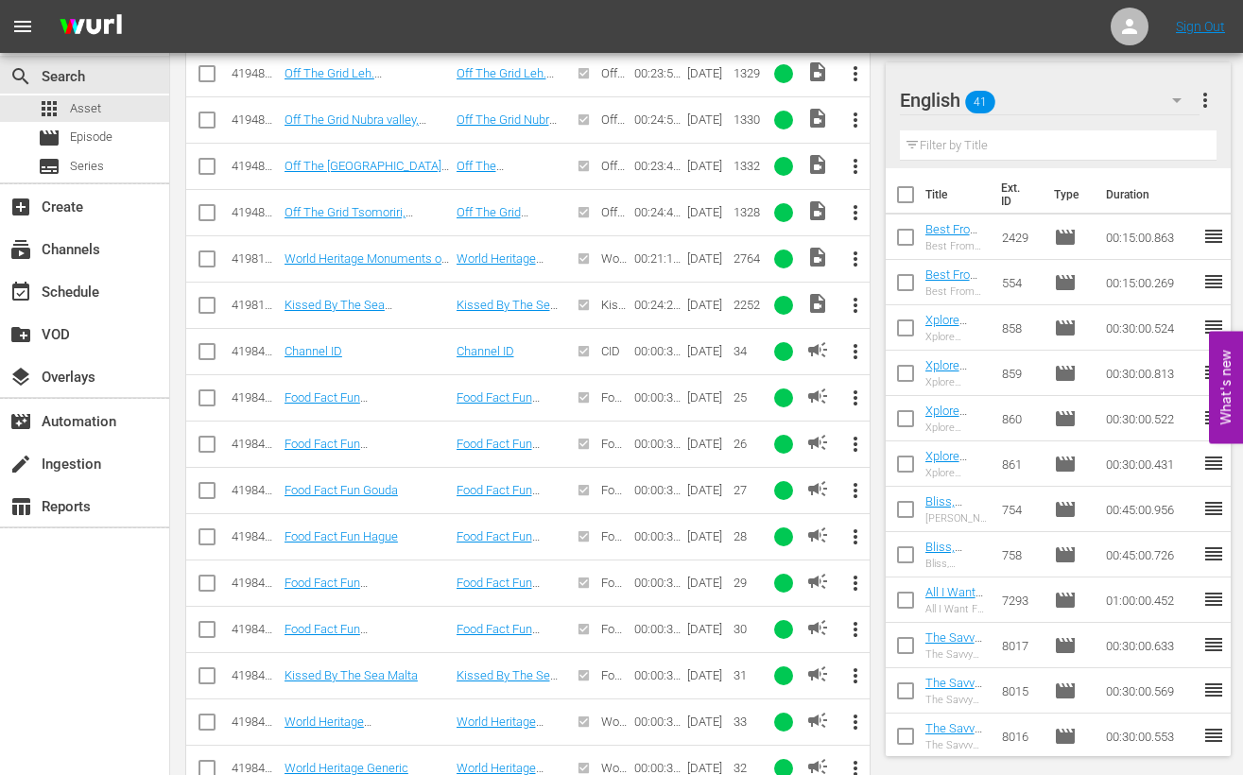
click at [211, 350] on input "checkbox" at bounding box center [207, 355] width 23 height 23
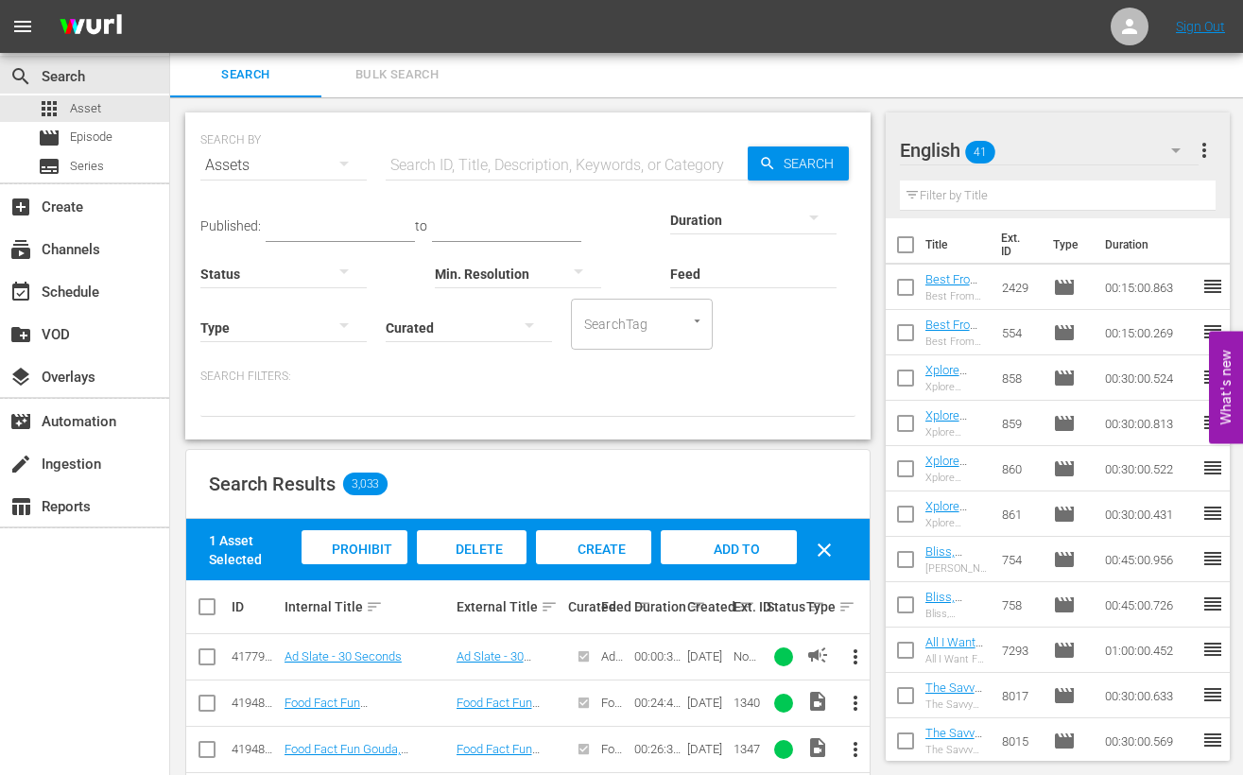
scroll to position [0, 0]
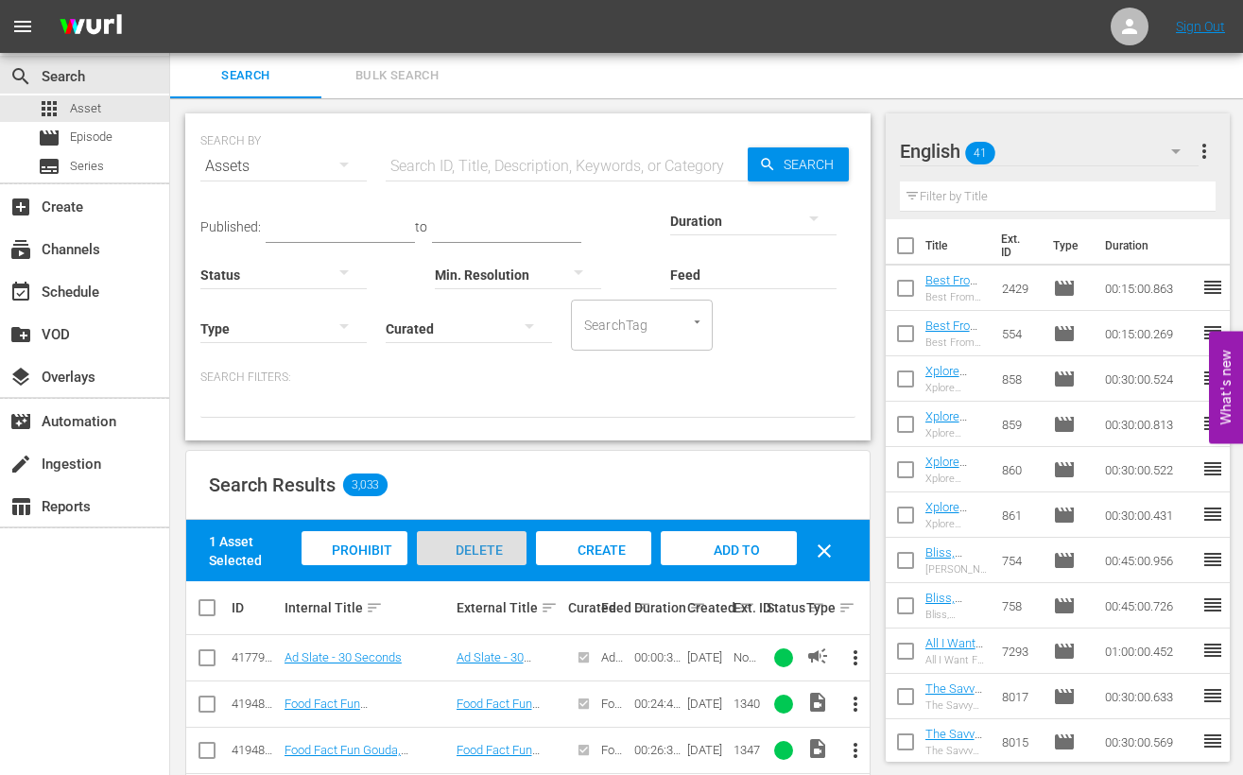
click at [459, 540] on div "Delete Assets" at bounding box center [472, 566] width 110 height 71
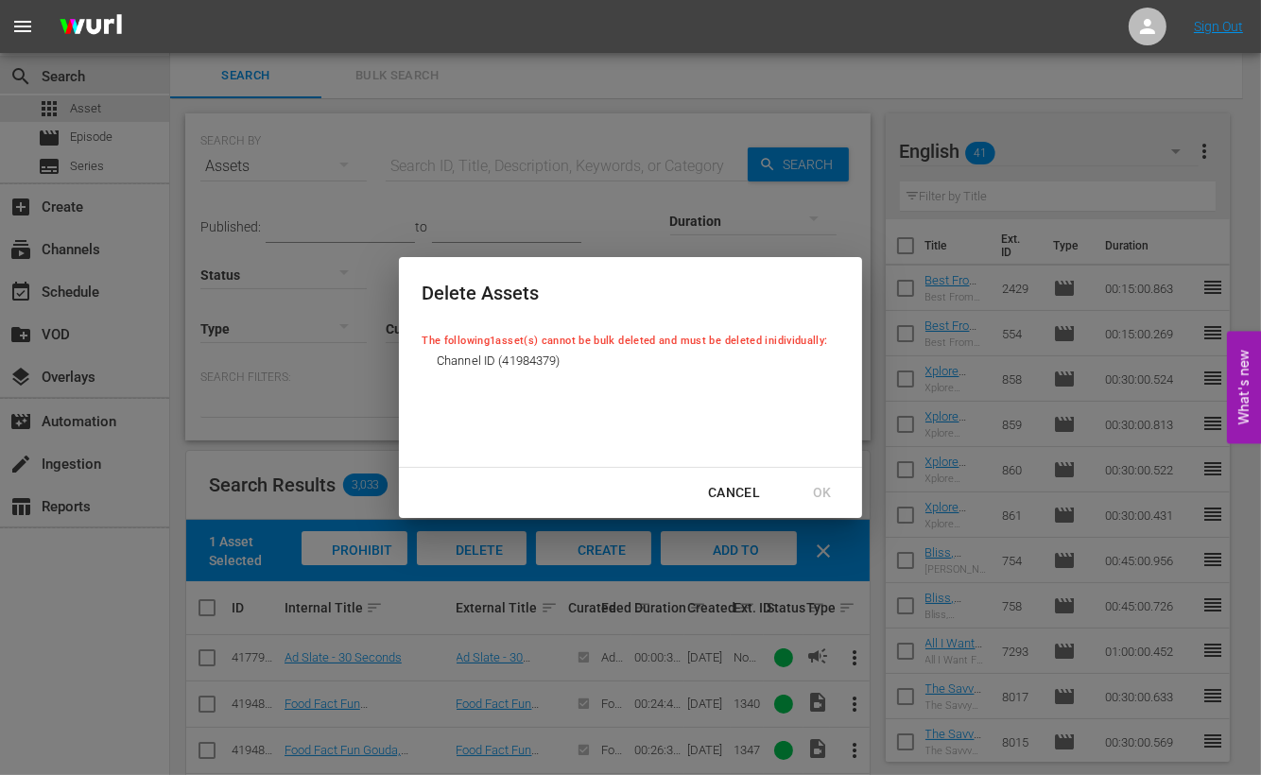
click at [728, 497] on div "Cancel" at bounding box center [734, 493] width 82 height 24
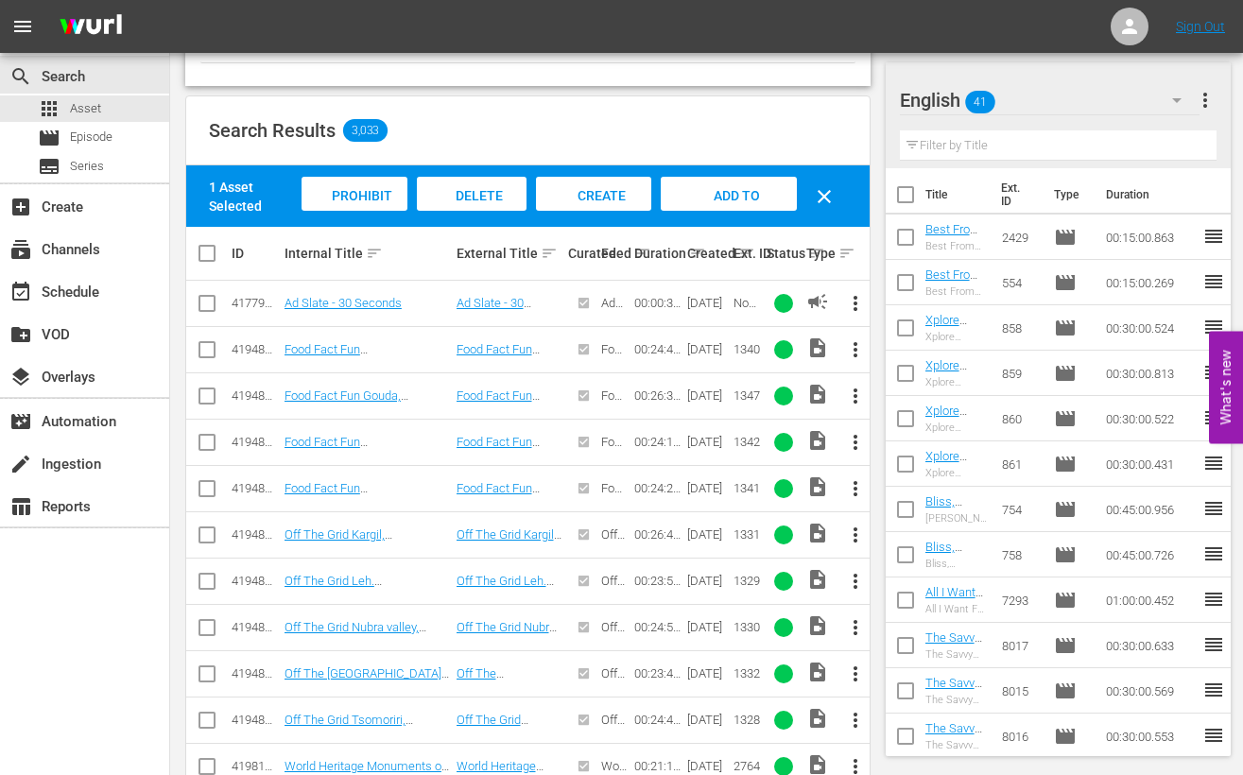
scroll to position [826, 0]
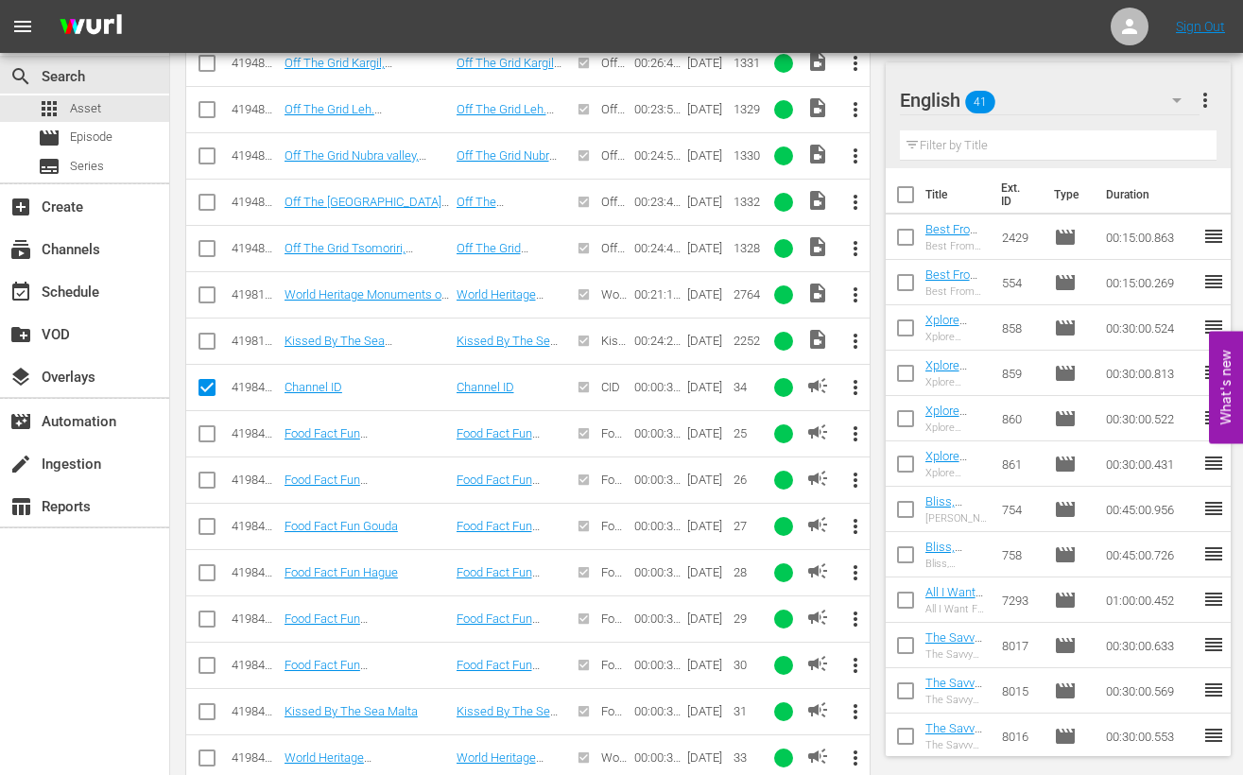
click at [207, 382] on input "checkbox" at bounding box center [207, 391] width 23 height 23
checkbox input "false"
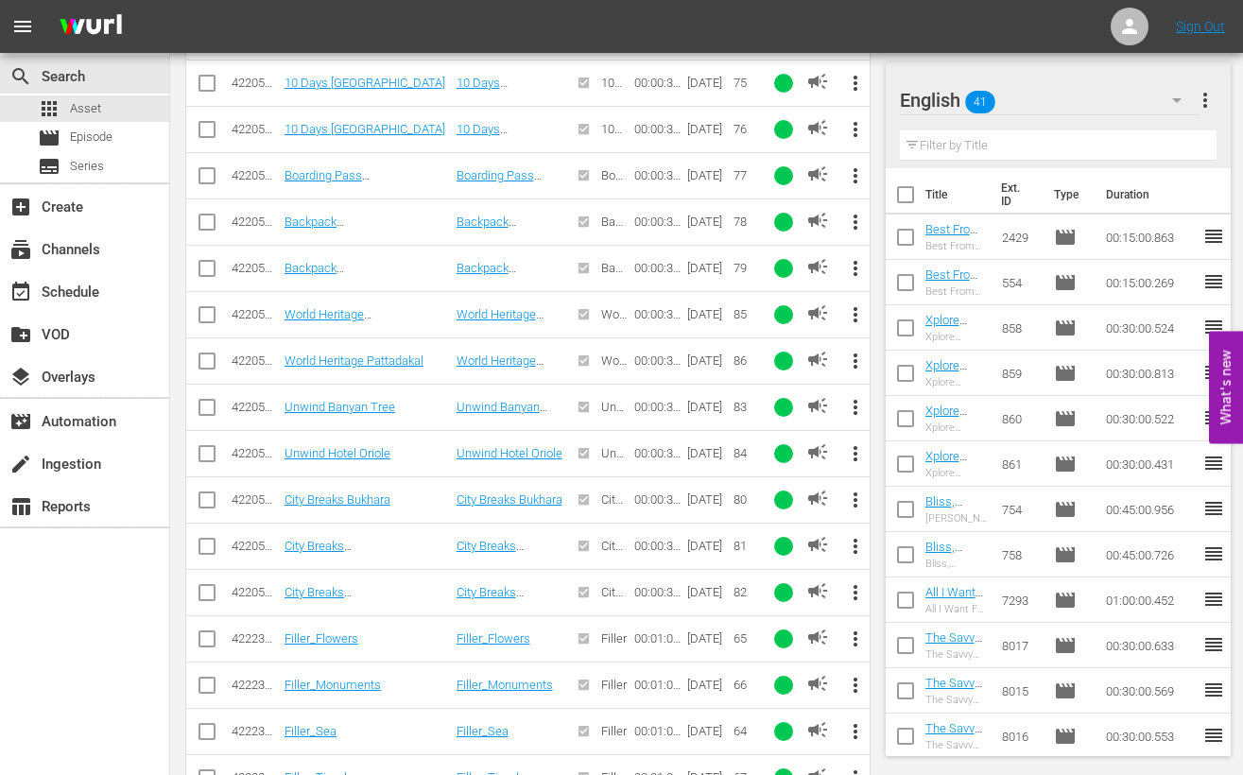
scroll to position [4061, 0]
